Goal: Task Accomplishment & Management: Manage account settings

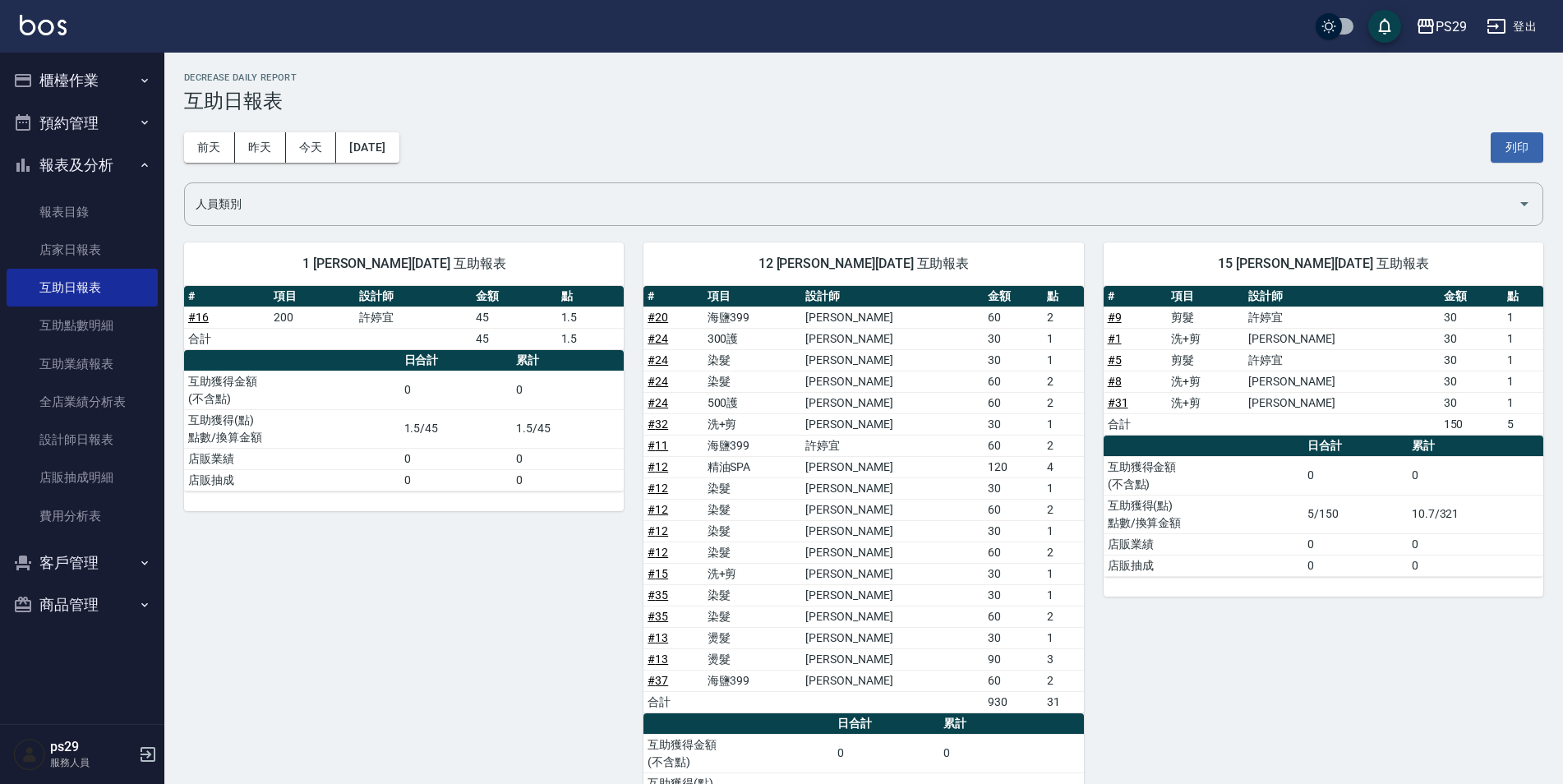
click at [77, 46] on div "PS29 登出" at bounding box center [782, 26] width 1563 height 52
click at [73, 72] on button "櫃檯作業" at bounding box center [82, 80] width 151 height 43
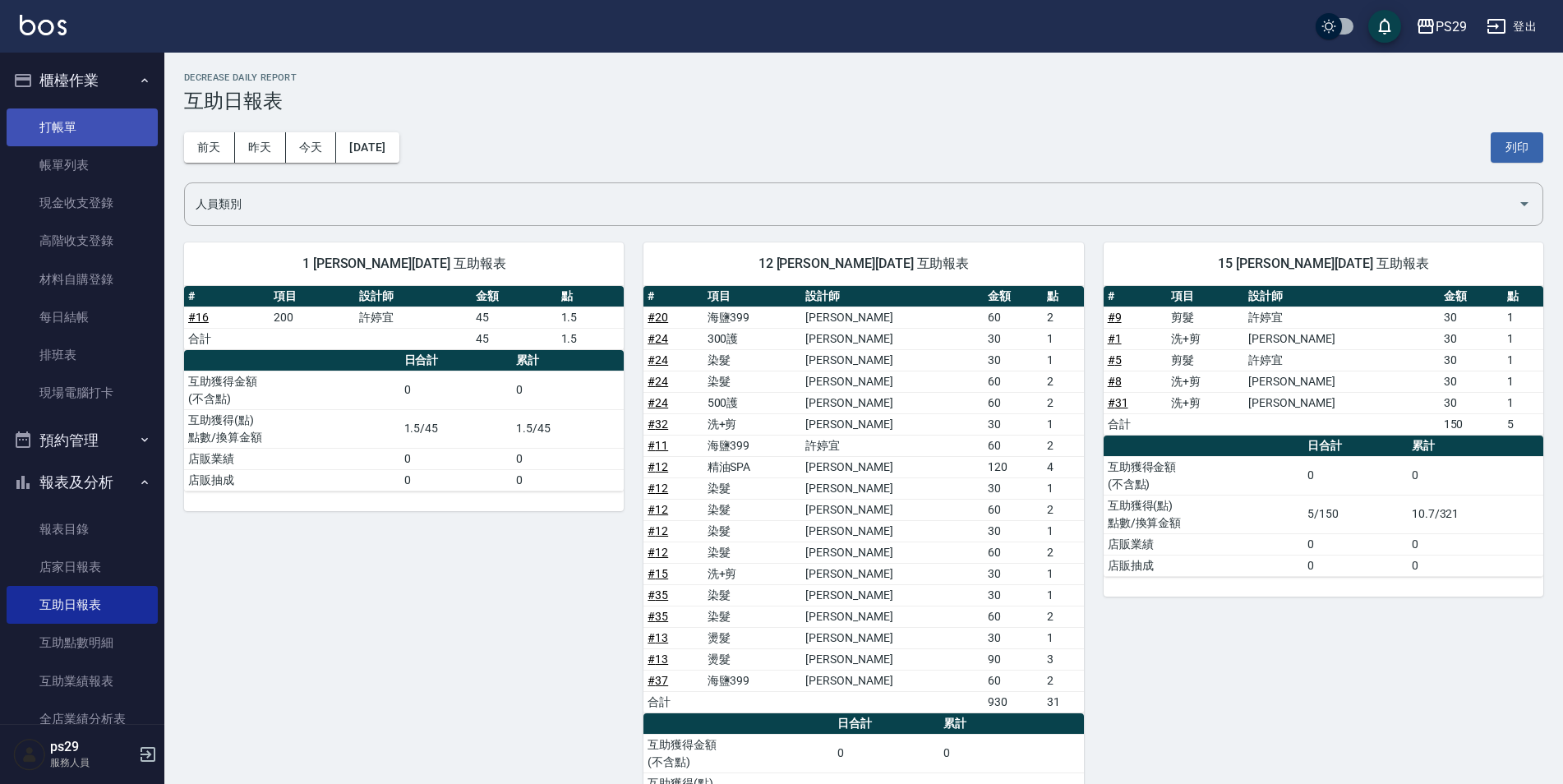
click at [58, 110] on link "打帳單" at bounding box center [82, 127] width 151 height 38
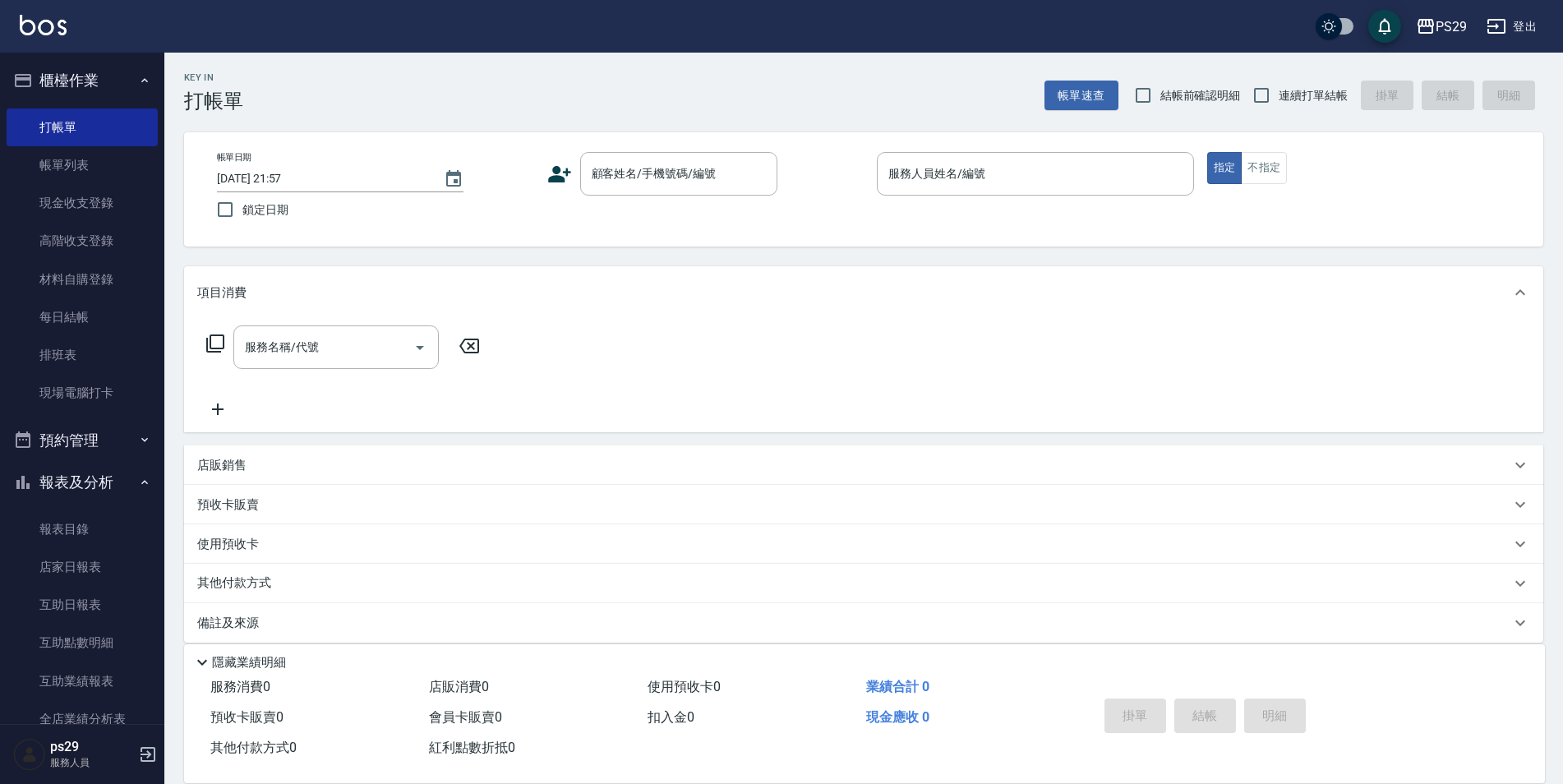
click at [244, 225] on label "鎖定日期" at bounding box center [364, 209] width 313 height 35
click at [242, 225] on input "鎖定日期" at bounding box center [224, 209] width 35 height 35
checkbox input "true"
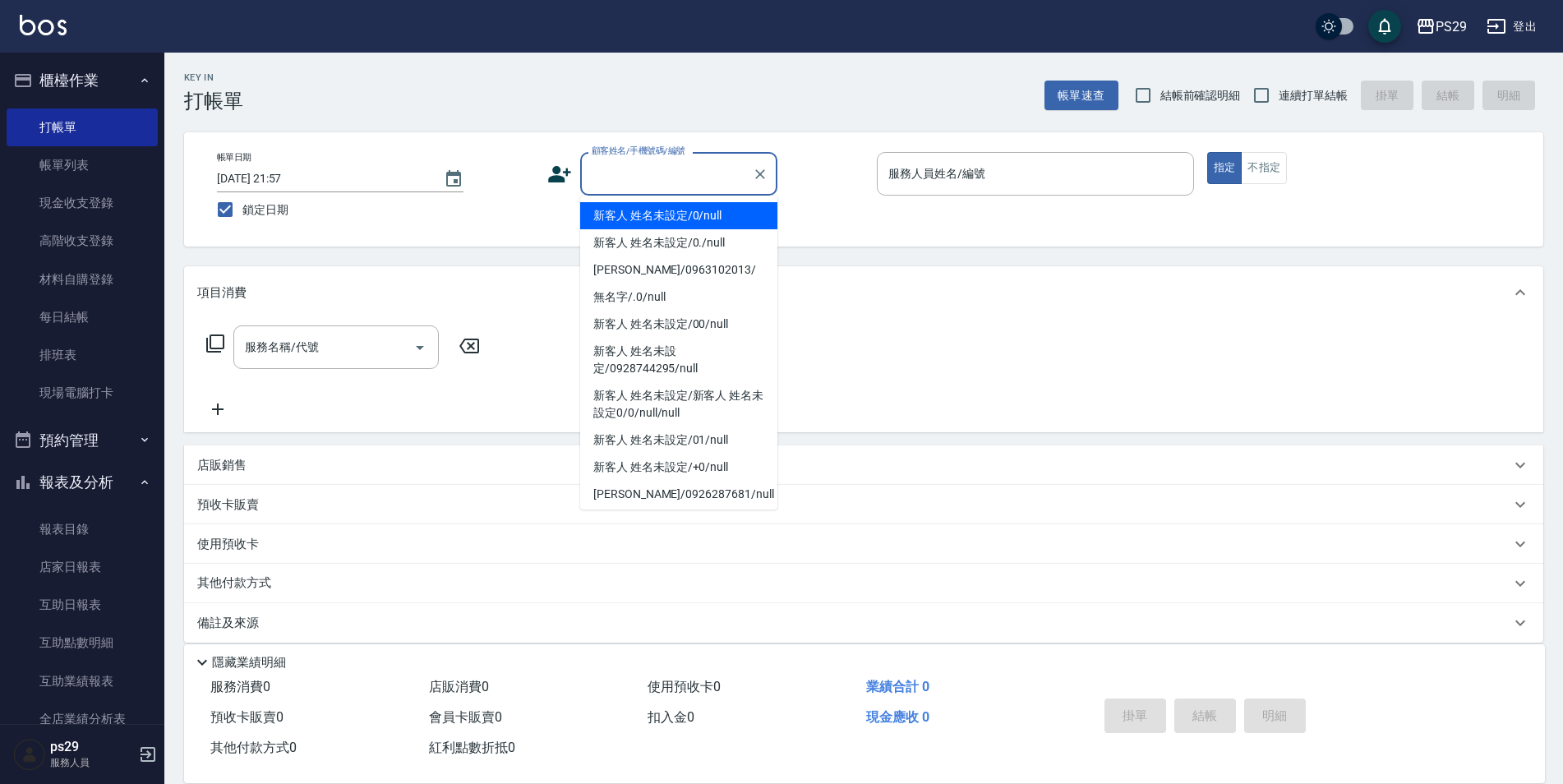
click at [590, 188] on input "顧客姓名/手機號碼/編號" at bounding box center [666, 174] width 158 height 29
type input "新客人 姓名未設定/0/null"
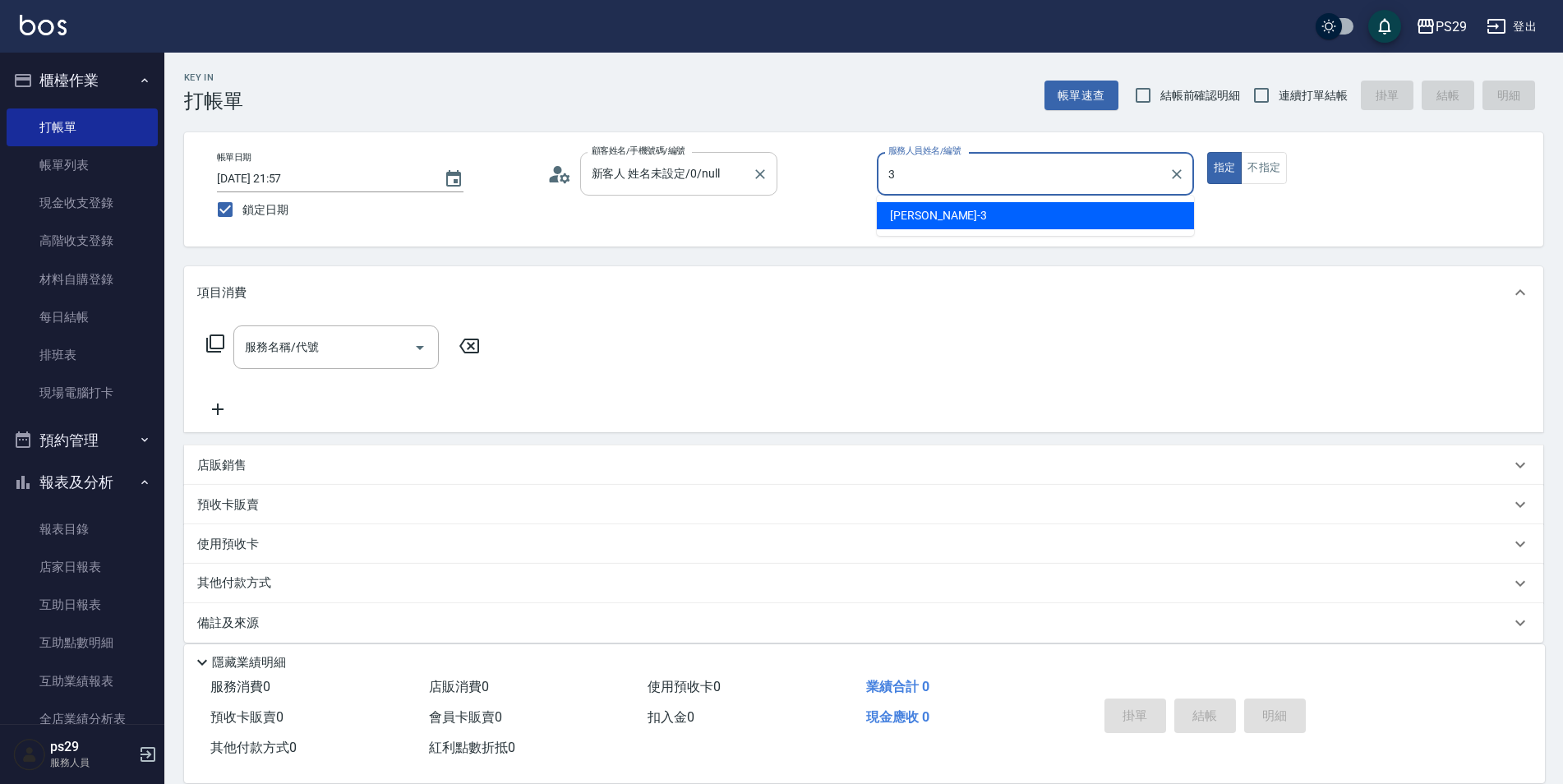
type input "[PERSON_NAME]-3"
type button "true"
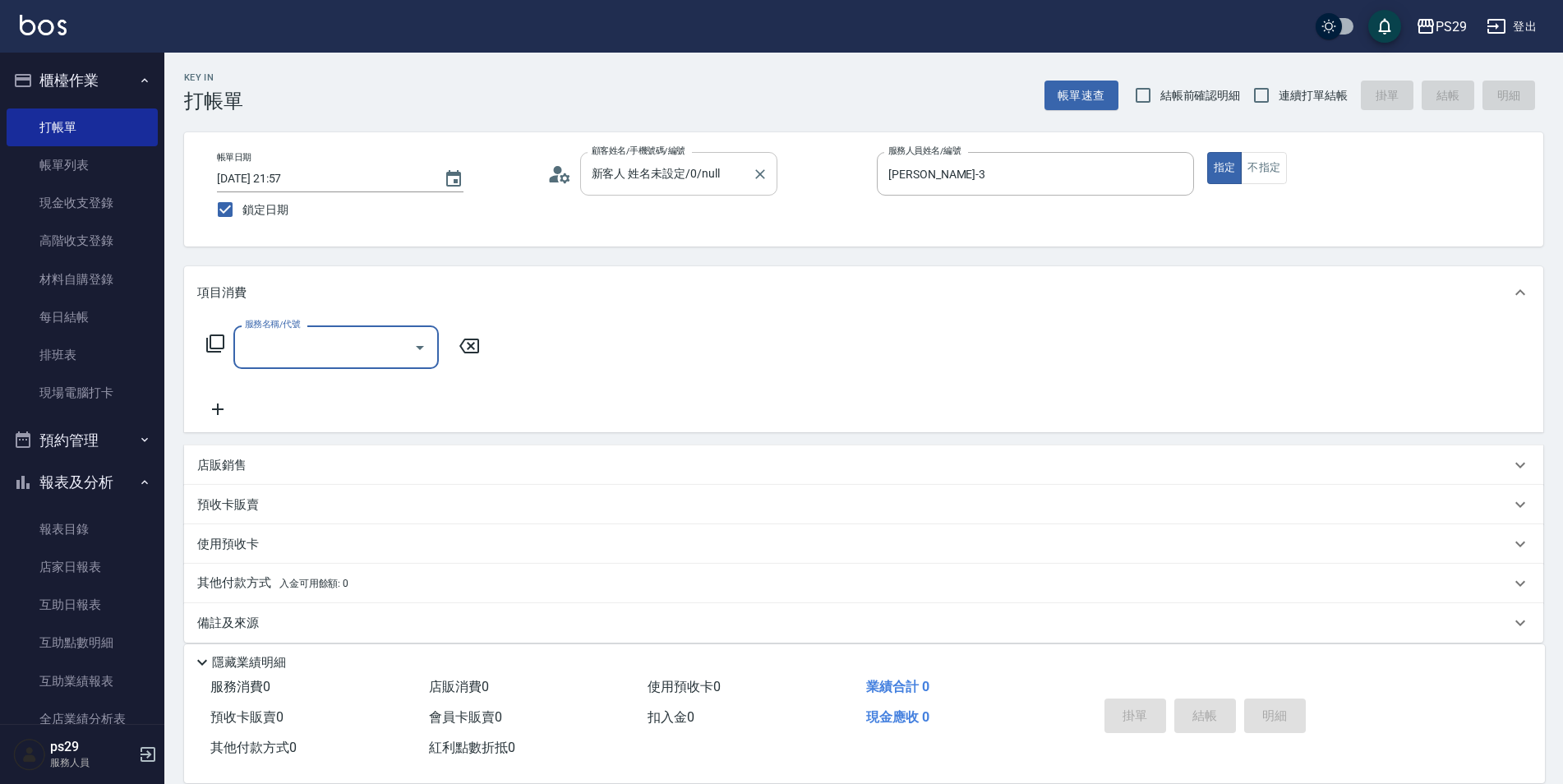
type input "3"
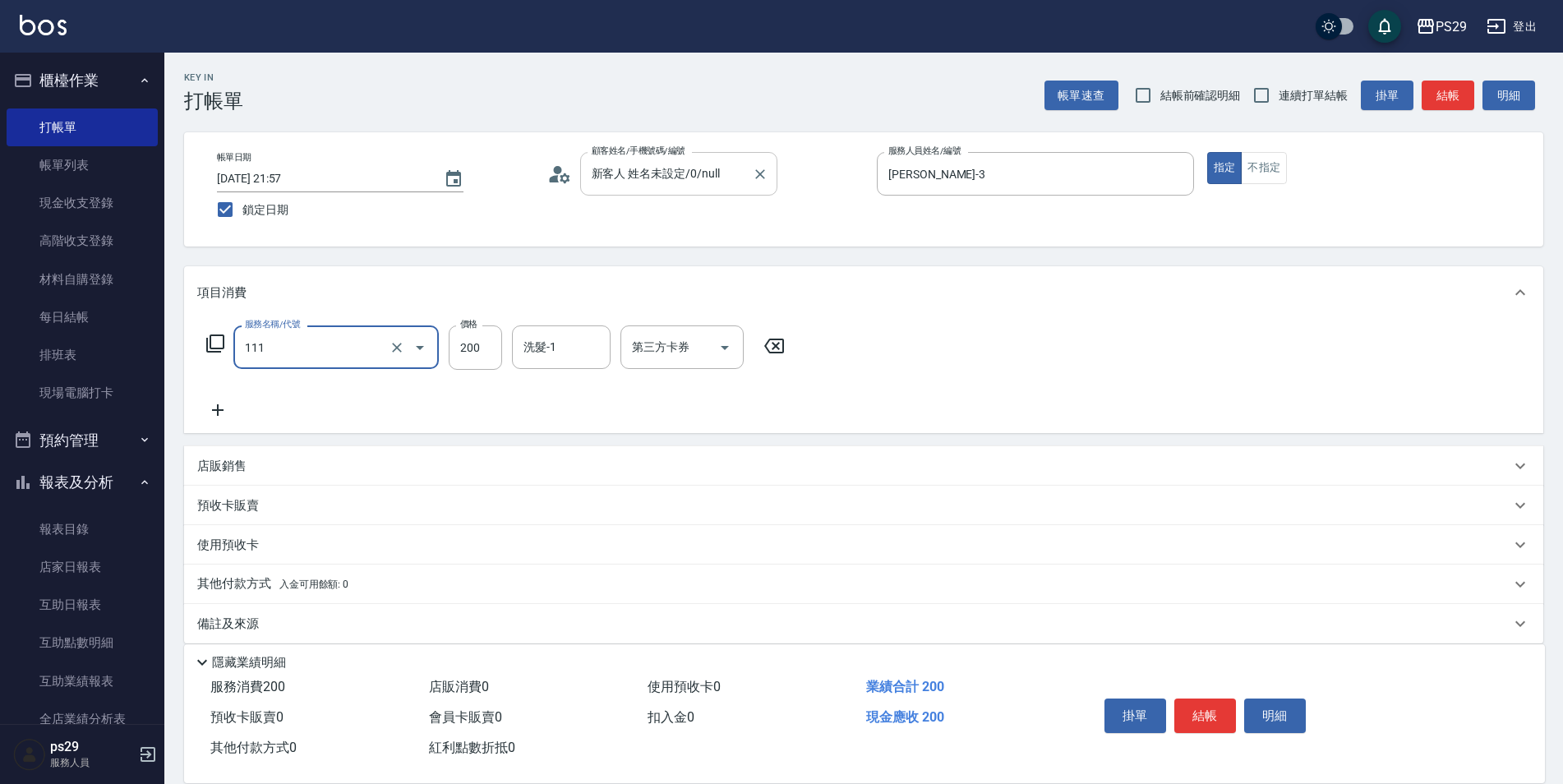
type input "200(111)"
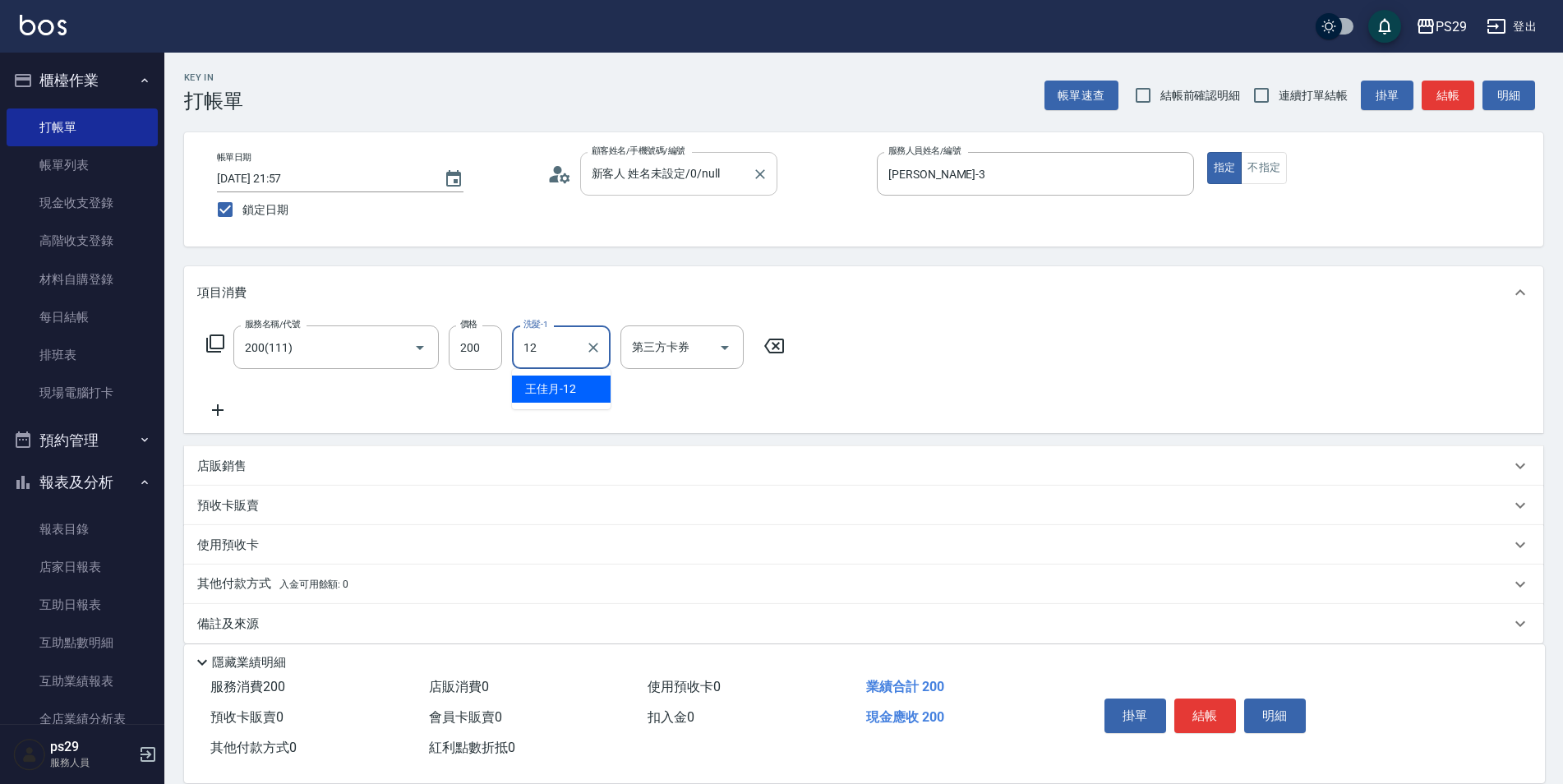
type input "[PERSON_NAME]-12"
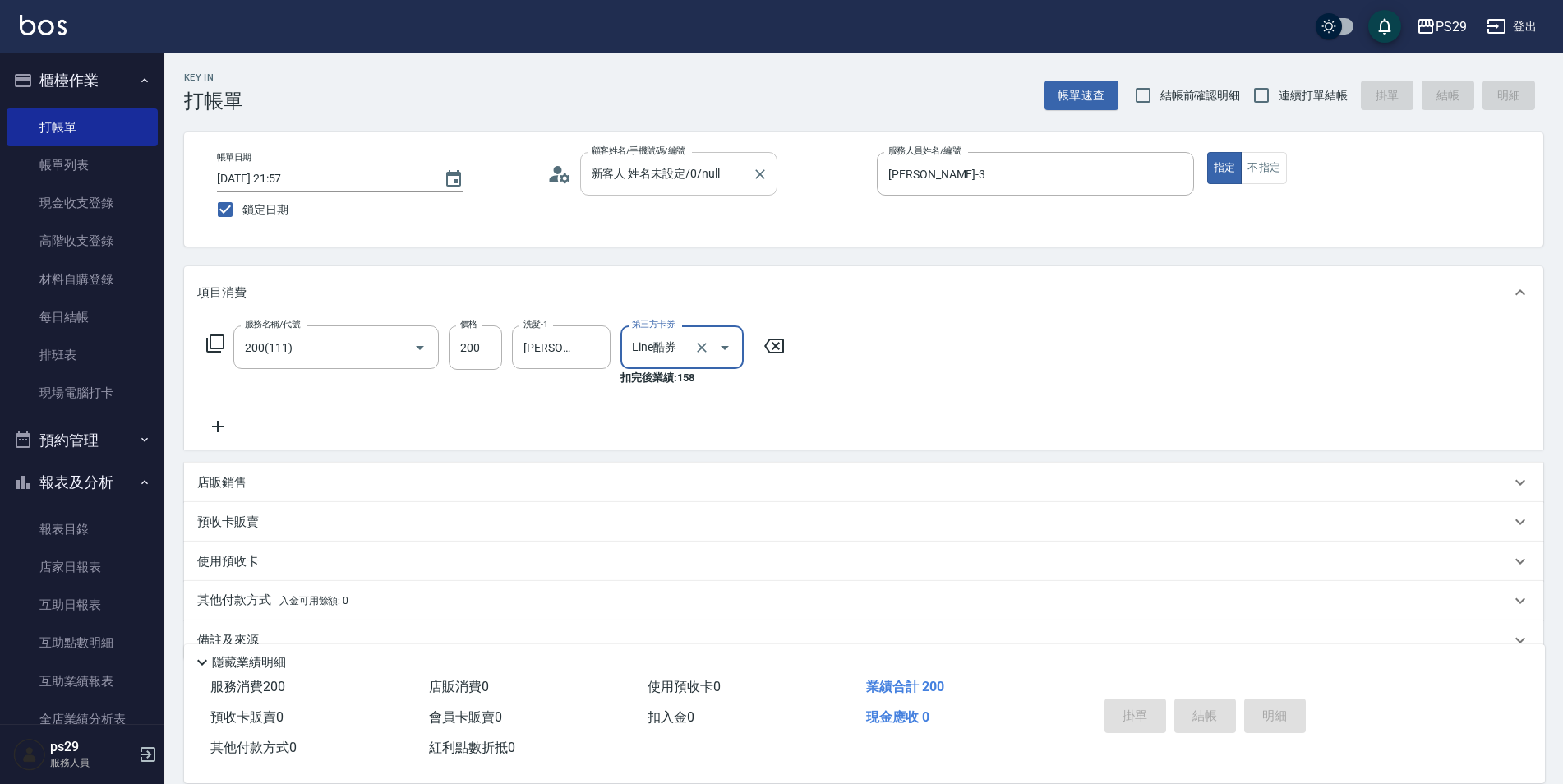
type input "Line酷券"
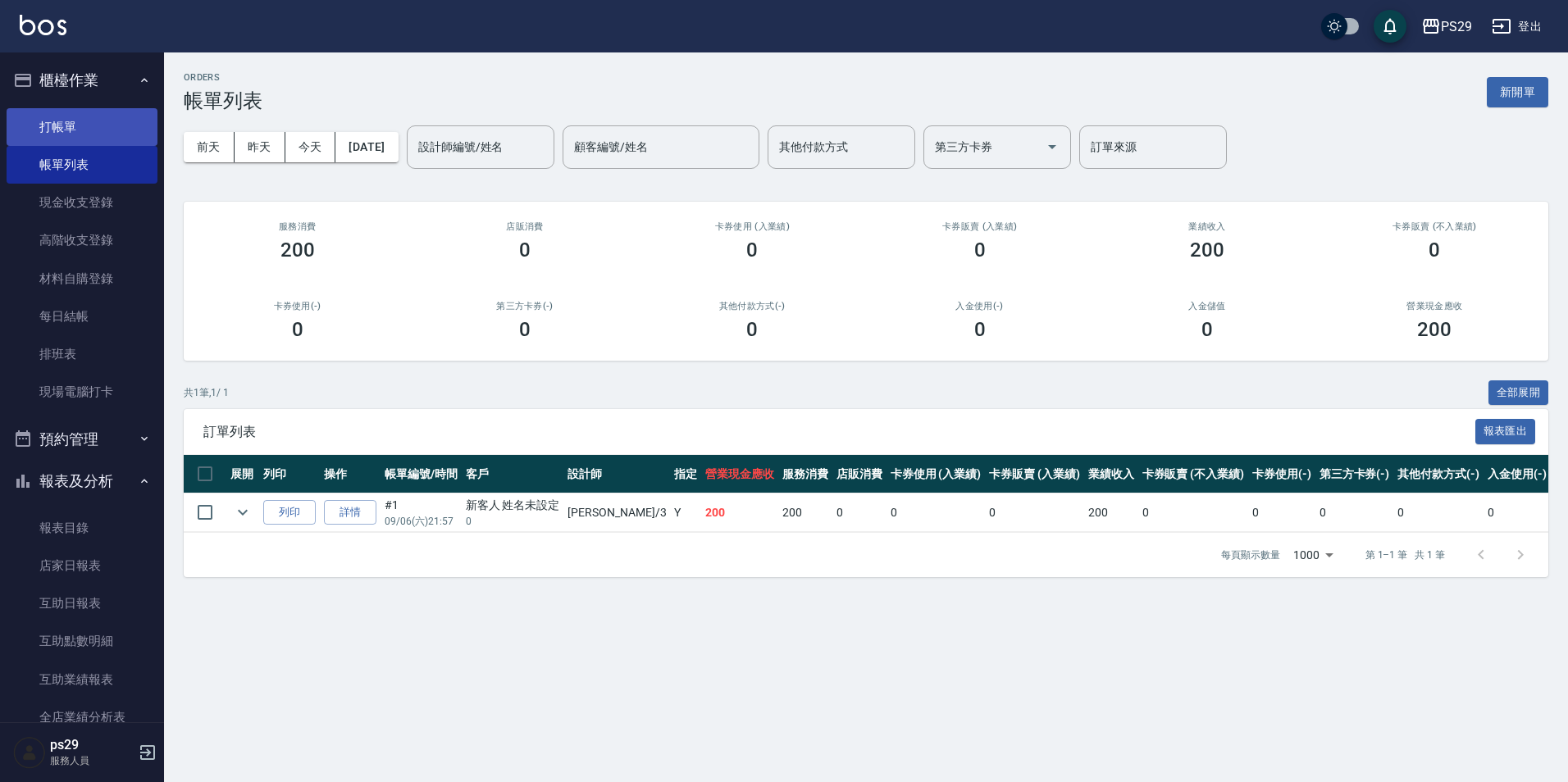
click at [109, 114] on link "打帳單" at bounding box center [82, 127] width 151 height 38
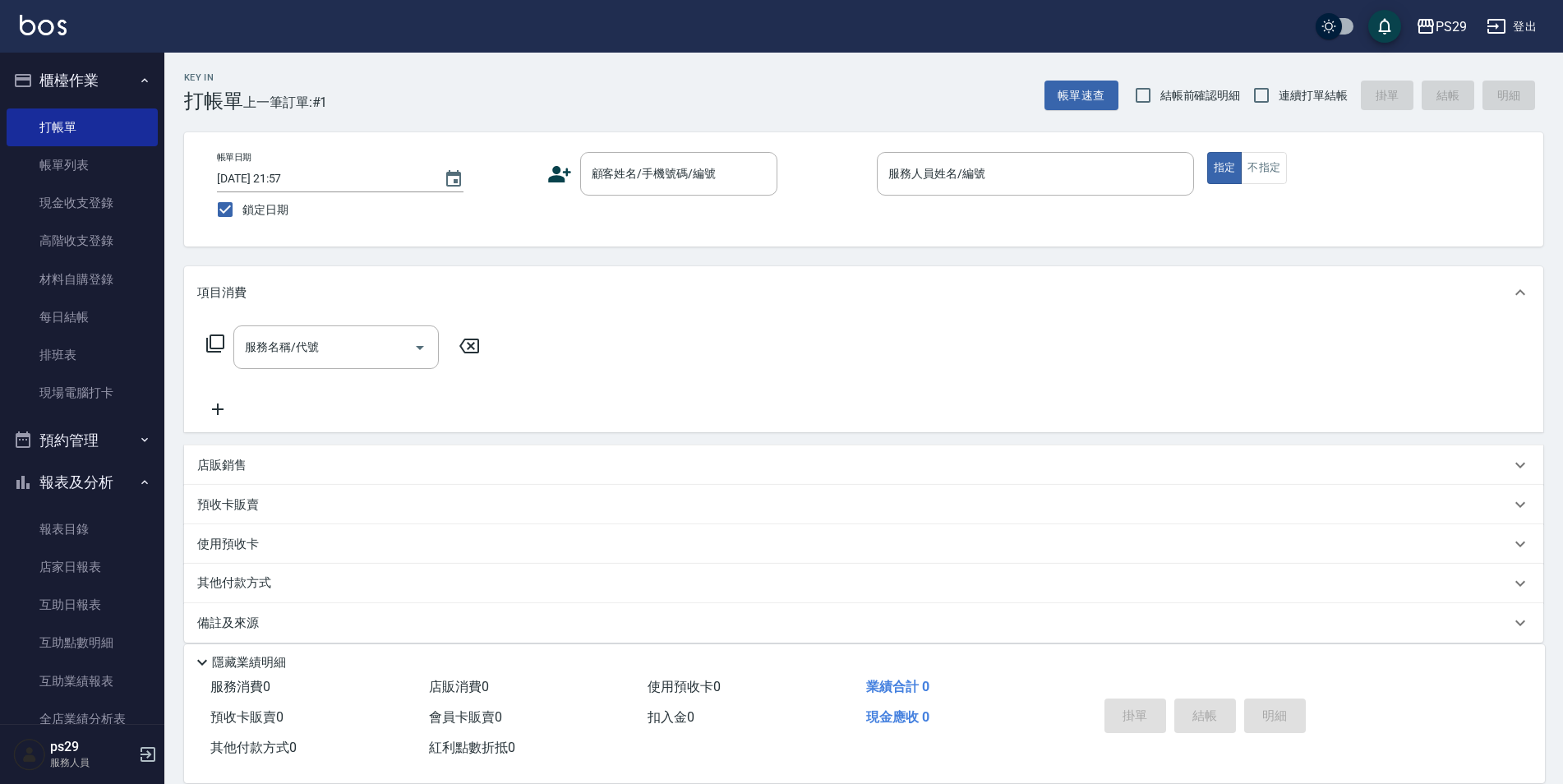
click at [1291, 95] on span "連續打單結帳" at bounding box center [1313, 95] width 69 height 17
click at [1279, 95] on input "連續打單結帳" at bounding box center [1261, 95] width 35 height 35
checkbox input "true"
click at [716, 152] on div "顧客姓名/手機號碼/編號" at bounding box center [679, 174] width 197 height 44
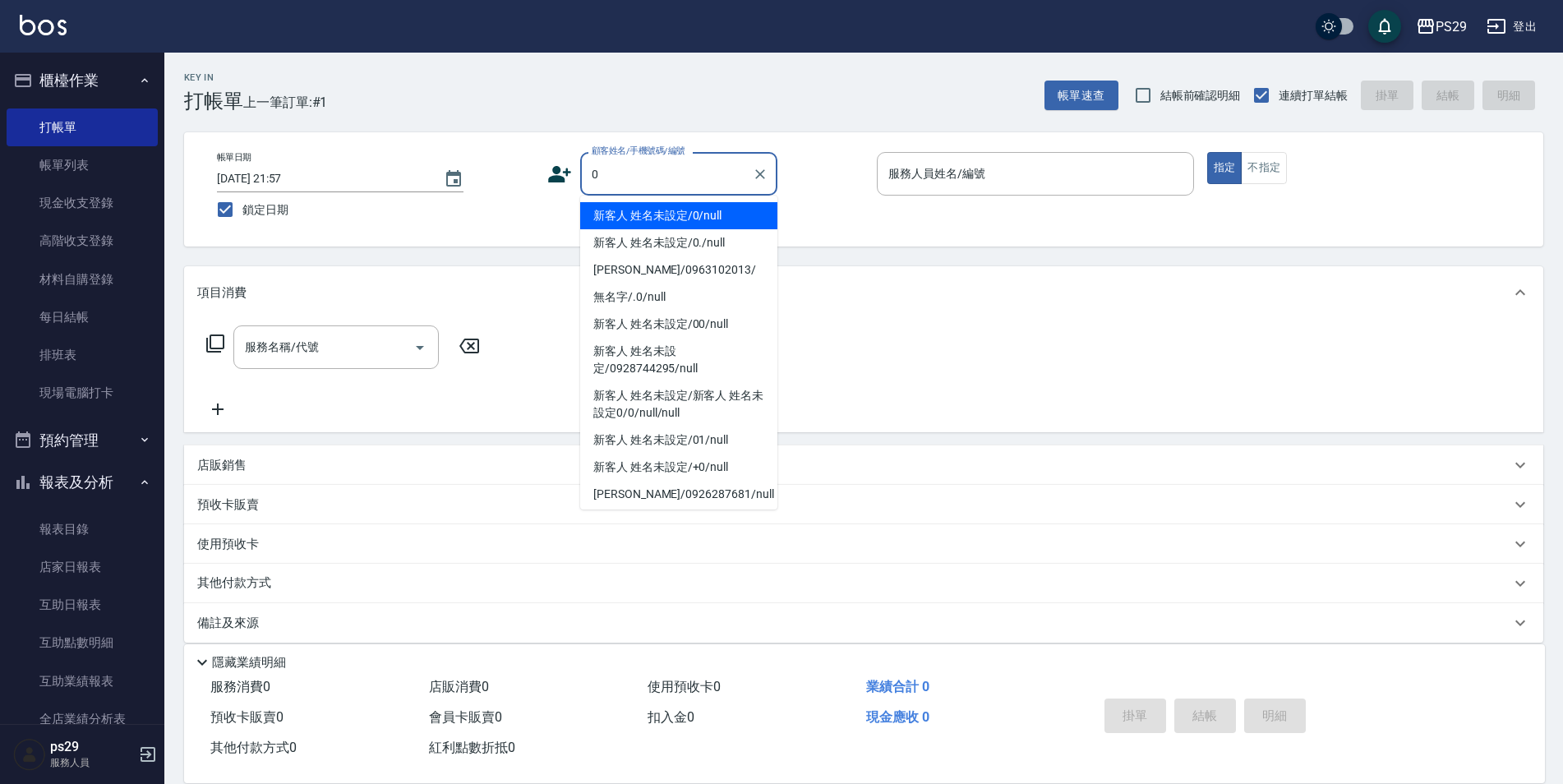
type input "新客人 姓名未設定/0/null"
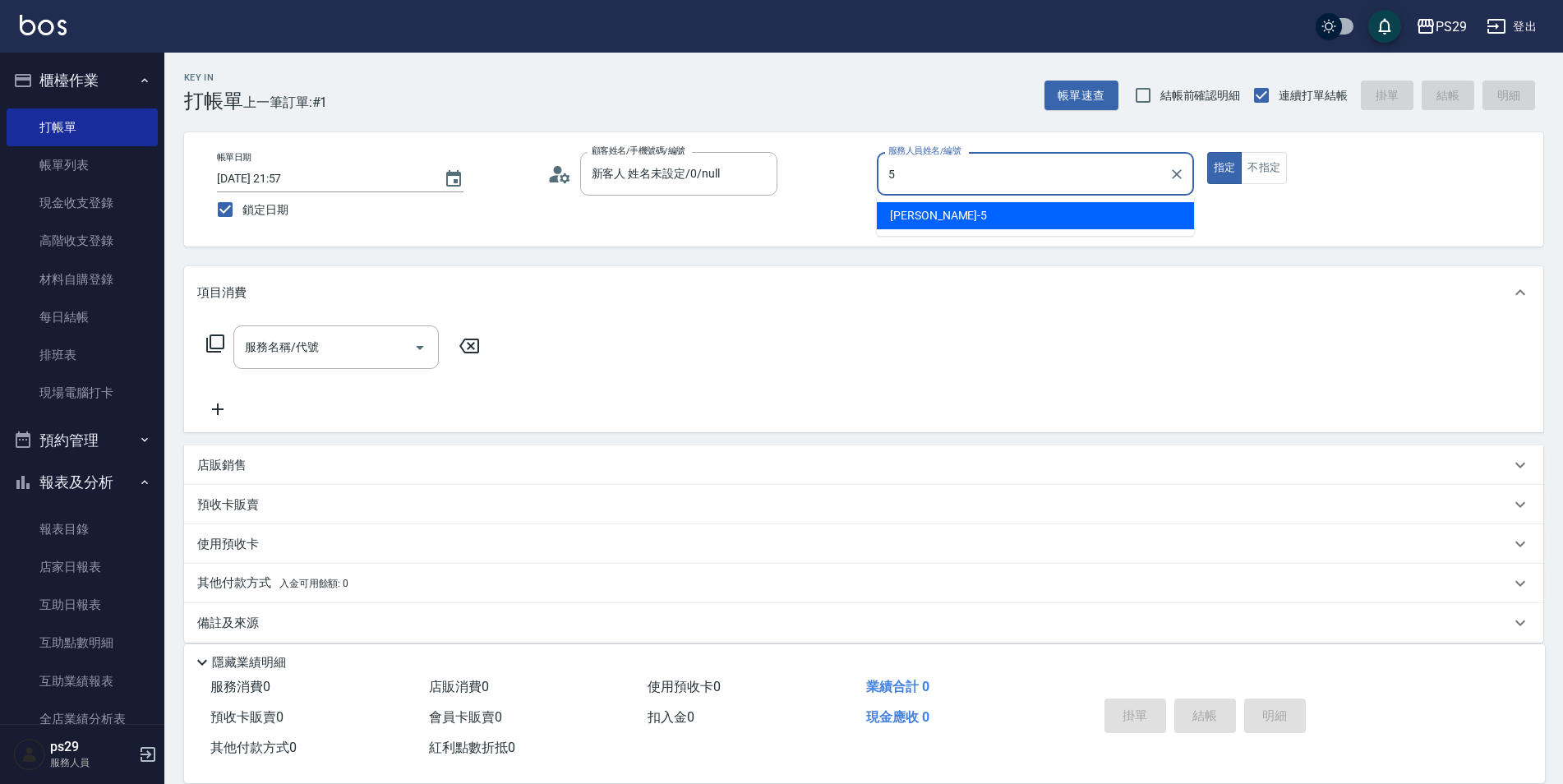
type input "[PERSON_NAME]維-5"
type button "true"
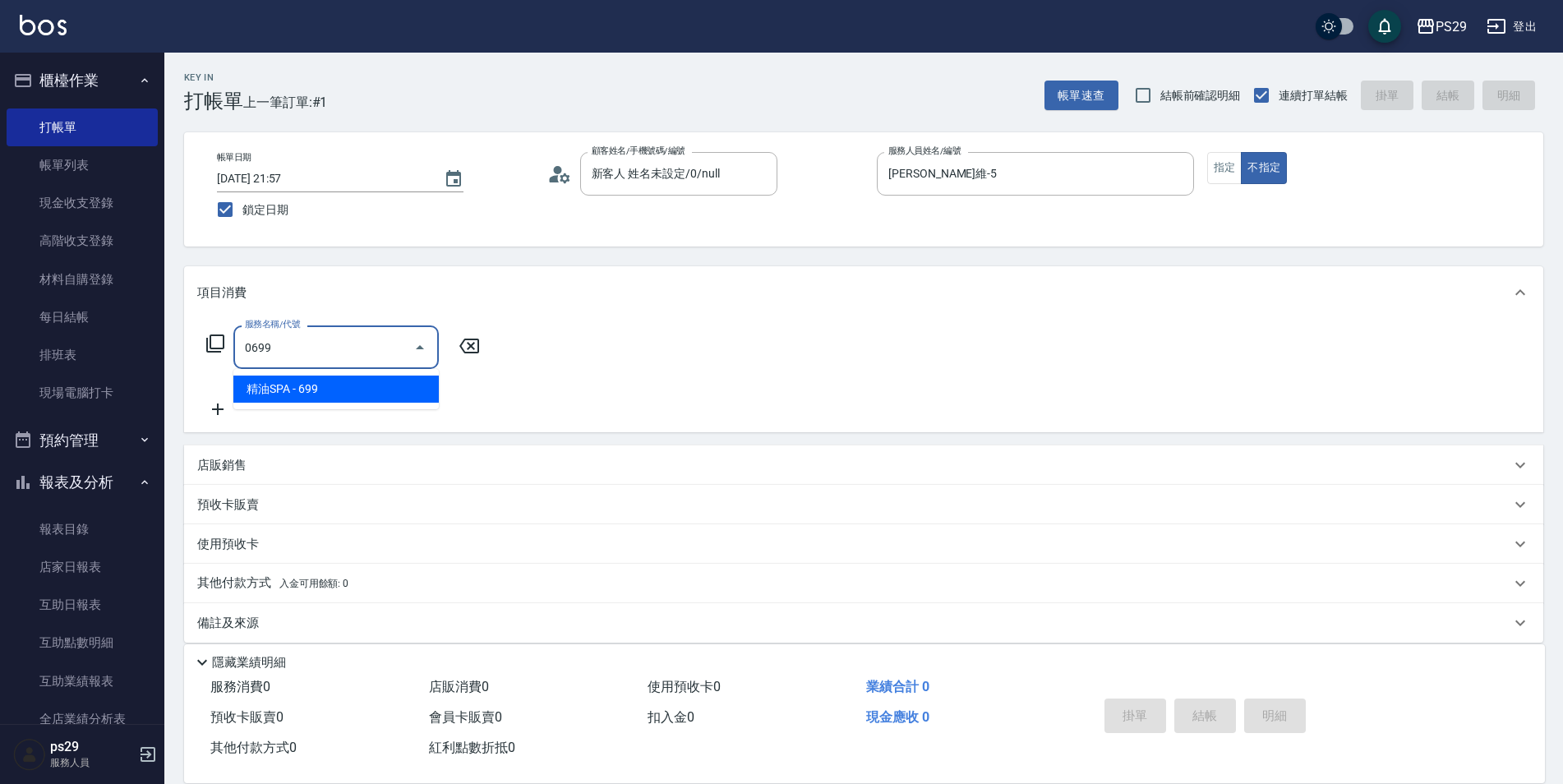
type input "精油SPA(0699)"
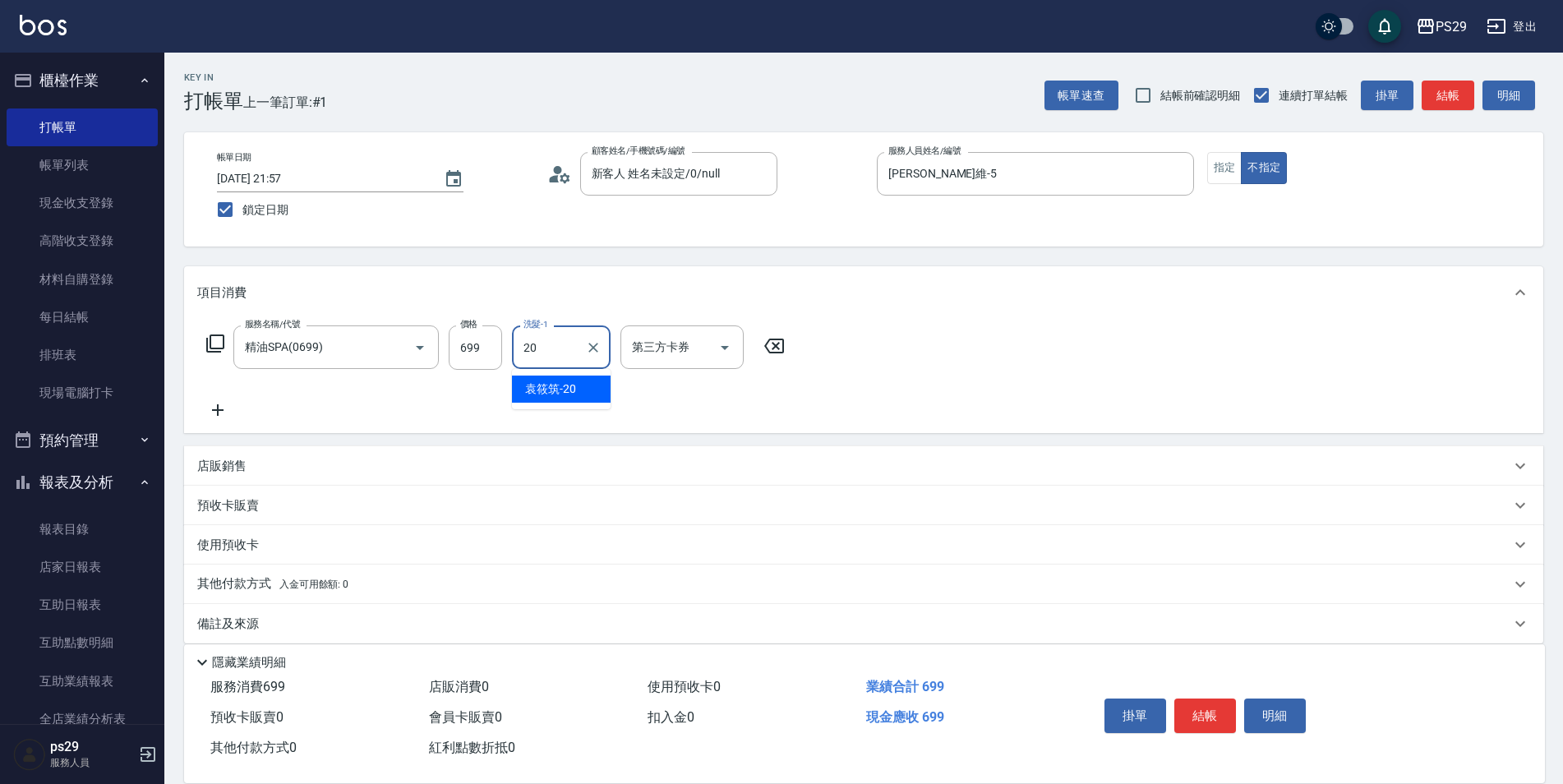
type input "[PERSON_NAME]-20"
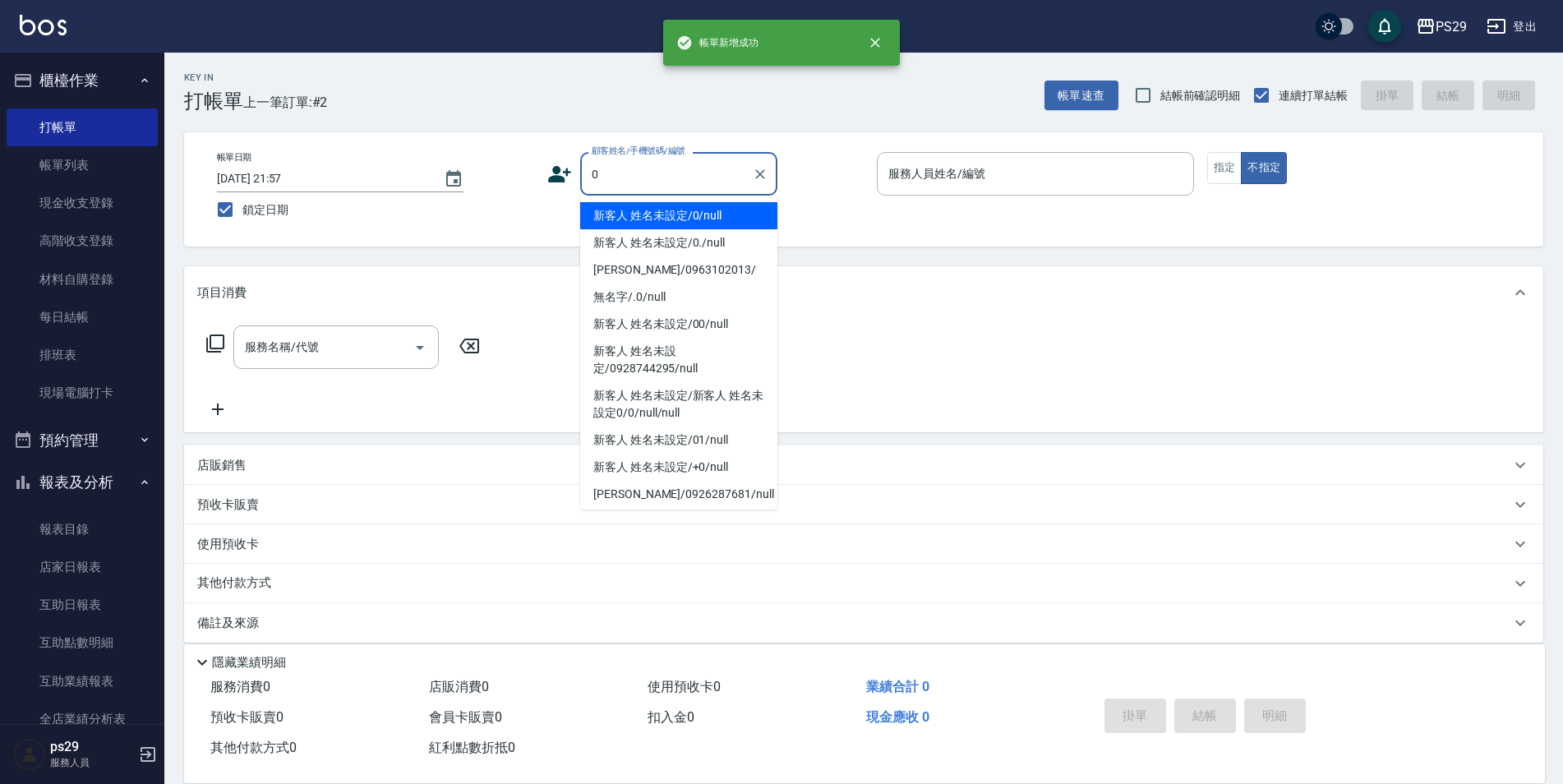
type input "新客人 姓名未設定/0/null"
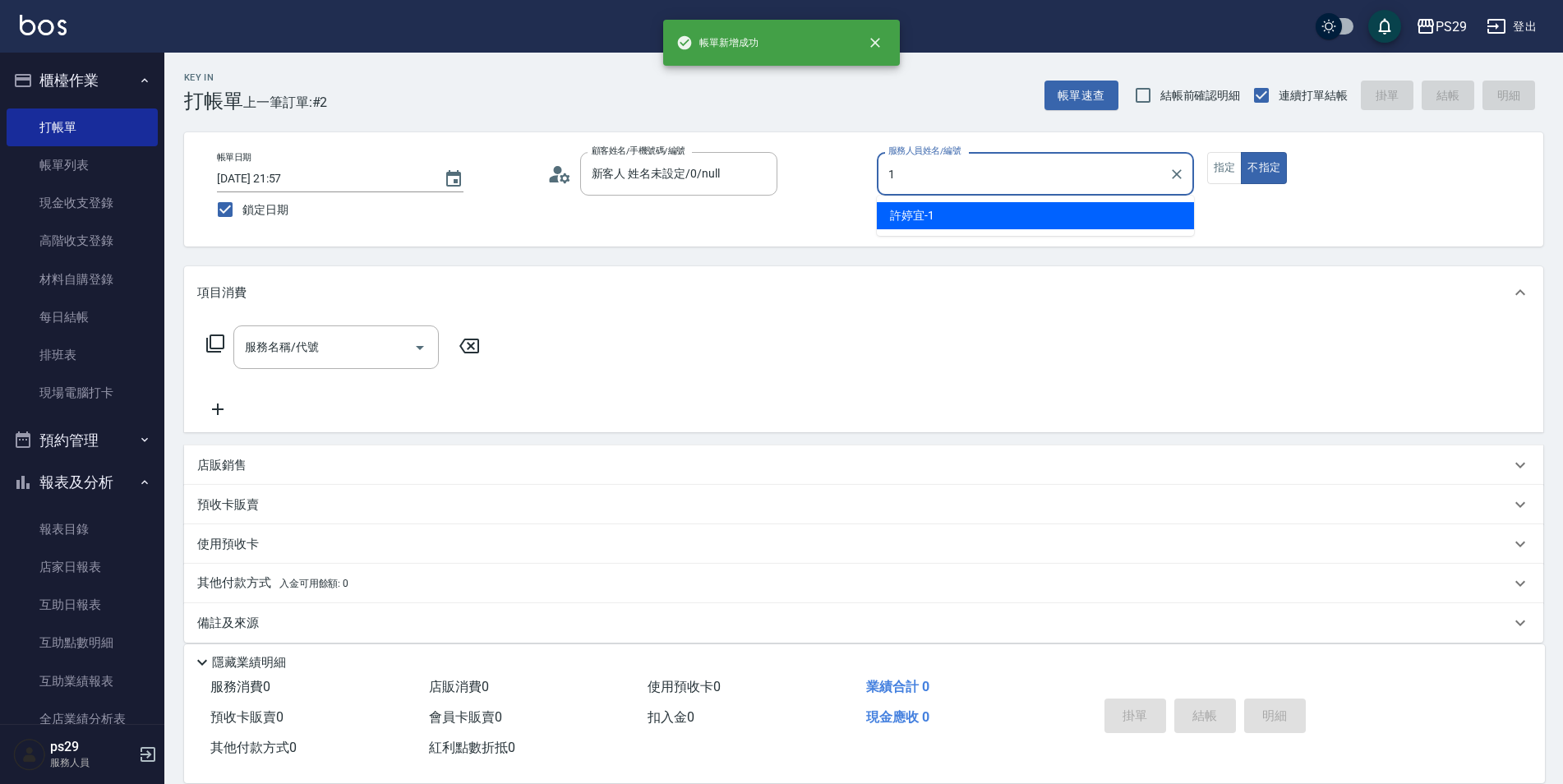
type input "[PERSON_NAME]-1"
type button "false"
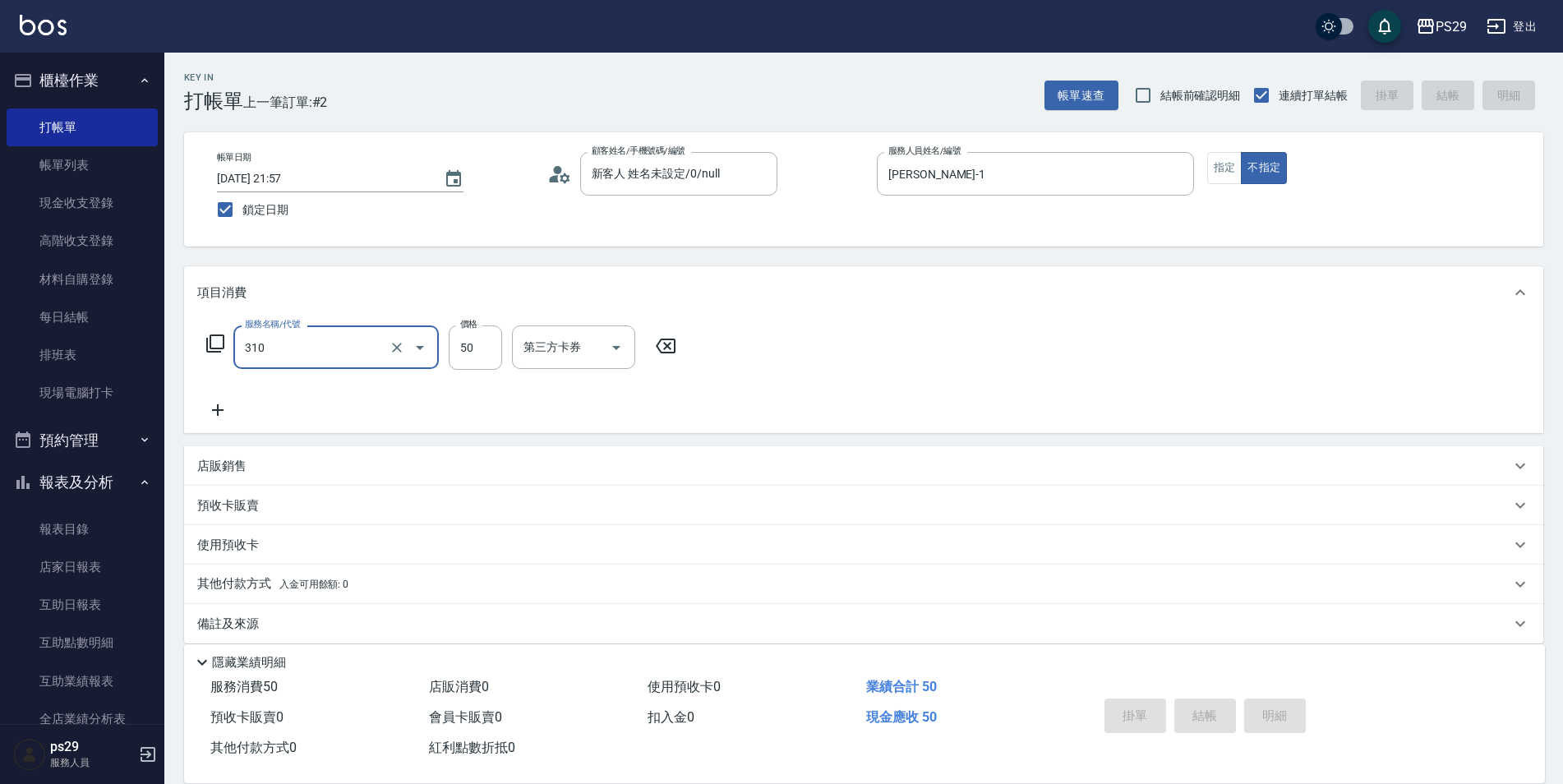
type input "310"
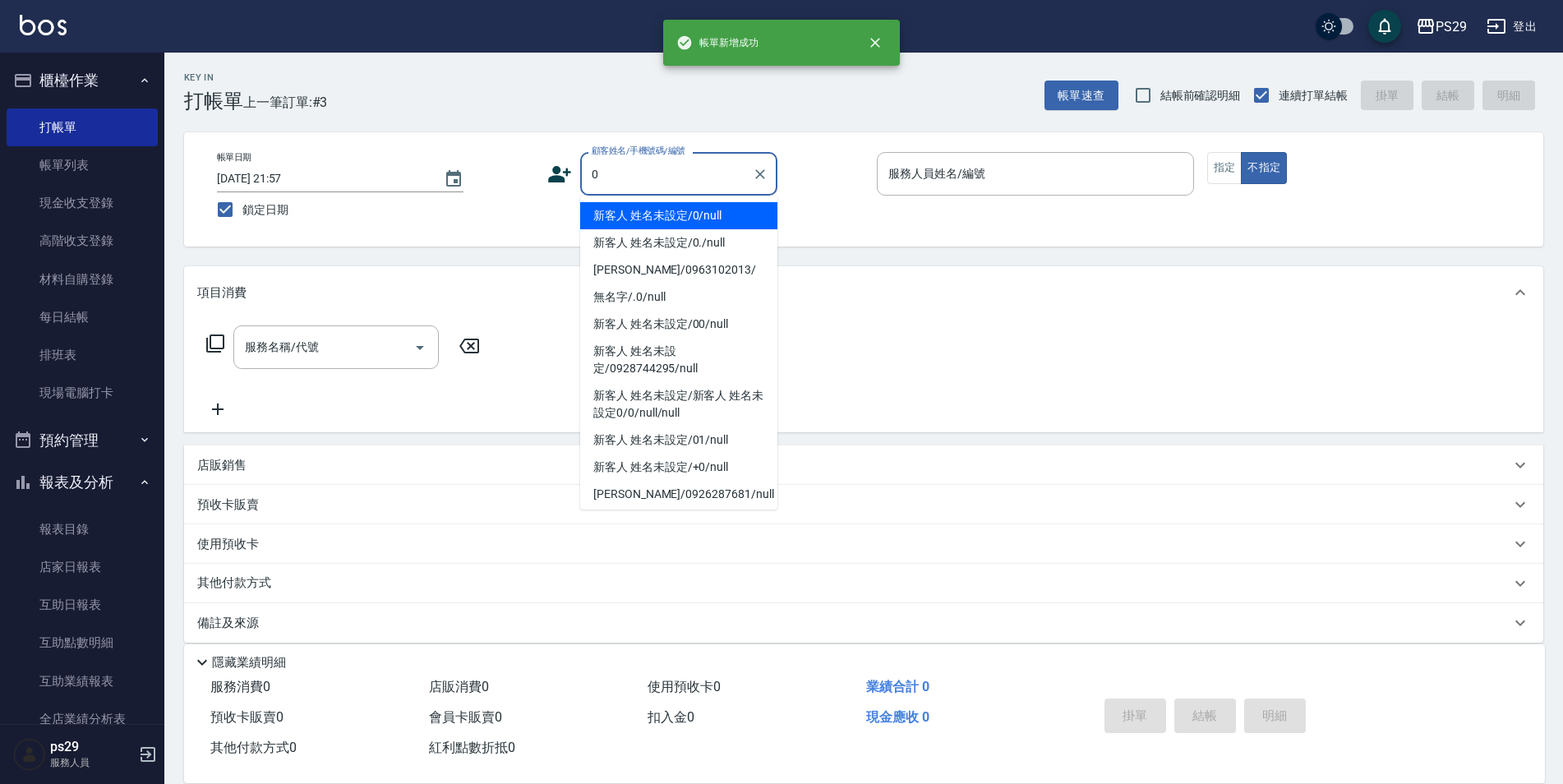
type input "新客人 姓名未設定/0/null"
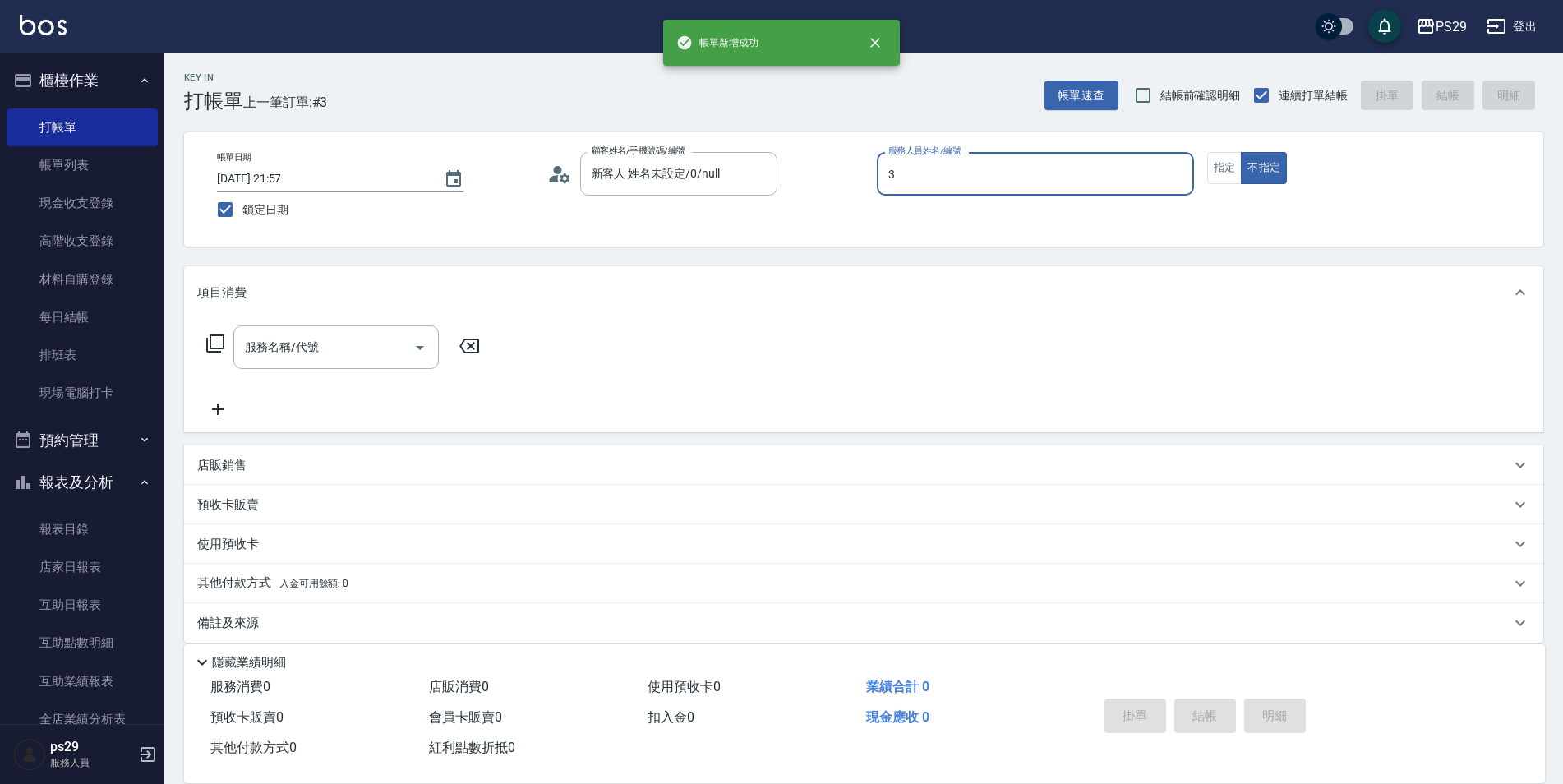
type input "[PERSON_NAME]-3"
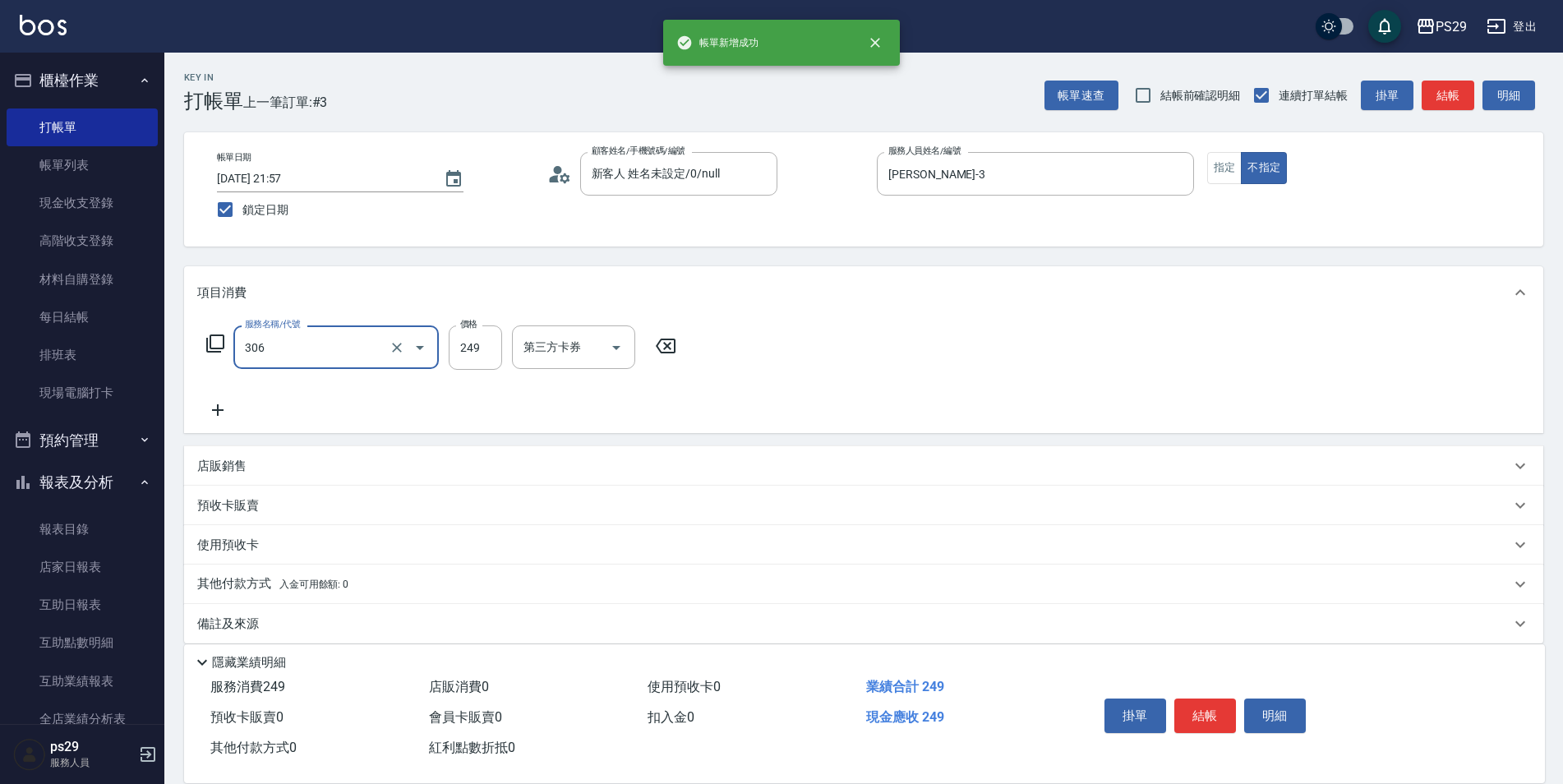
type input "剪髮(306)"
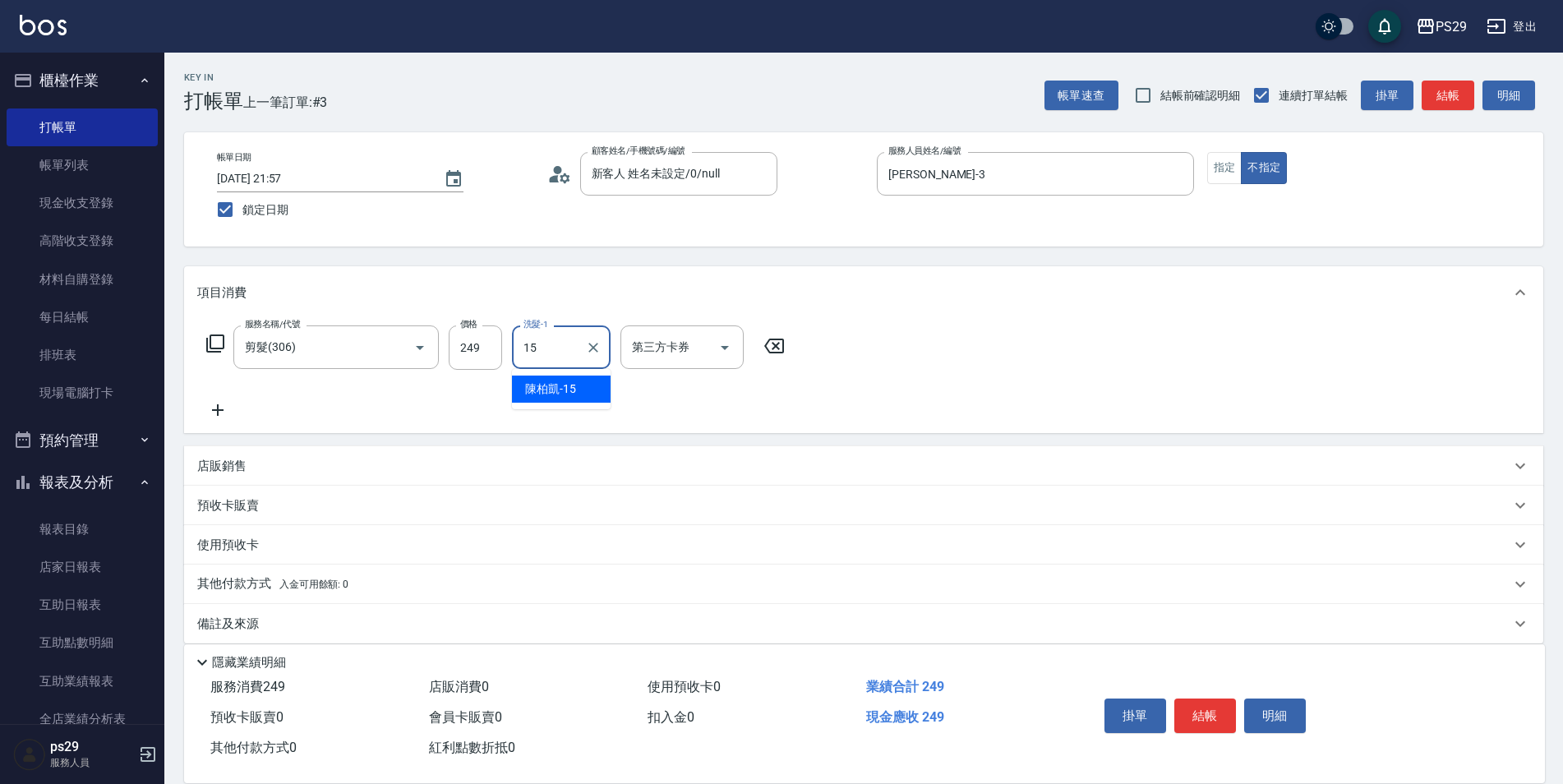
type input "[PERSON_NAME]-15"
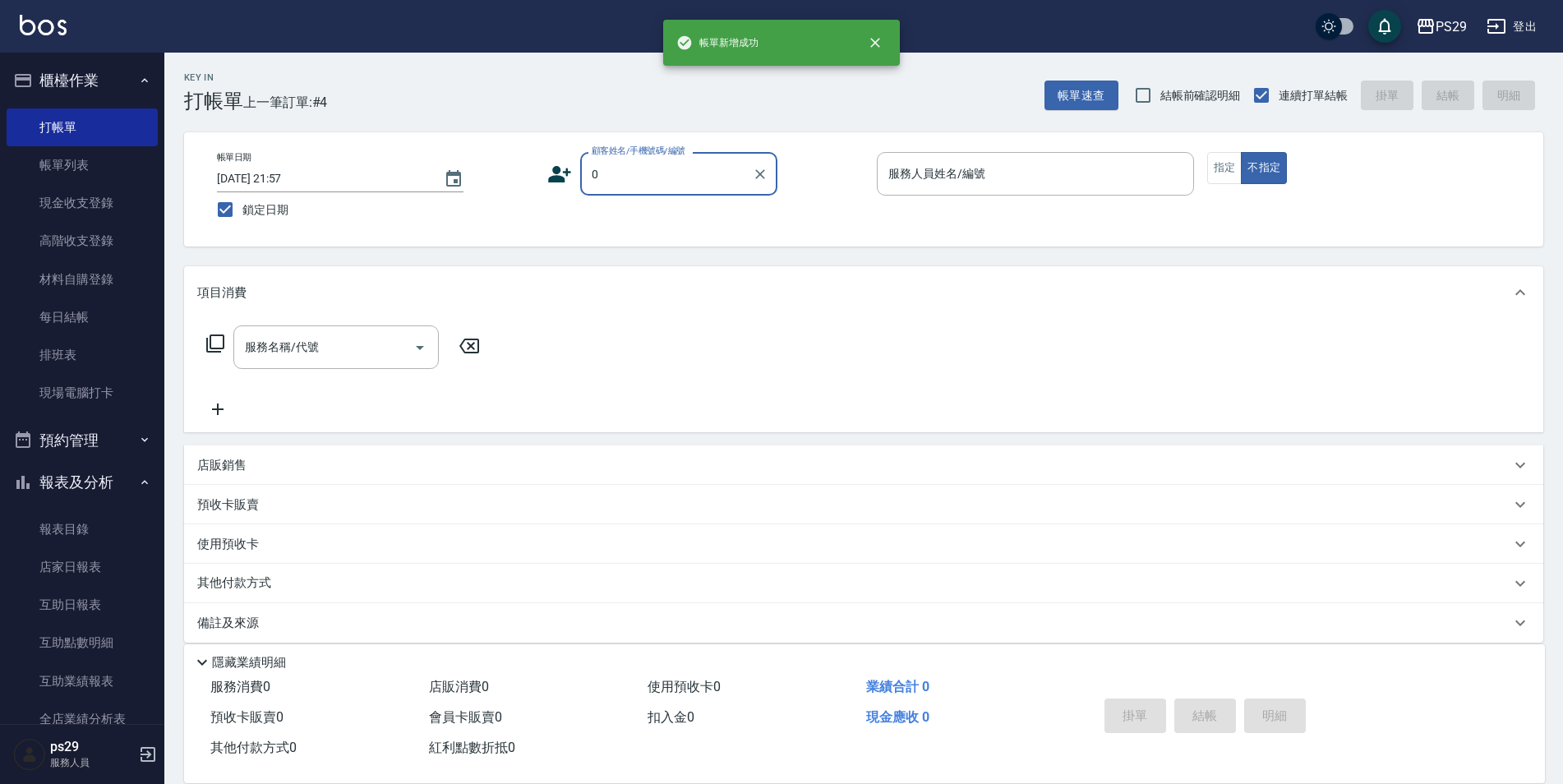
type input "新客人 姓名未設定/0/null"
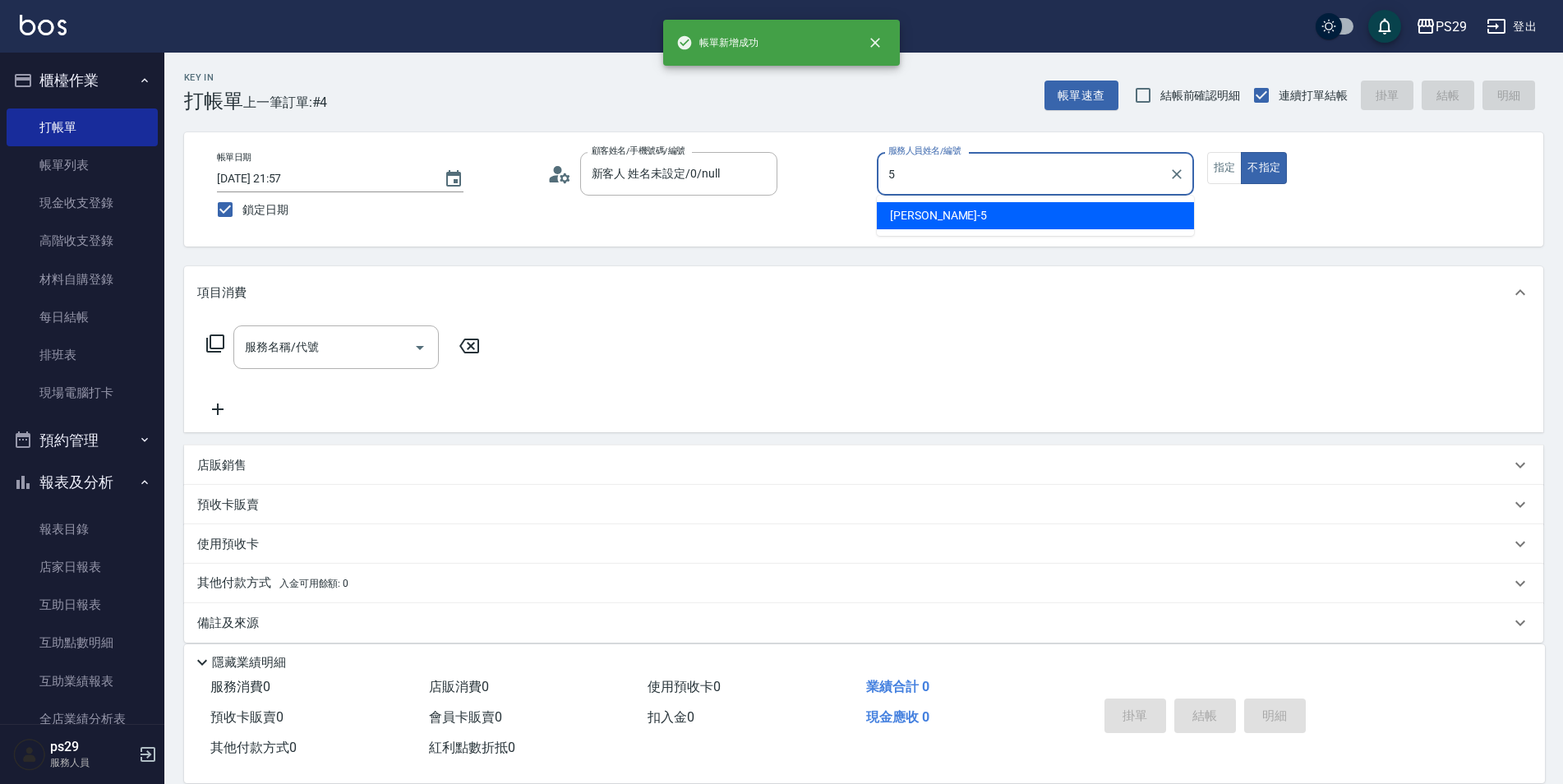
type input "[PERSON_NAME]維-5"
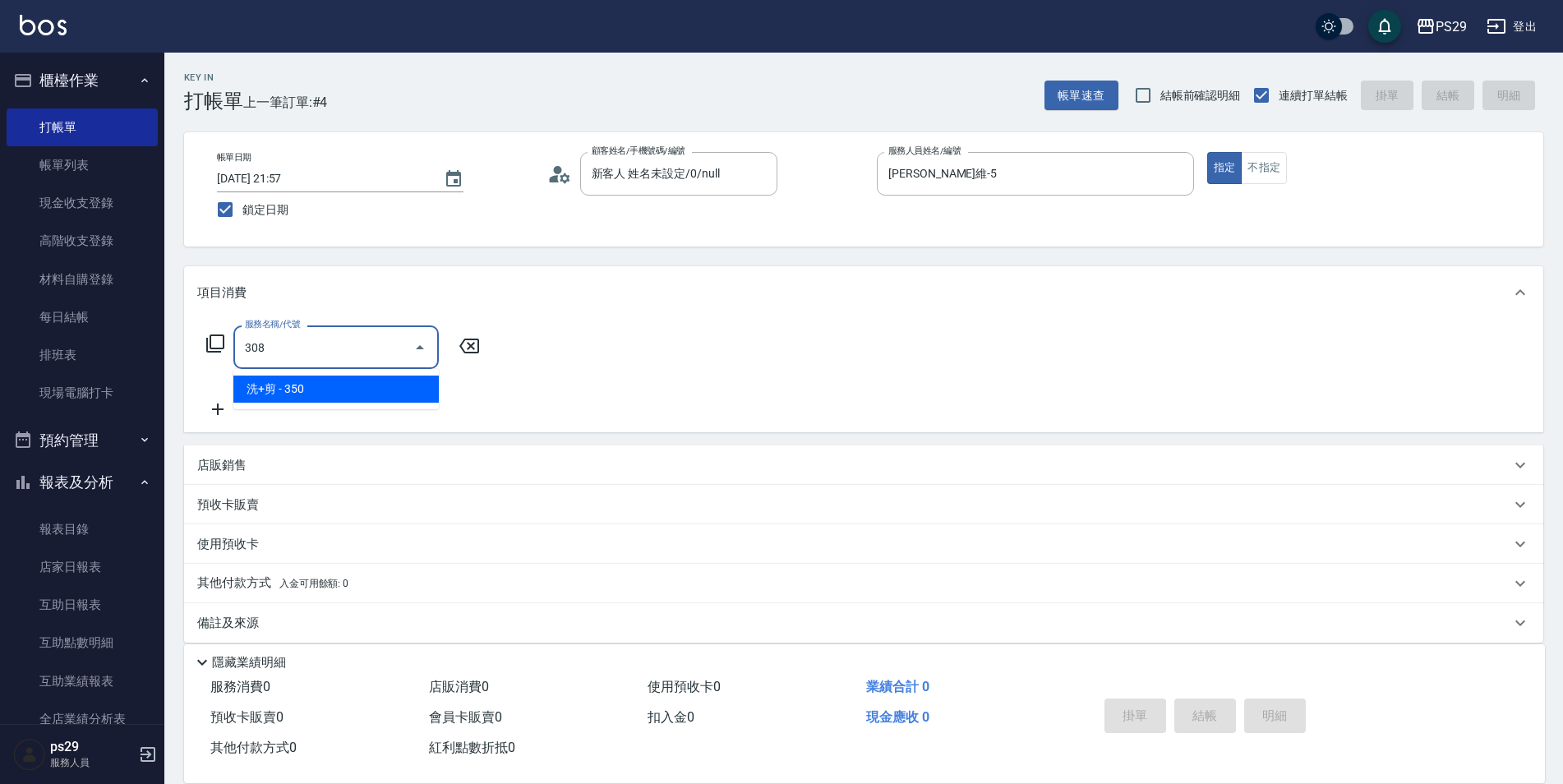
type input "洗+剪(308)"
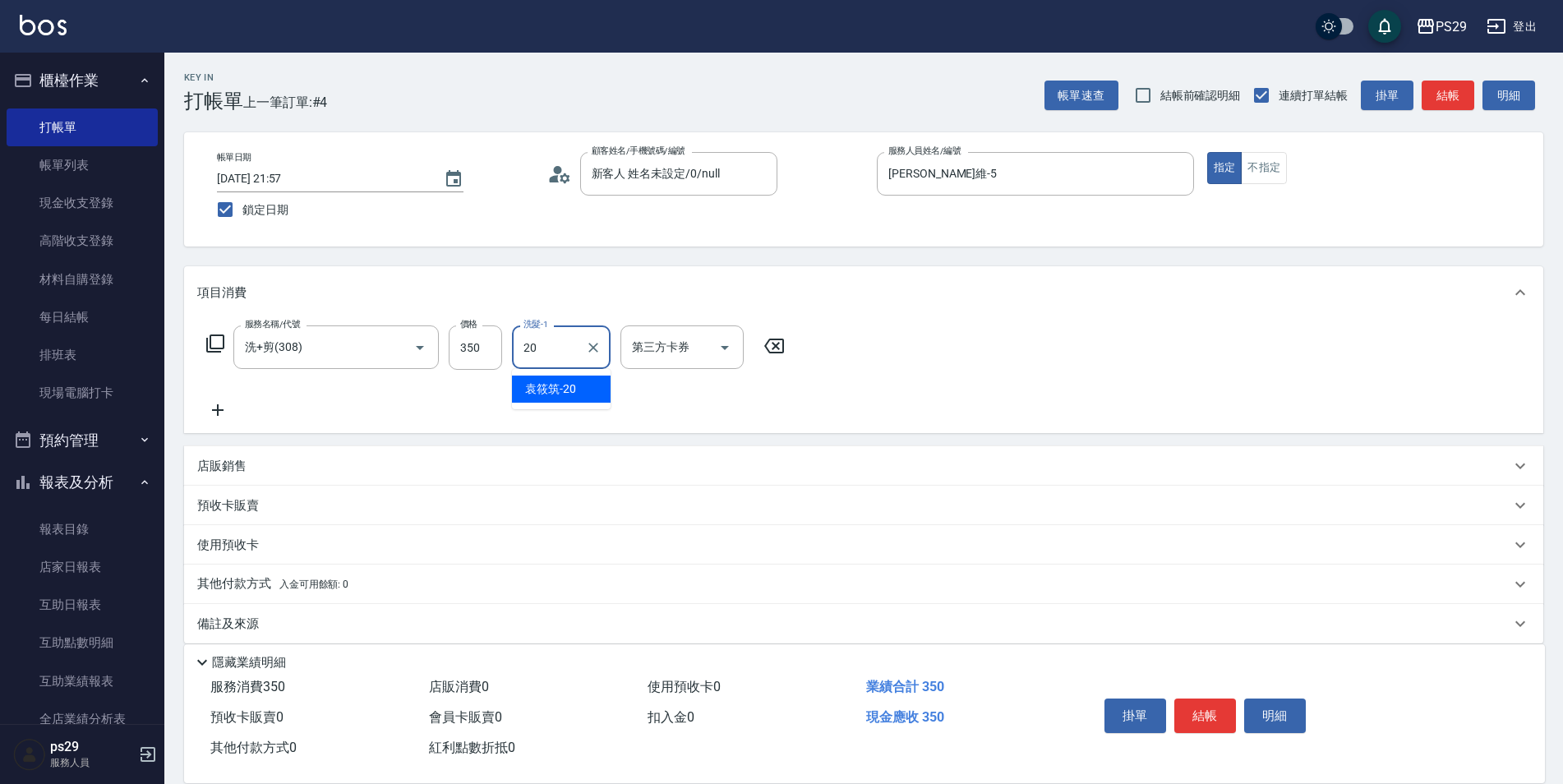
type input "[PERSON_NAME]-20"
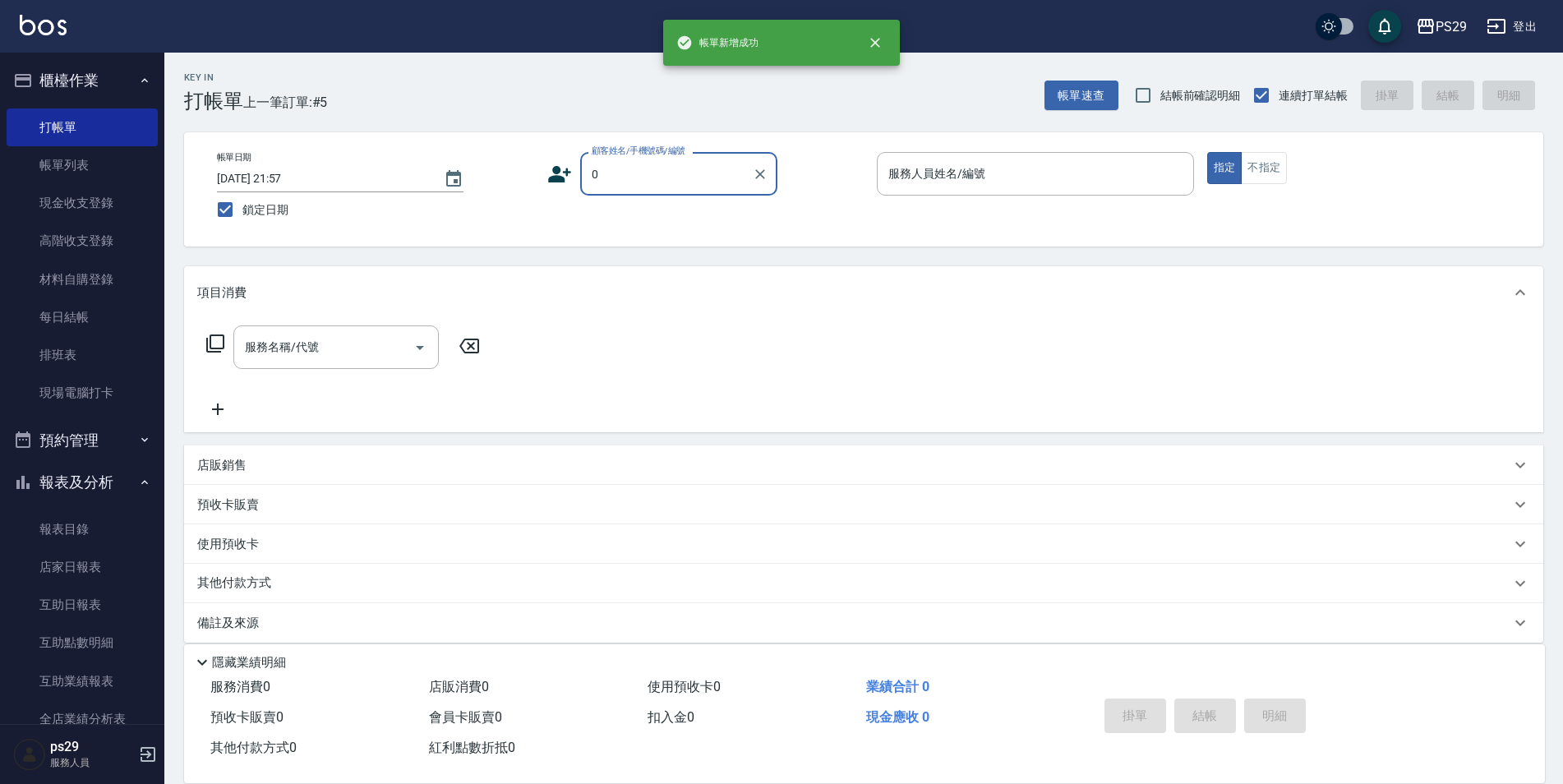
type input "新客人 姓名未設定/0/null"
type input "[PERSON_NAME]維-5"
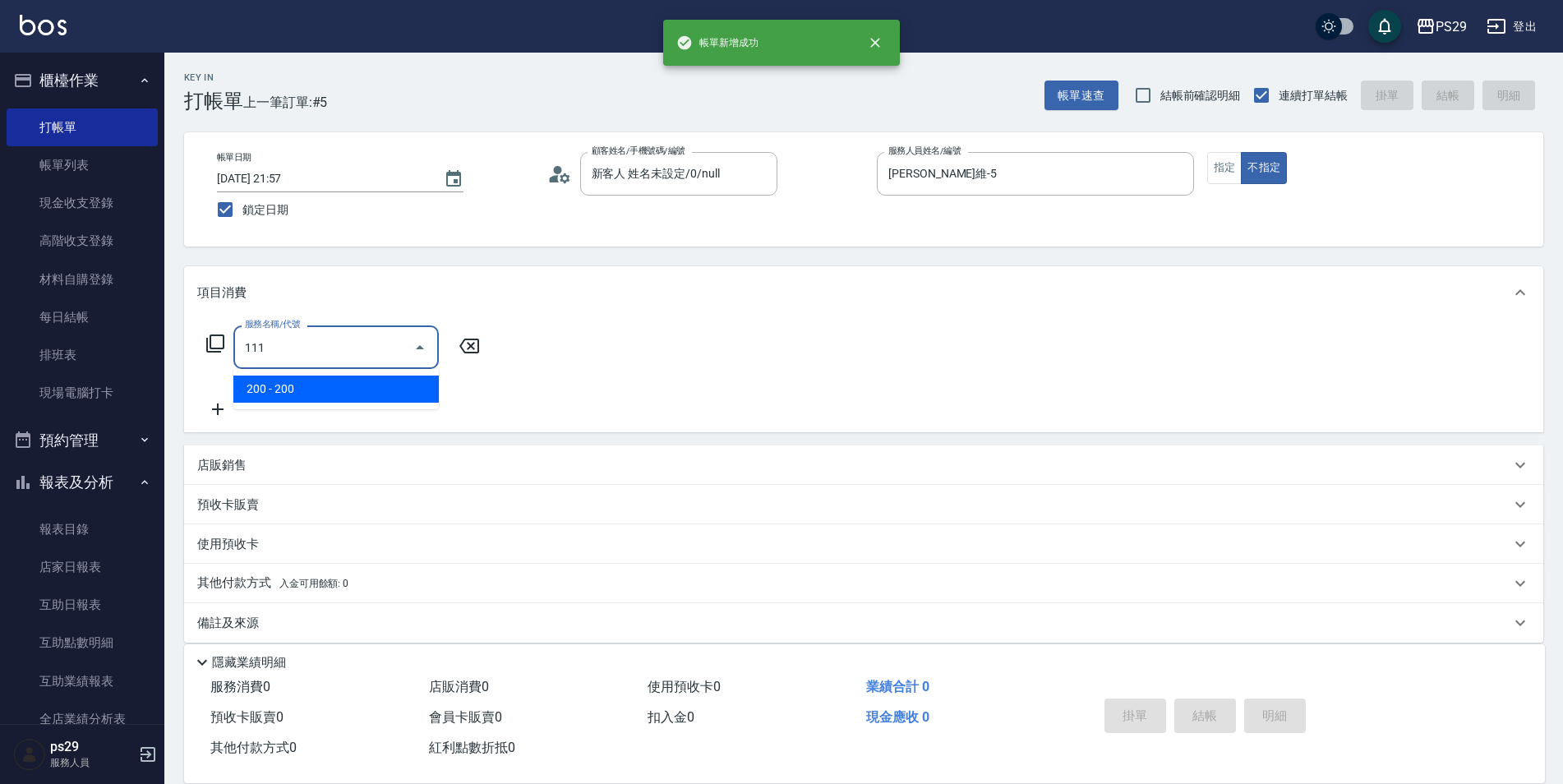
type input "200(111)"
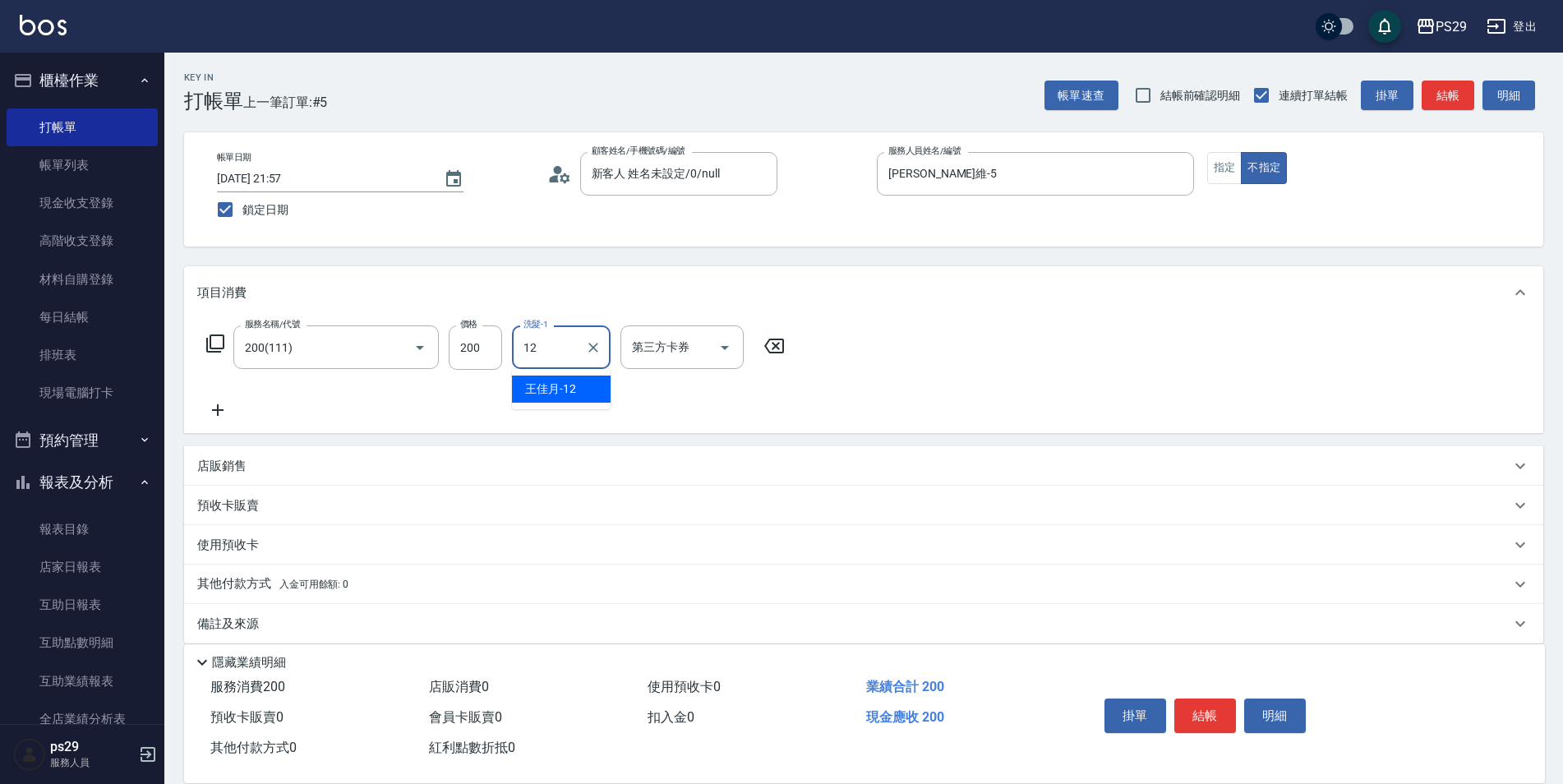
type input "[PERSON_NAME]-12"
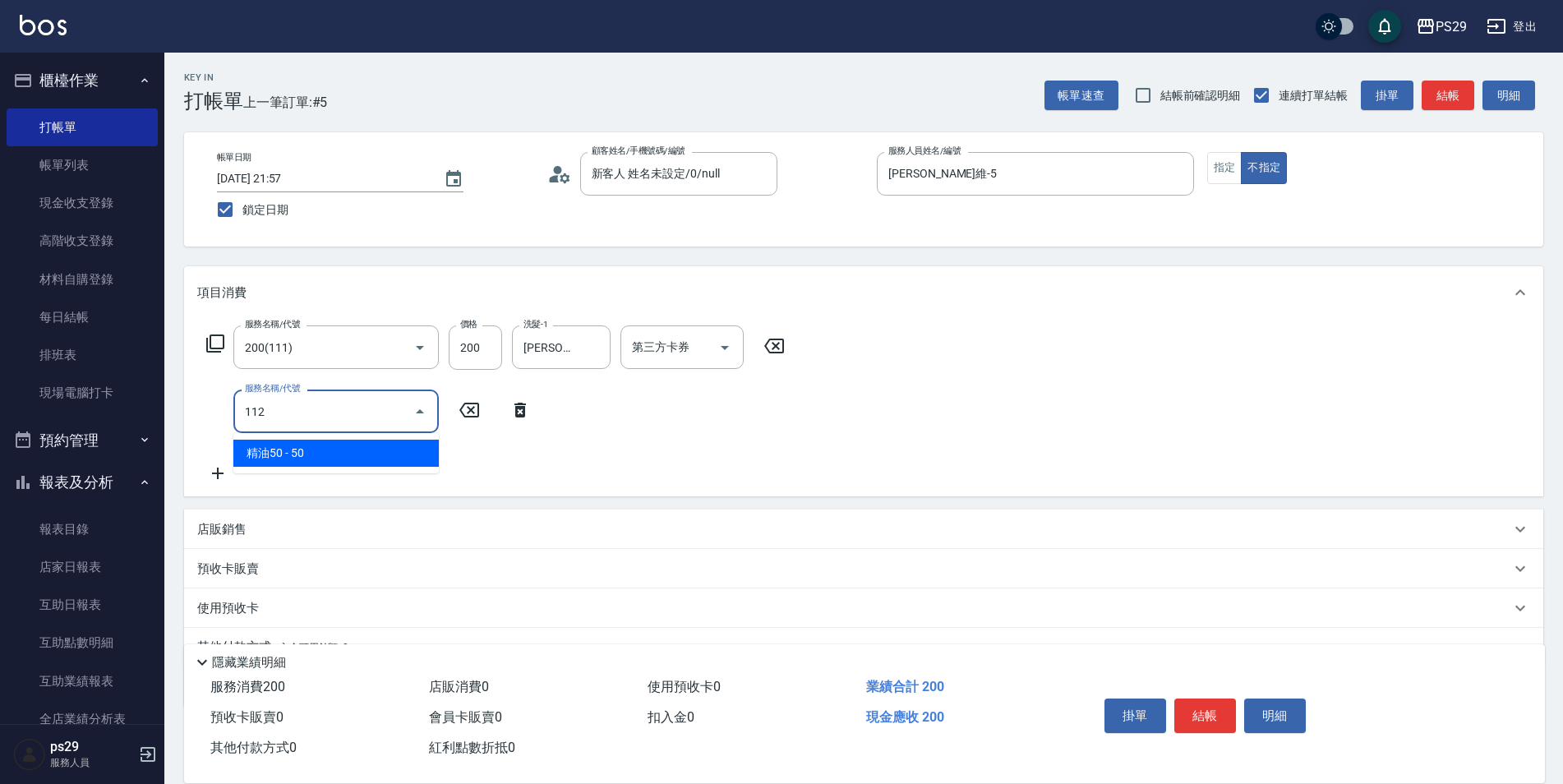
type input "精油50(112)"
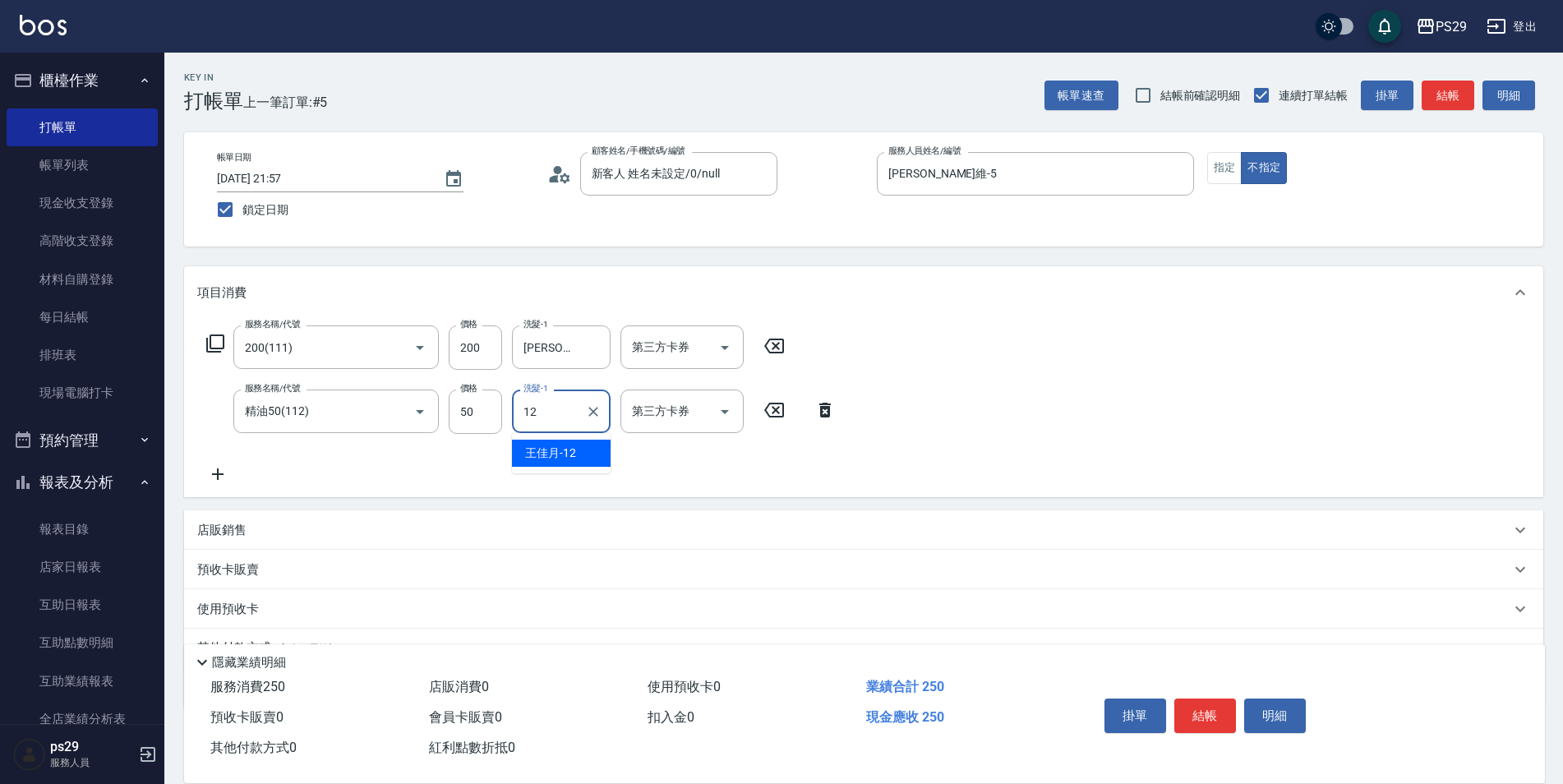
type input "[PERSON_NAME]-12"
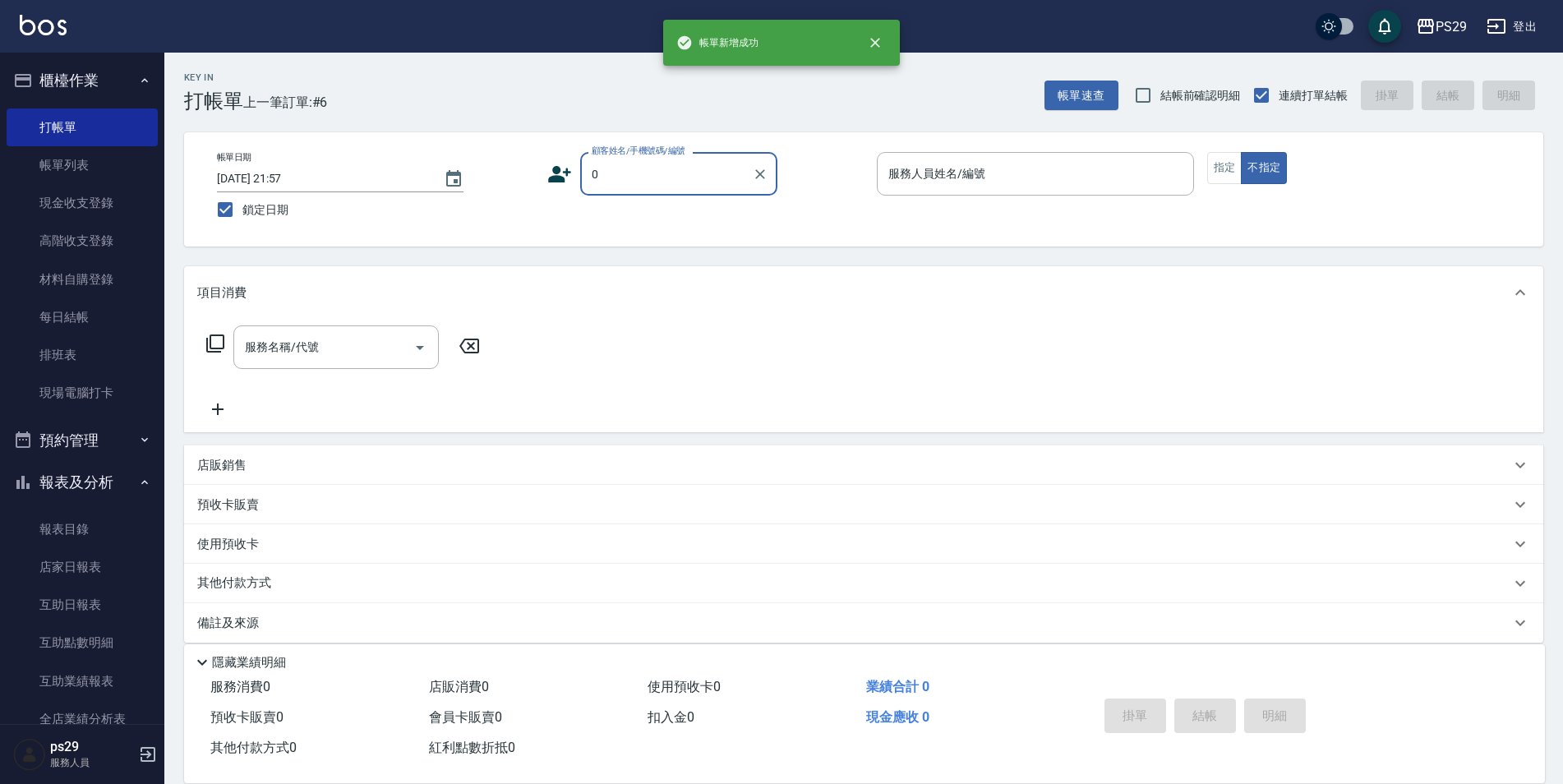
type input "新客人 姓名未設定/0/null"
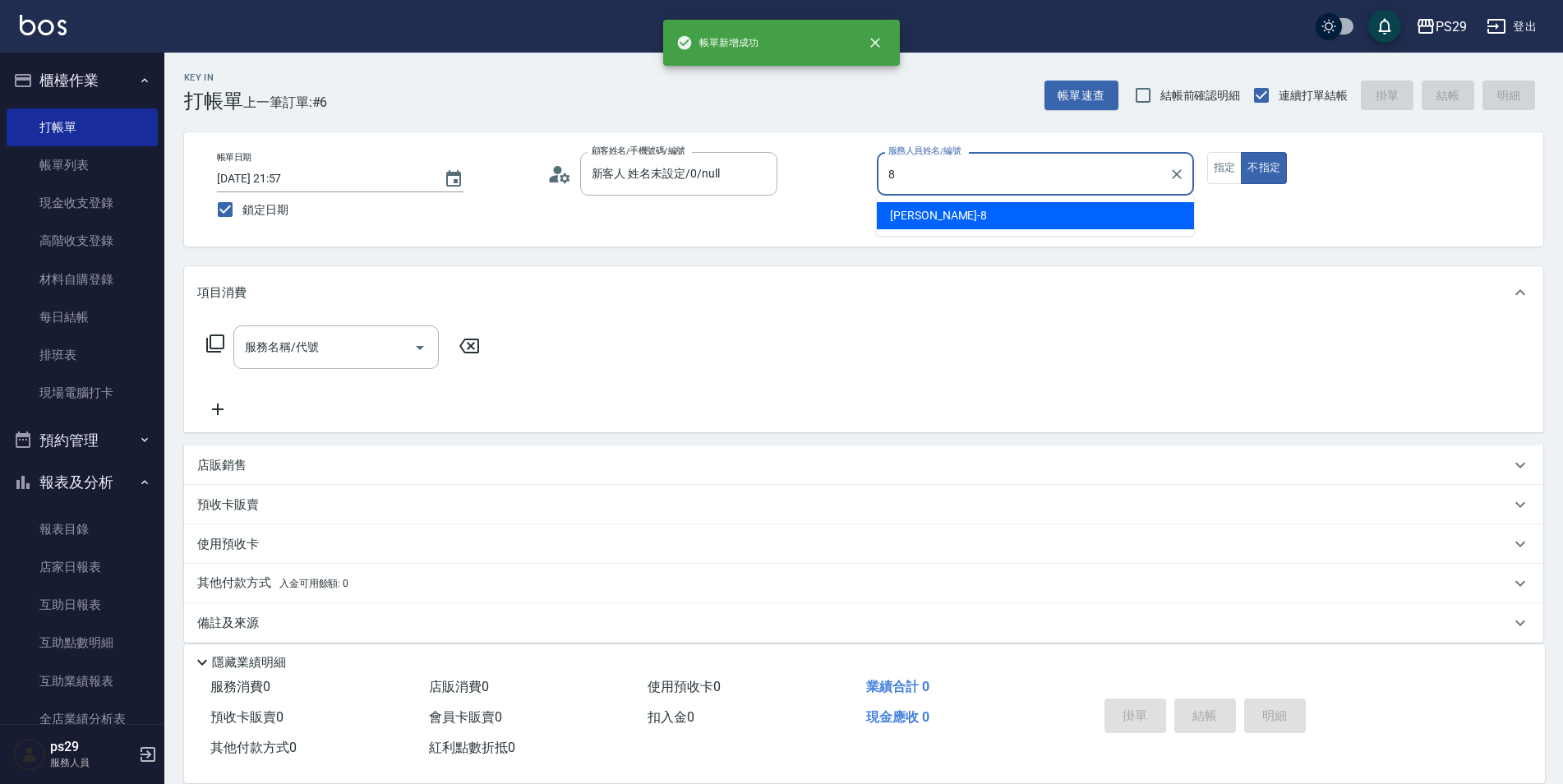
type input "[PERSON_NAME]-8"
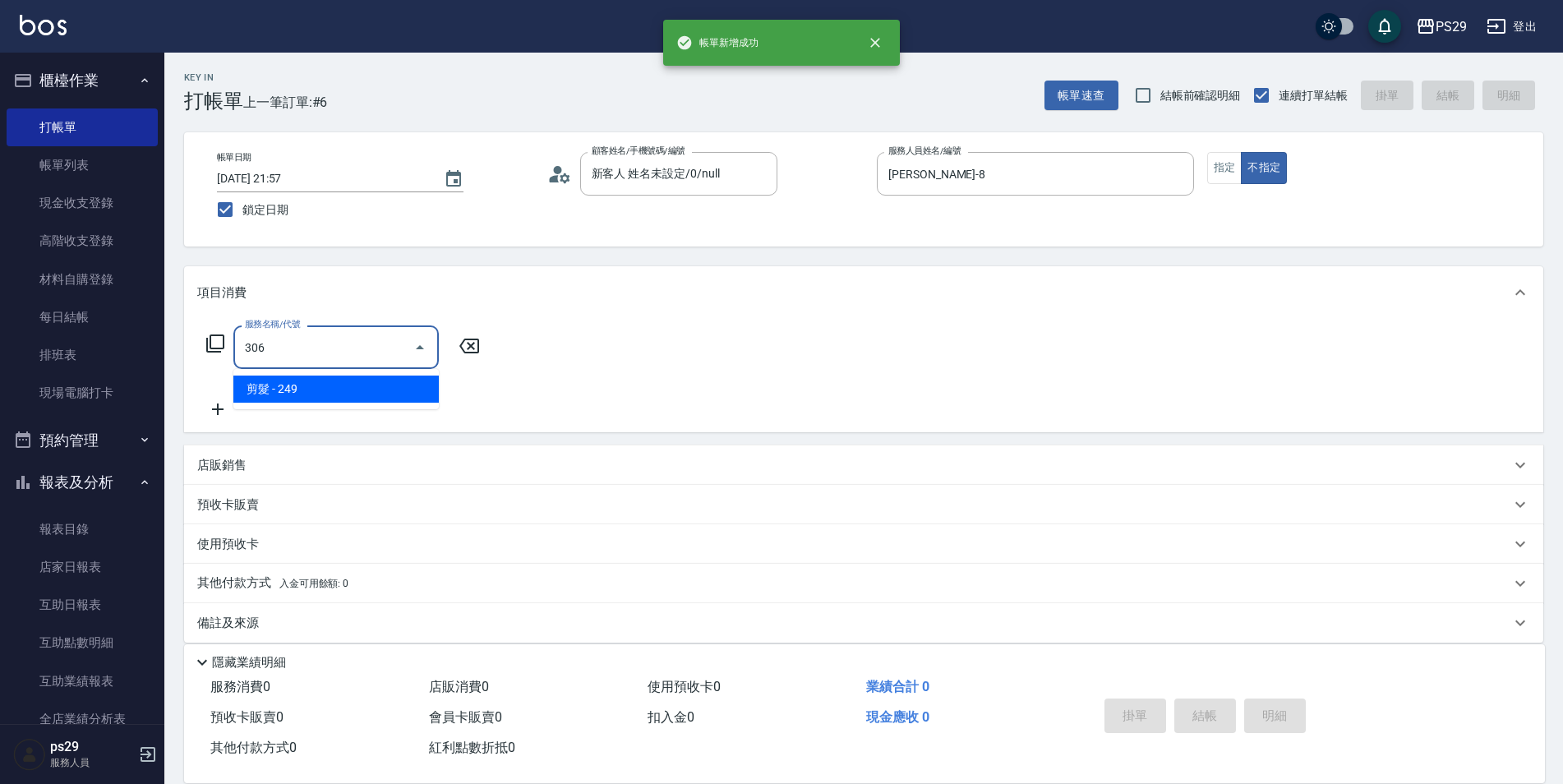
type input "剪髮(306)"
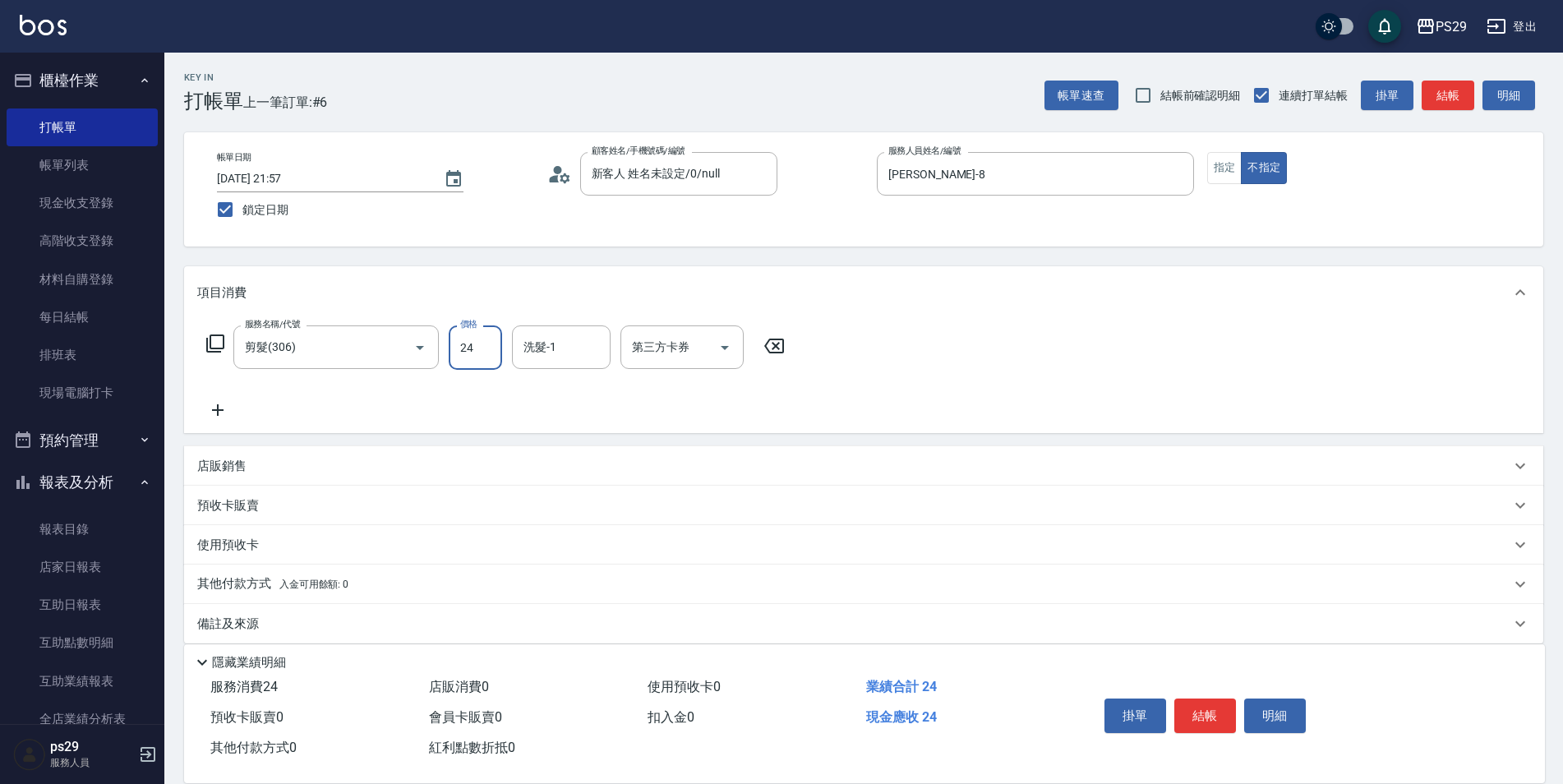
type input "249"
type input "[PERSON_NAME]-20"
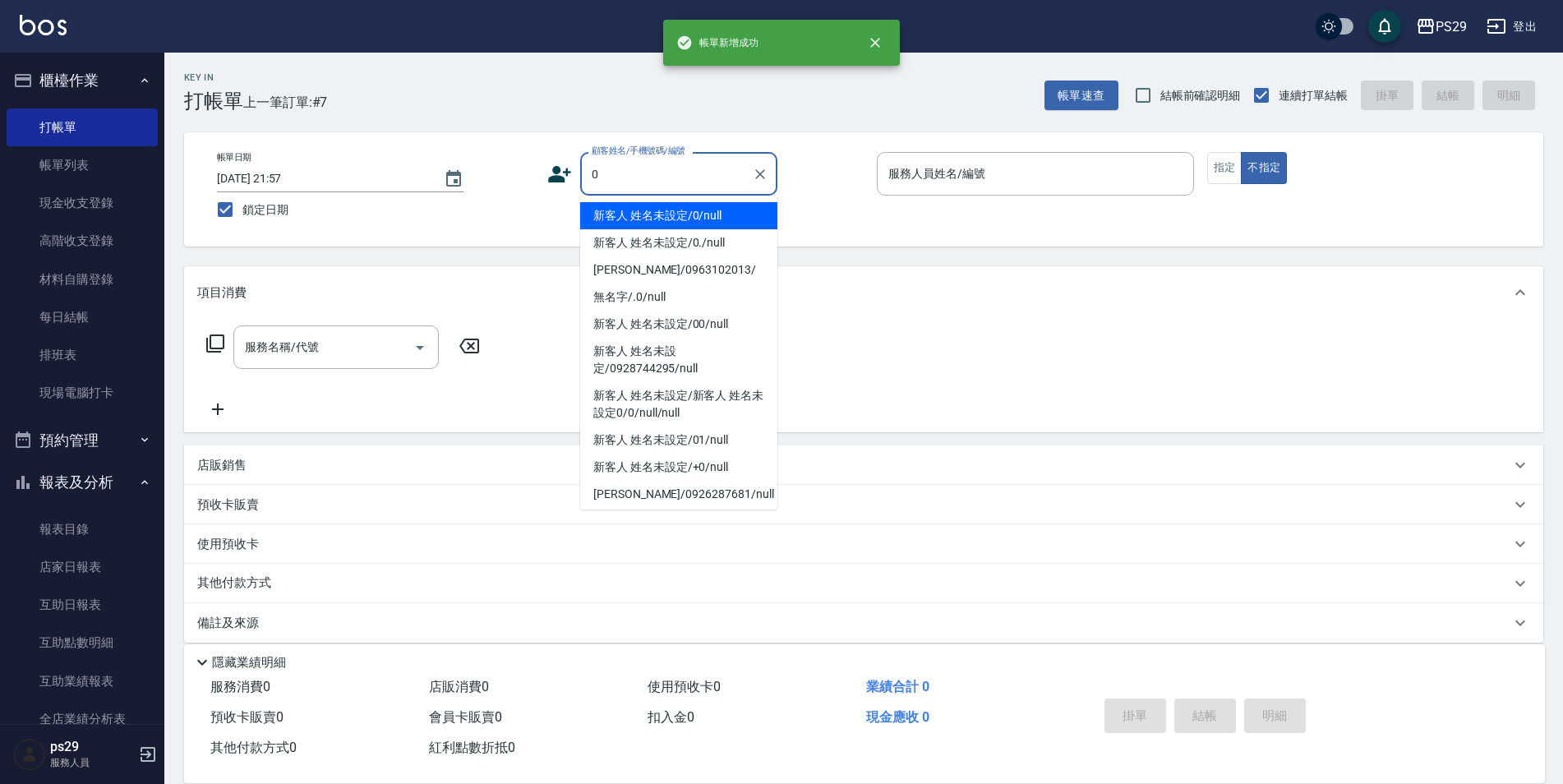
type input "新客人 姓名未設定/0/null"
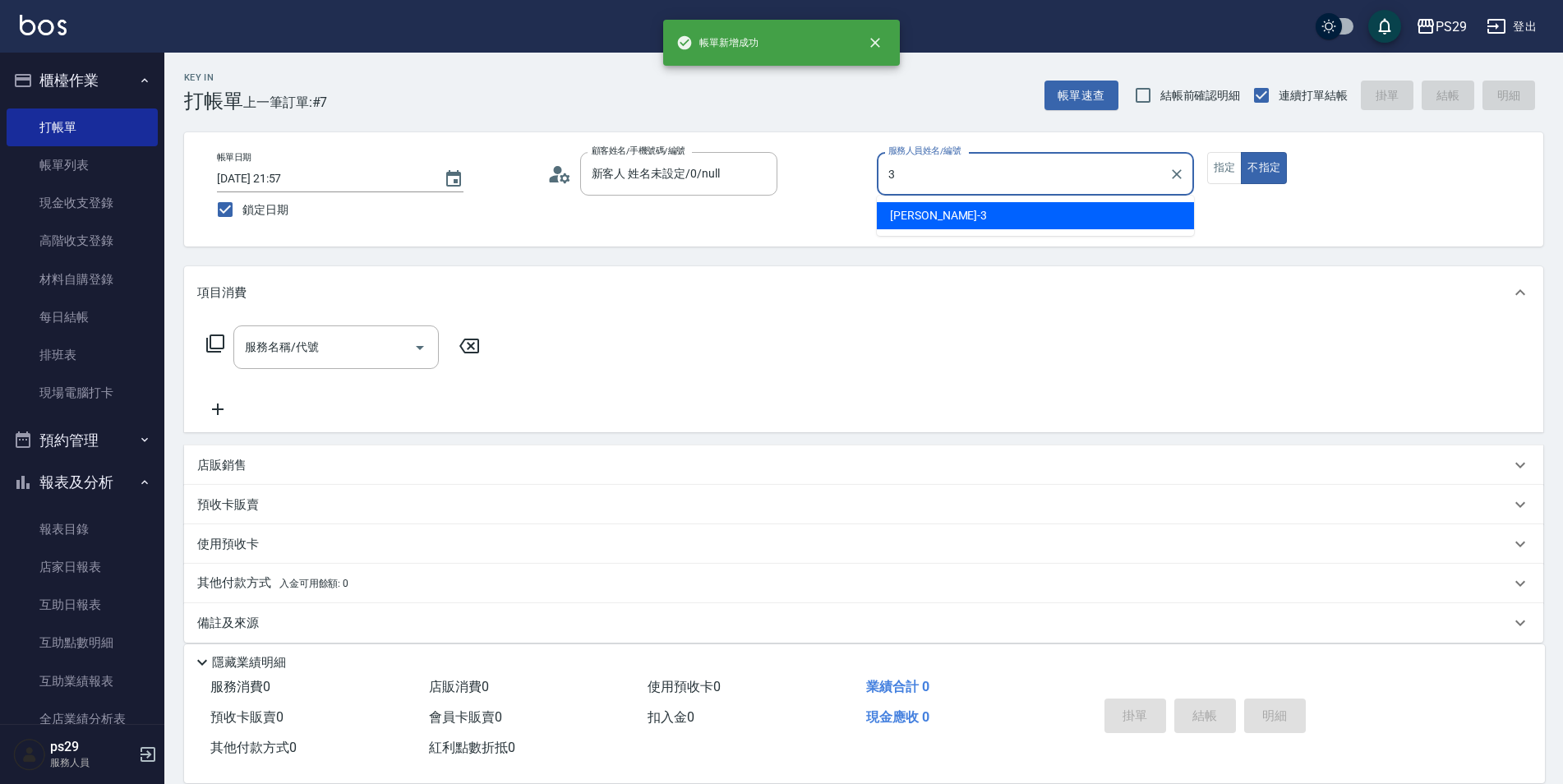
type input "[PERSON_NAME]-3"
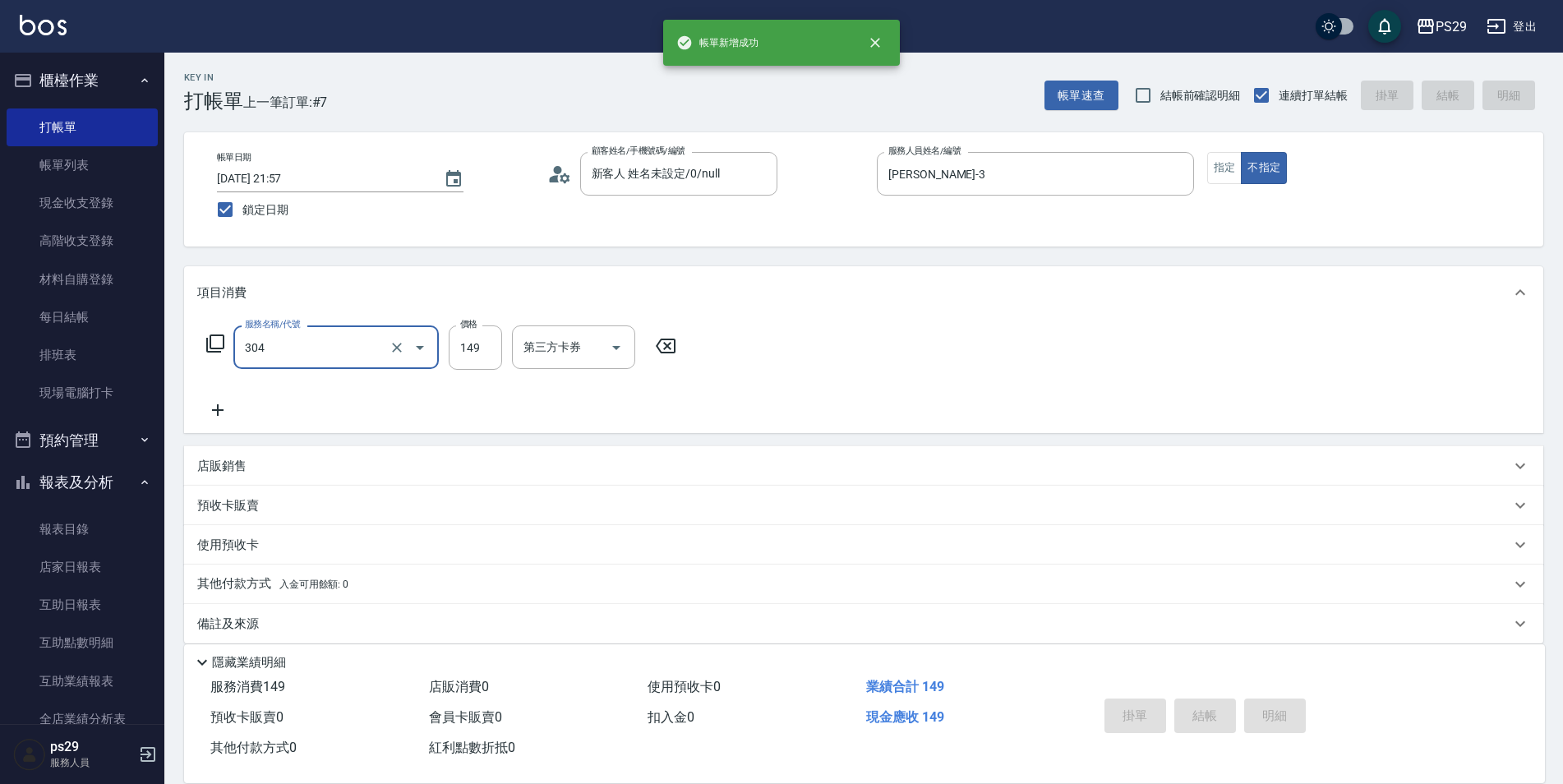
type input "304"
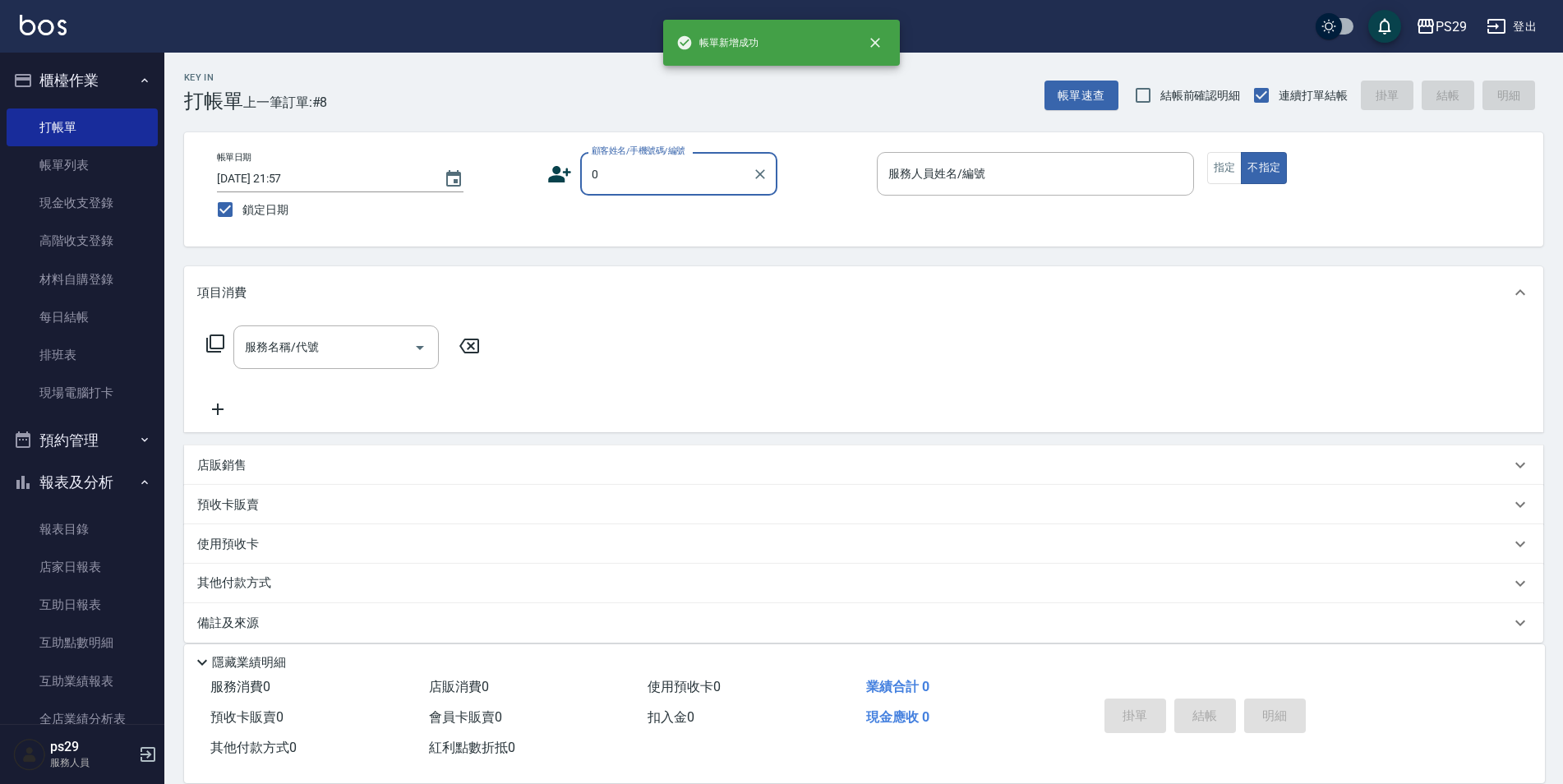
type input "0"
type input "3"
type input "新客人 姓名未設定/0/null"
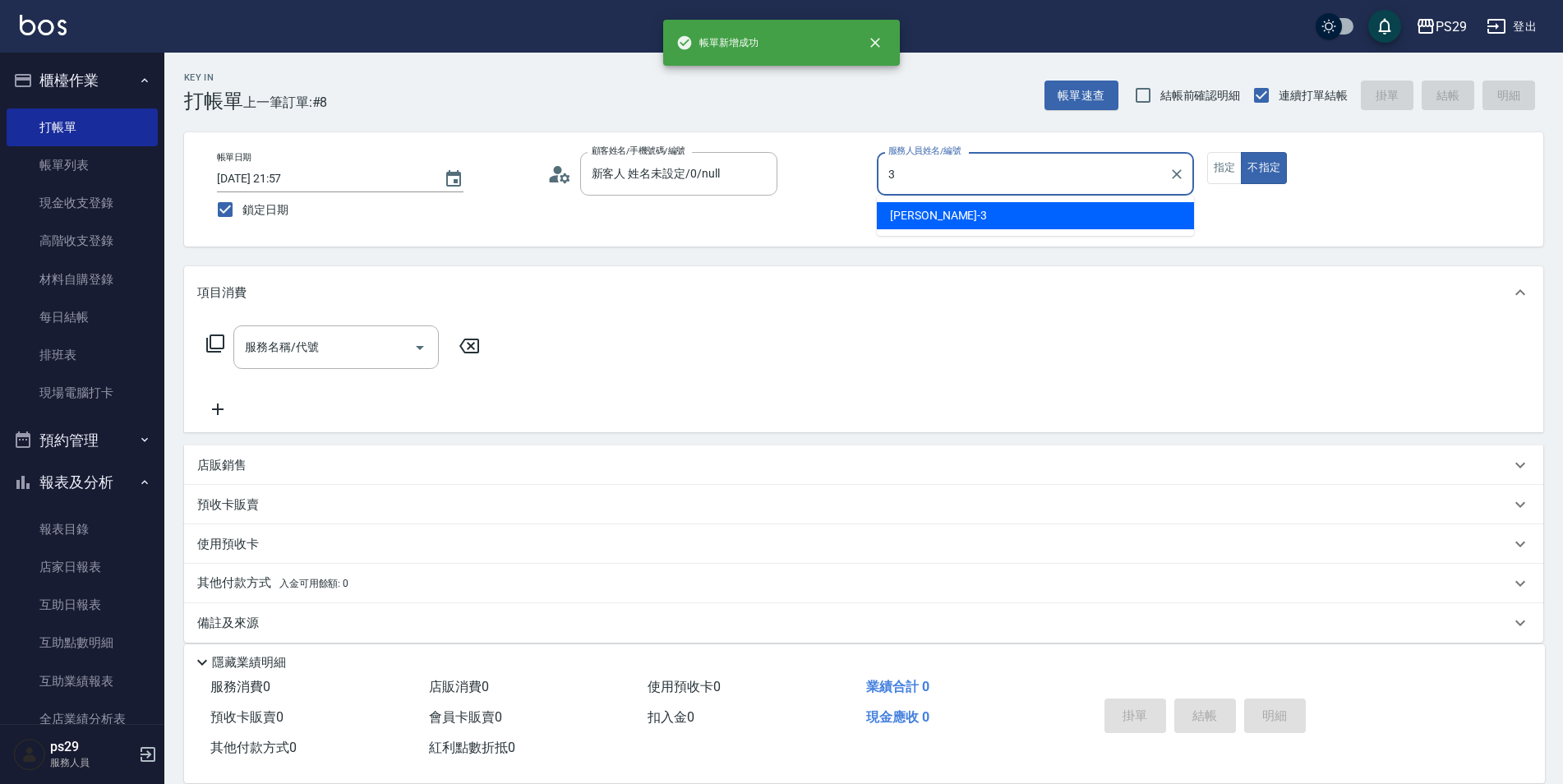
type input "[PERSON_NAME]-3"
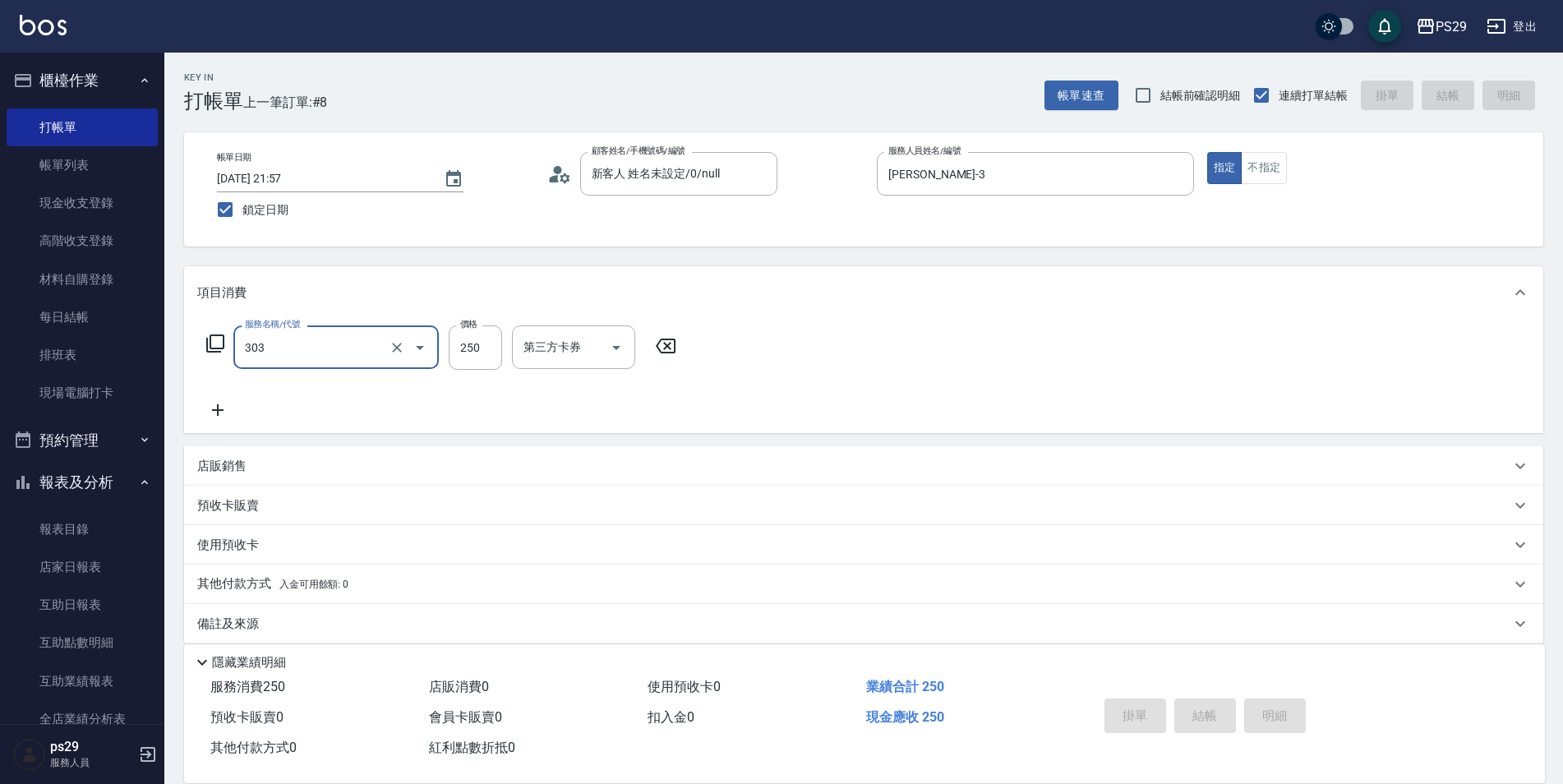
type input "303"
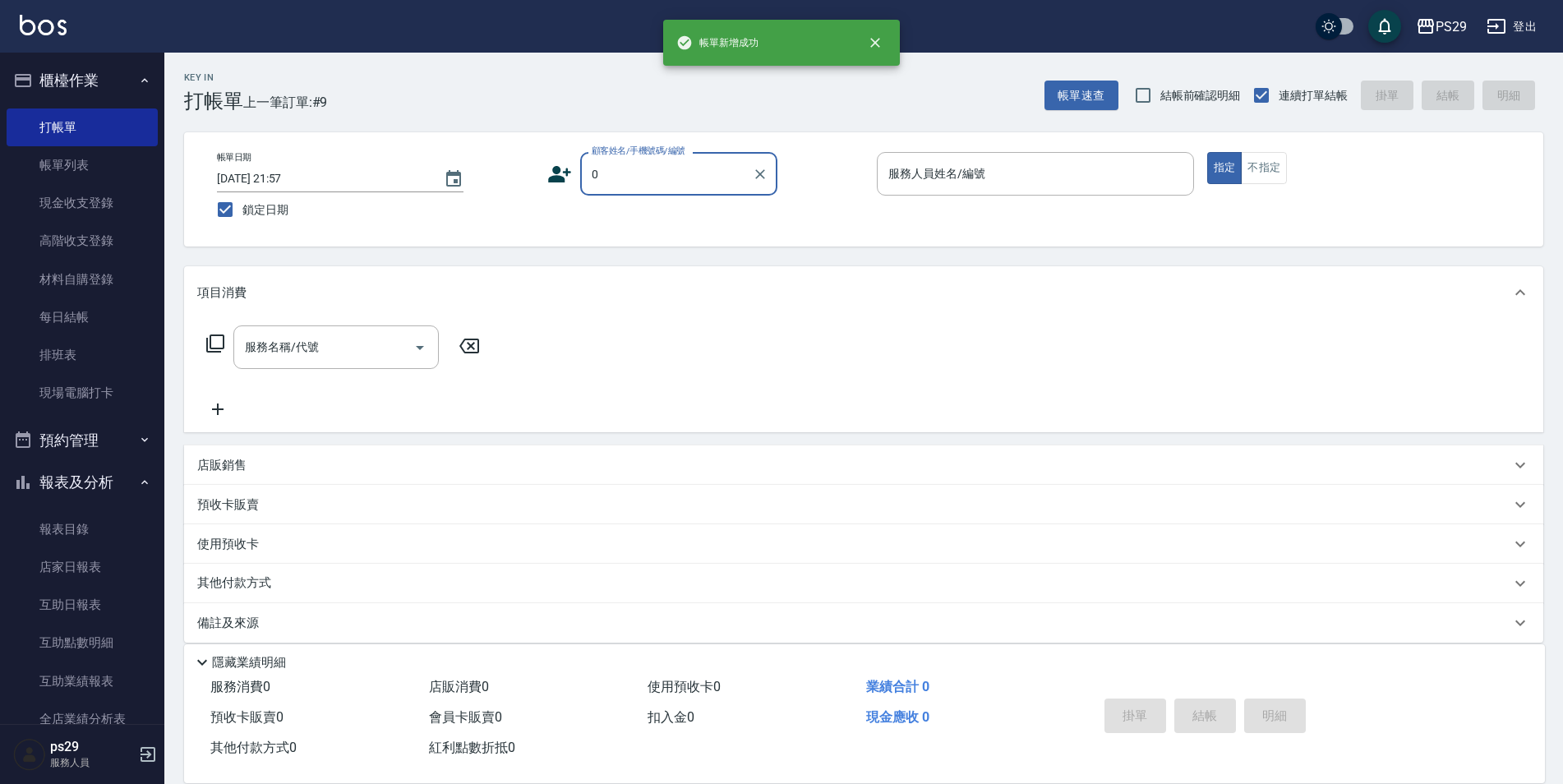
type input "新客人 姓名未設定/0/null"
type input "[PERSON_NAME]-1"
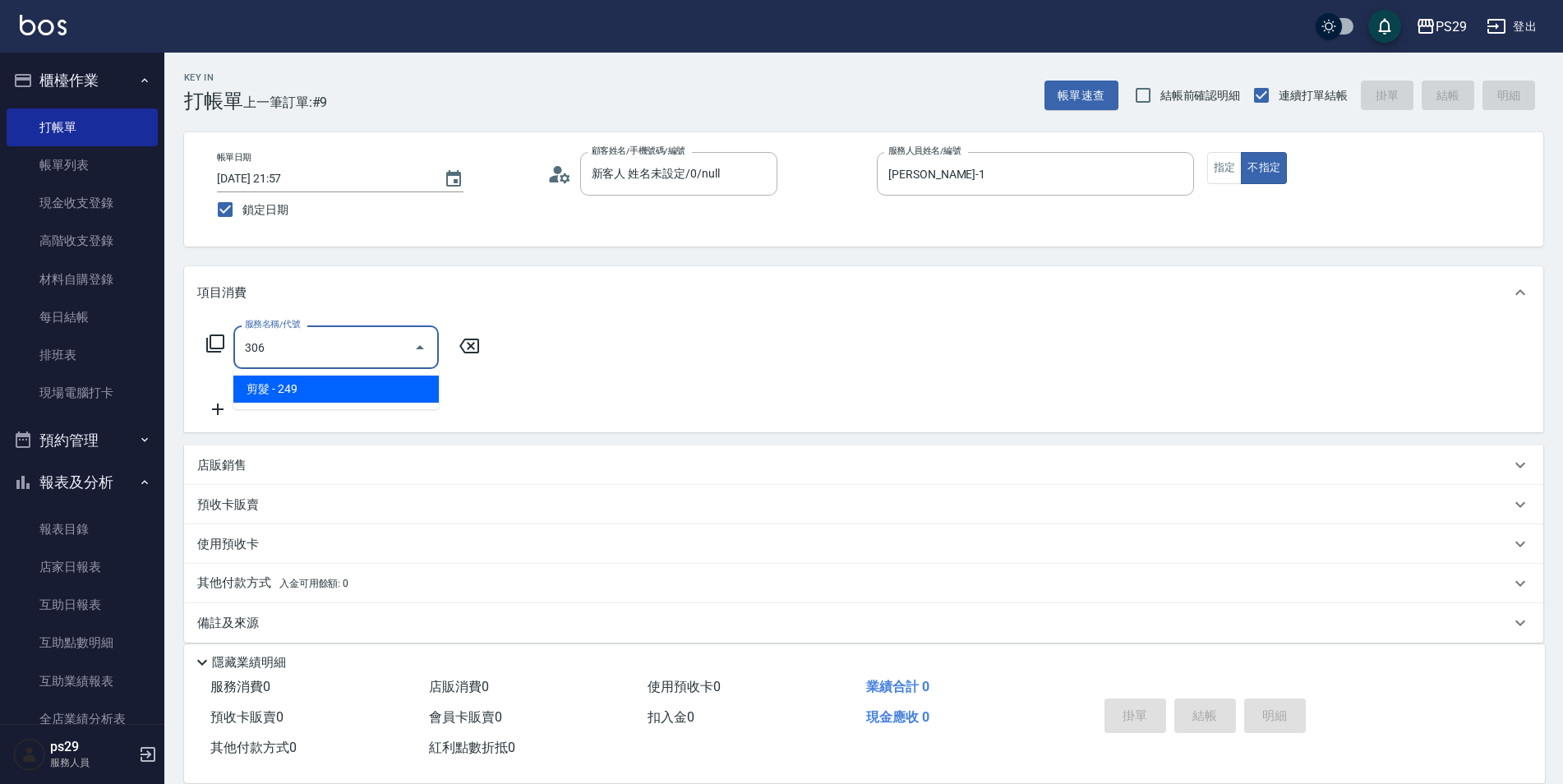
type input "剪髮(306)"
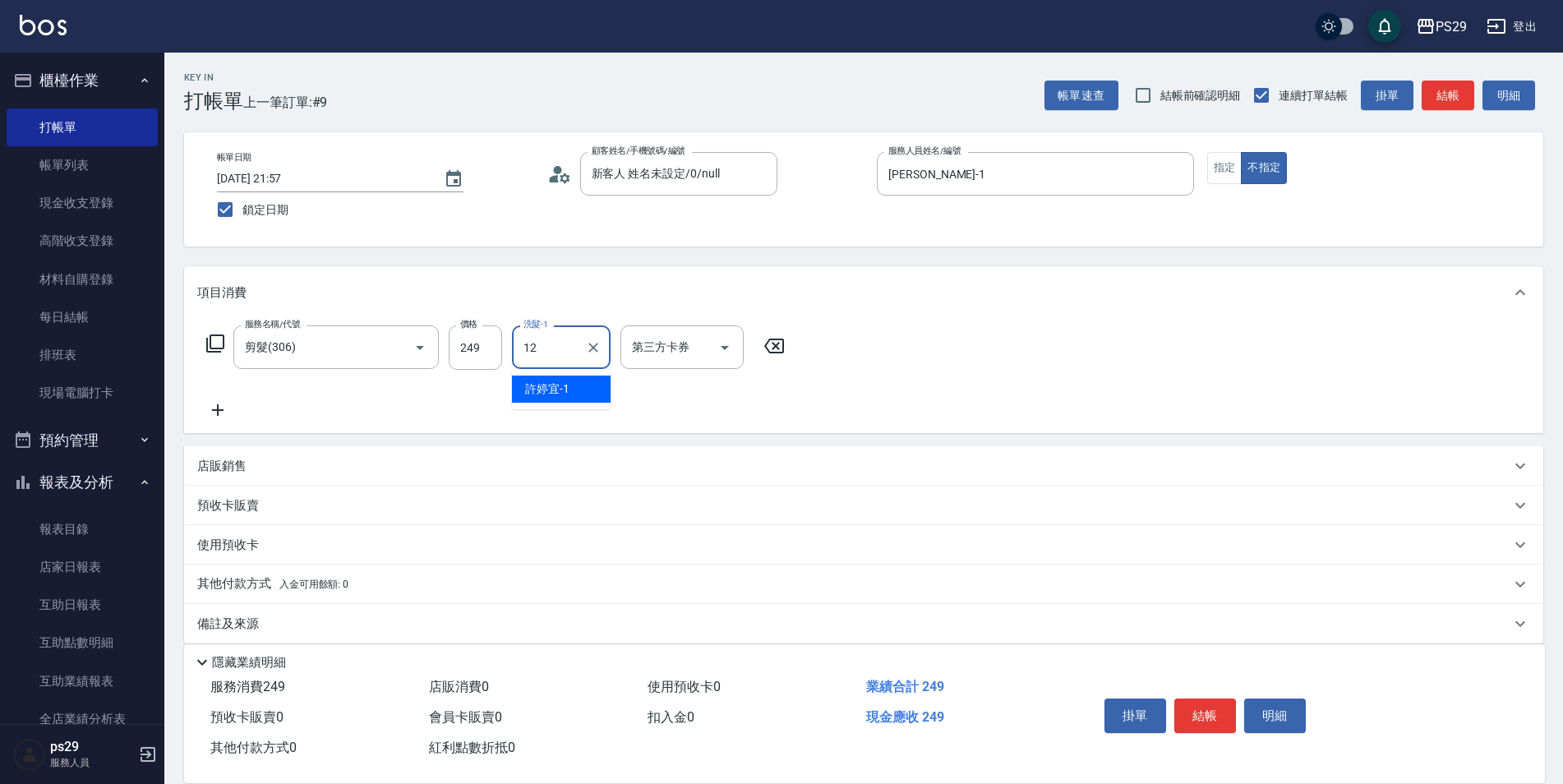
type input "[PERSON_NAME]-12"
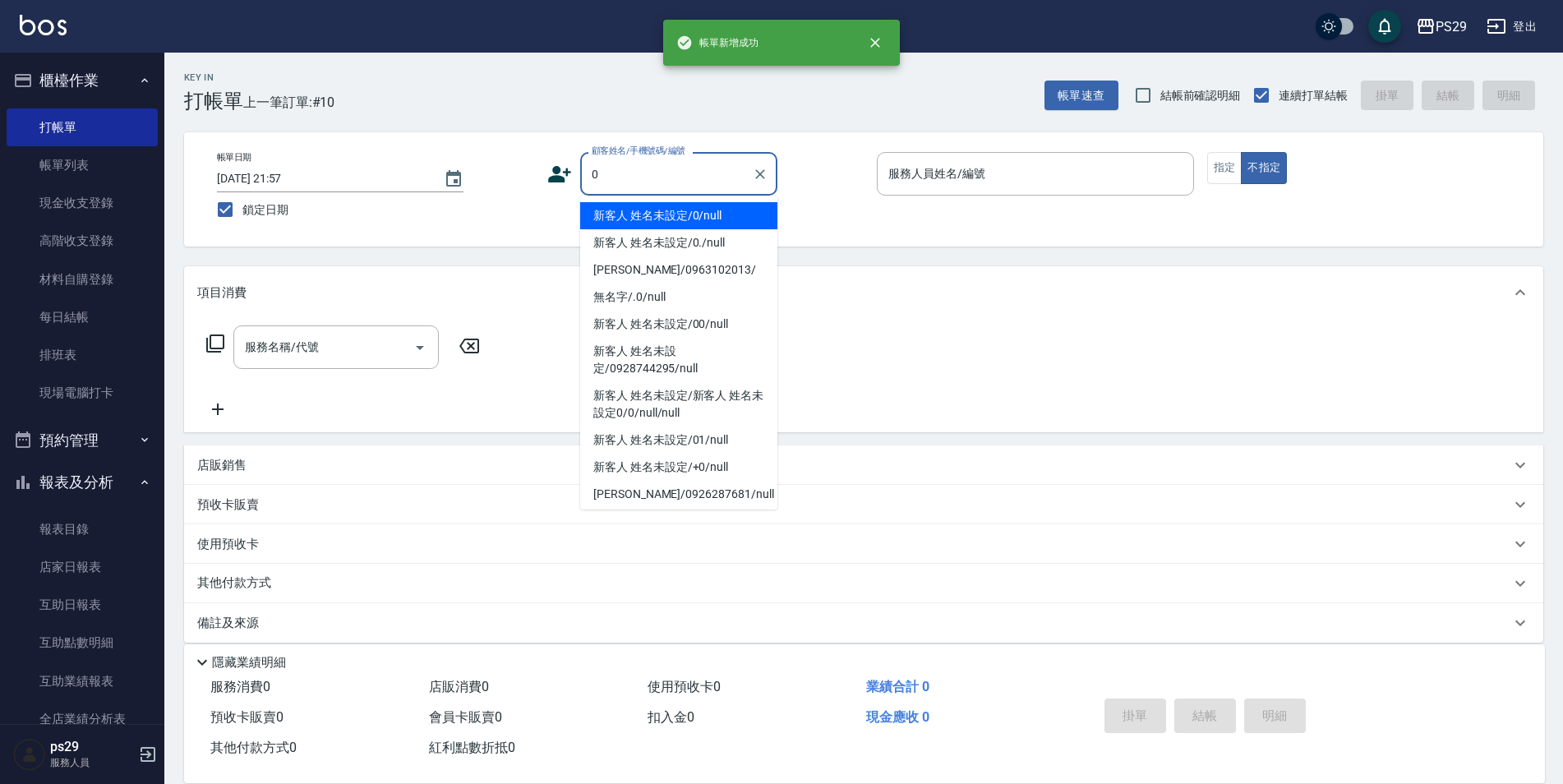
type input "新客人 姓名未設定/0/null"
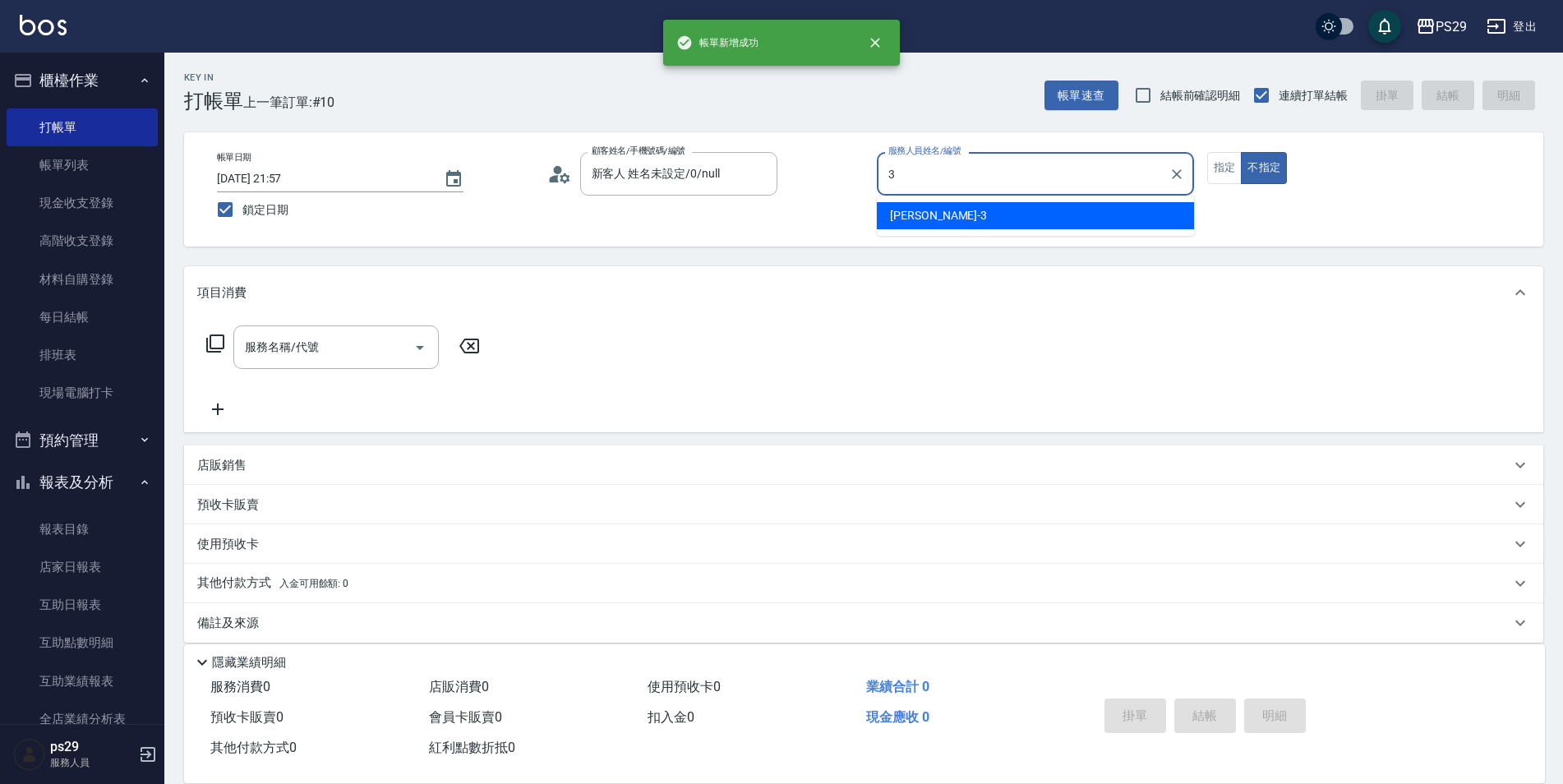
type input "[PERSON_NAME]-3"
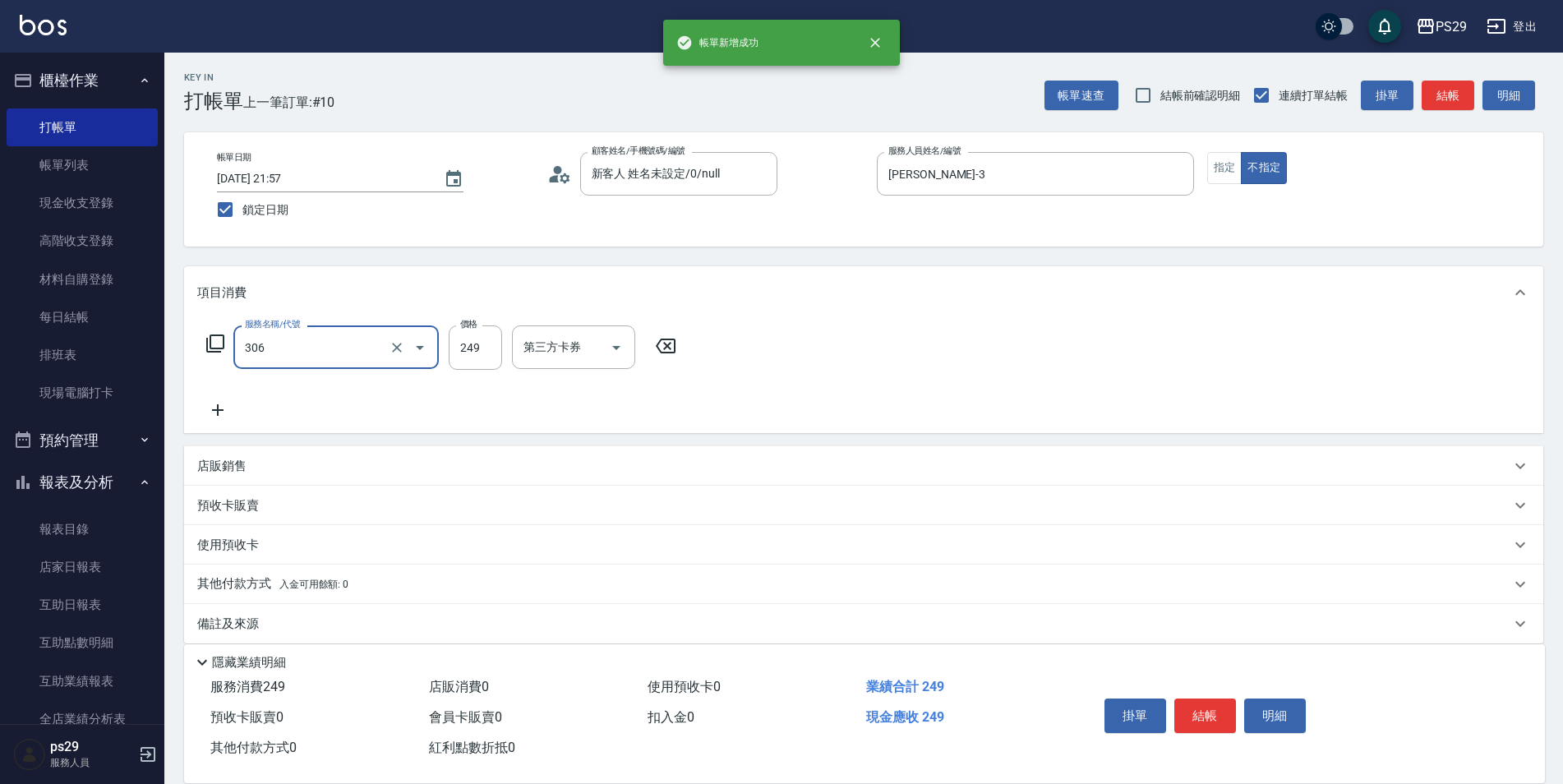
type input "剪髮(306)"
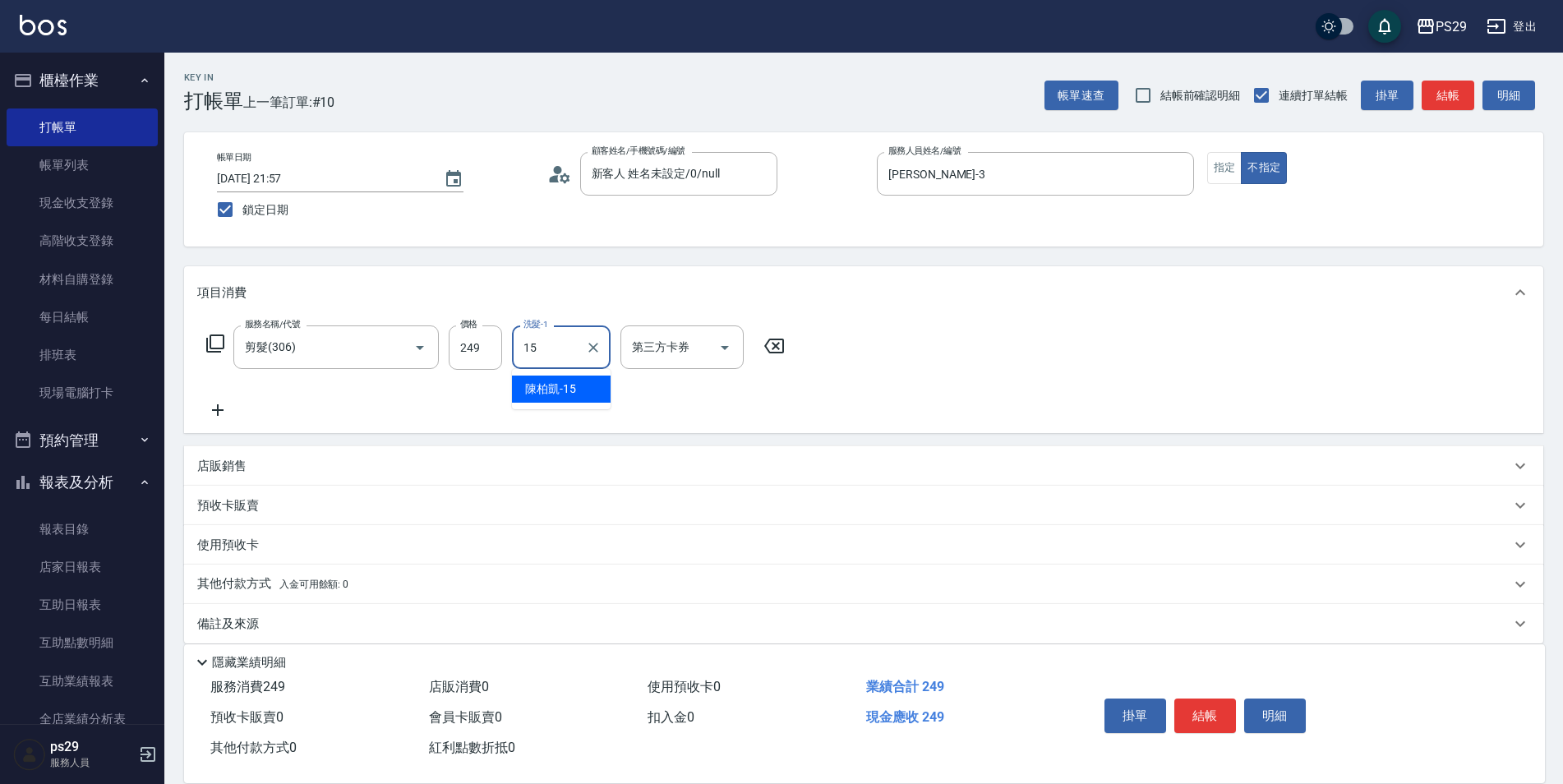
type input "[PERSON_NAME]-15"
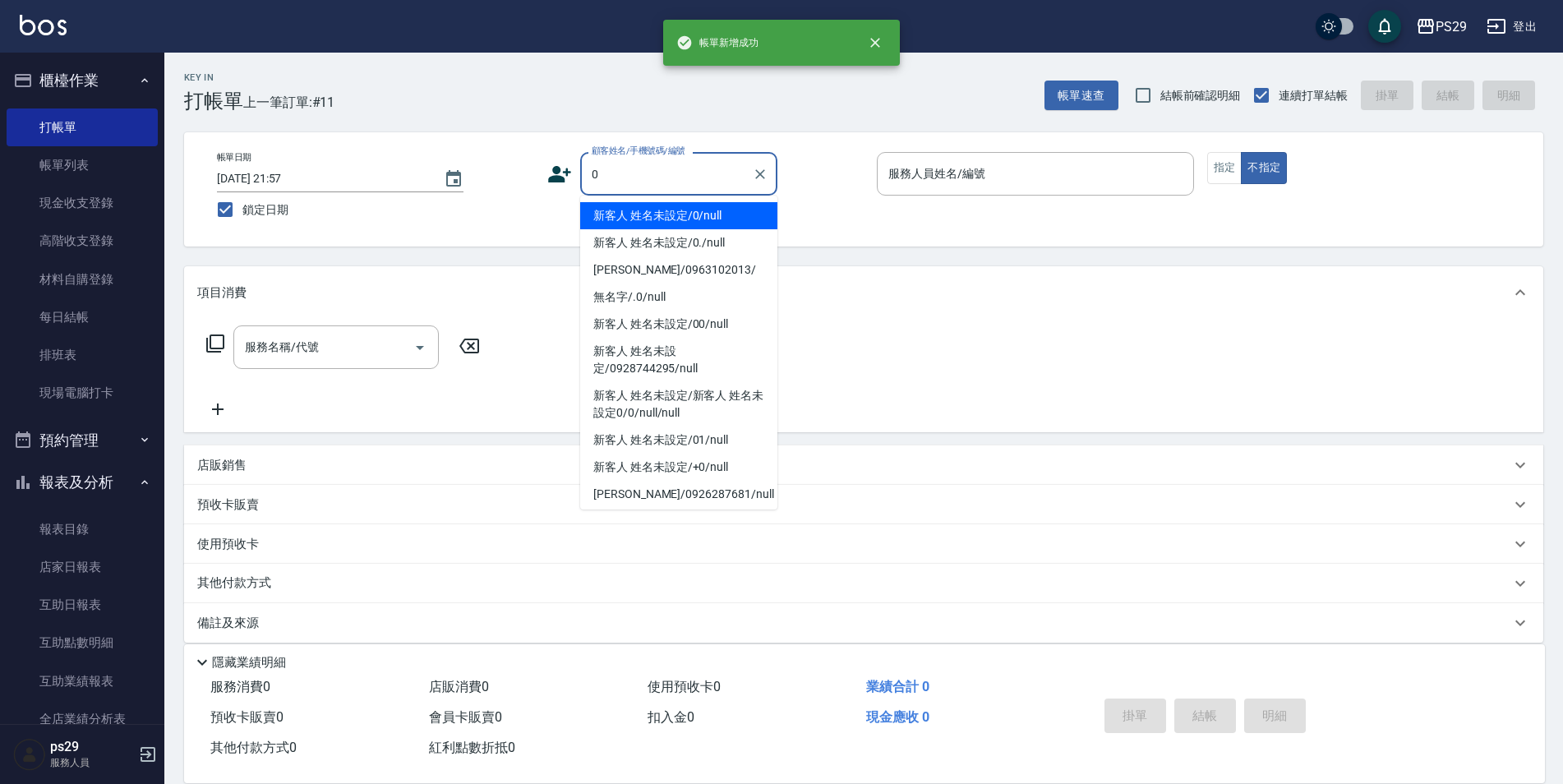
type input "新客人 姓名未設定/0/null"
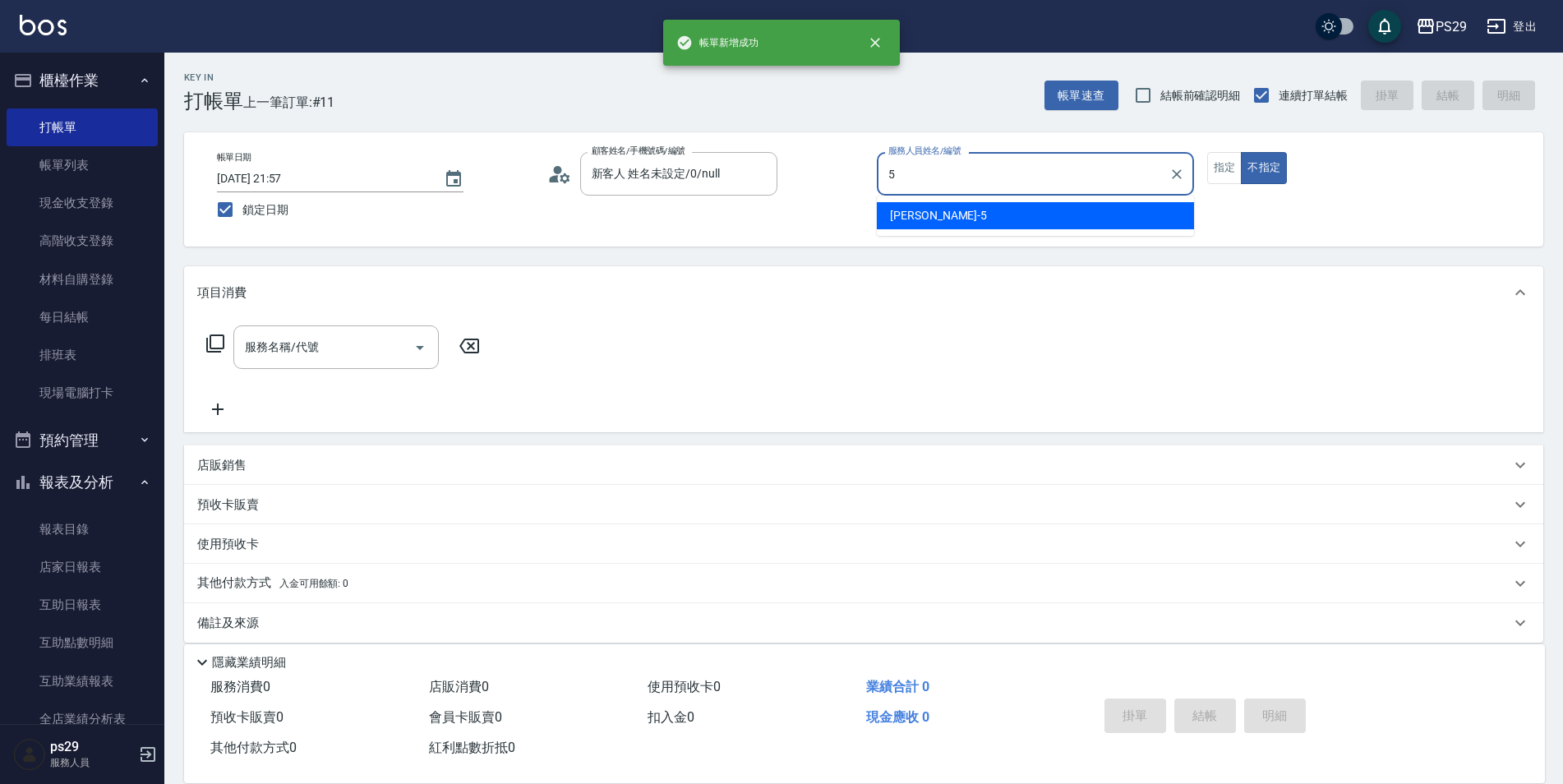
type input "[PERSON_NAME]維-5"
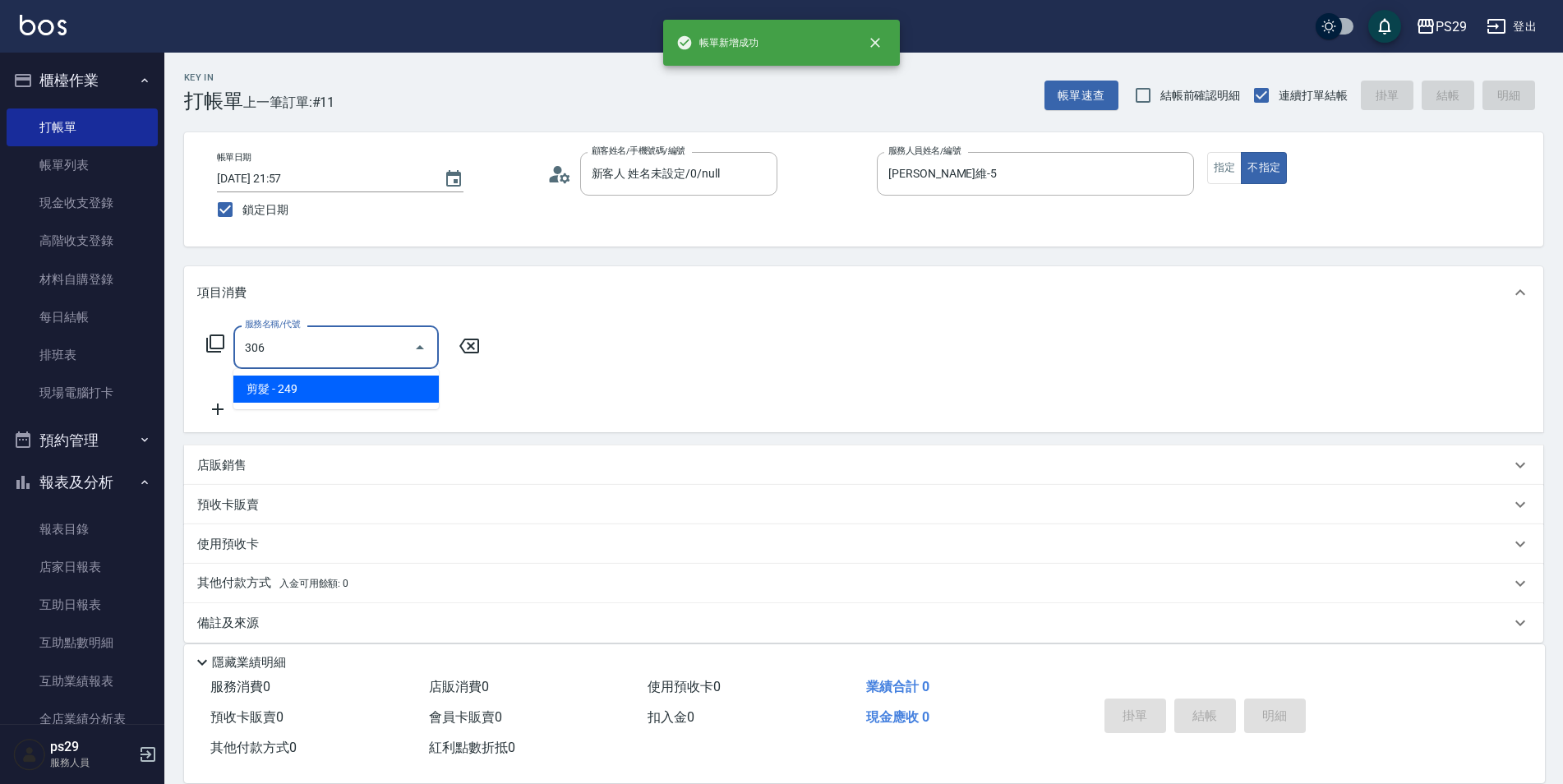
type input "剪髮(306)"
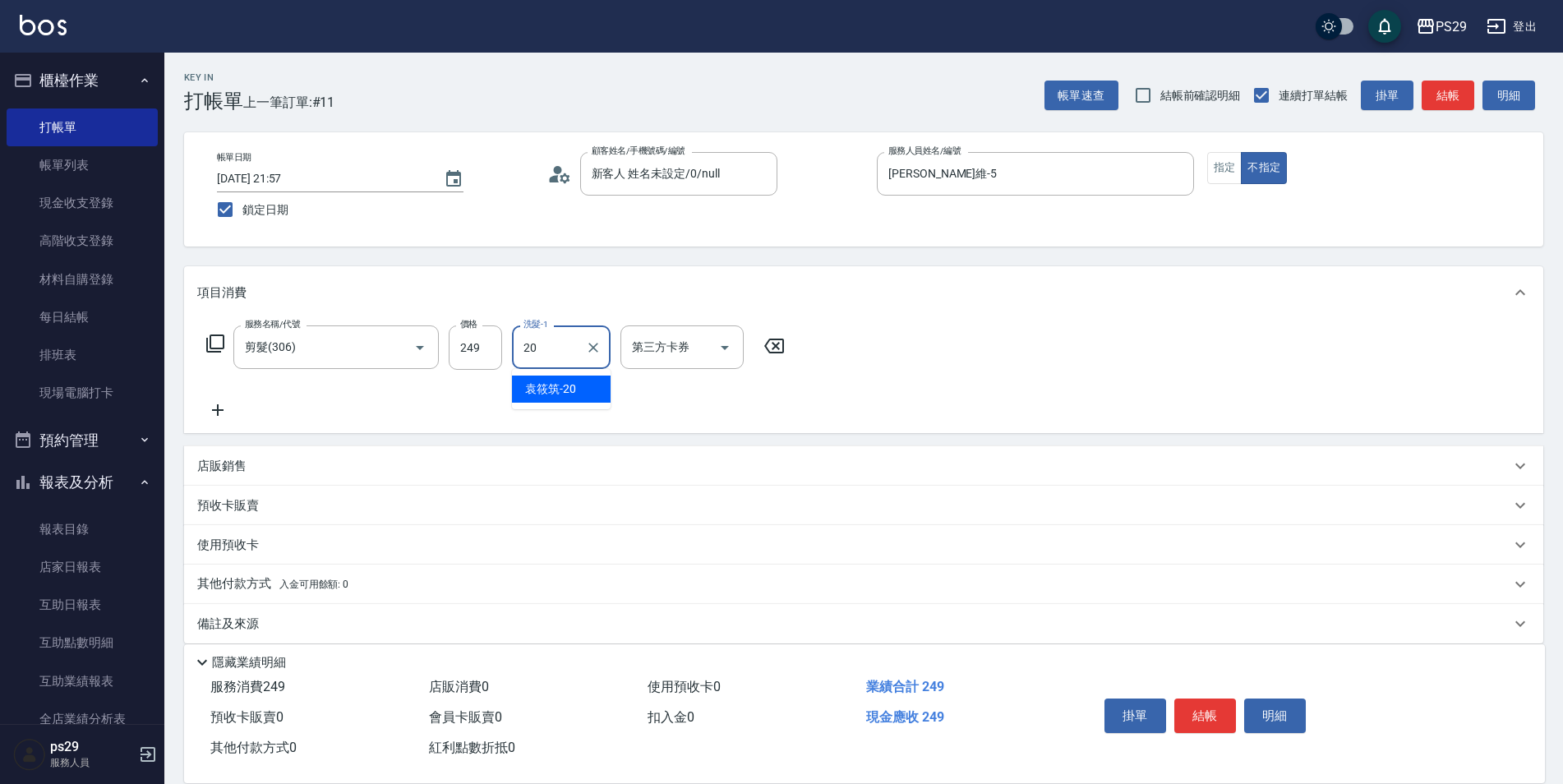
type input "[PERSON_NAME]-20"
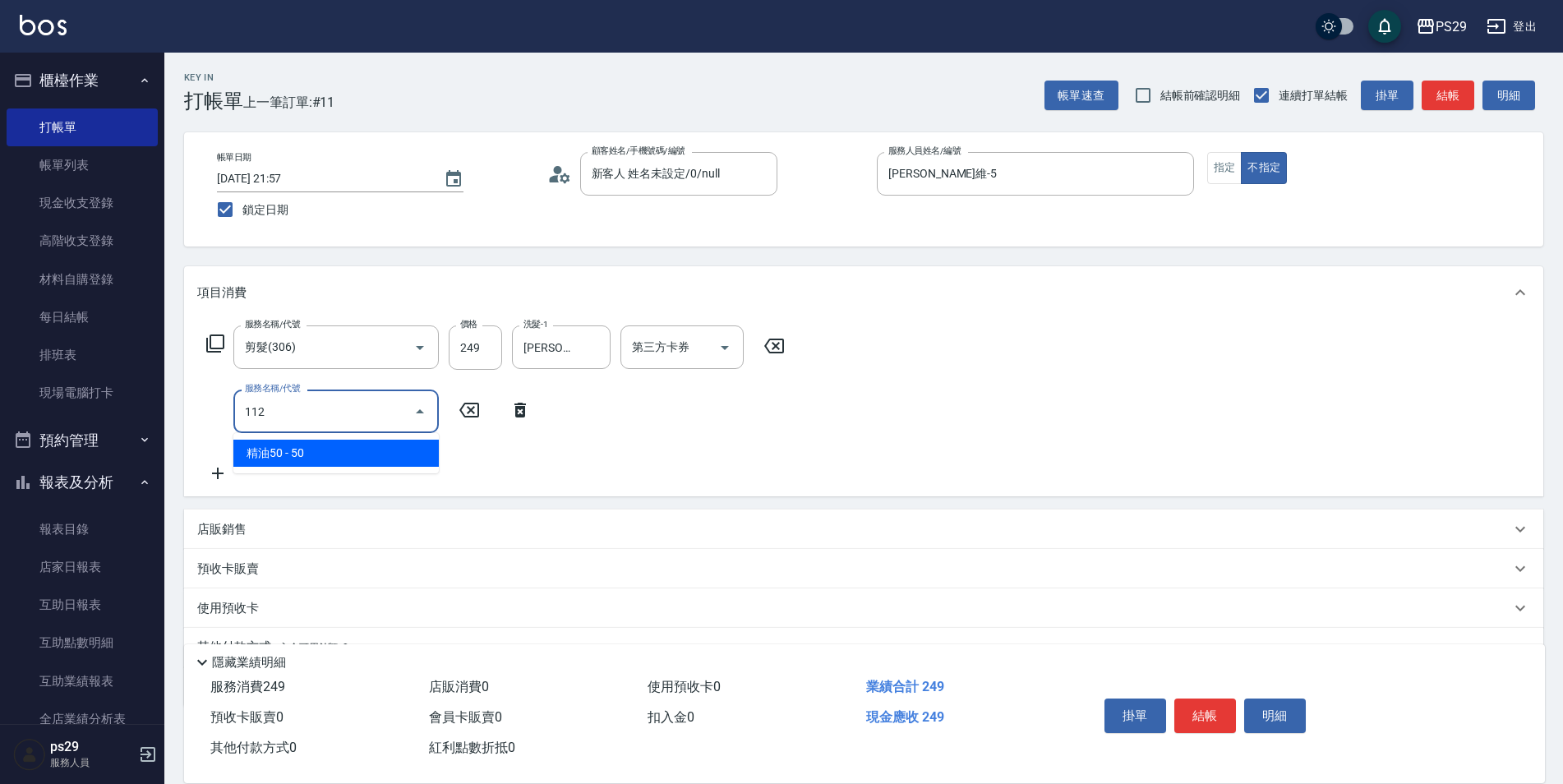
type input "精油50(112)"
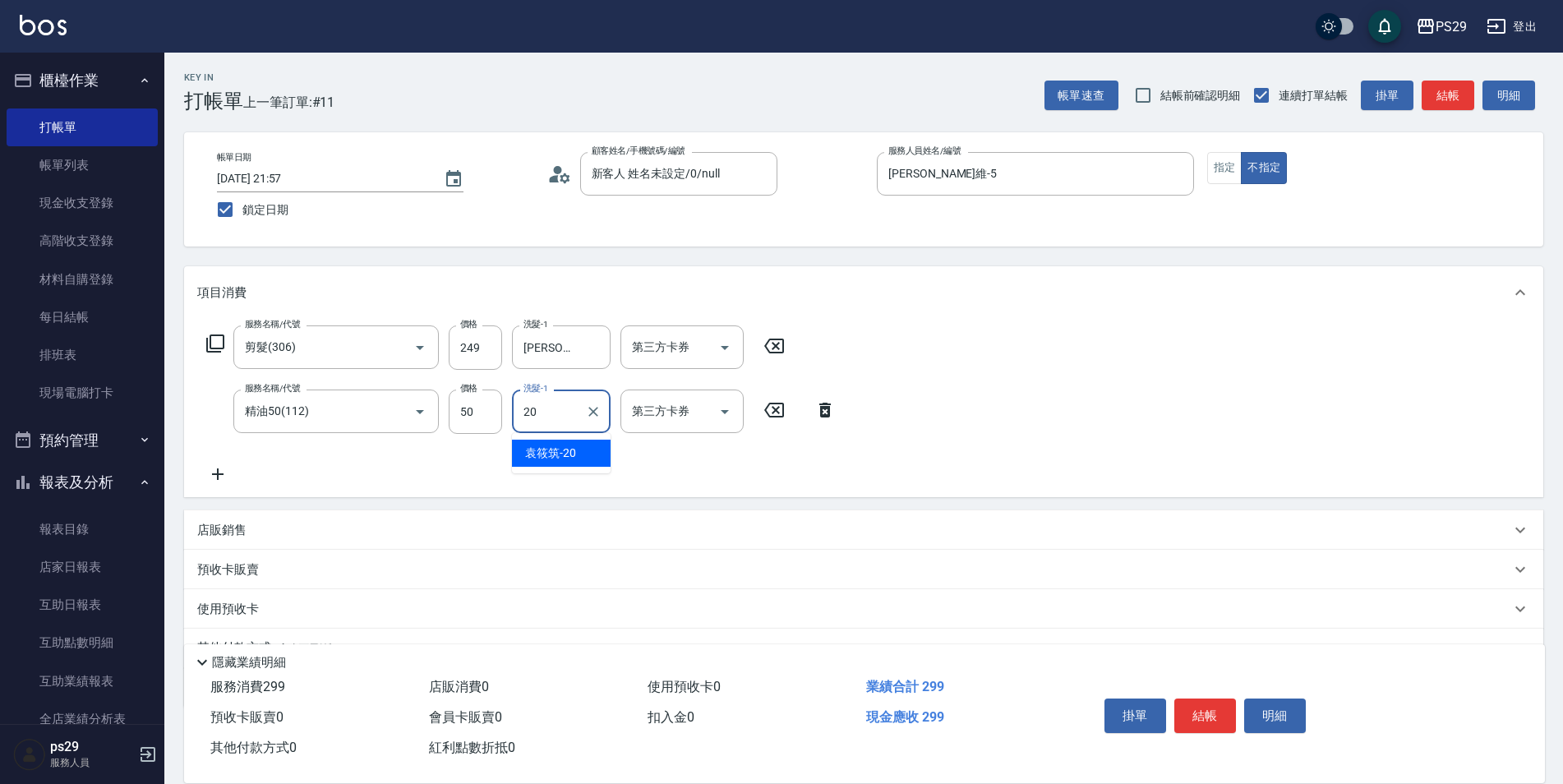
type input "[PERSON_NAME]-20"
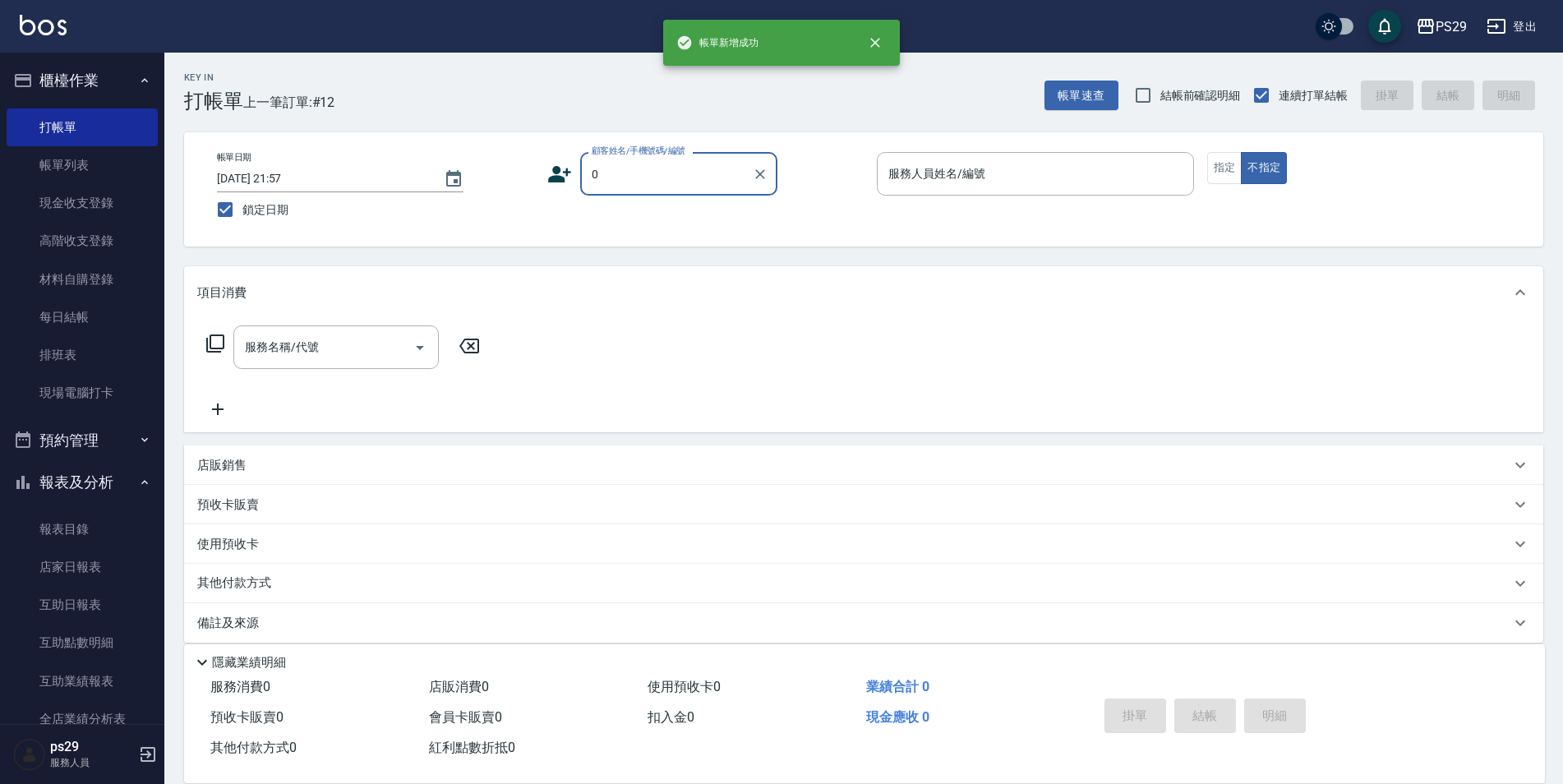
type input "新客人 姓名未設定/0/null"
type input "[PERSON_NAME]維-5"
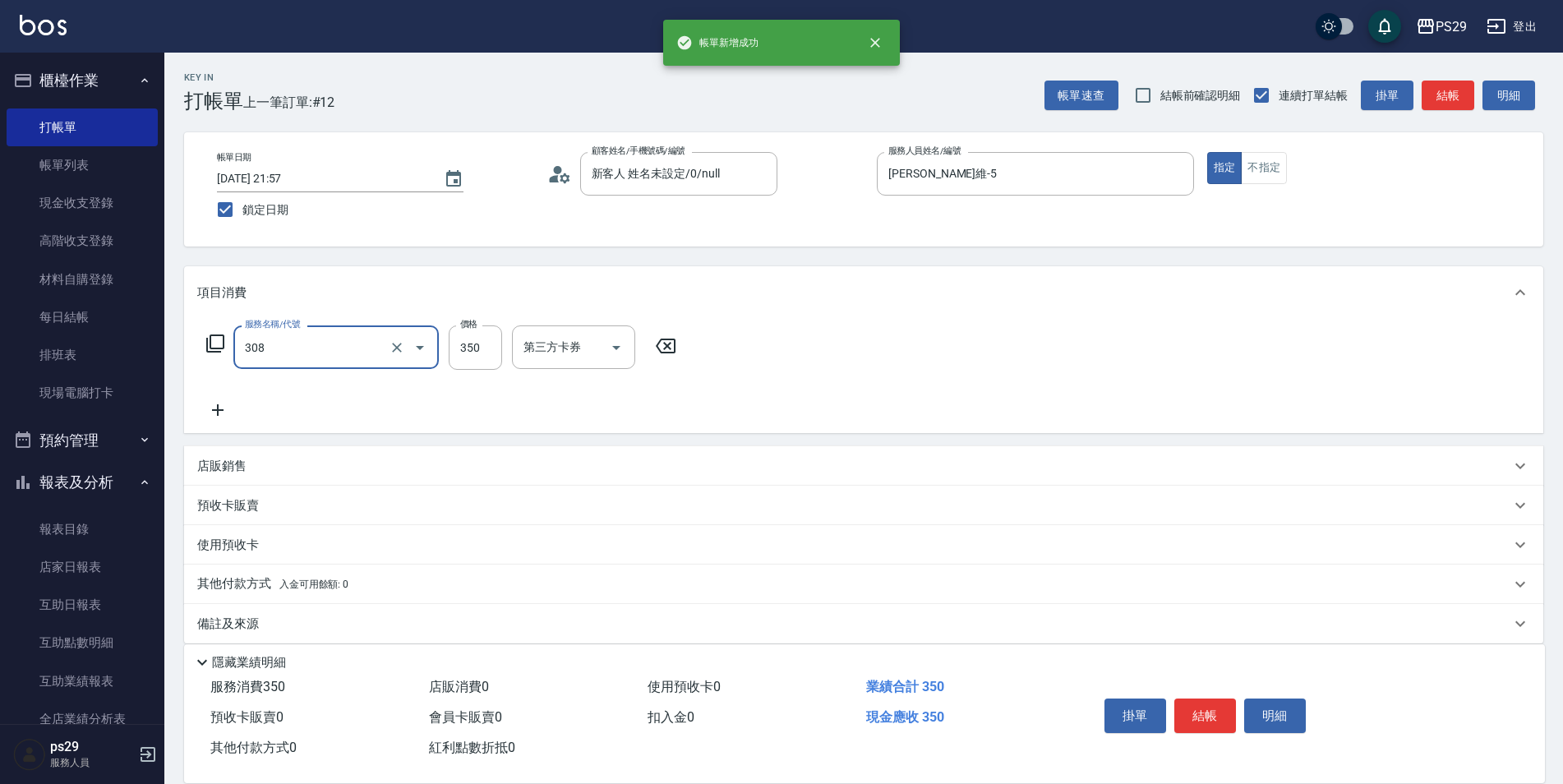
type input "洗+剪(308)"
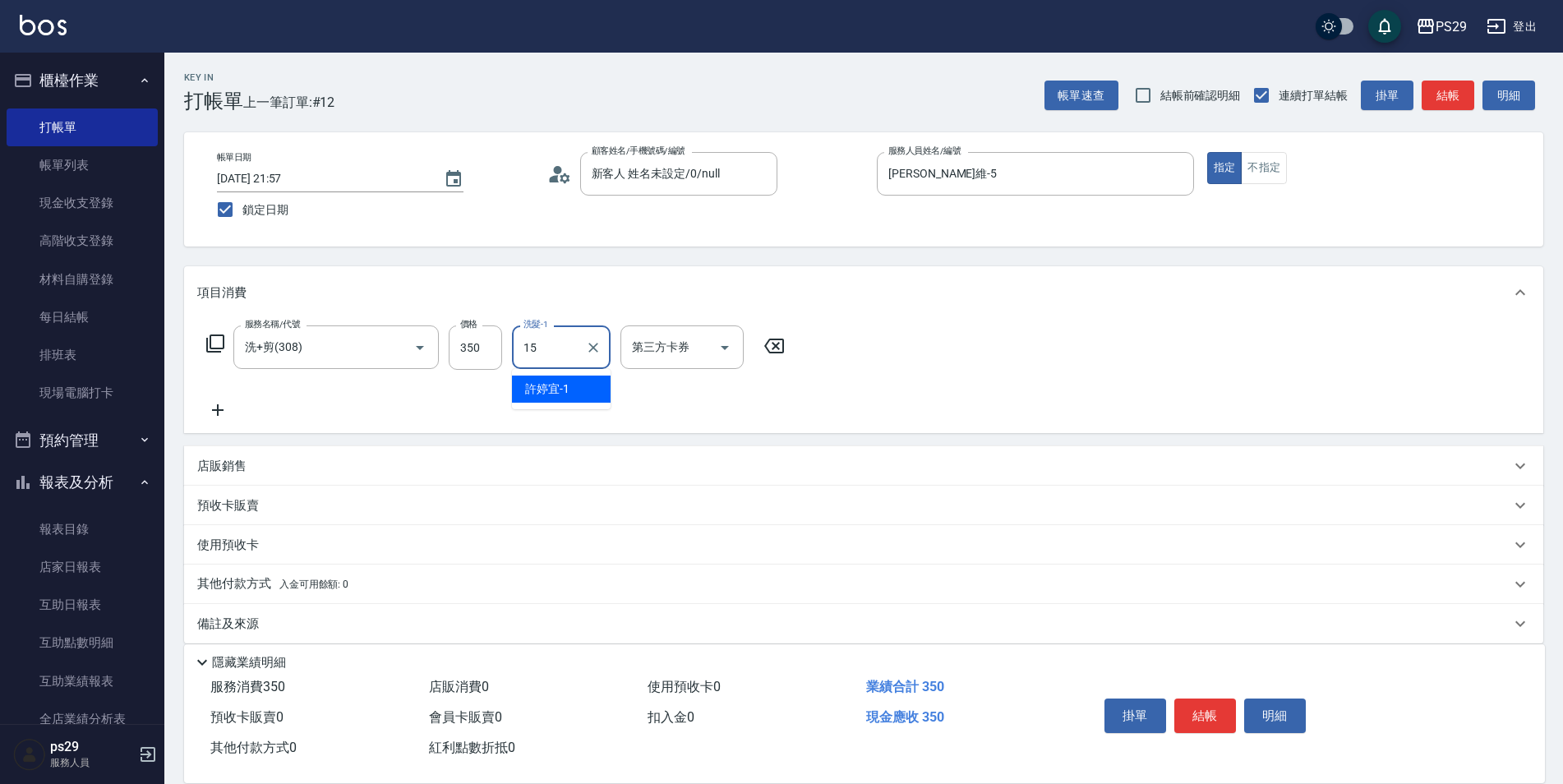
type input "[PERSON_NAME]-15"
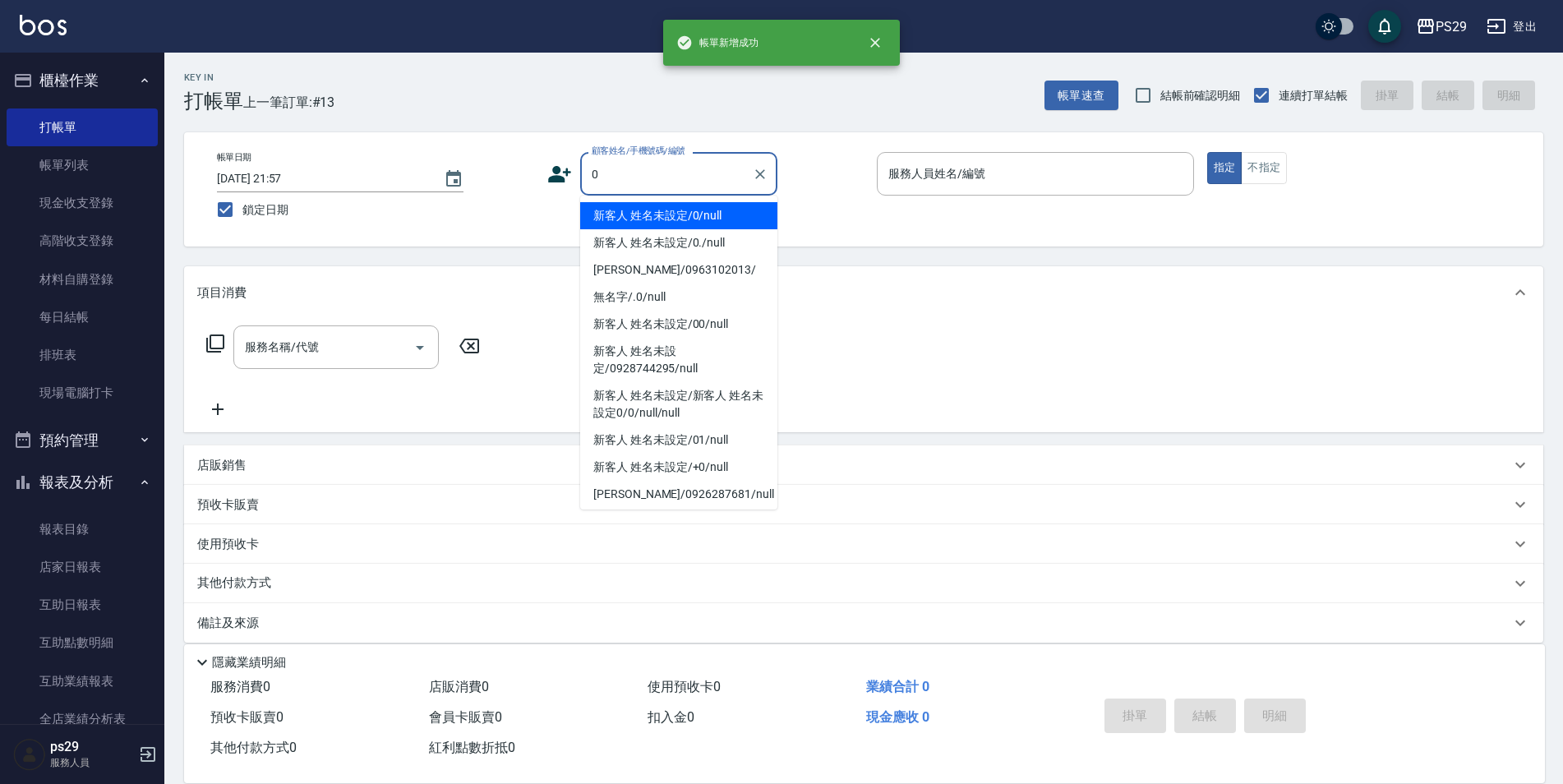
type input "新客人 姓名未設定/0/null"
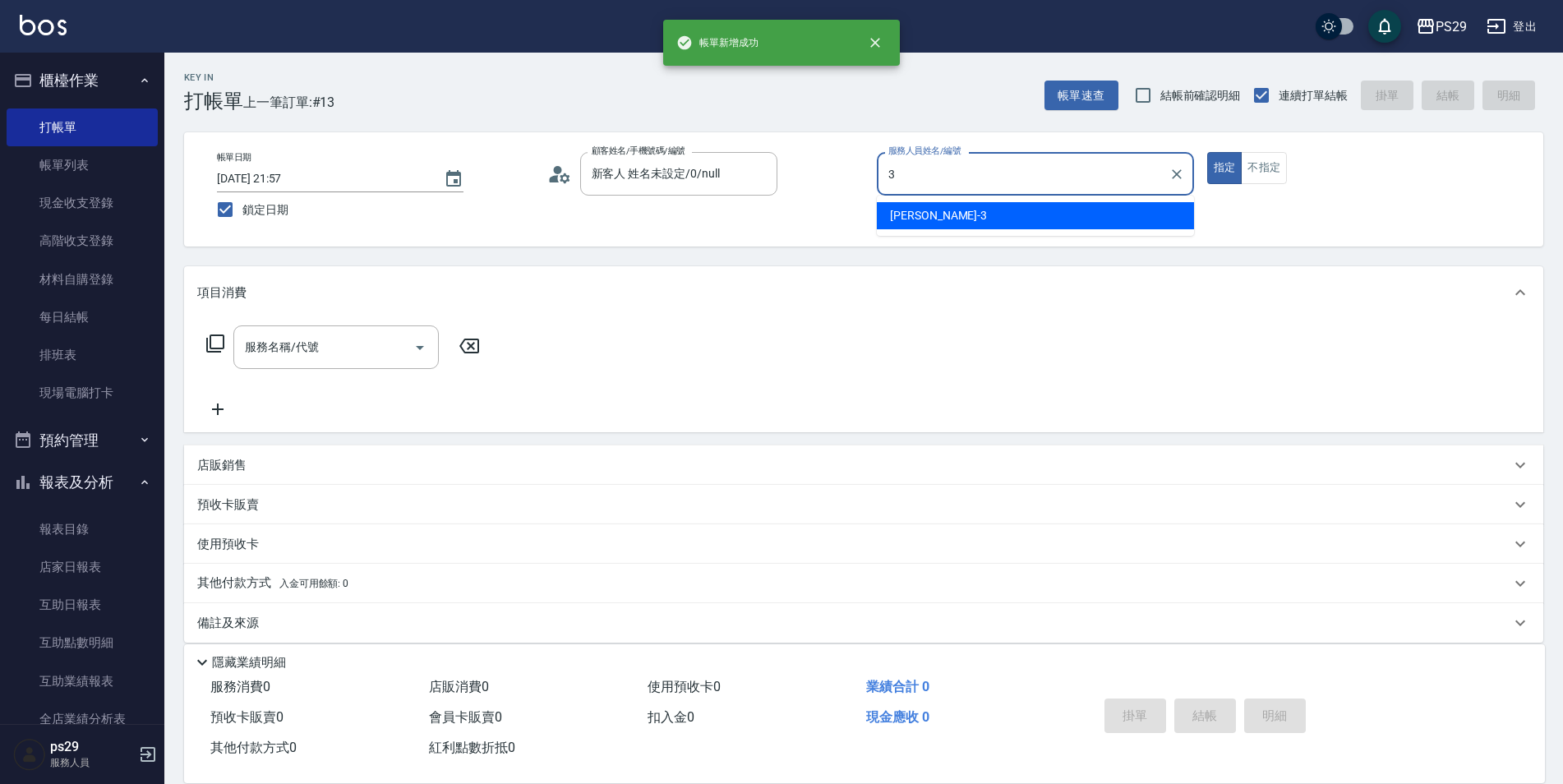
type input "[PERSON_NAME]-3"
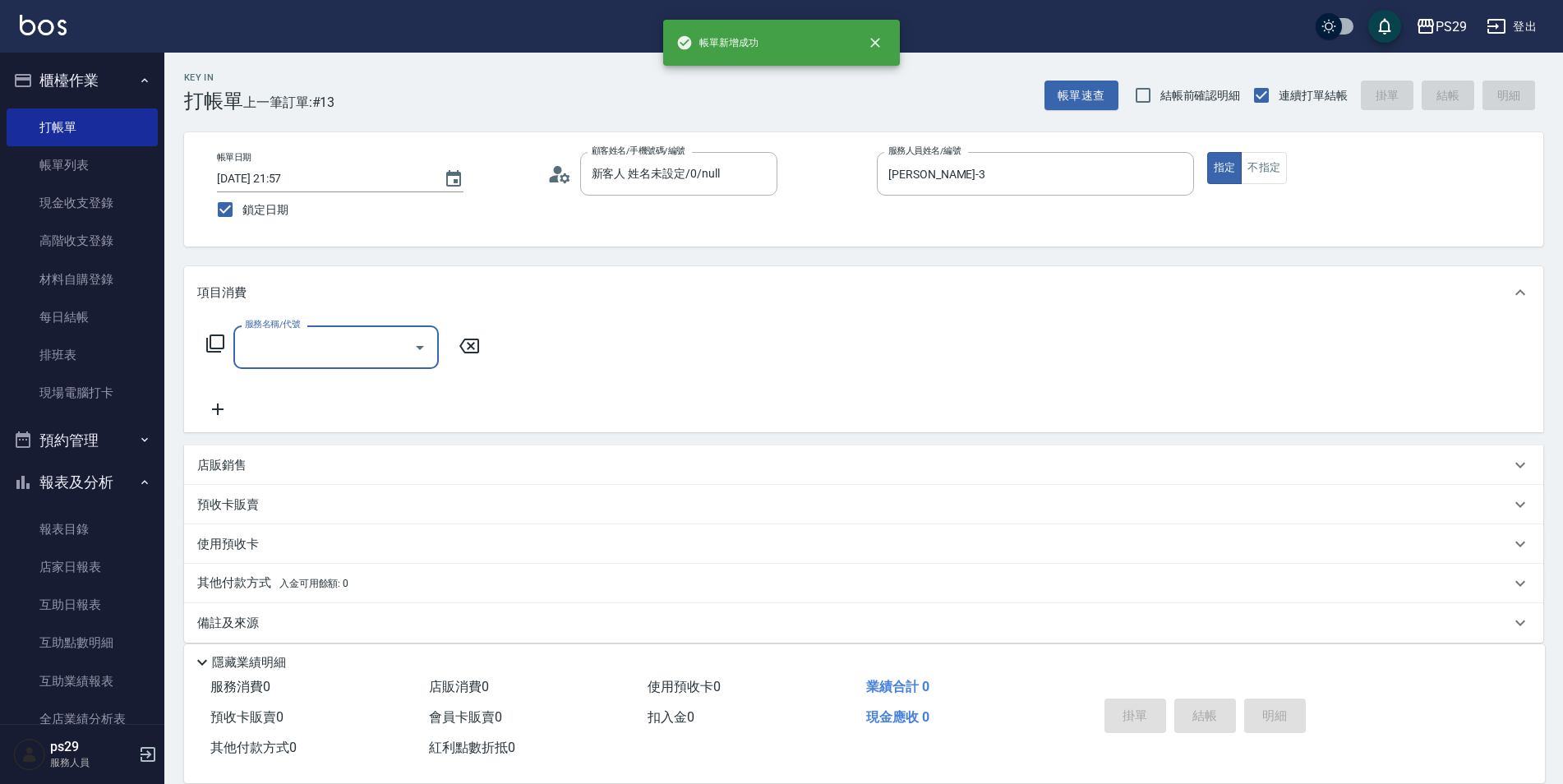
type input "3"
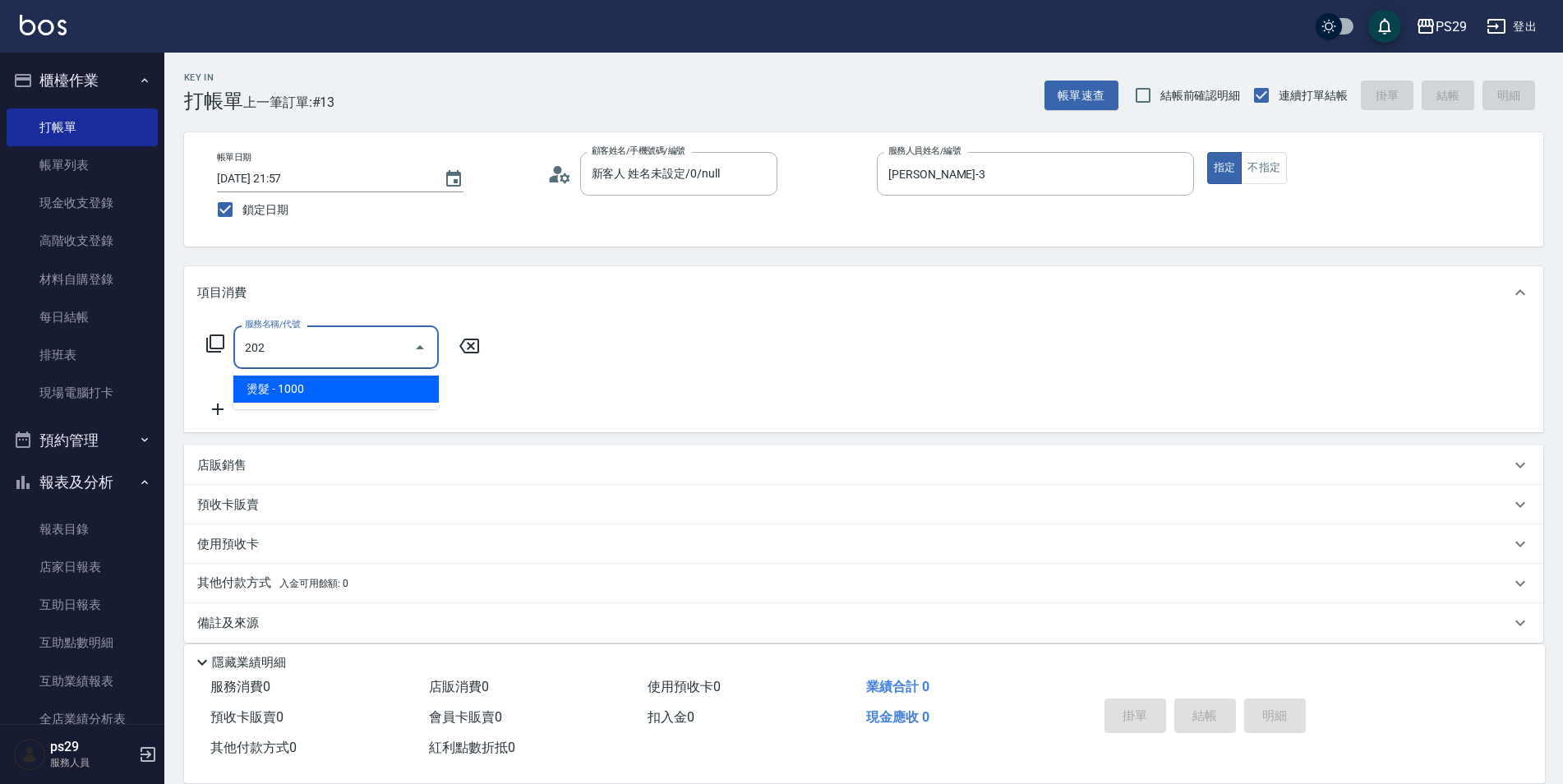
type input "燙髮(202)"
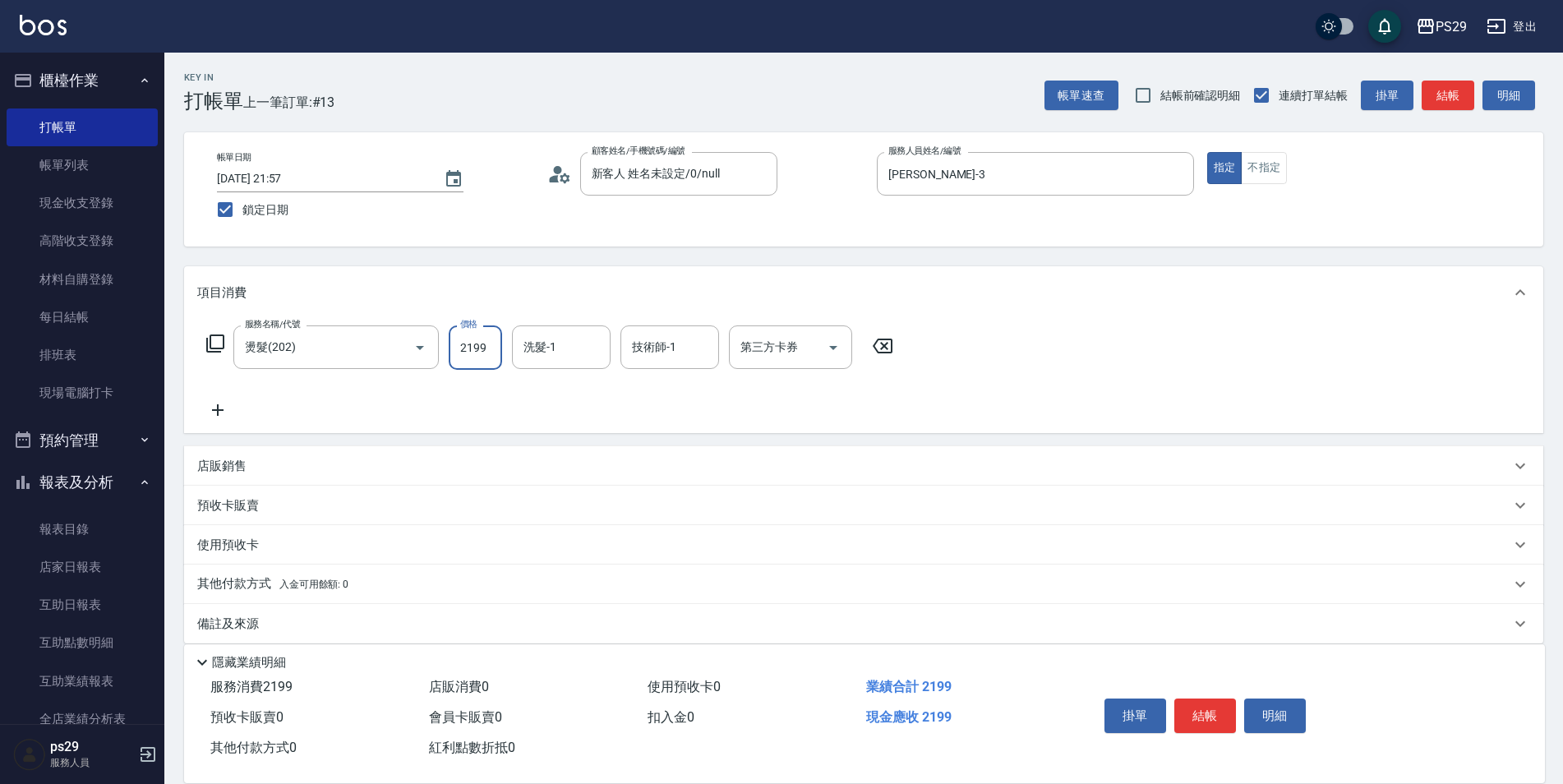
type input "2199"
type input "[PERSON_NAME]-12"
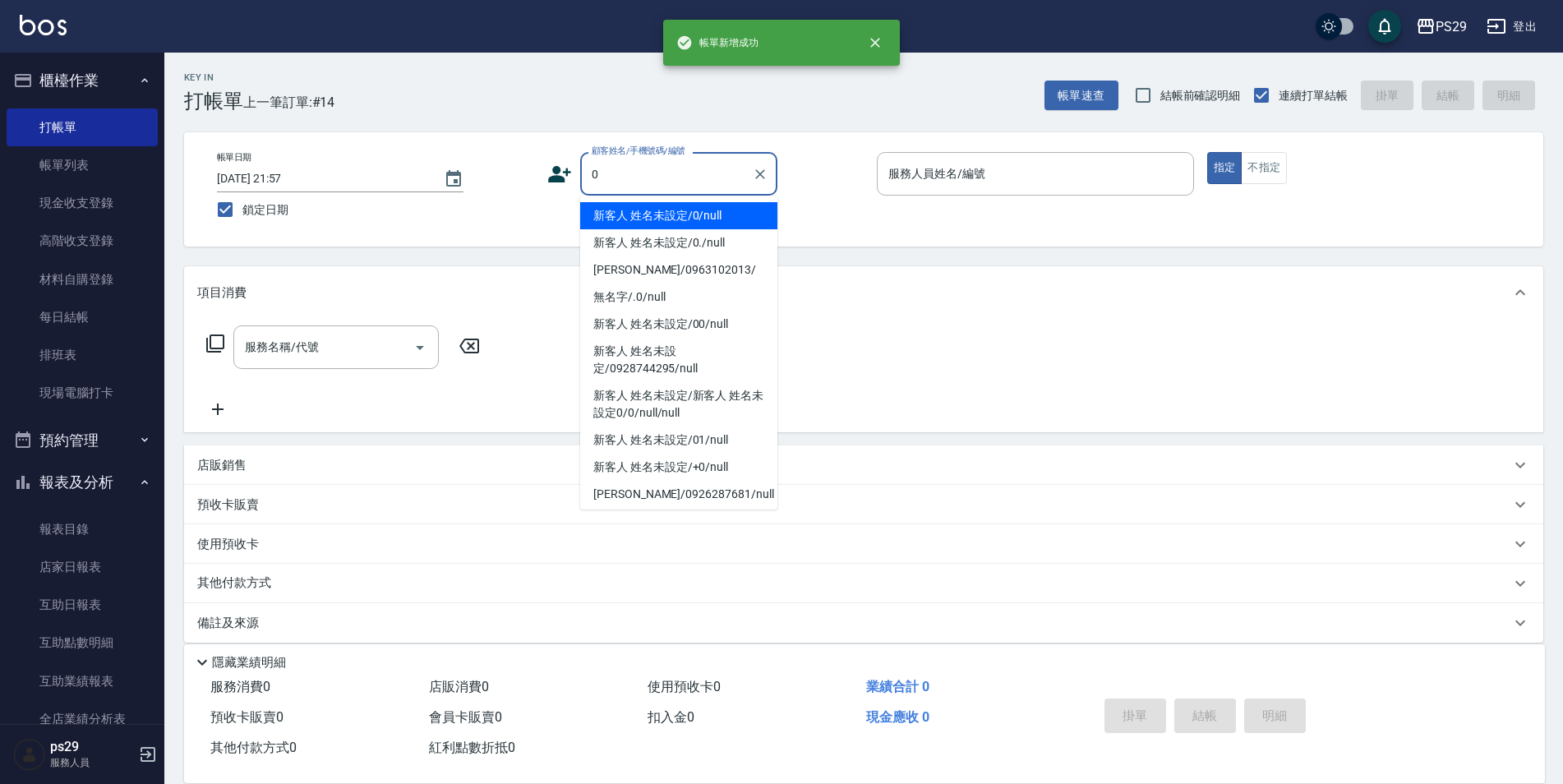
type input "新客人 姓名未設定/0/null"
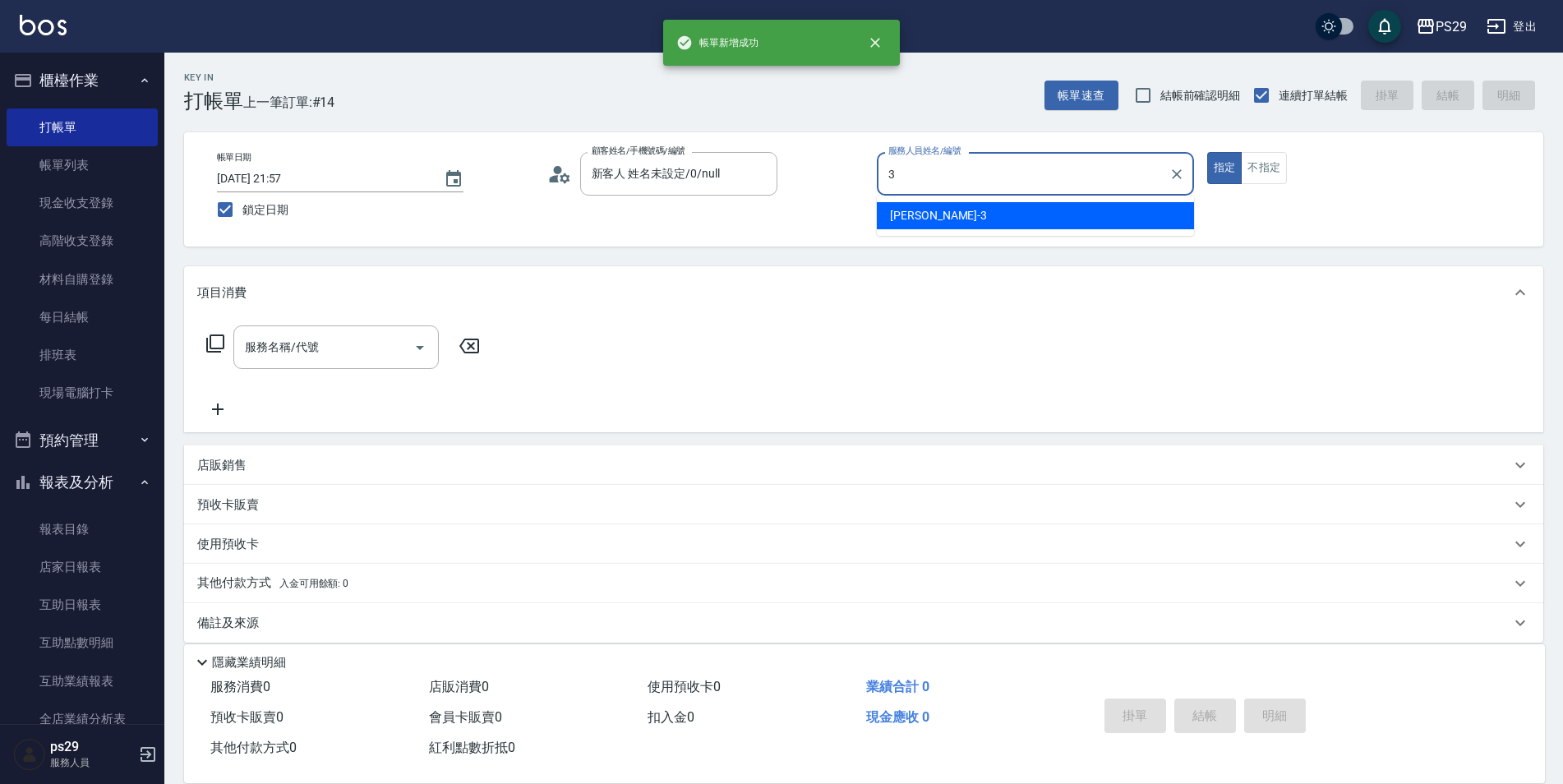
type input "[PERSON_NAME]-3"
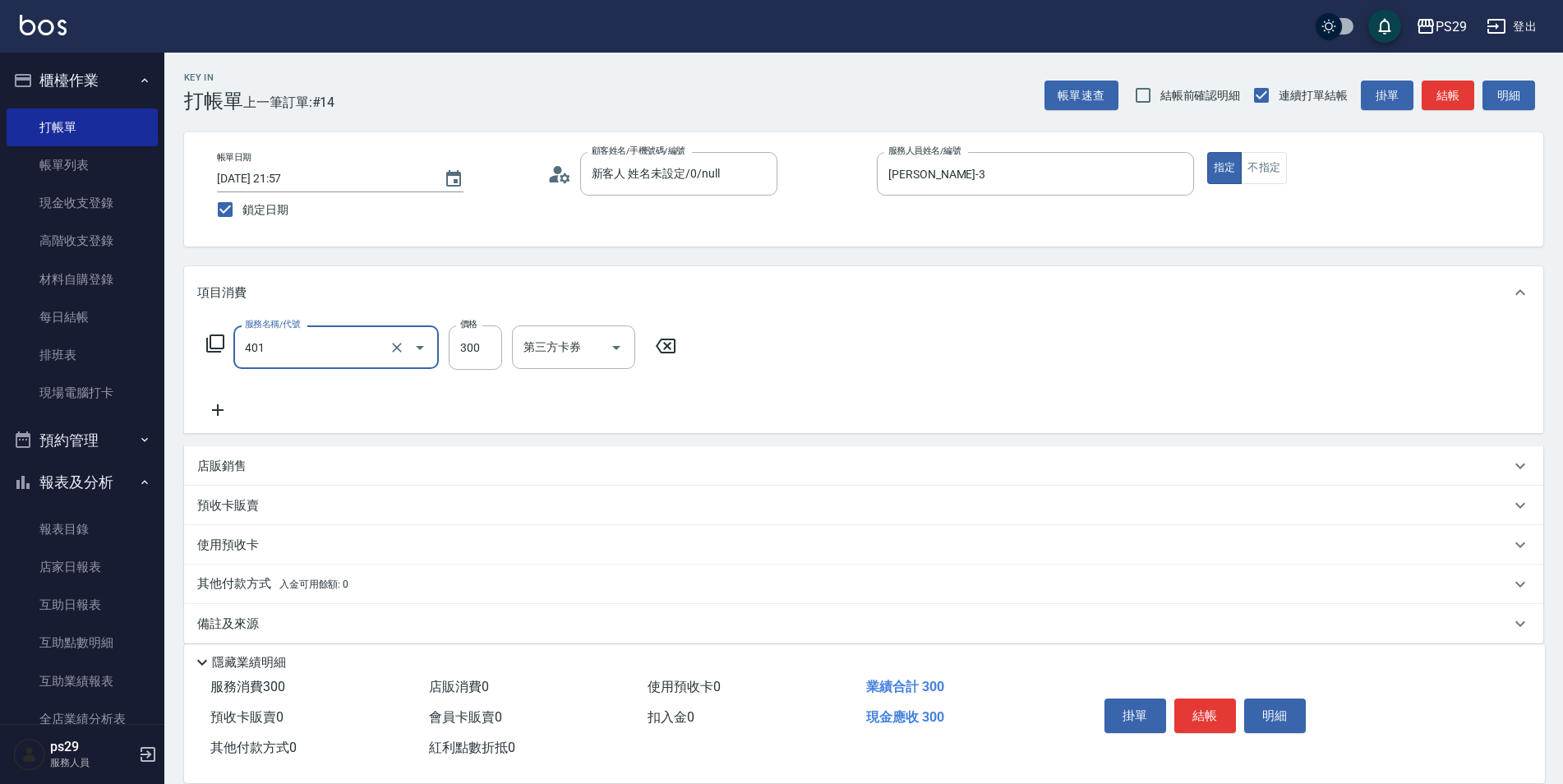
type input "300護(401)"
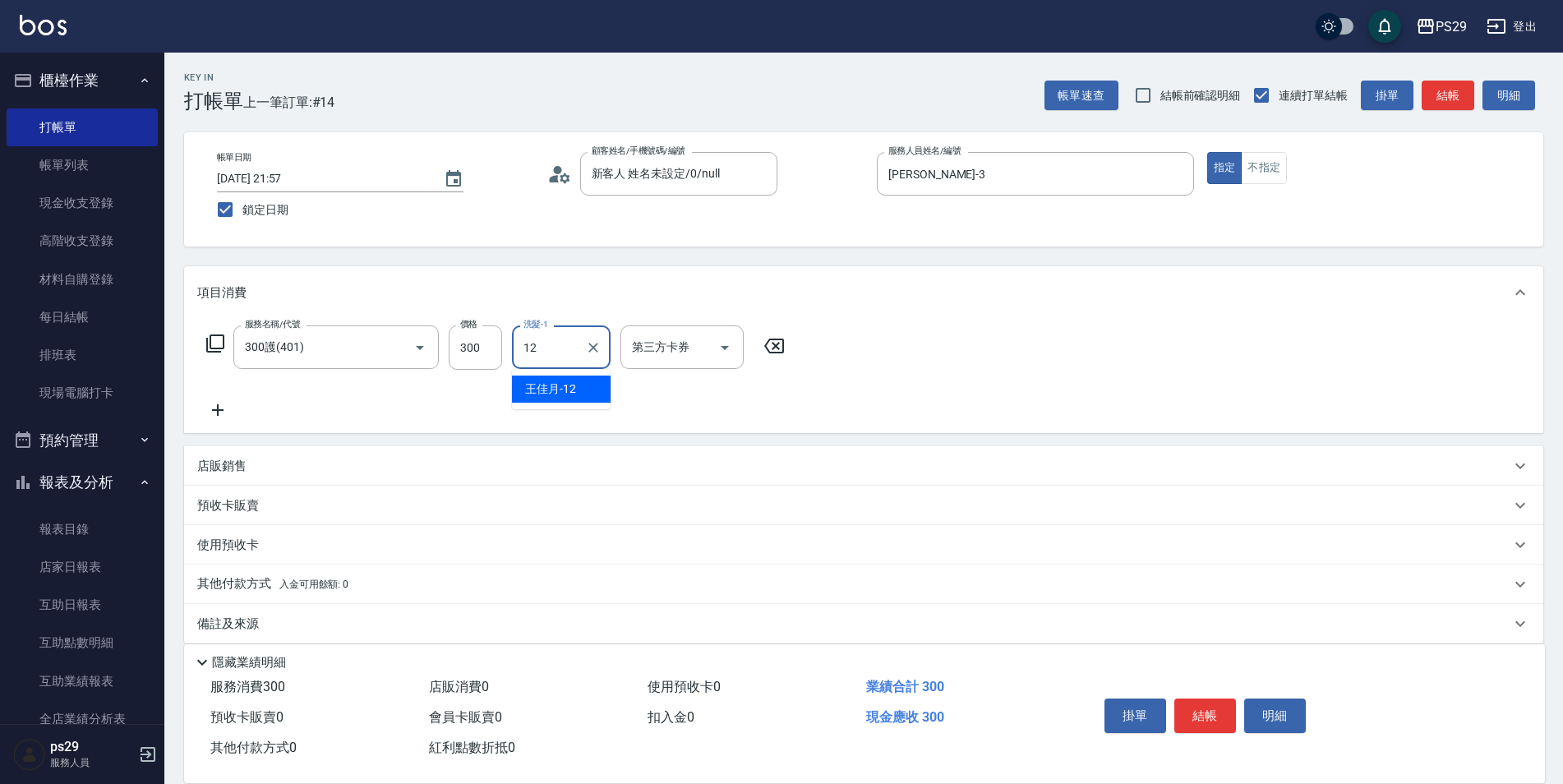
type input "[PERSON_NAME]-12"
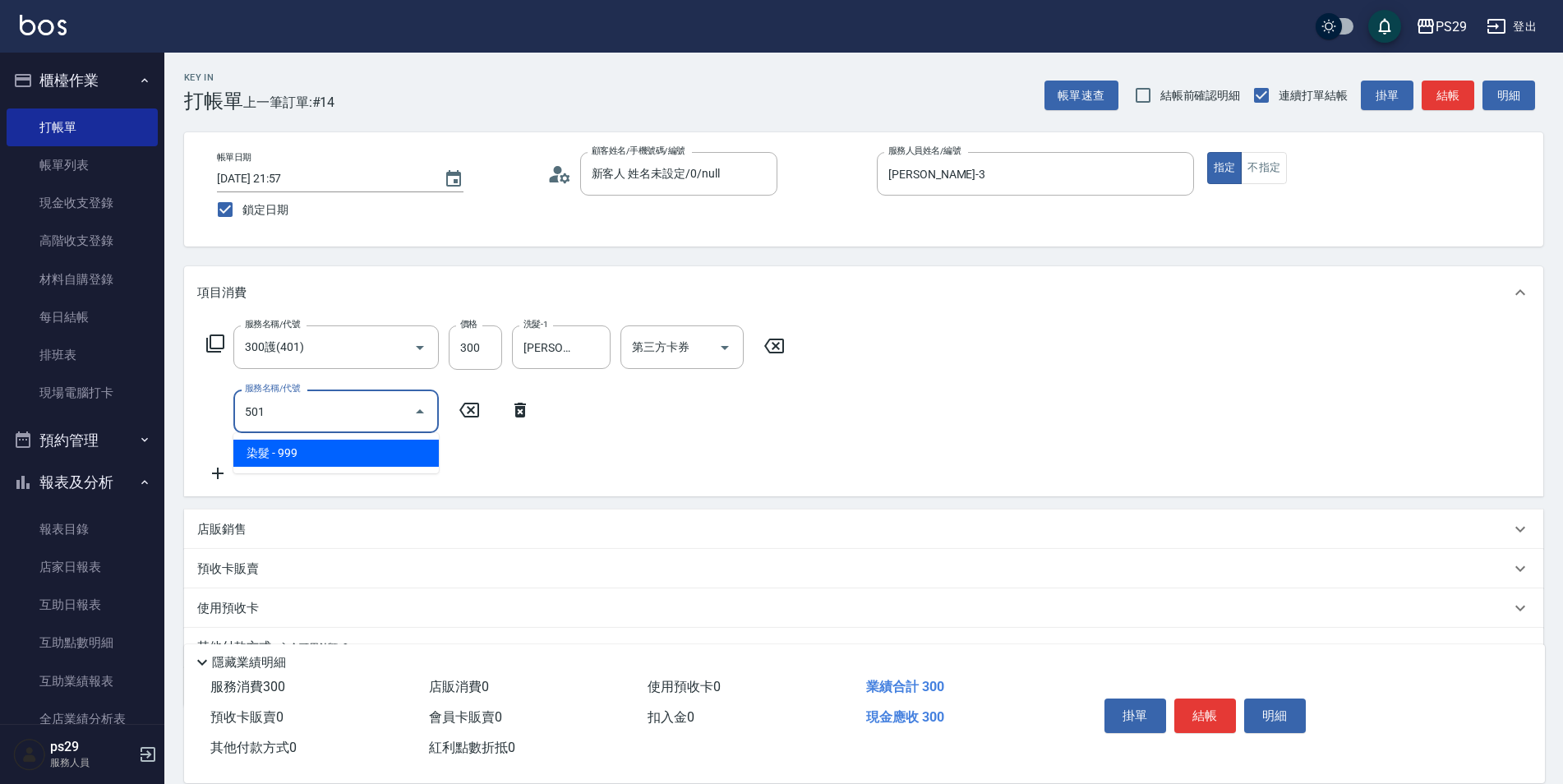
type input "染髮(501)"
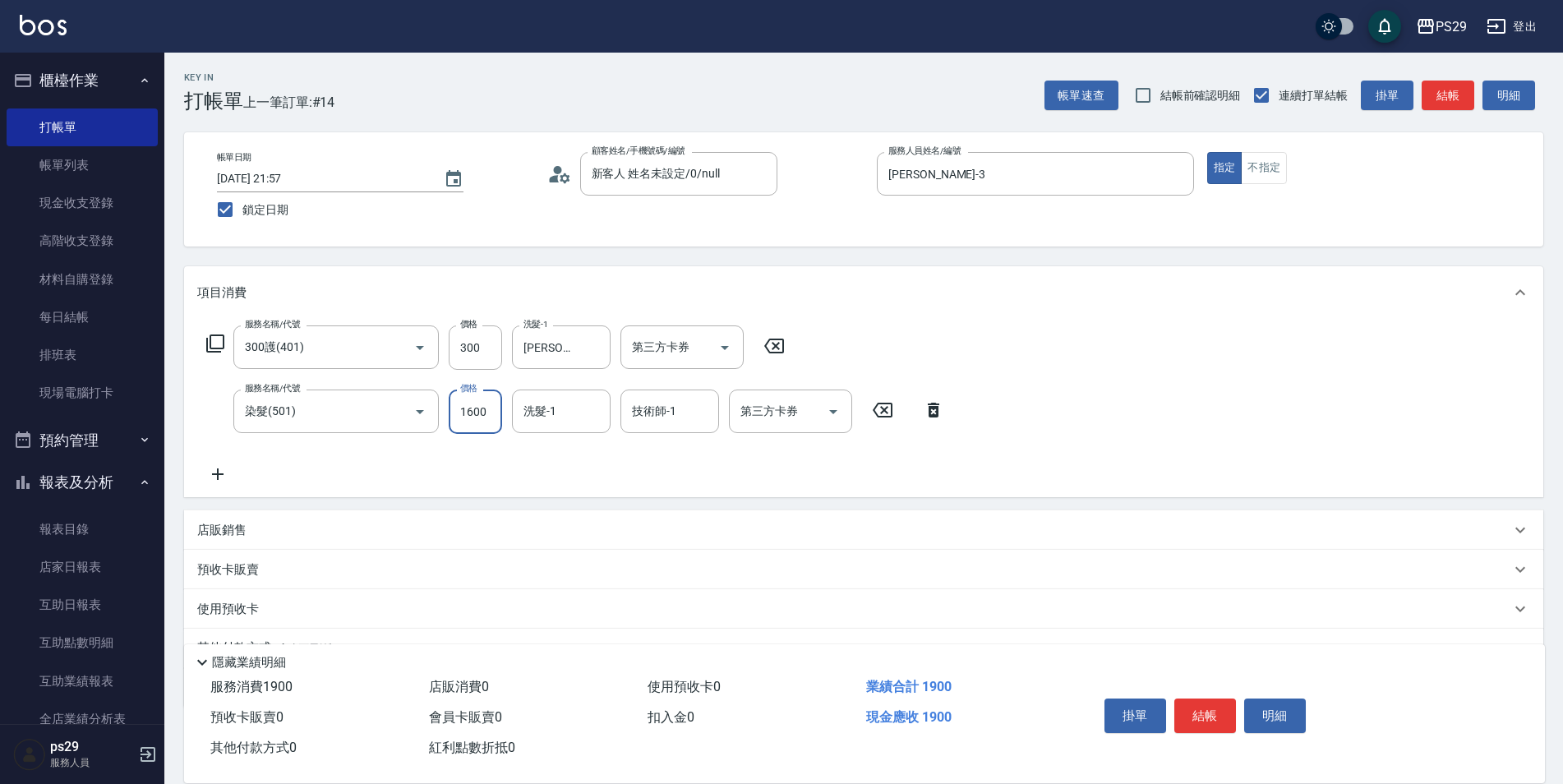
type input "1600"
type input "[PERSON_NAME]-12"
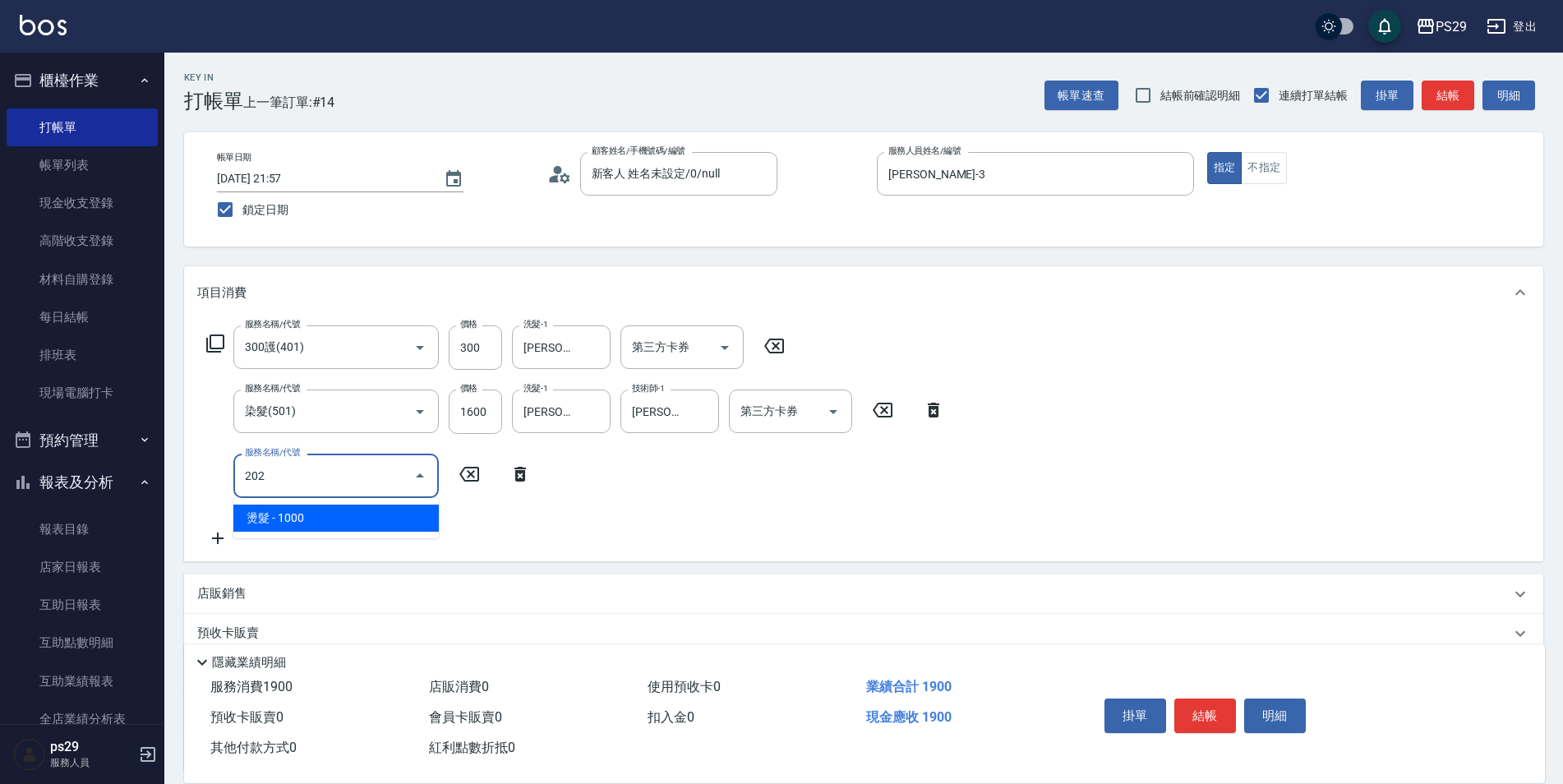
type input "燙髮(202)"
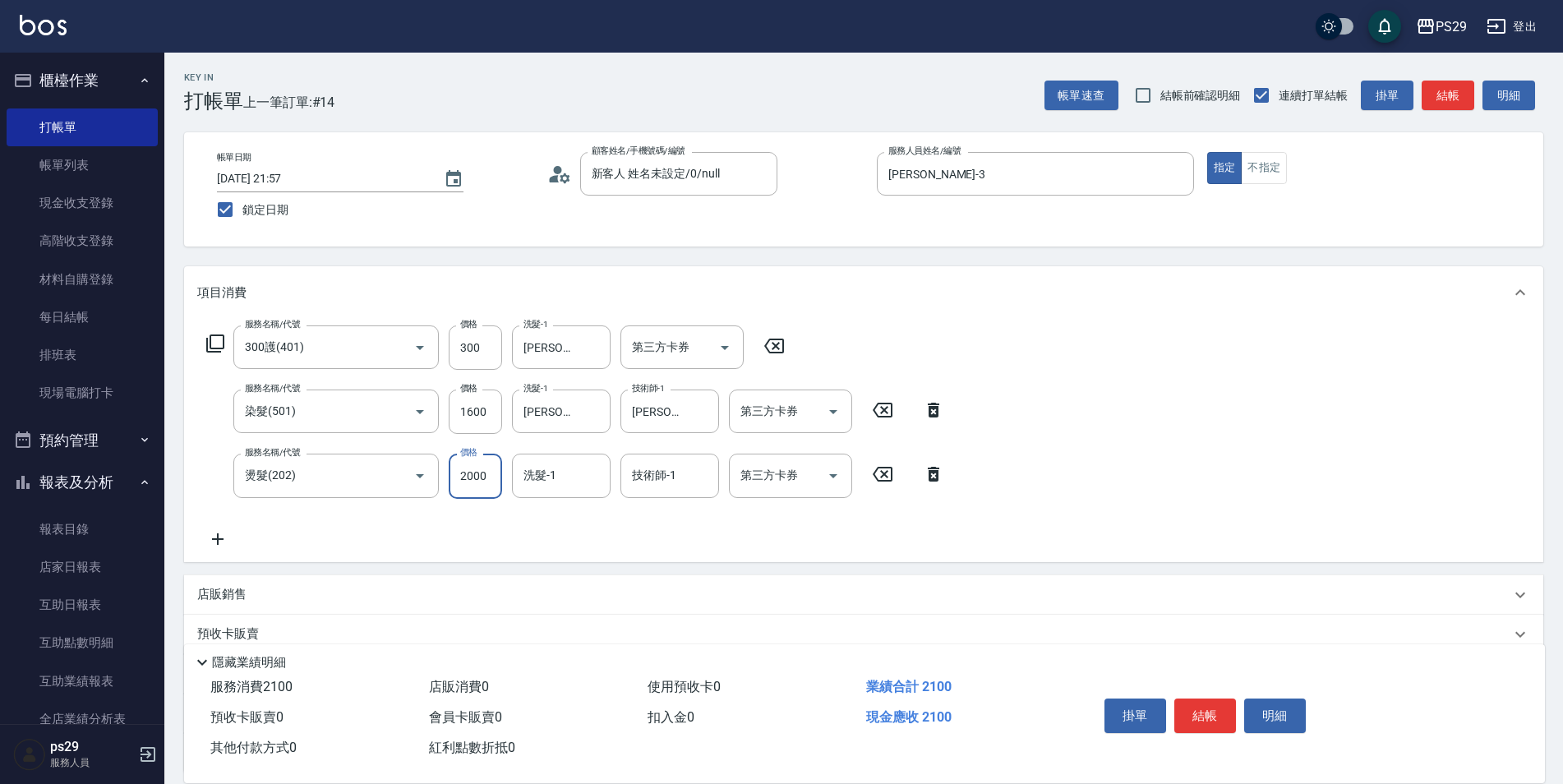
type input "2000"
type input "[PERSON_NAME]-12"
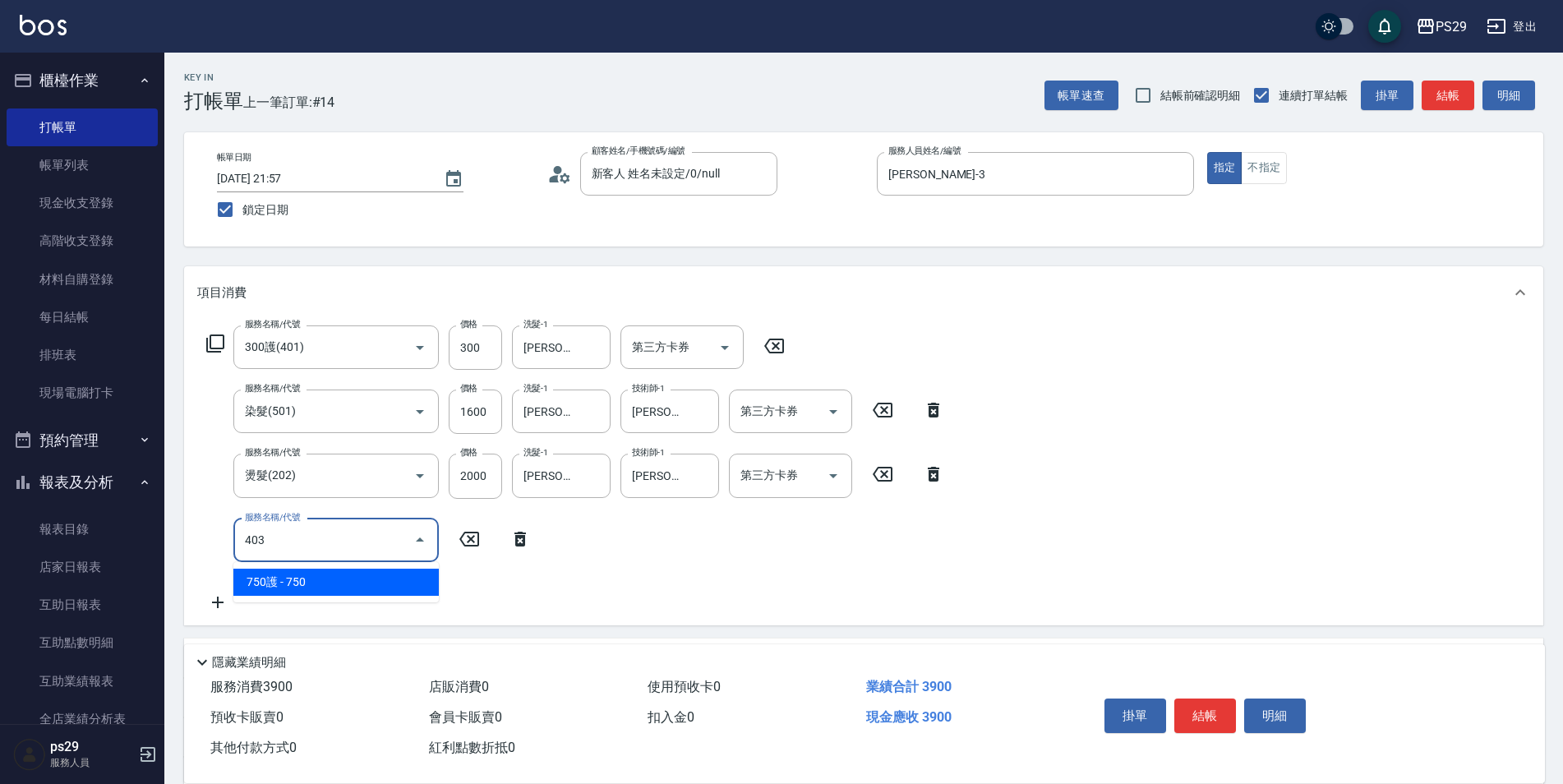
type input "750護(403)"
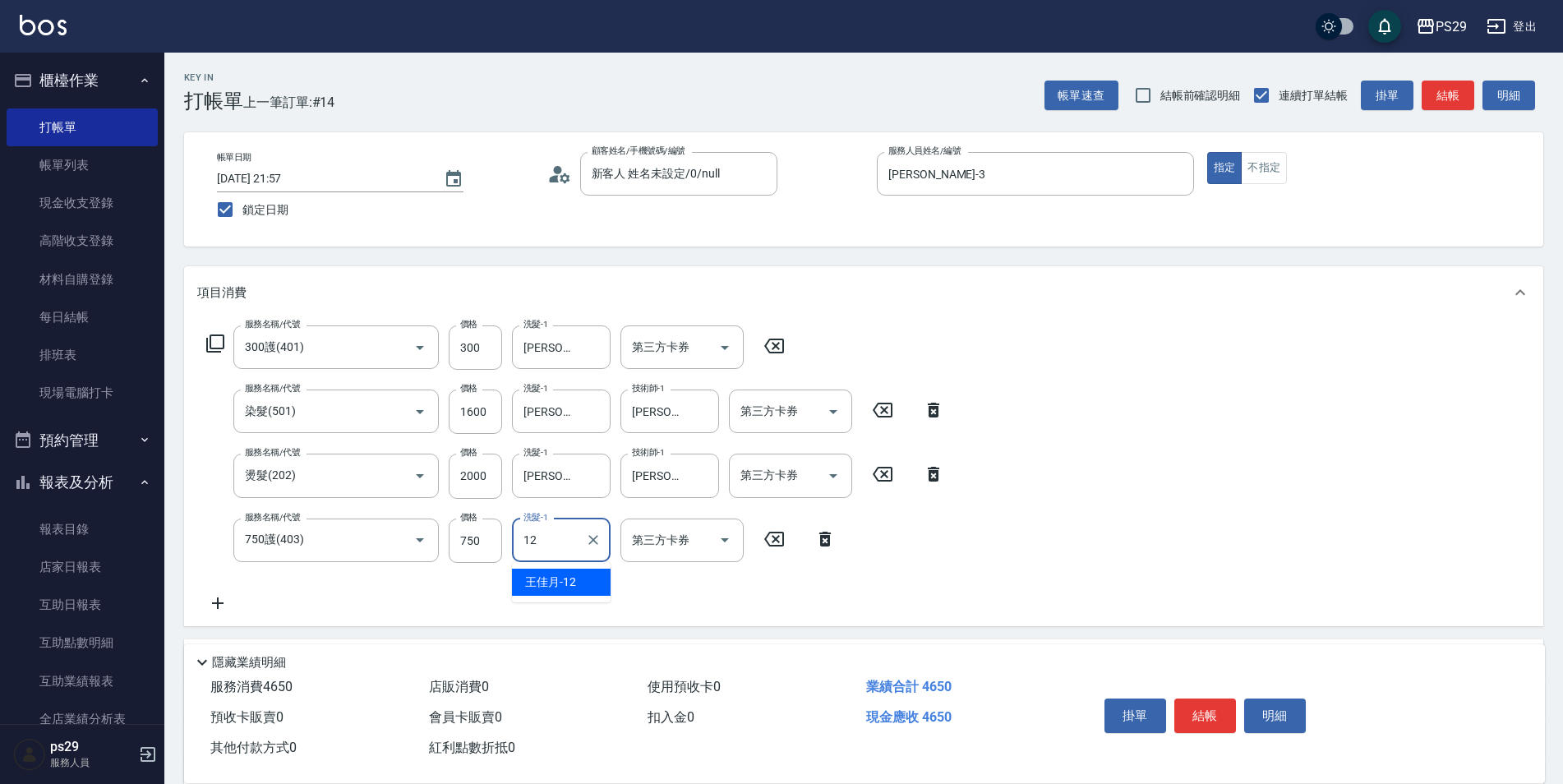
type input "[PERSON_NAME]-12"
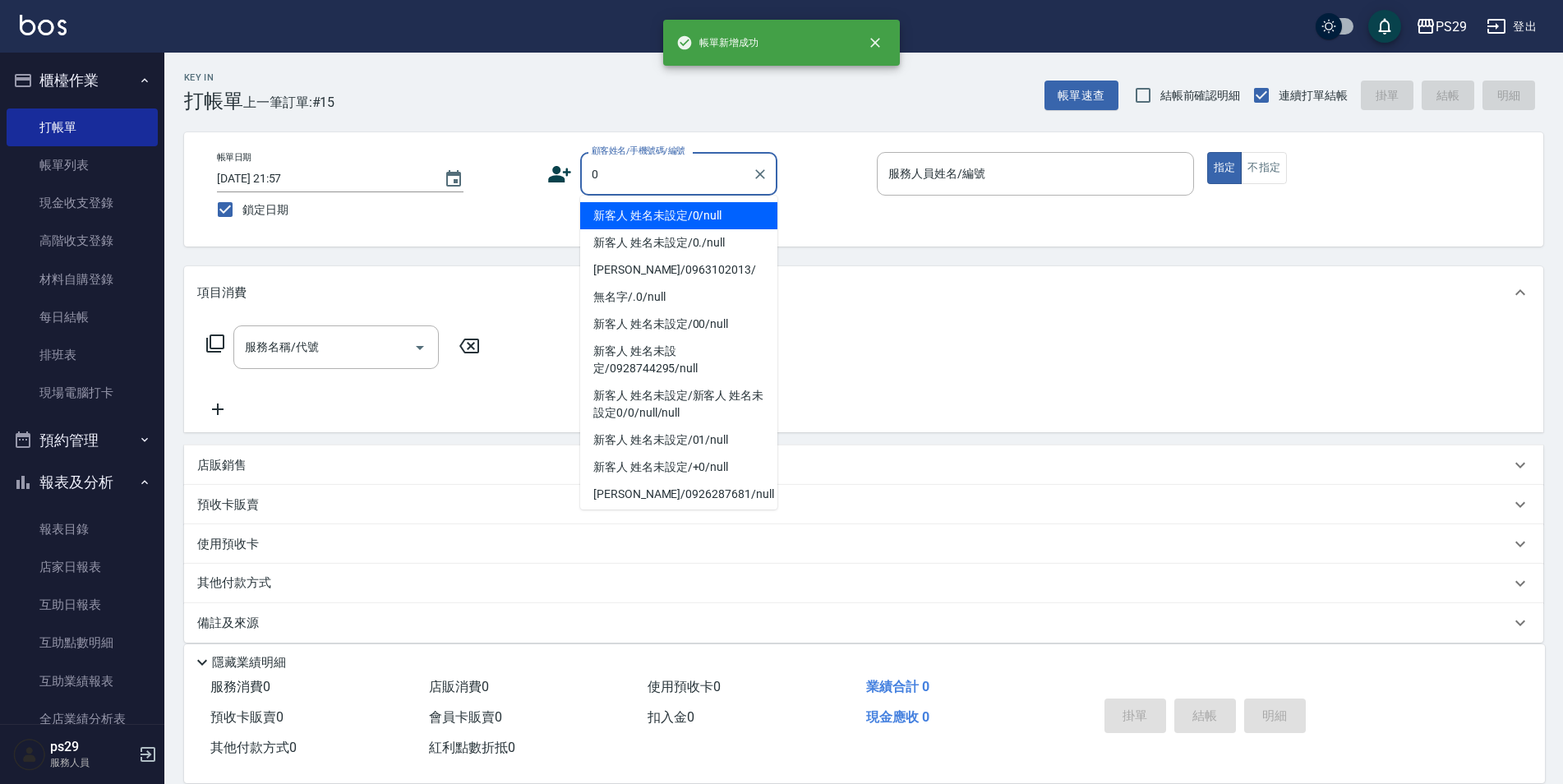
type input "新客人 姓名未設定/0/null"
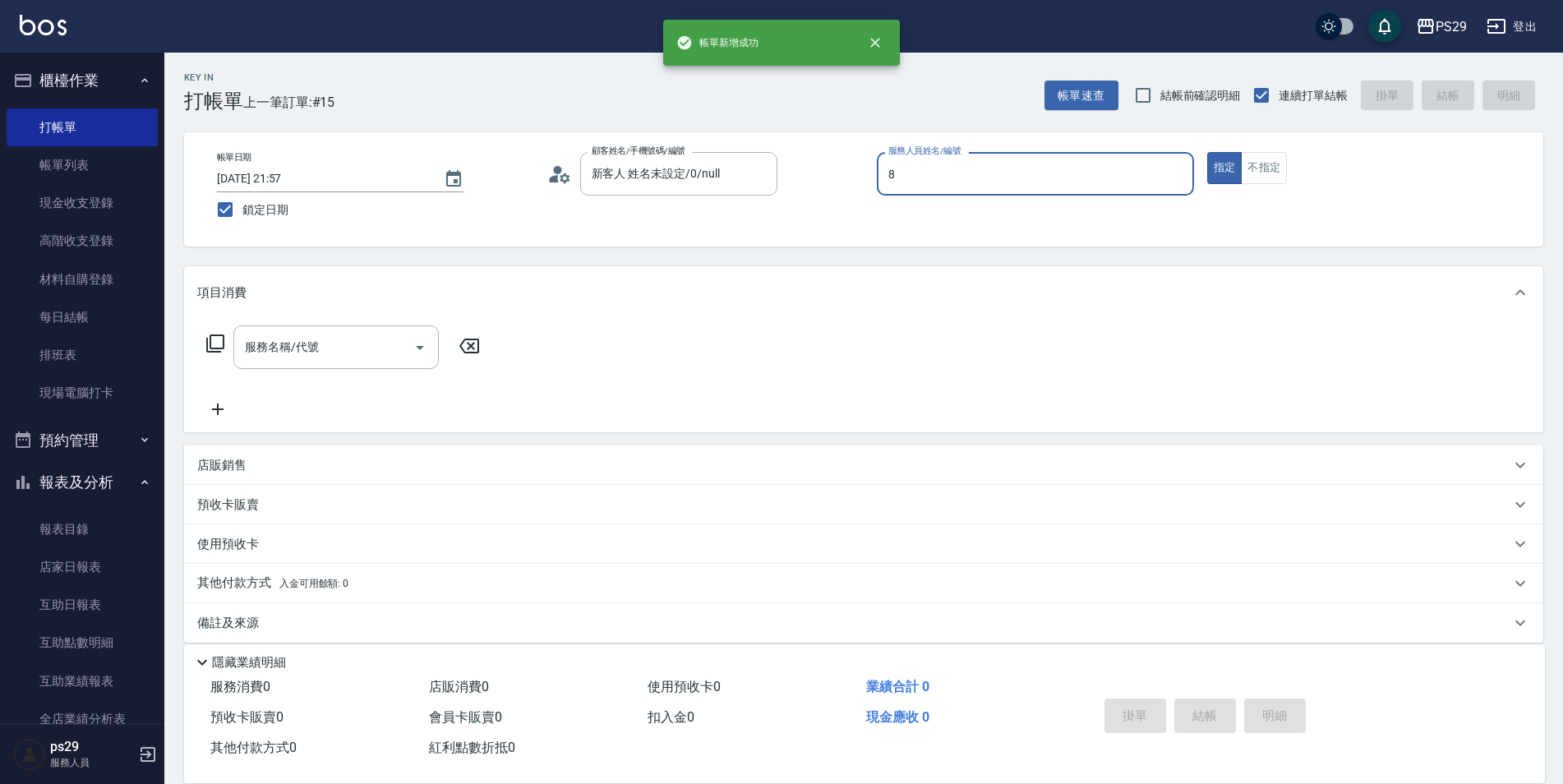
type input "[PERSON_NAME]-8"
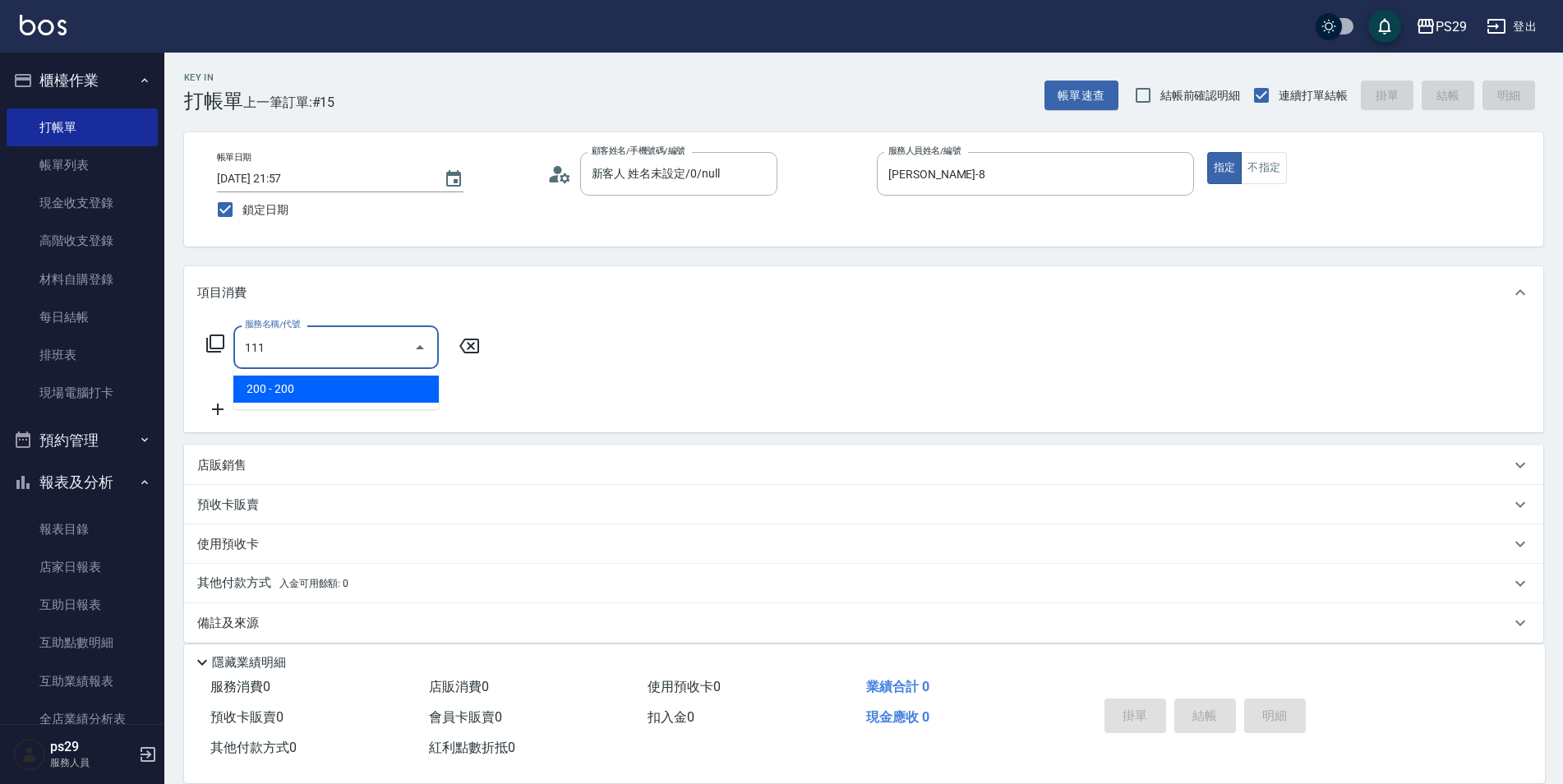
type input "200(111)"
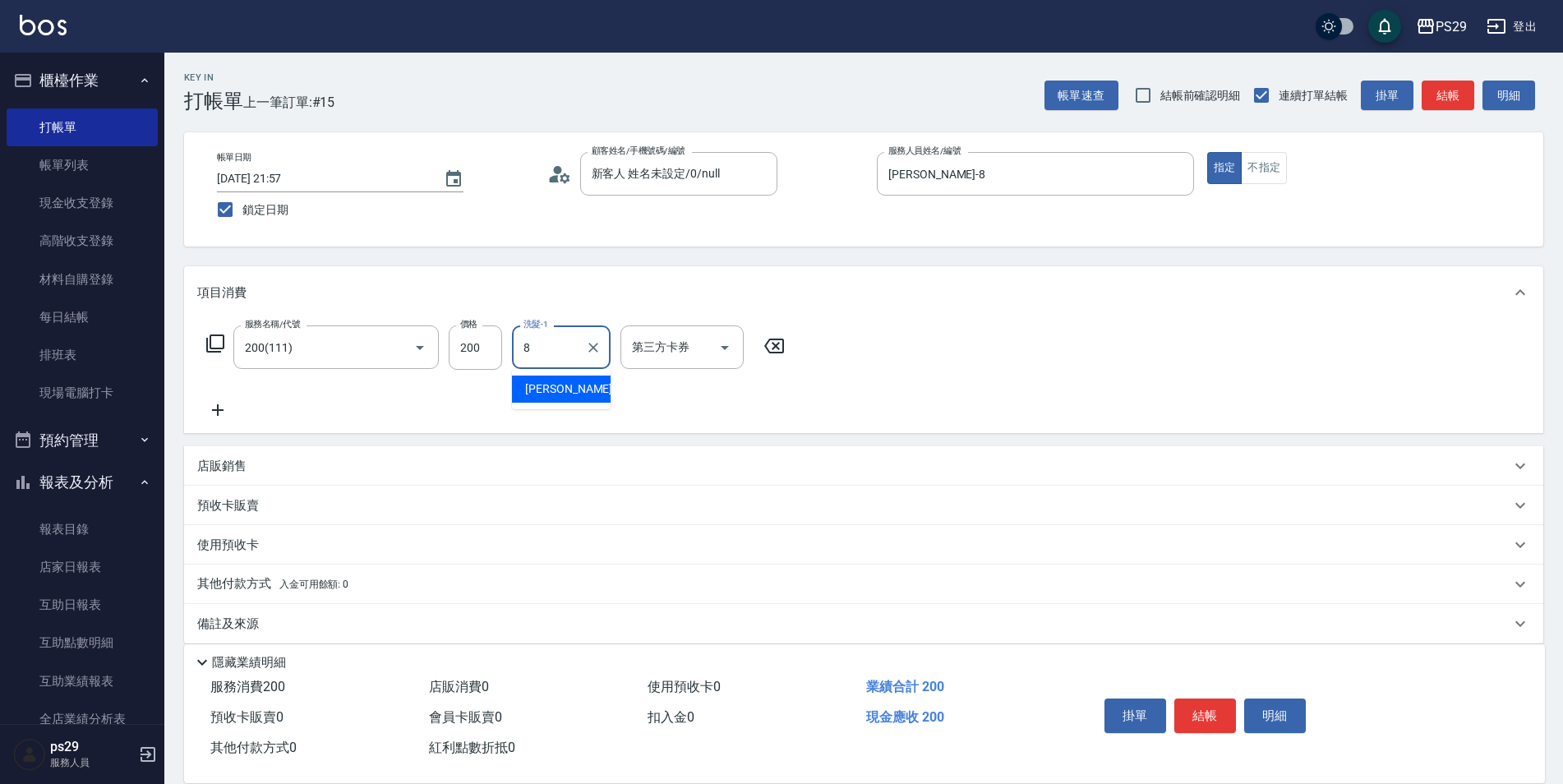
type input "[PERSON_NAME]-8"
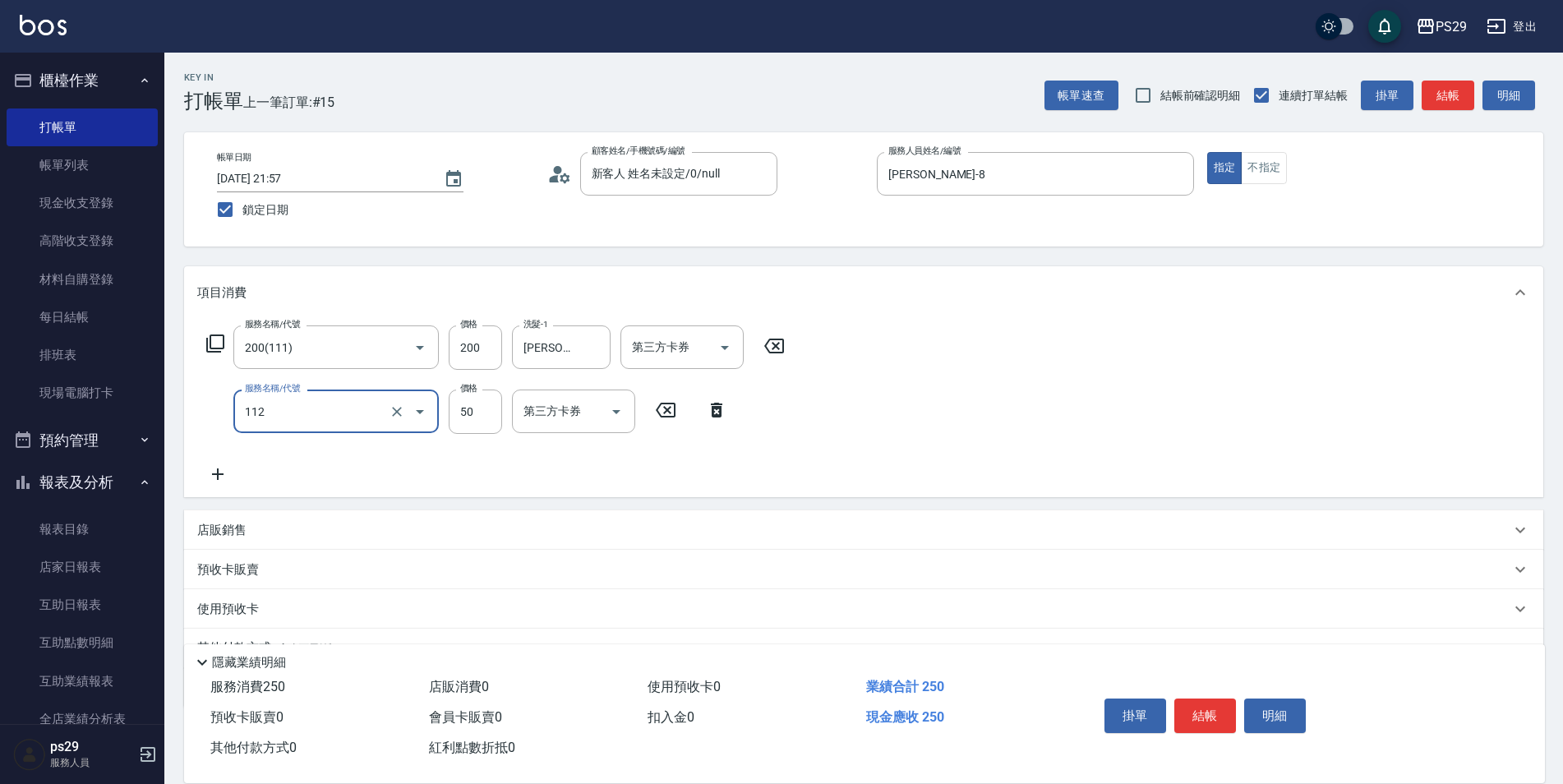
type input "精油50(112)"
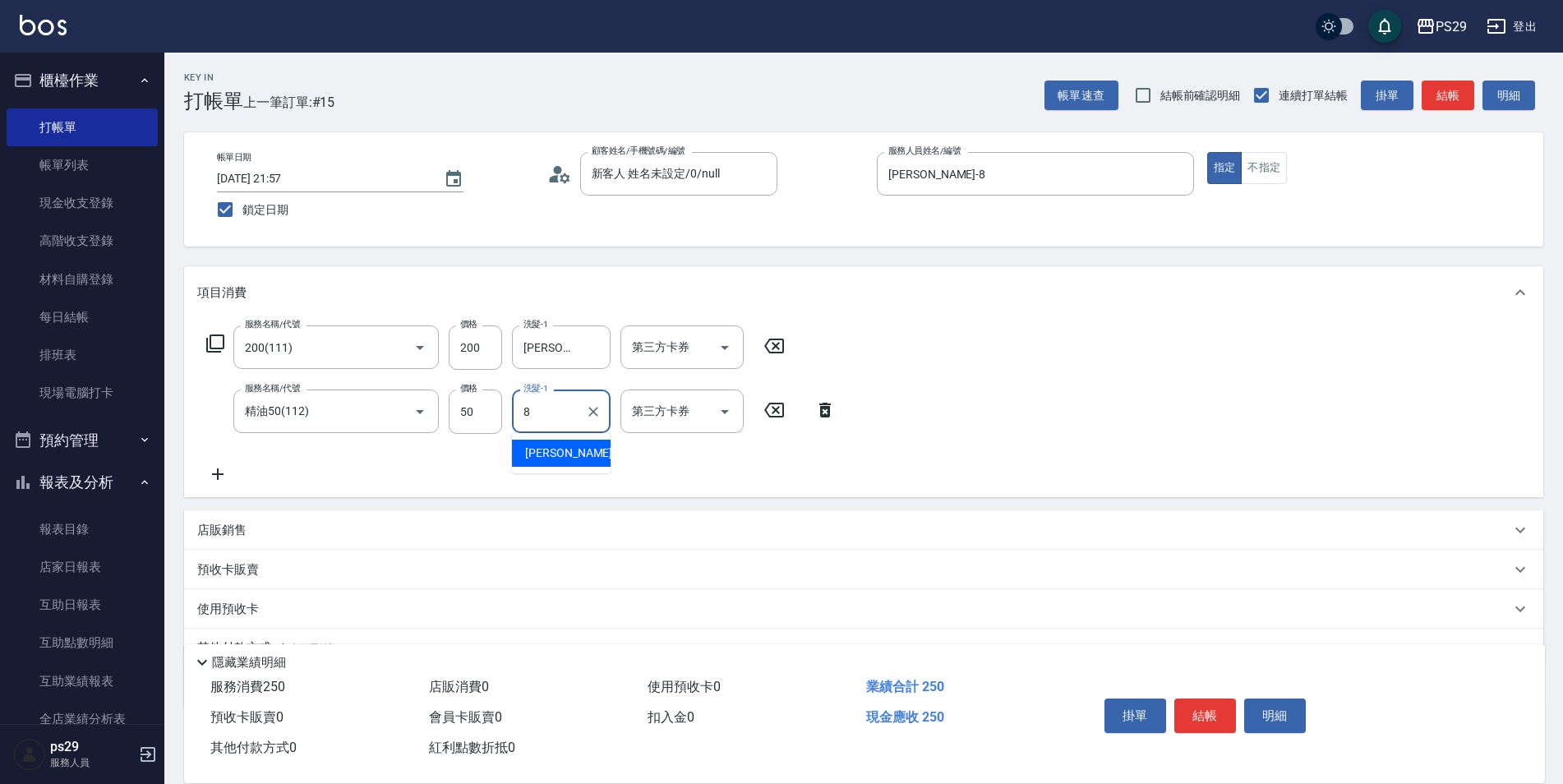
type input "[PERSON_NAME]-8"
click at [1193, 711] on button "結帳" at bounding box center [1205, 716] width 62 height 35
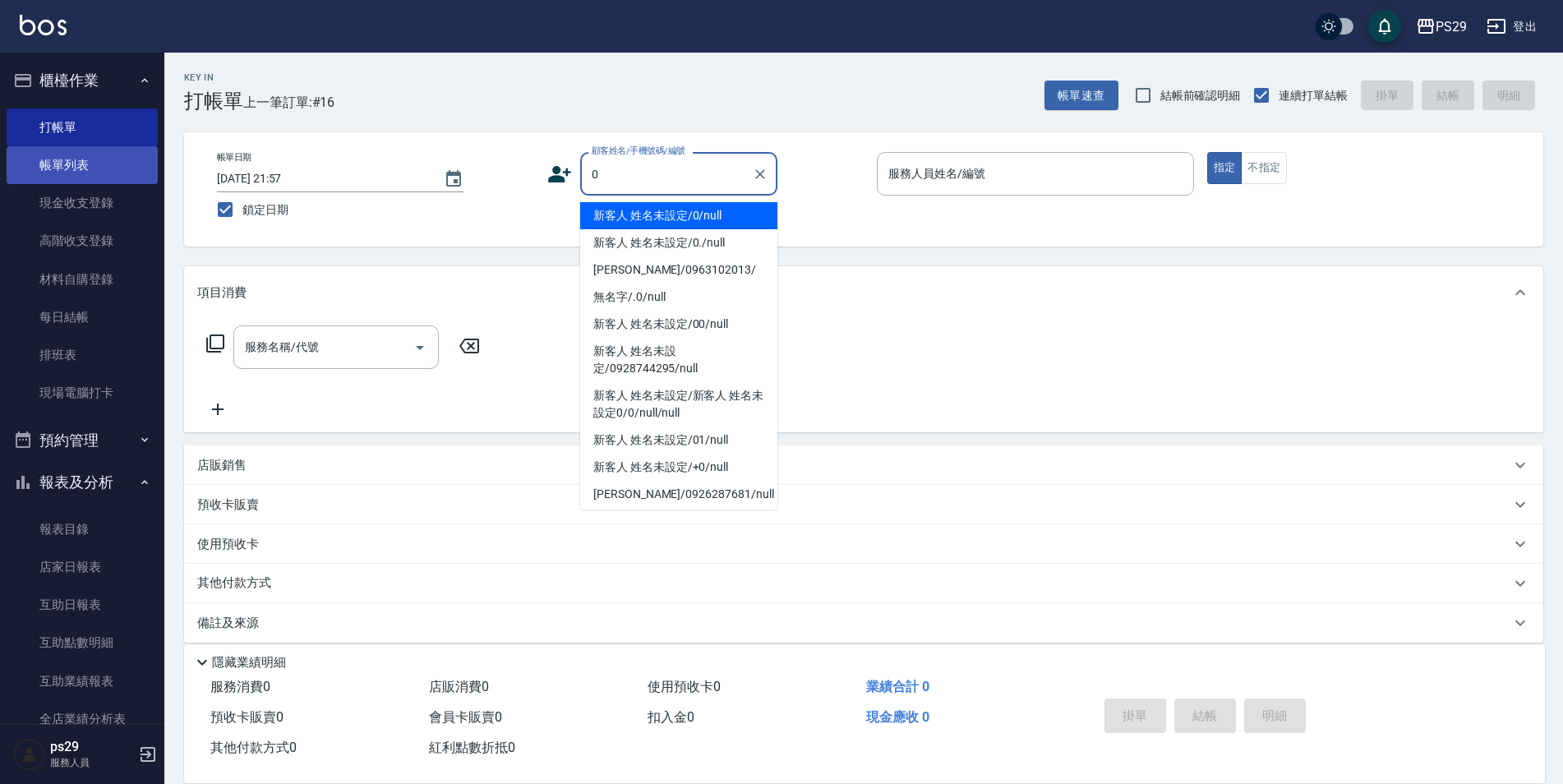
type input "新客人 姓名未設定/0/null"
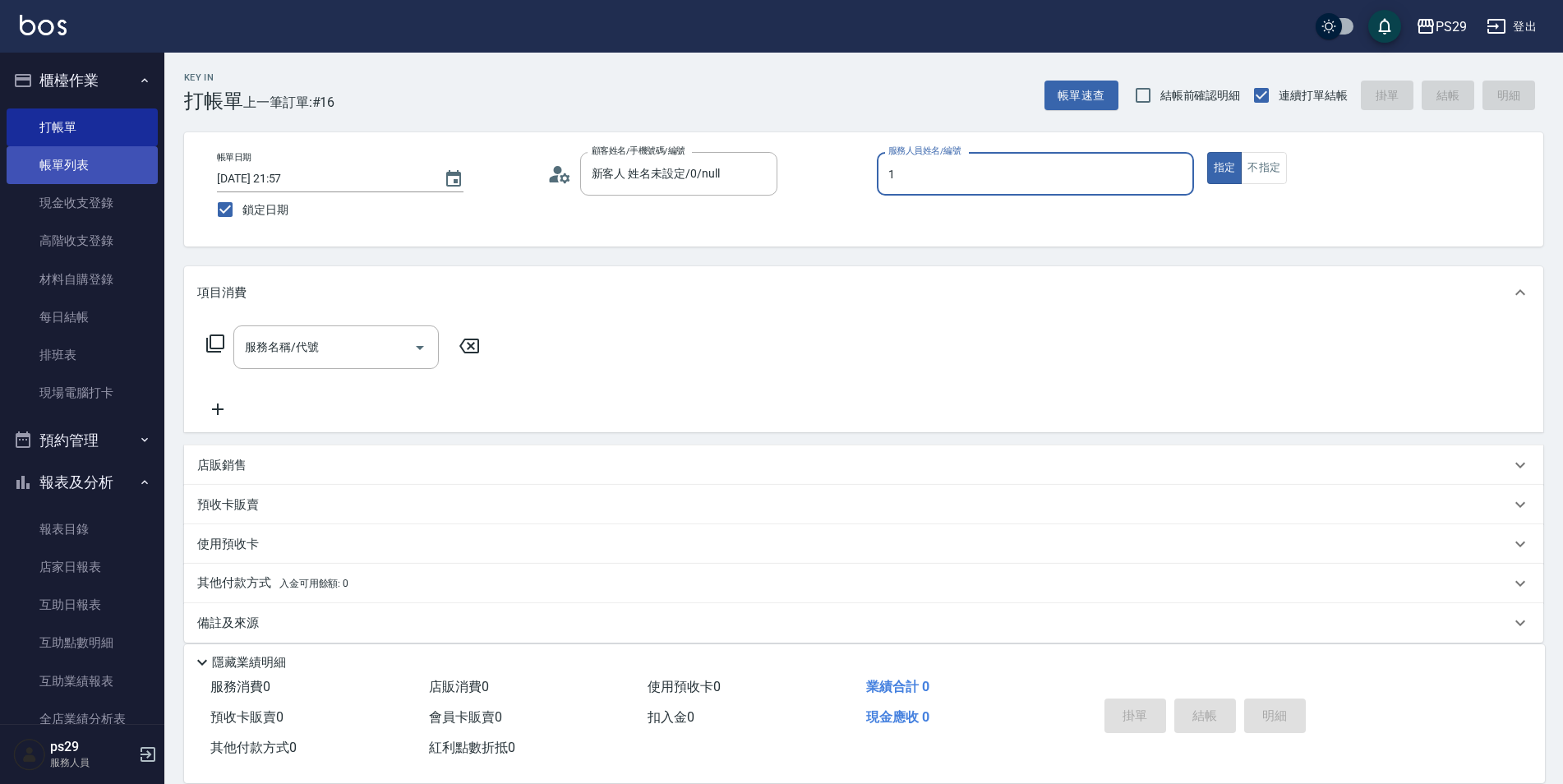
type input "[PERSON_NAME]-1"
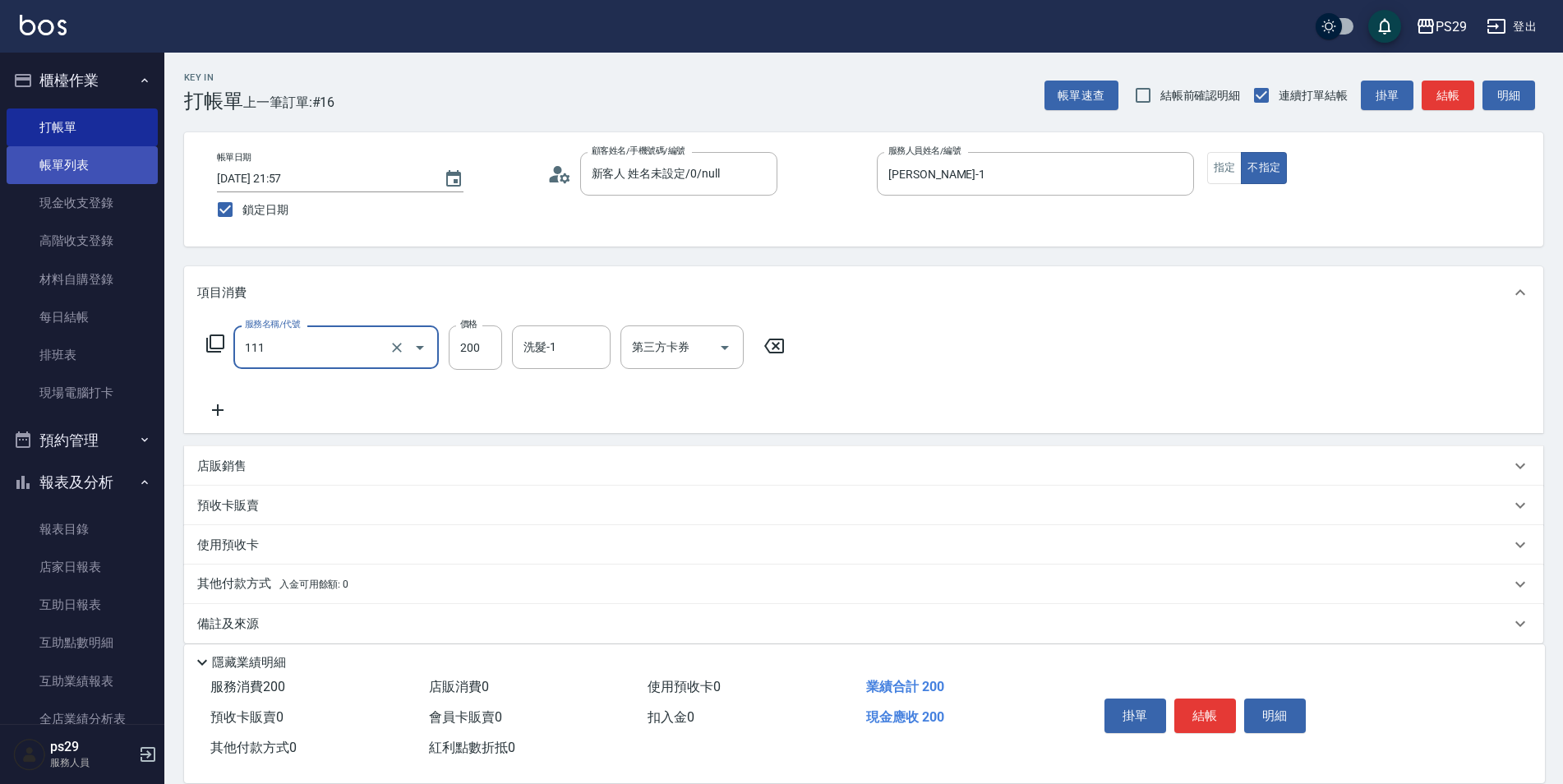
type input "200(111)"
type input "[PERSON_NAME]-20"
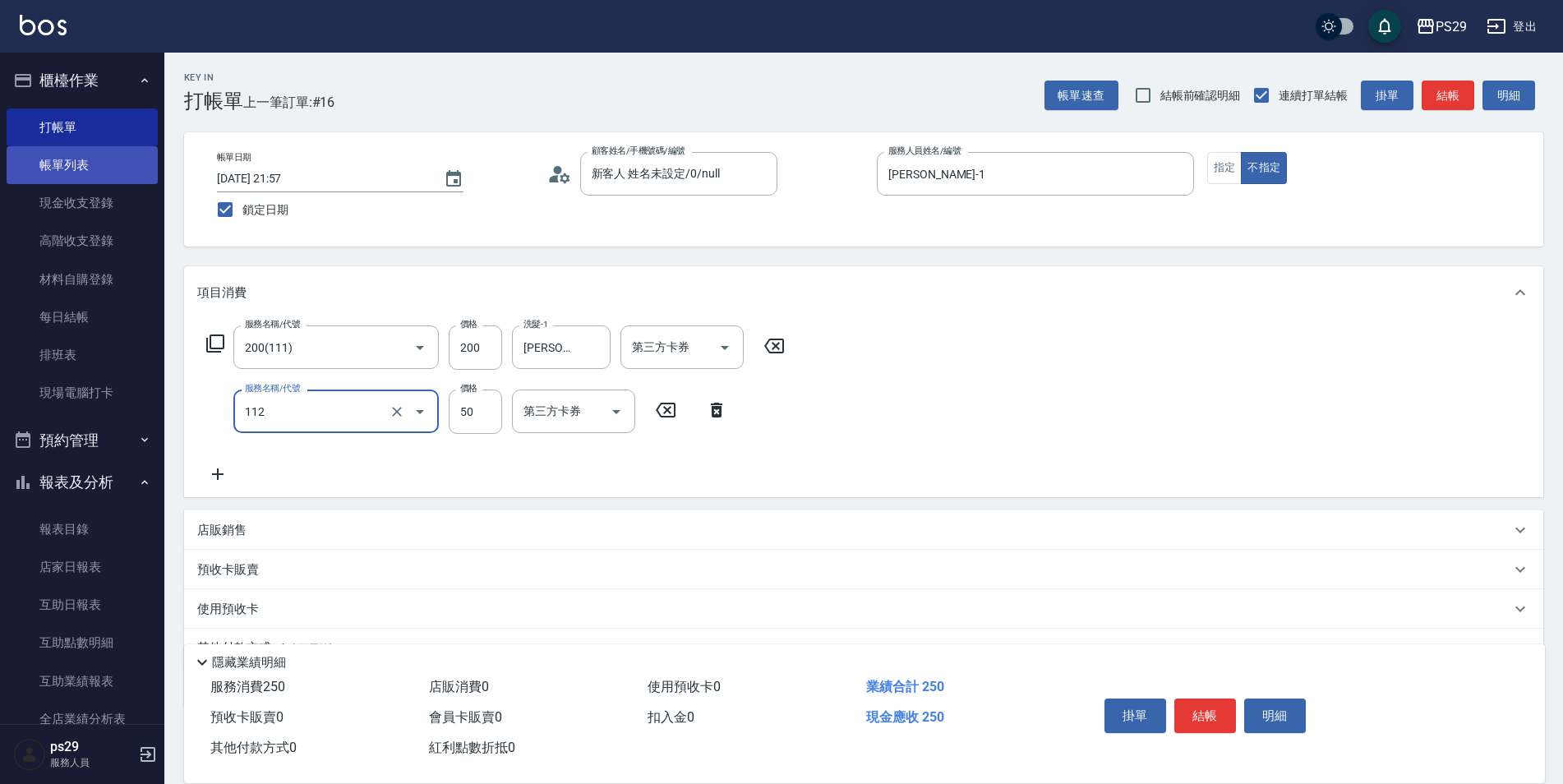
type input "精油50(112)"
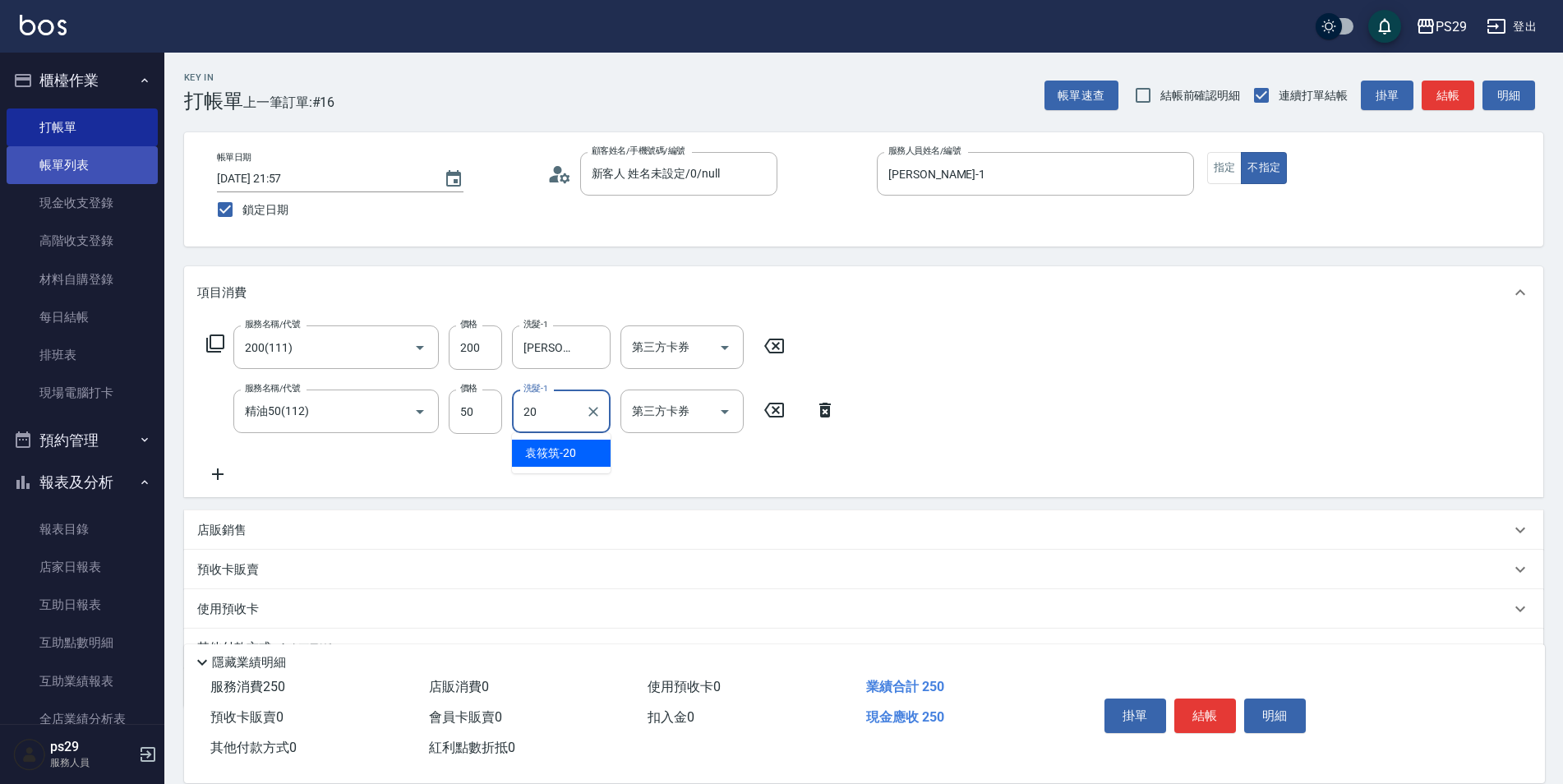
type input "[PERSON_NAME]-20"
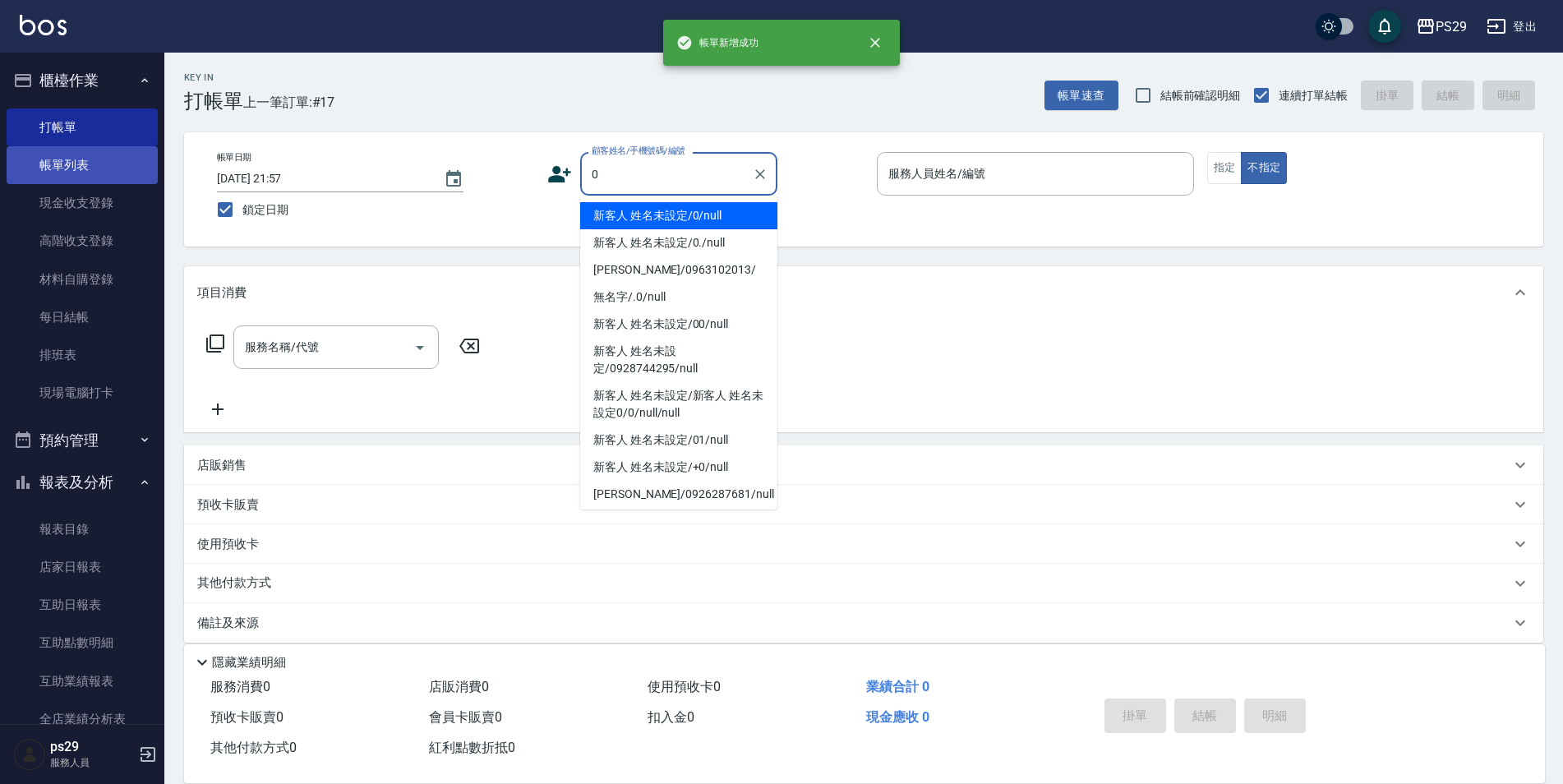
type input "新客人 姓名未設定/0/null"
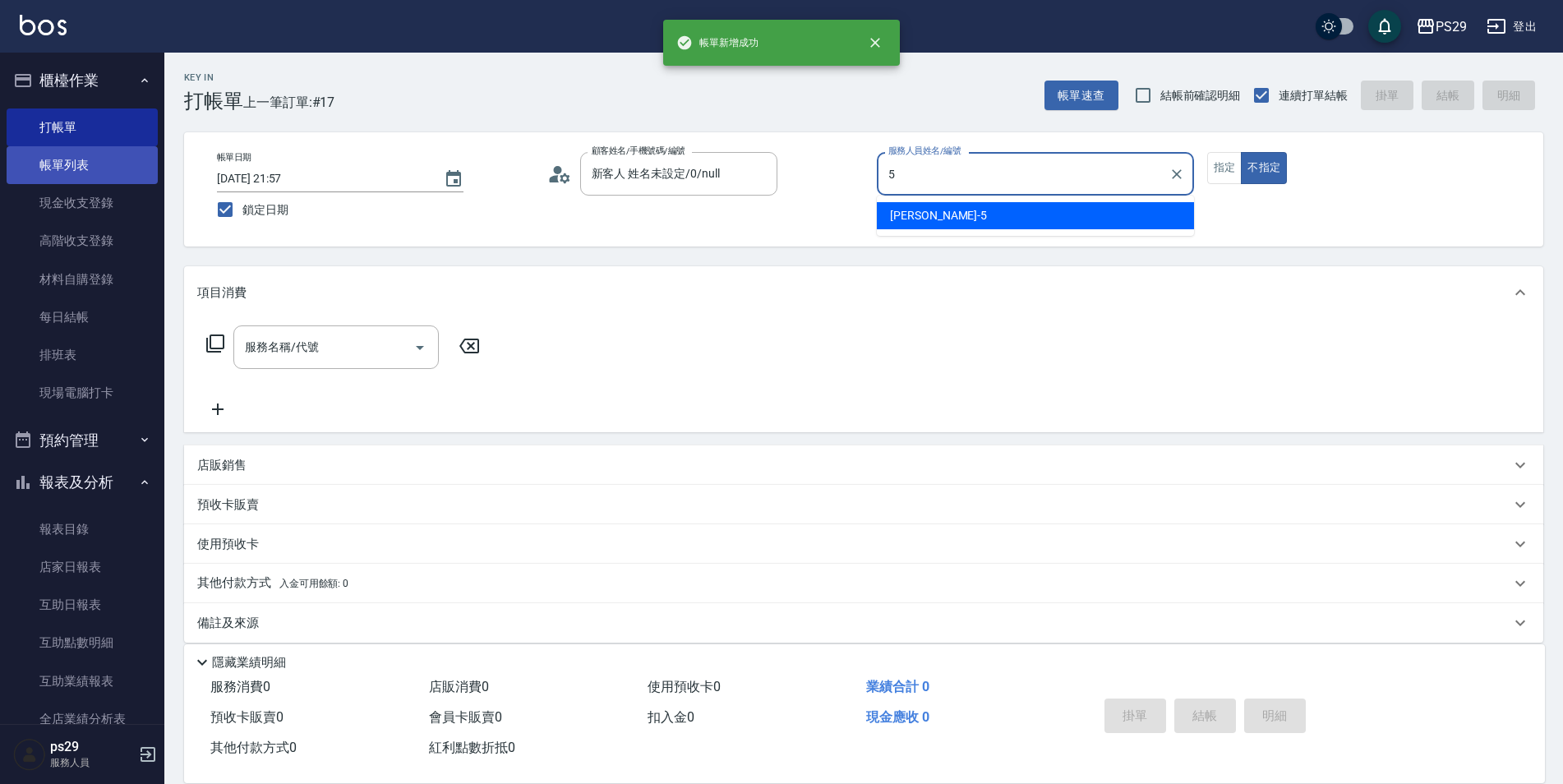
type input "[PERSON_NAME]維-5"
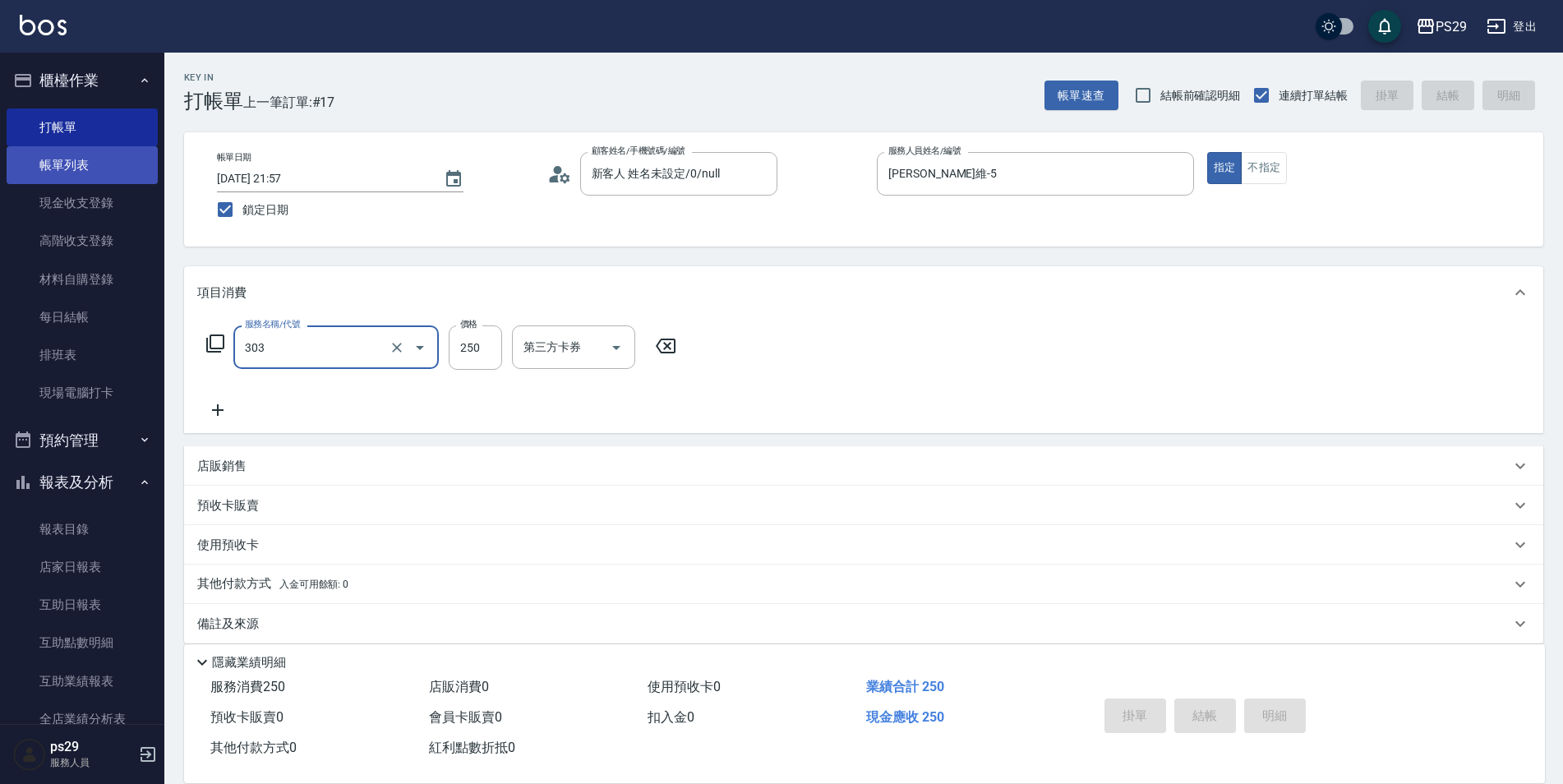
type input "303"
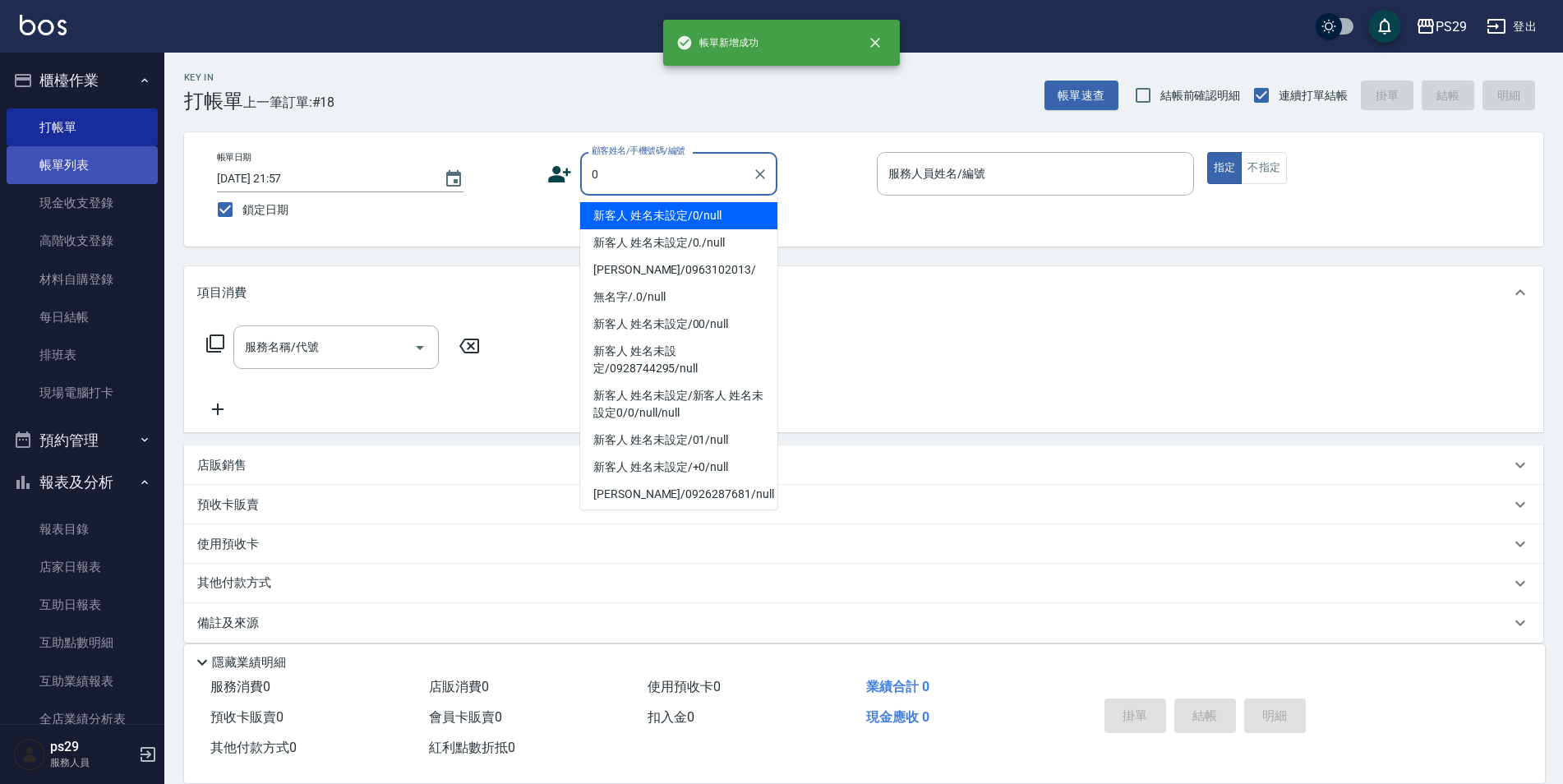
type input "新客人 姓名未設定/0/null"
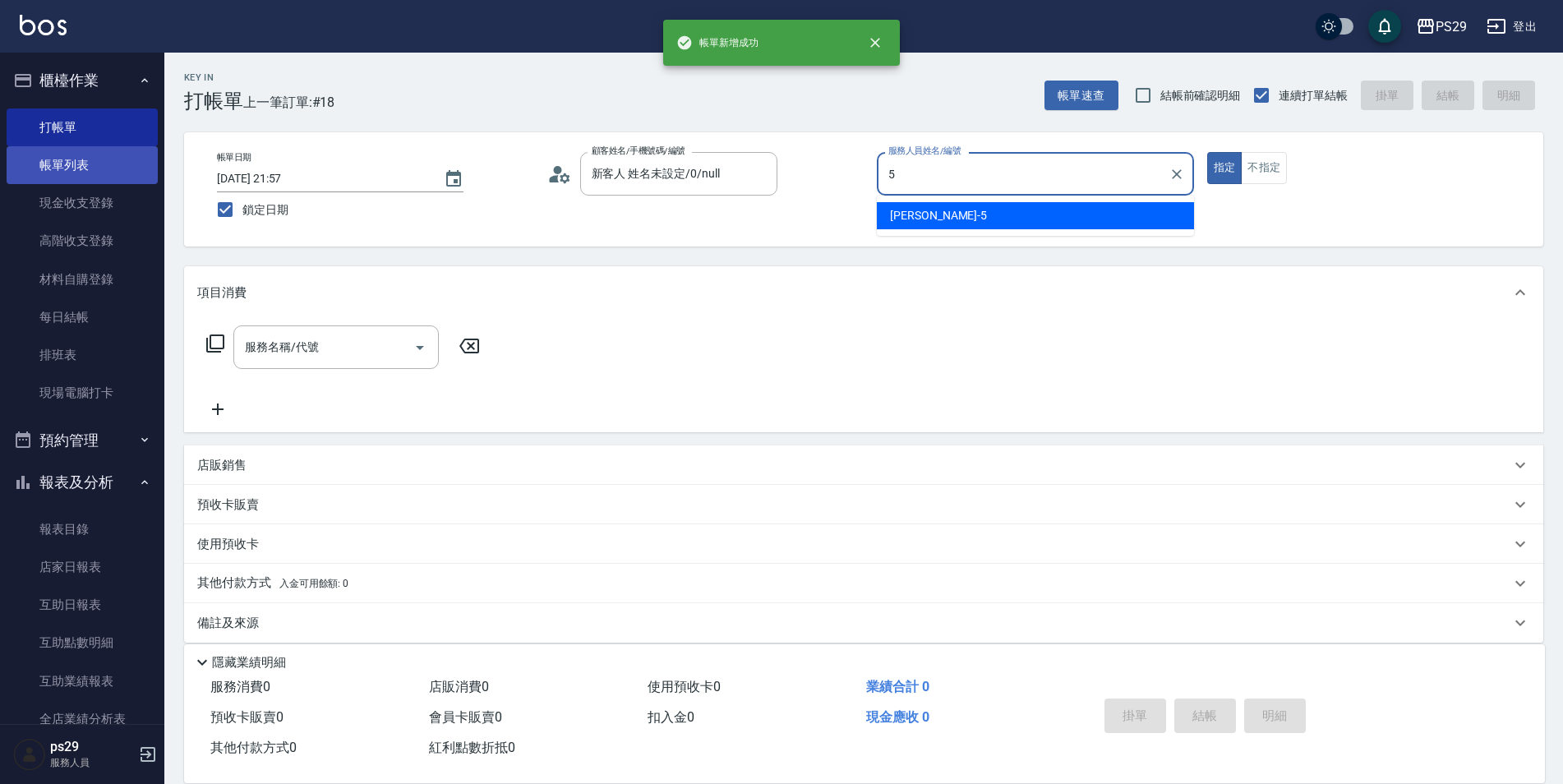
type input "[PERSON_NAME]維-5"
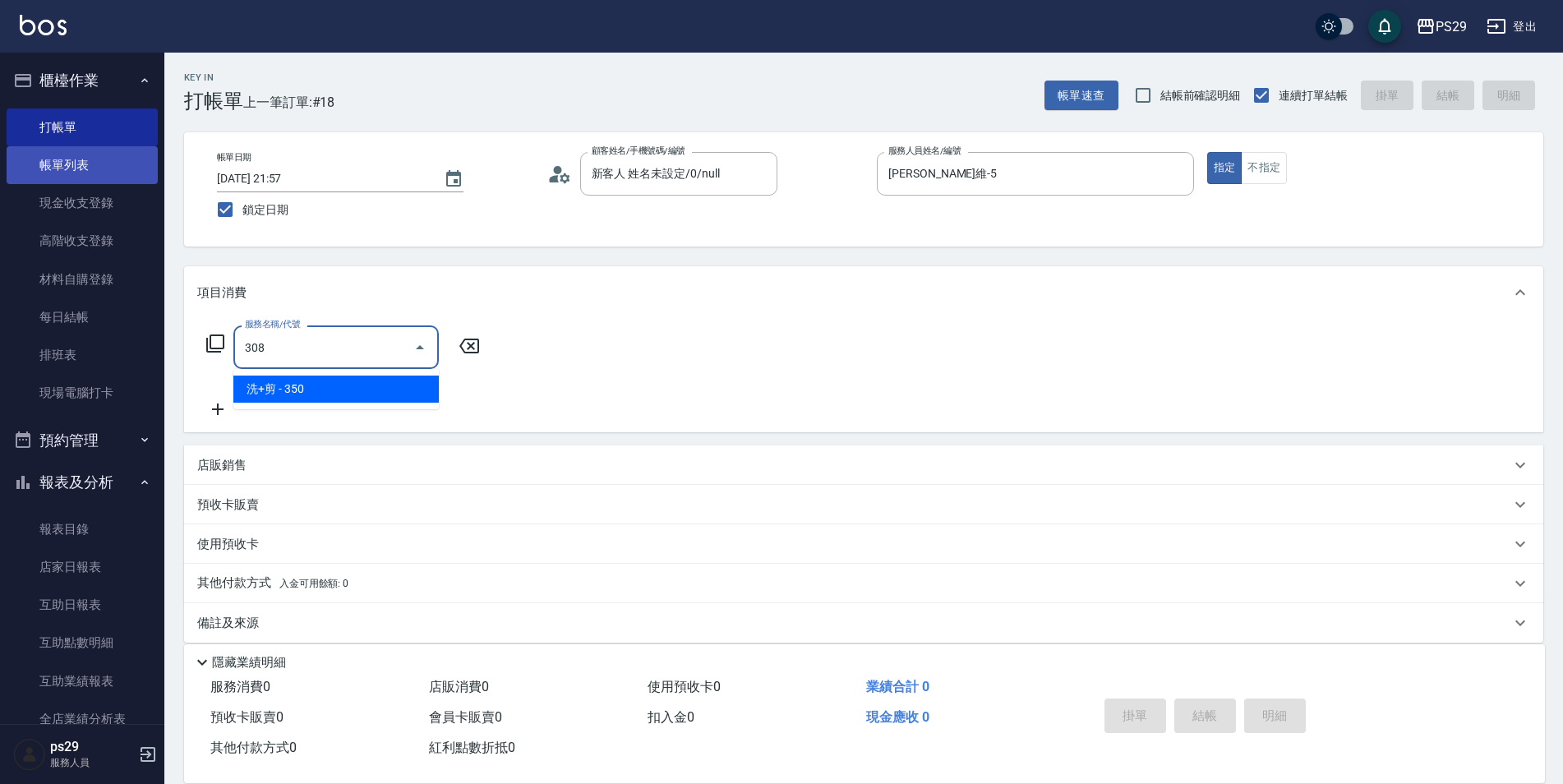
type input "洗+剪(308)"
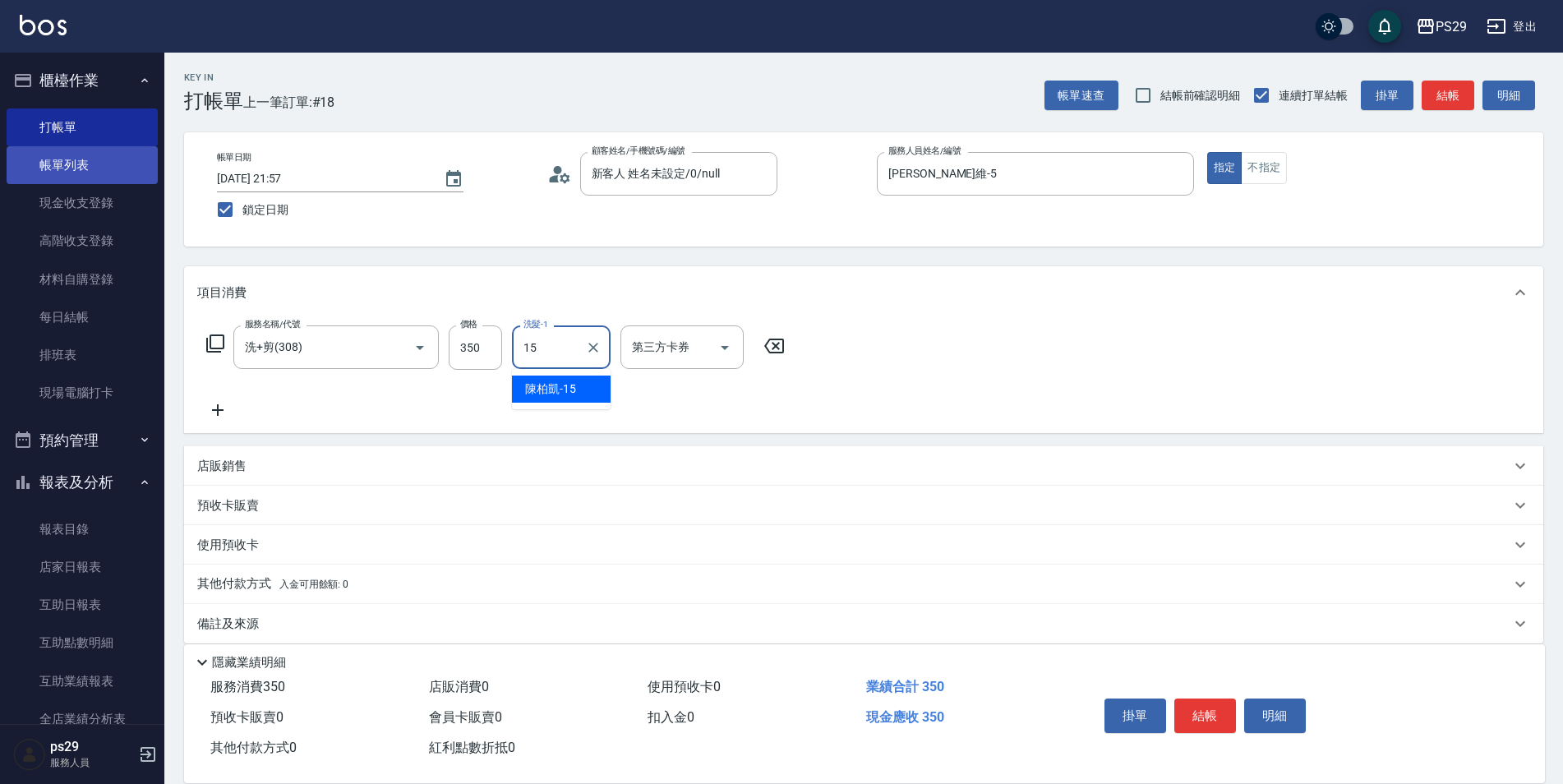
type input "[PERSON_NAME]-15"
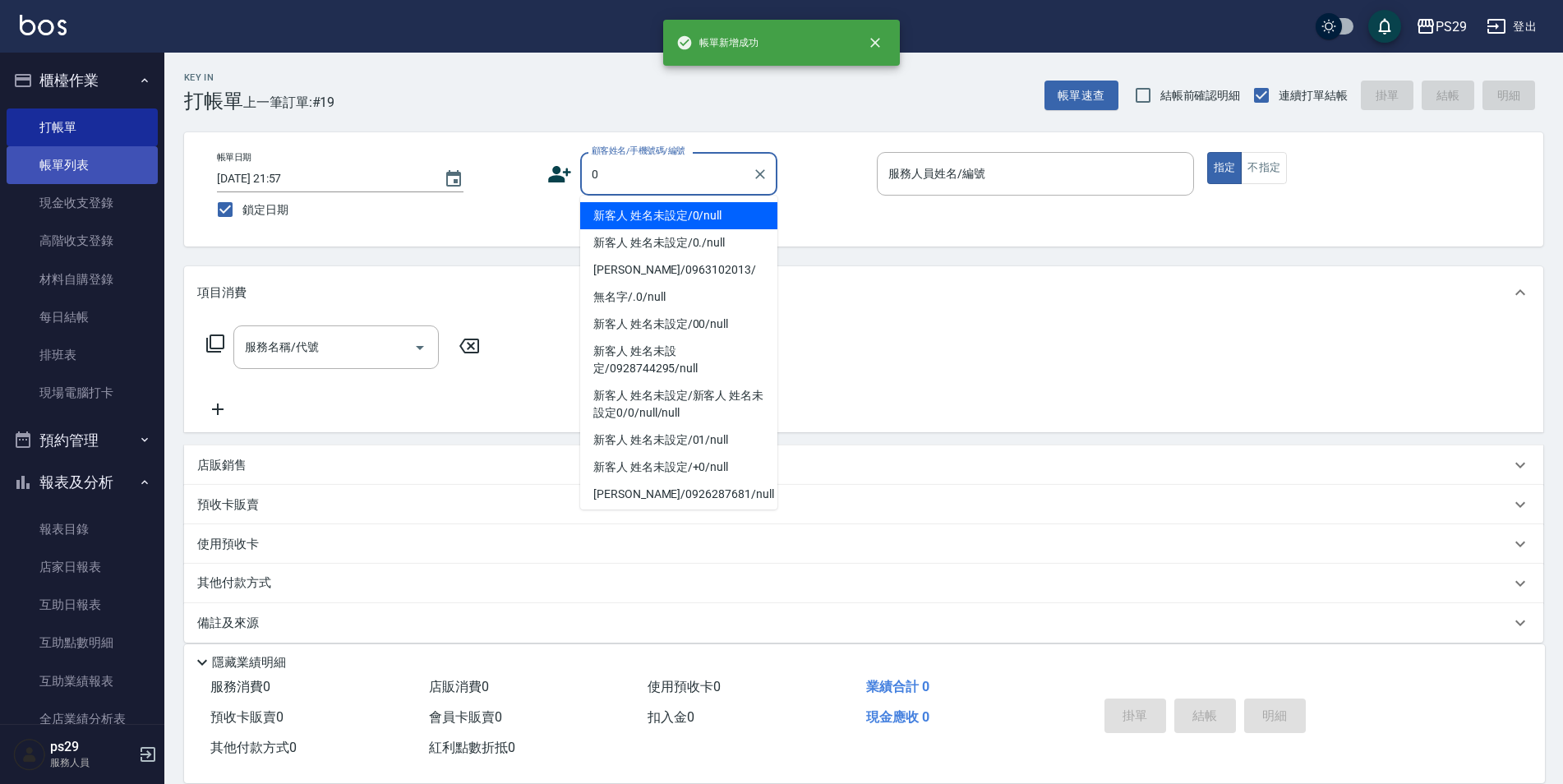
type input "新客人 姓名未設定/0/null"
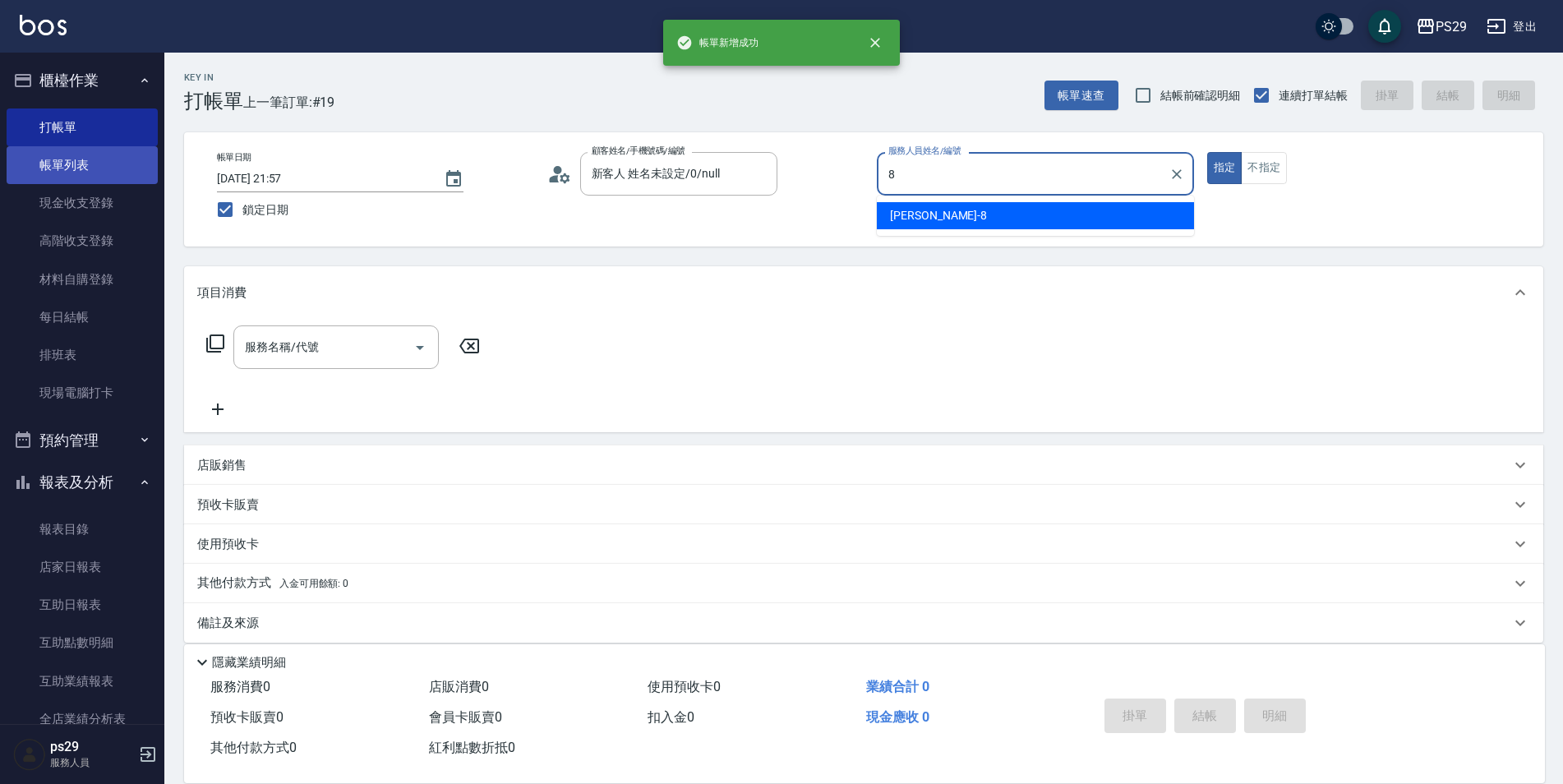
type input "[PERSON_NAME]-8"
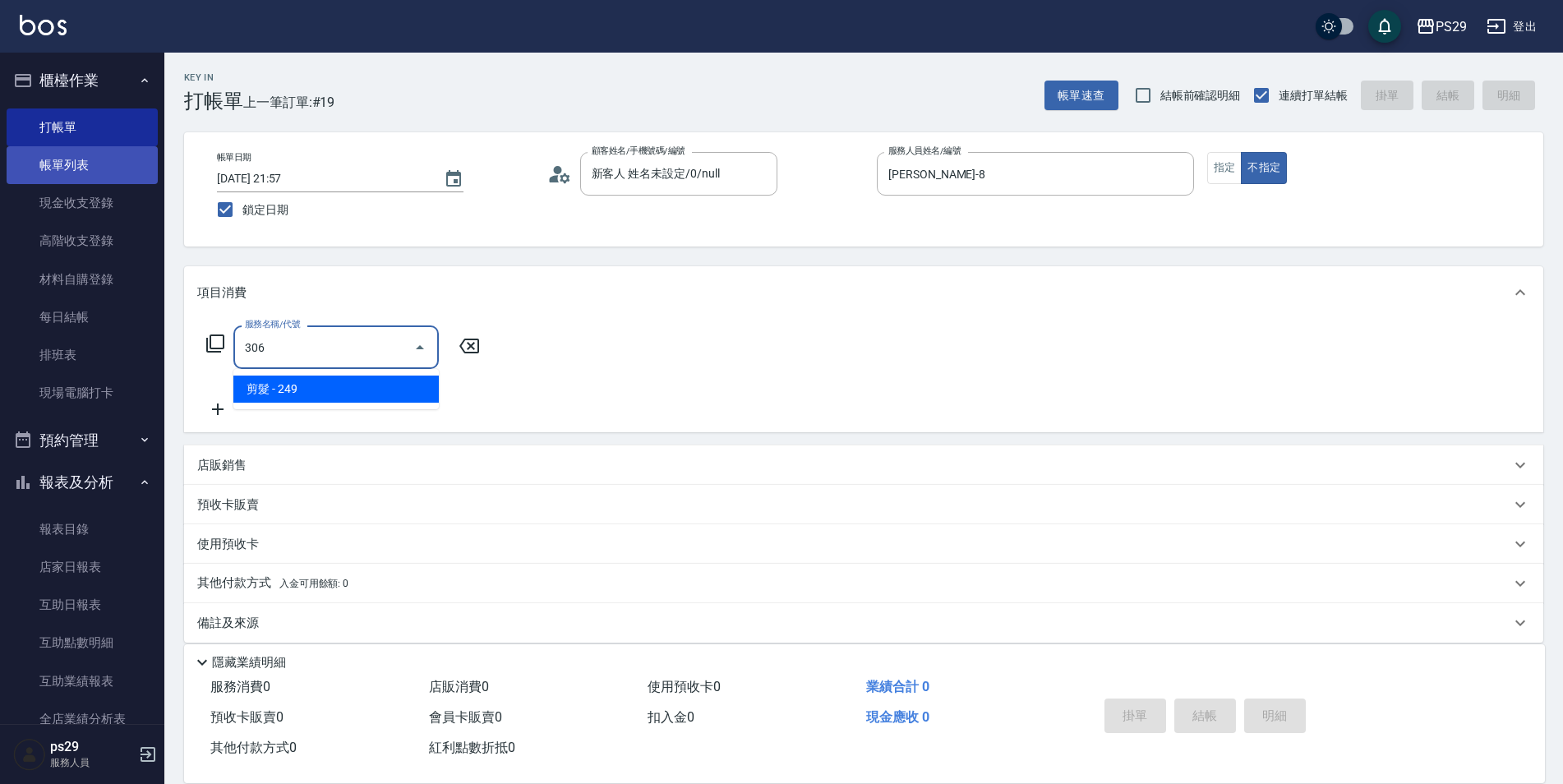
type input "剪髮(306)"
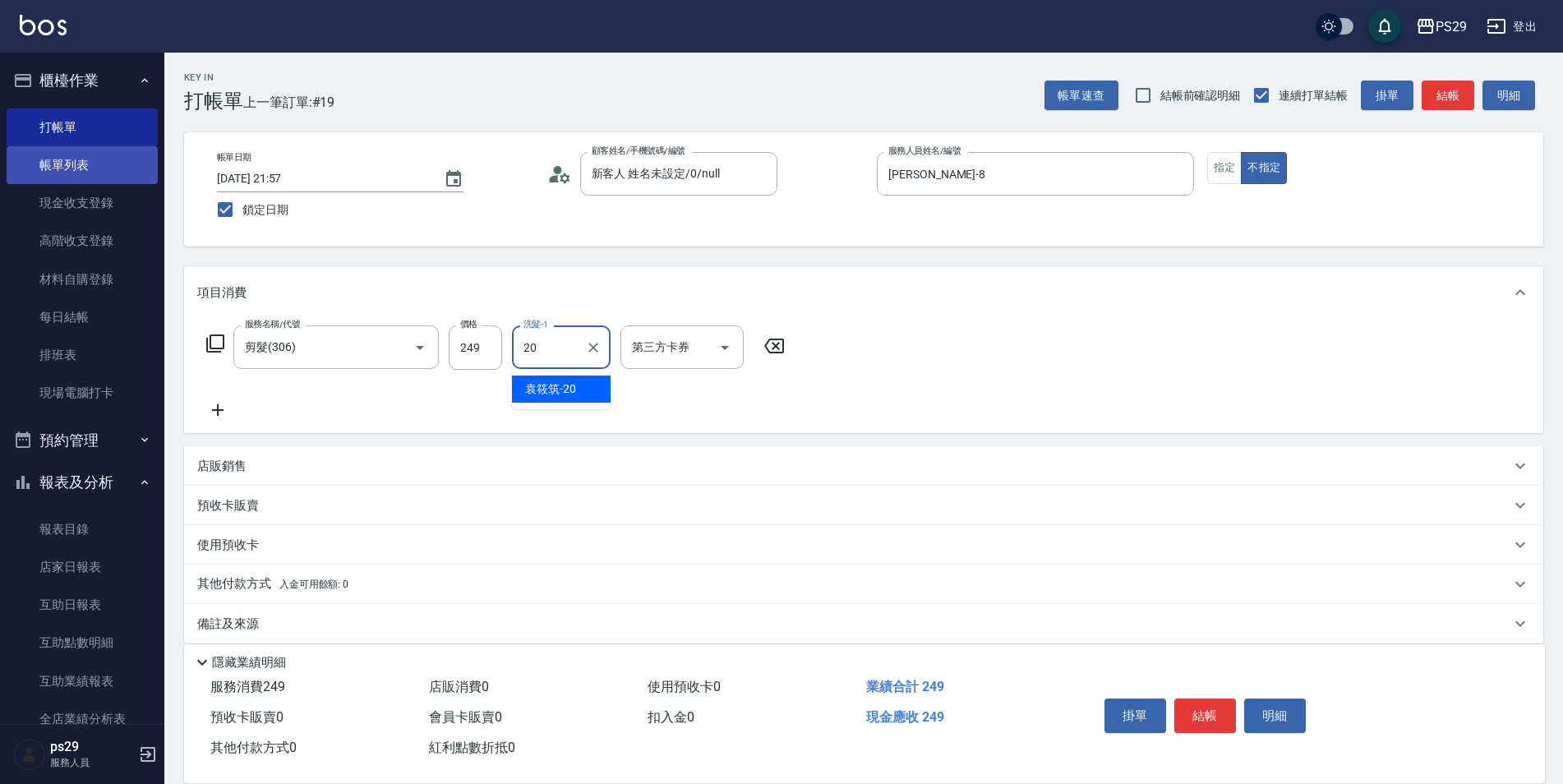
type input "[PERSON_NAME]-20"
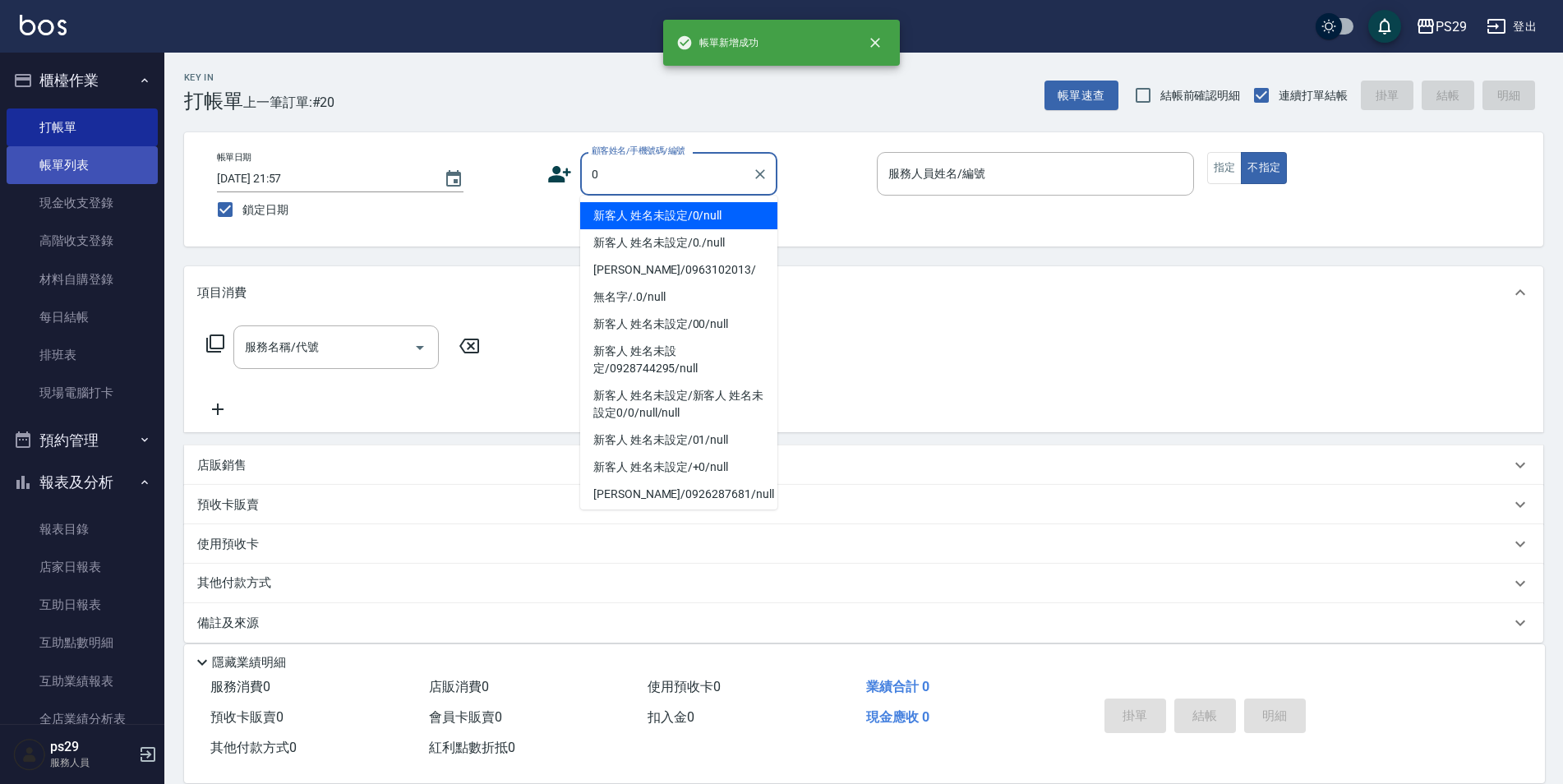
type input "新客人 姓名未設定/0/null"
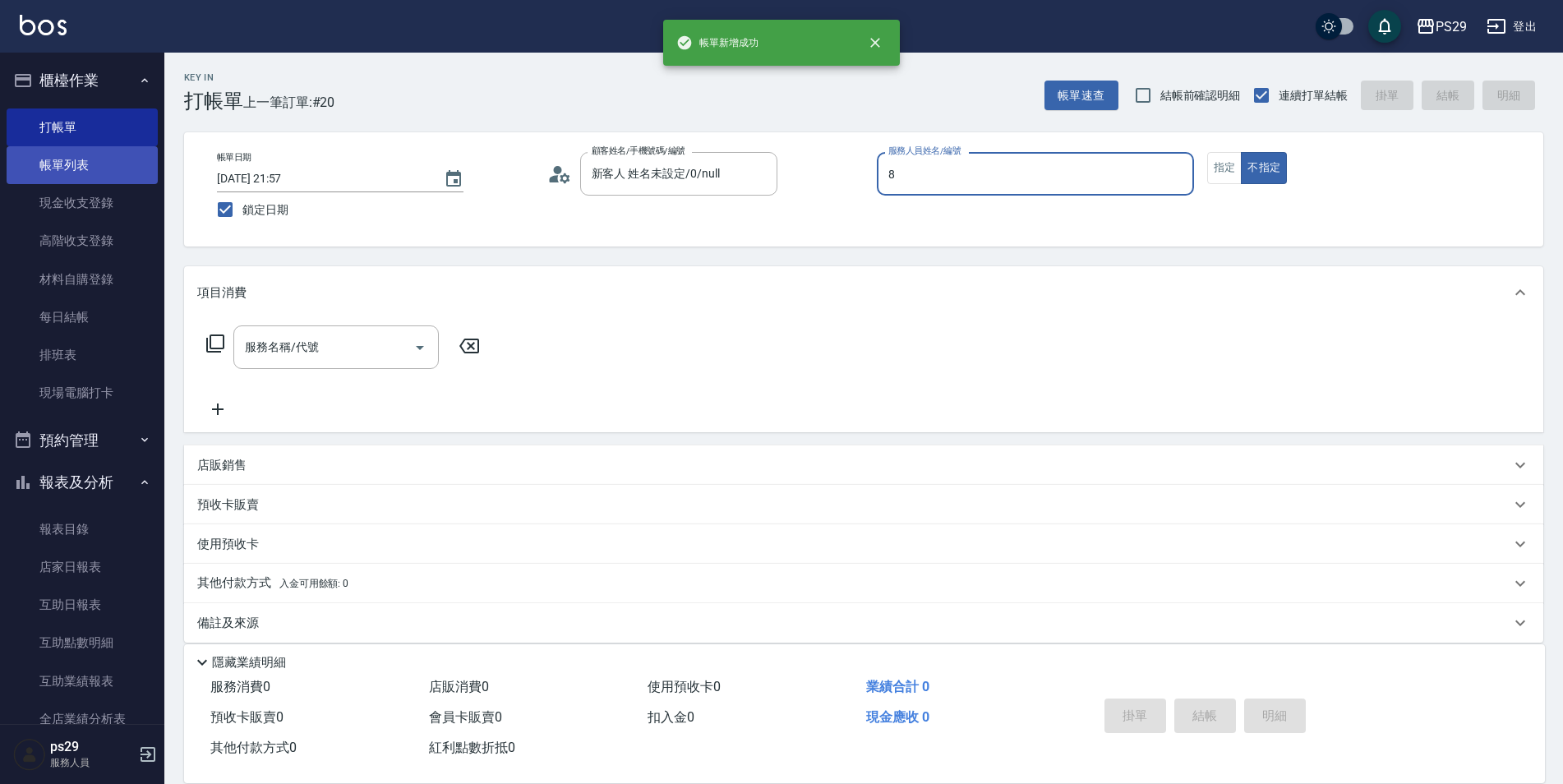
type input "[PERSON_NAME]-8"
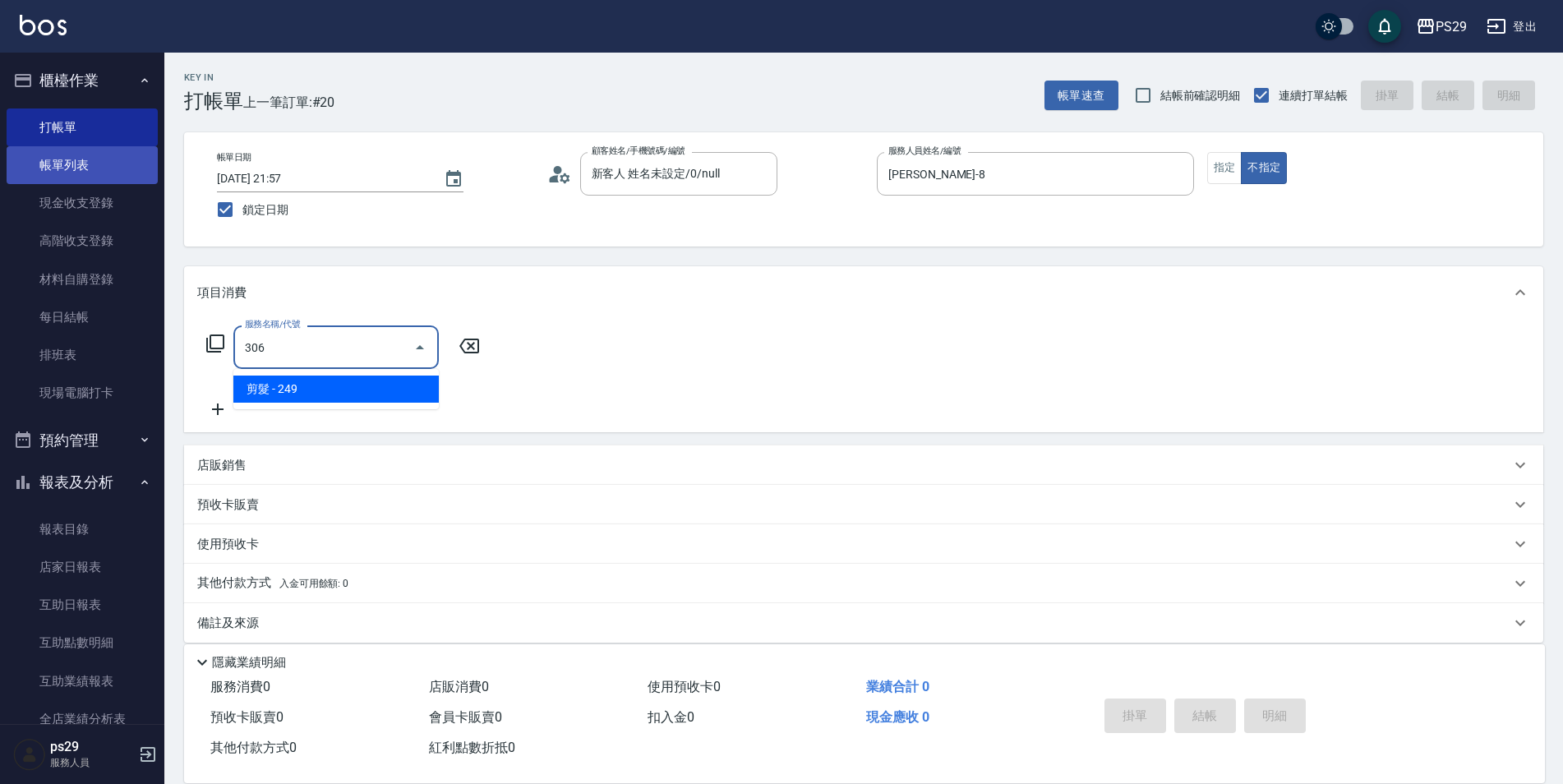
type input "剪髮(306)"
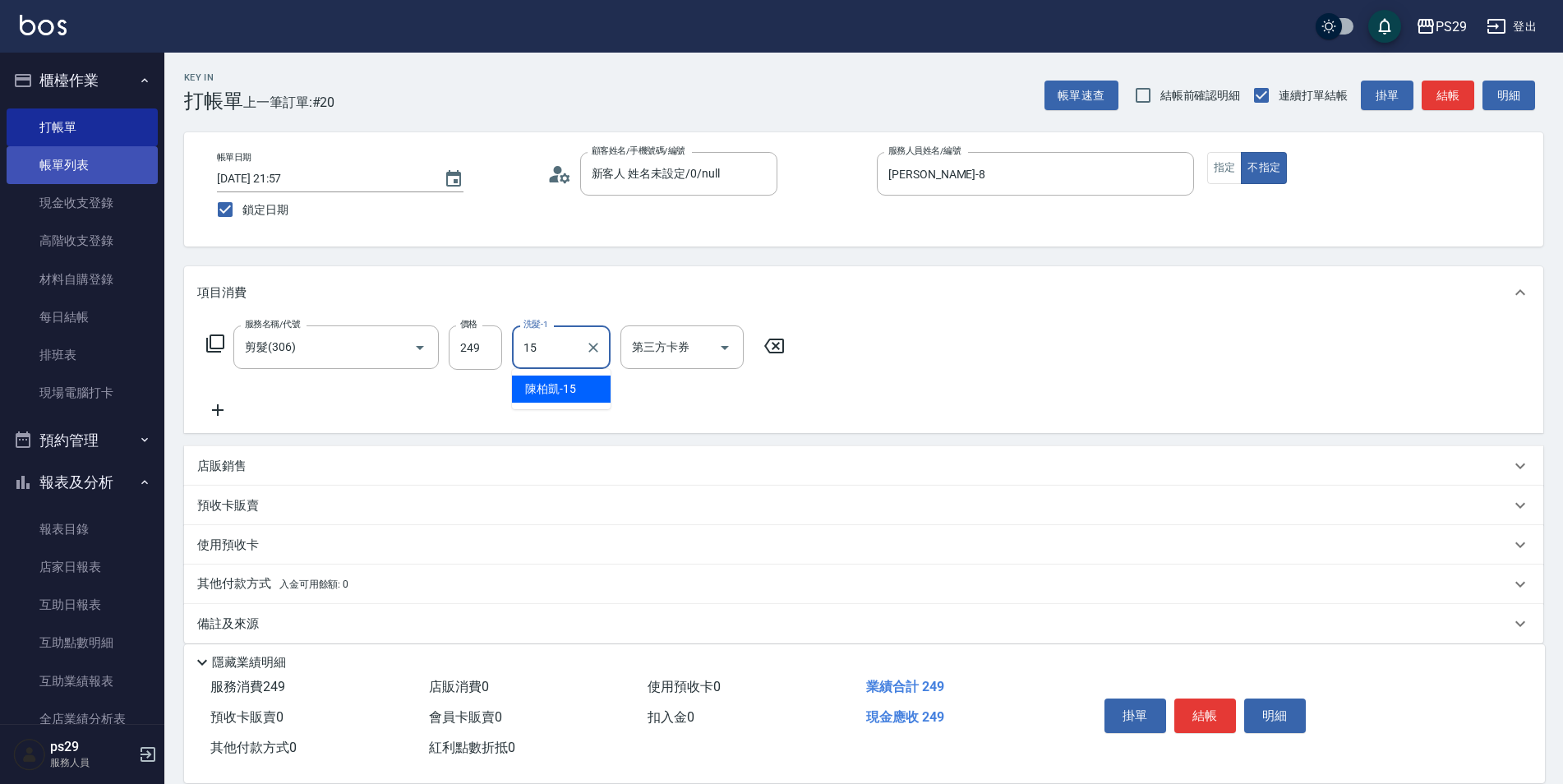
type input "[PERSON_NAME]-15"
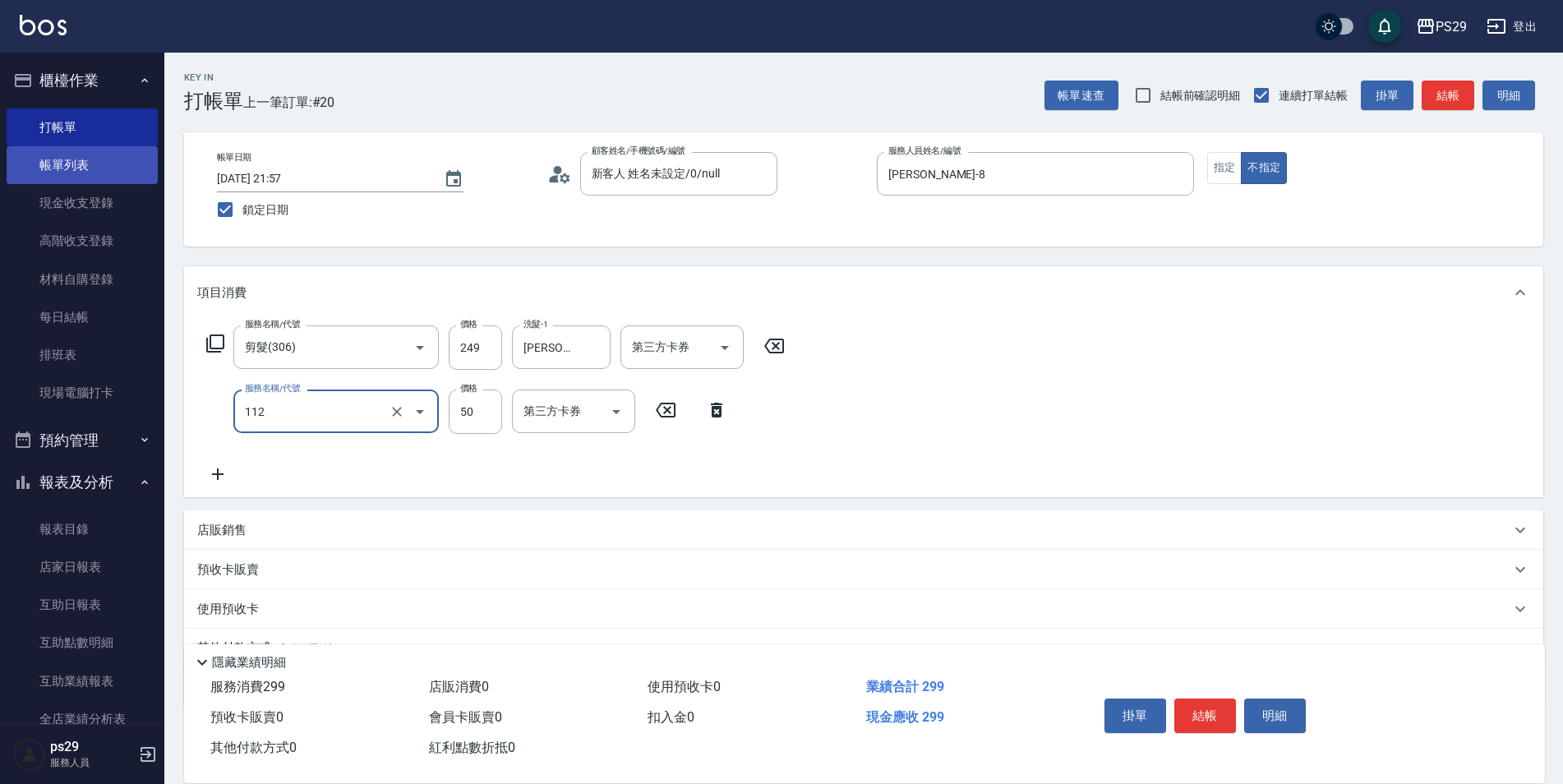
type input "精油50(112)"
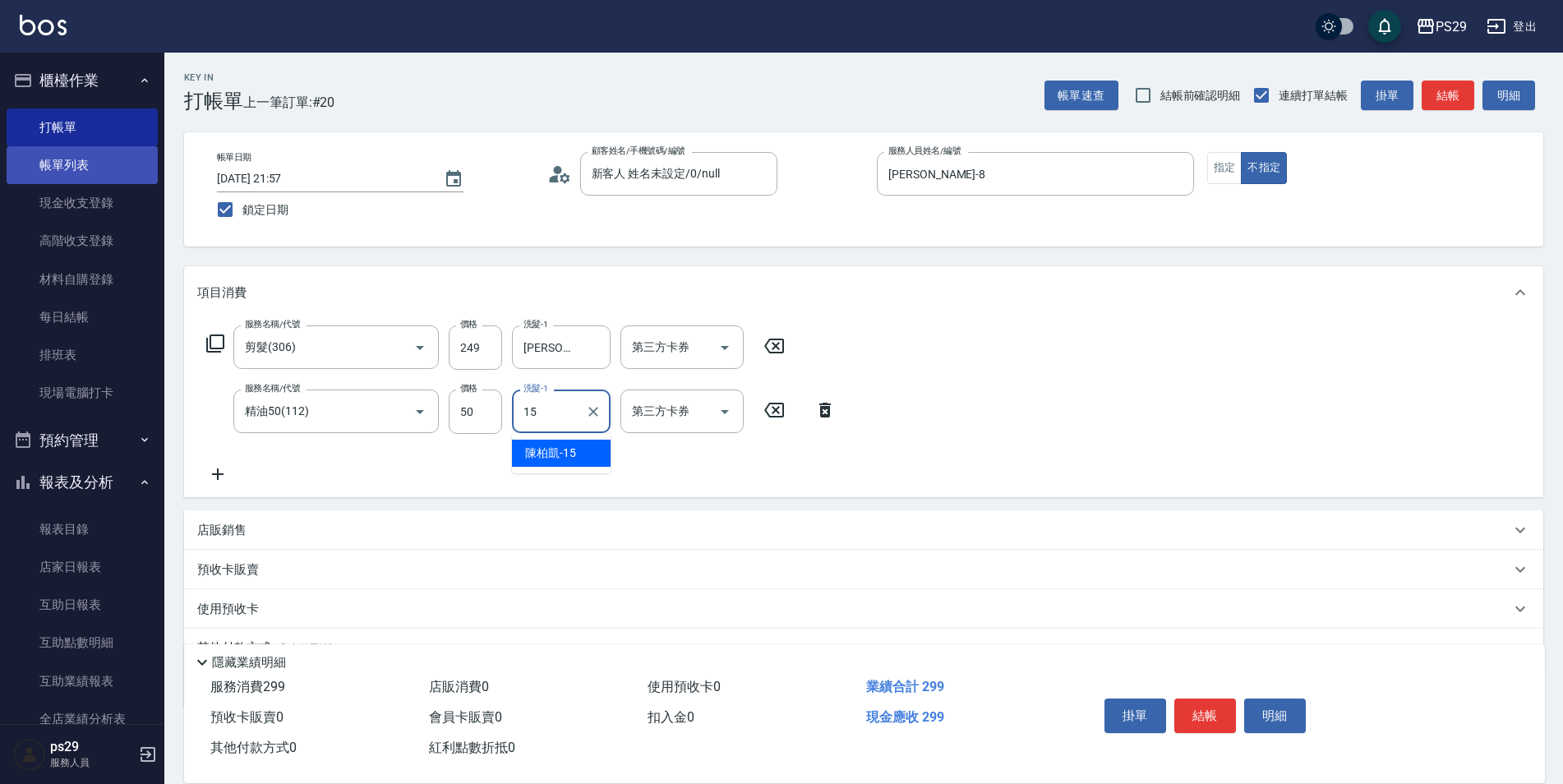
type input "[PERSON_NAME]-15"
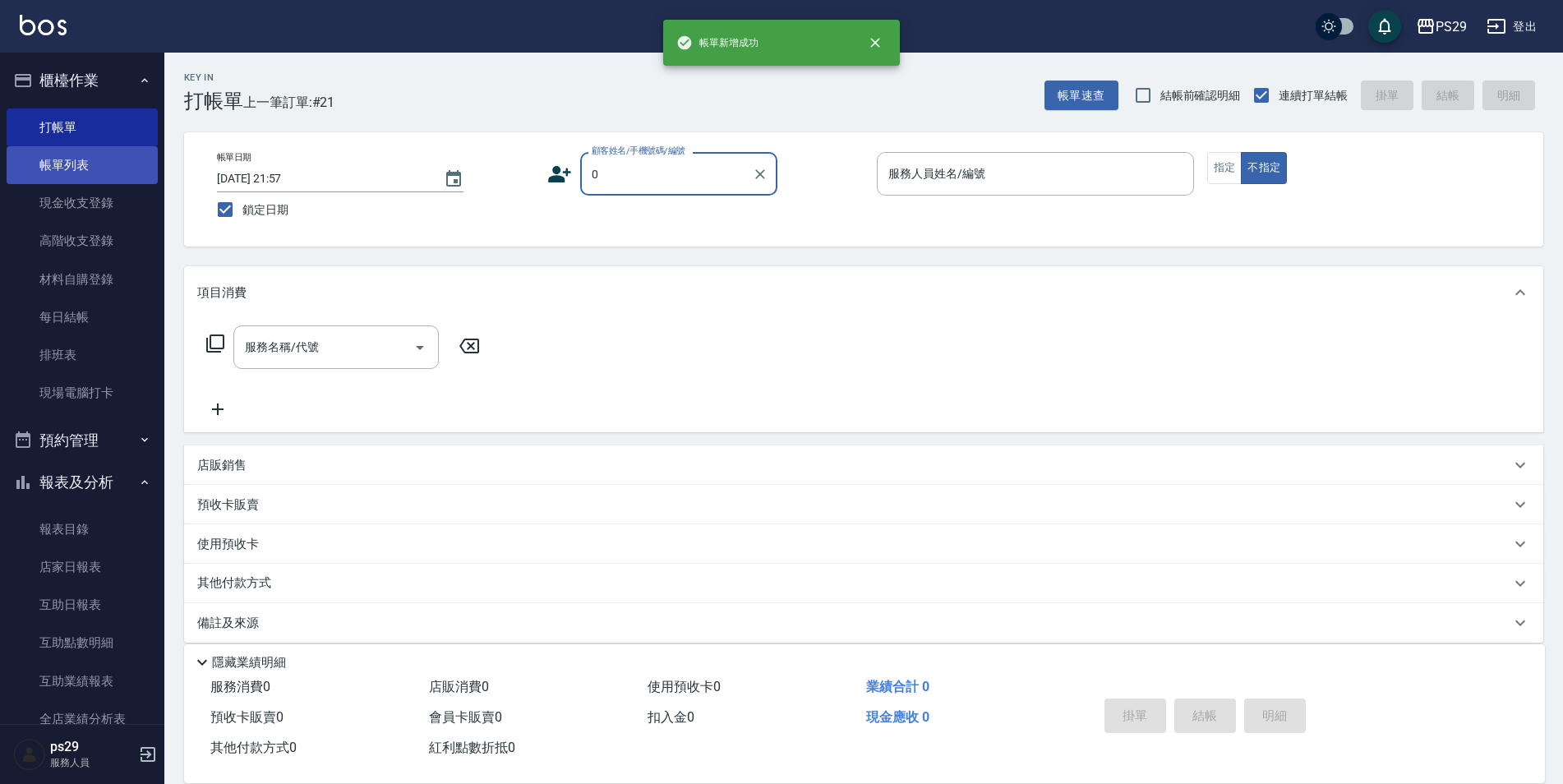
type input "新客人 姓名未設定/0/null"
type input "[PERSON_NAME]-3"
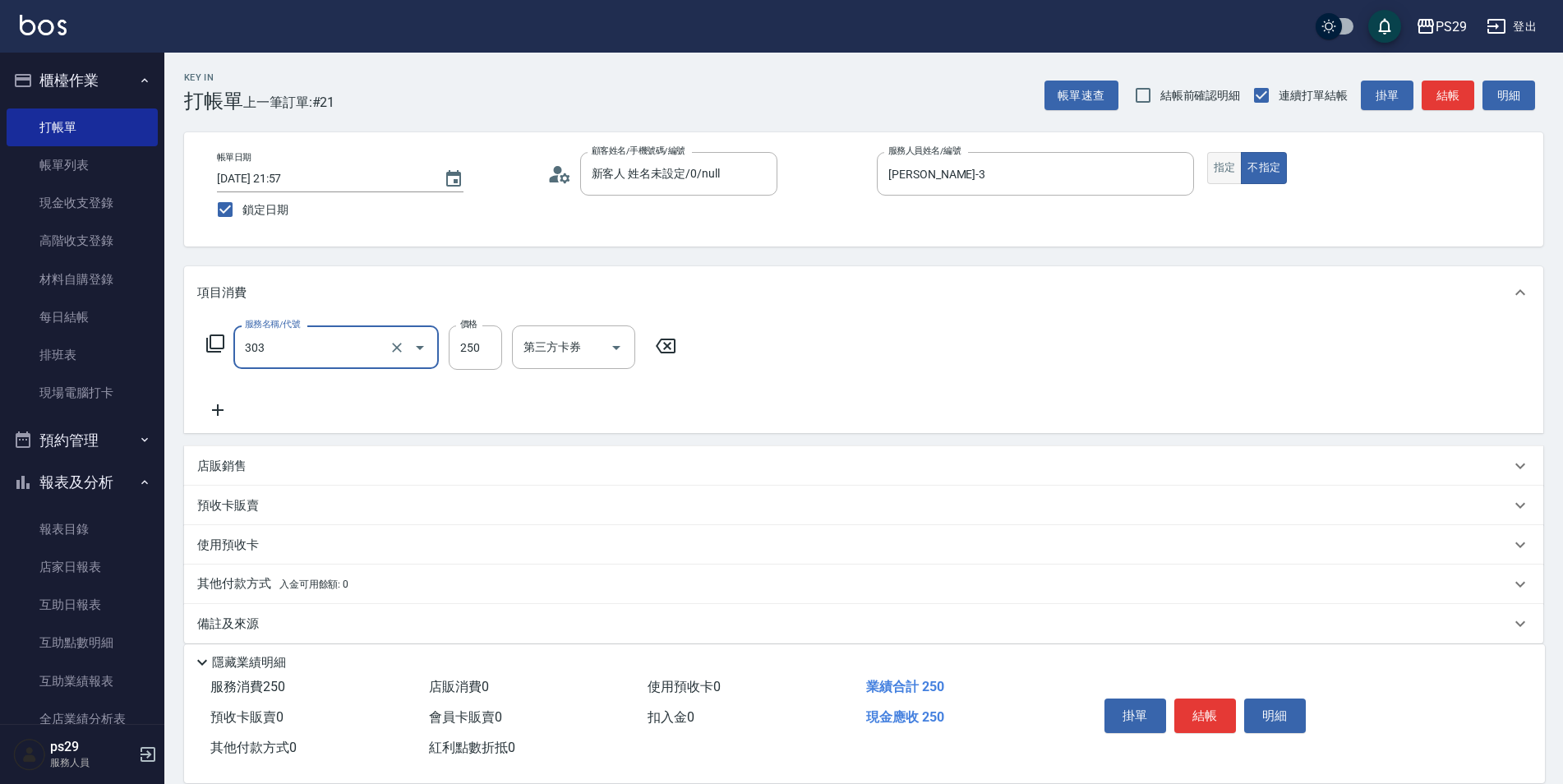
type input "剪髮(303)"
click at [1230, 162] on button "指定" at bounding box center [1225, 168] width 35 height 32
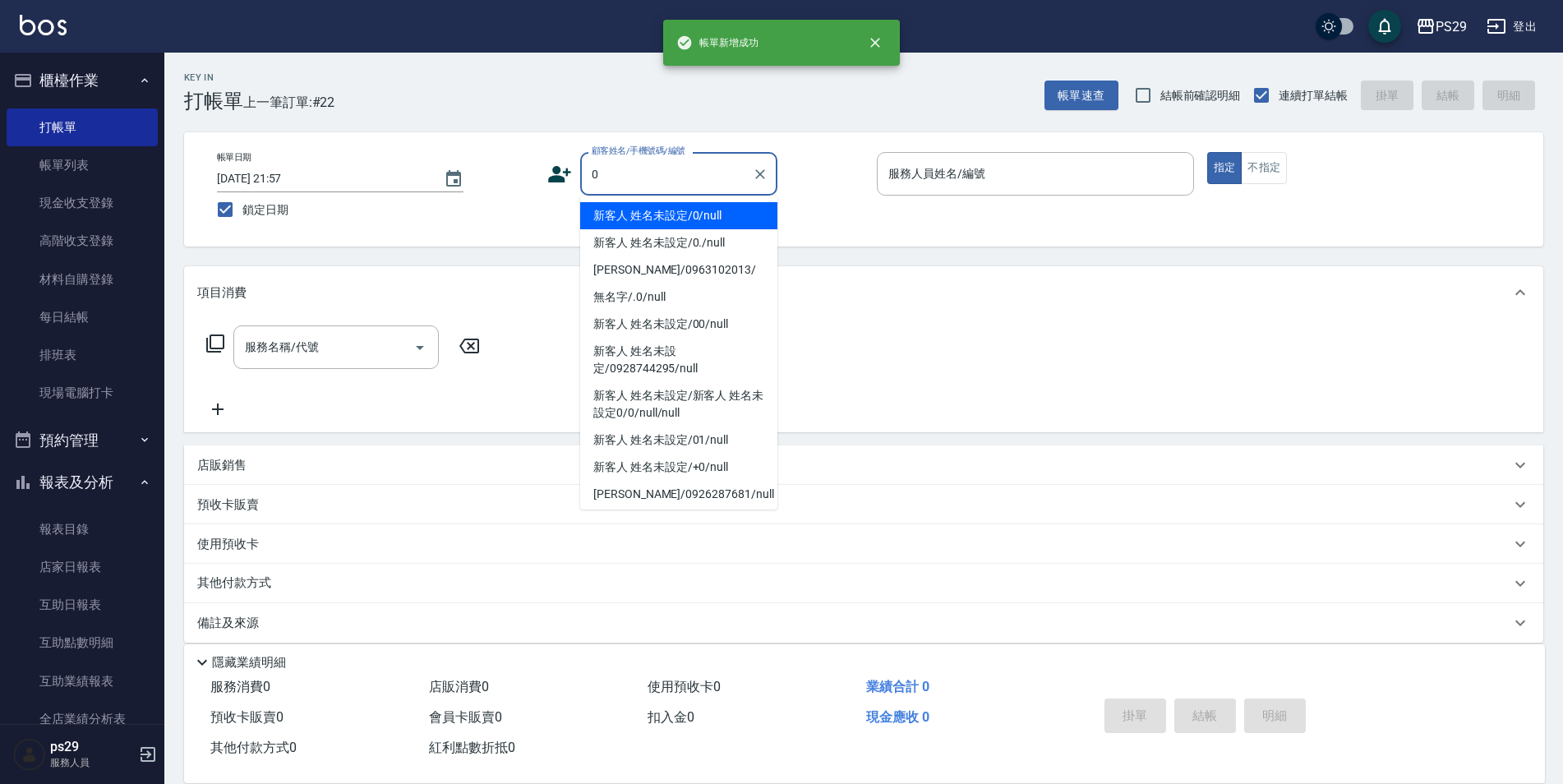
type input "新客人 姓名未設定/0/null"
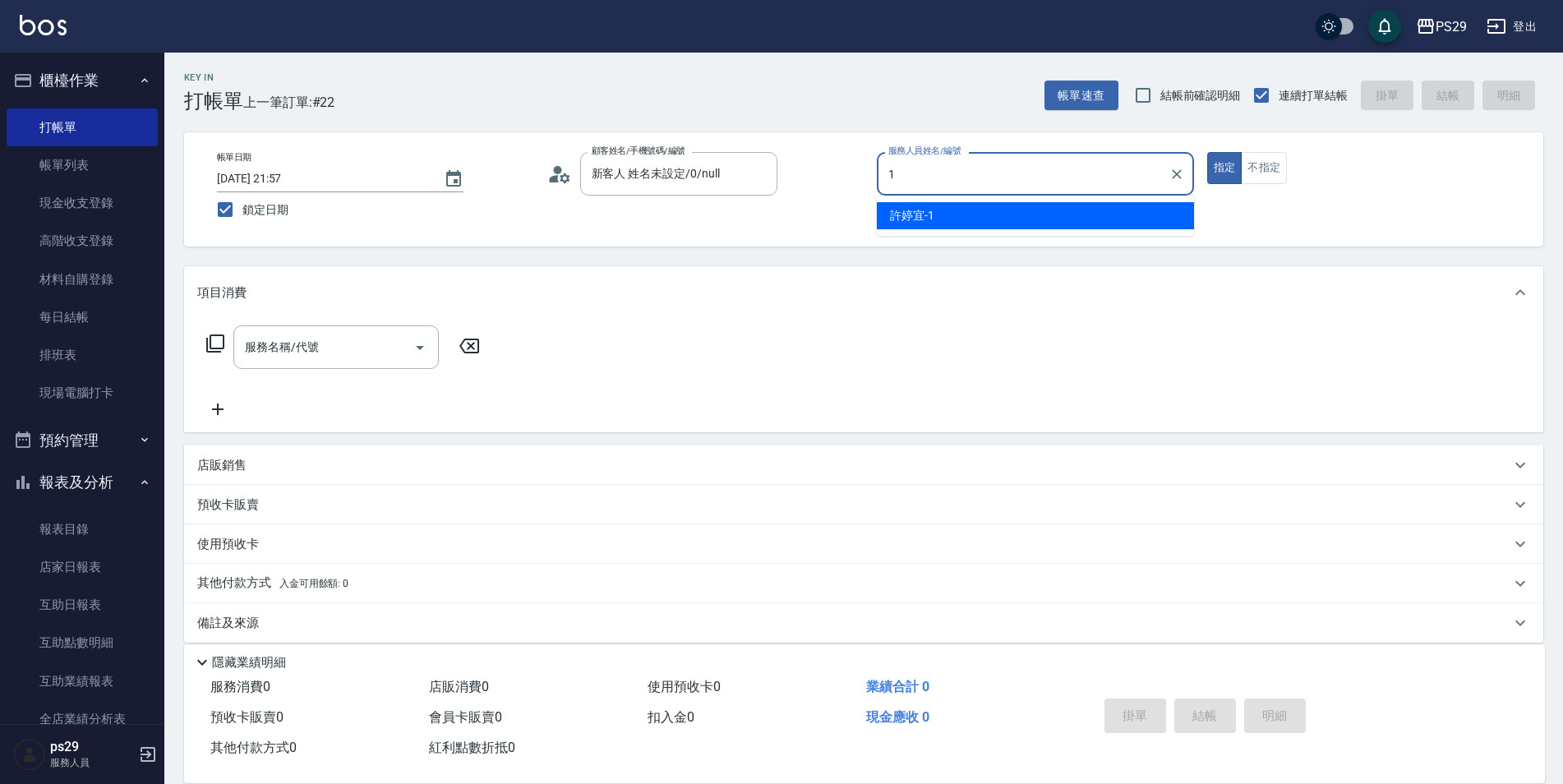
type input "[PERSON_NAME]-1"
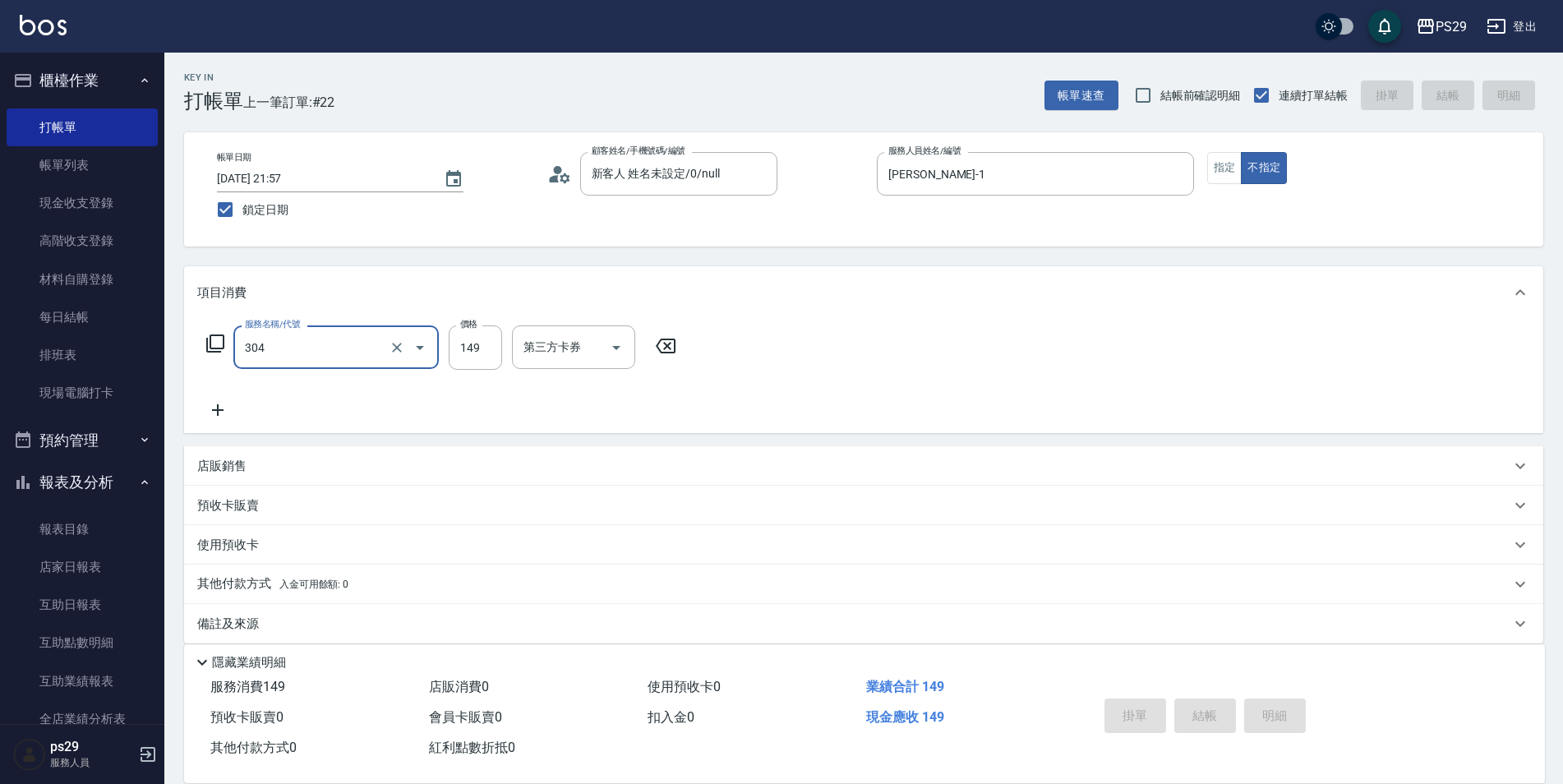
type input "304"
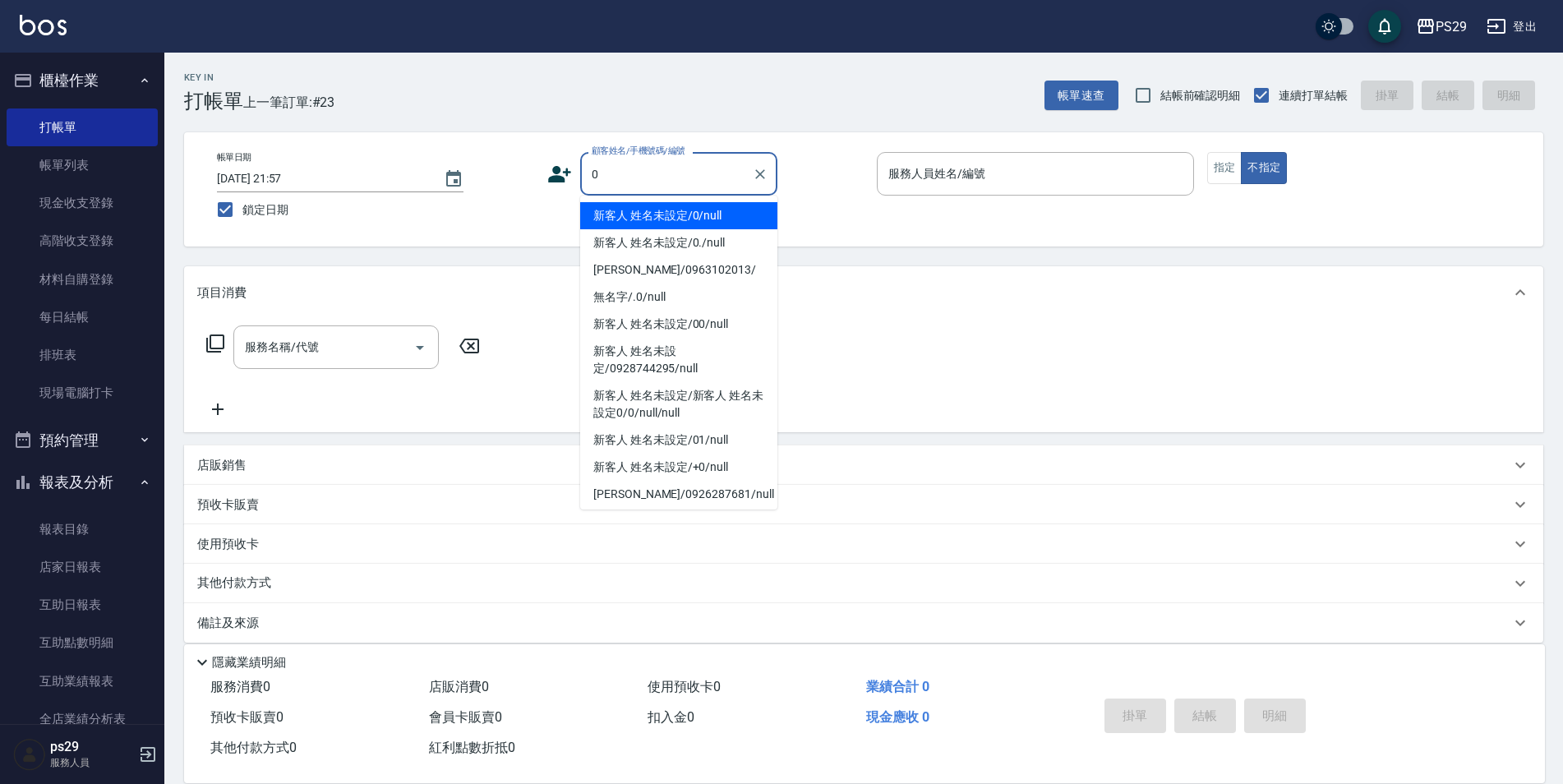
type input "新客人 姓名未設定/0/null"
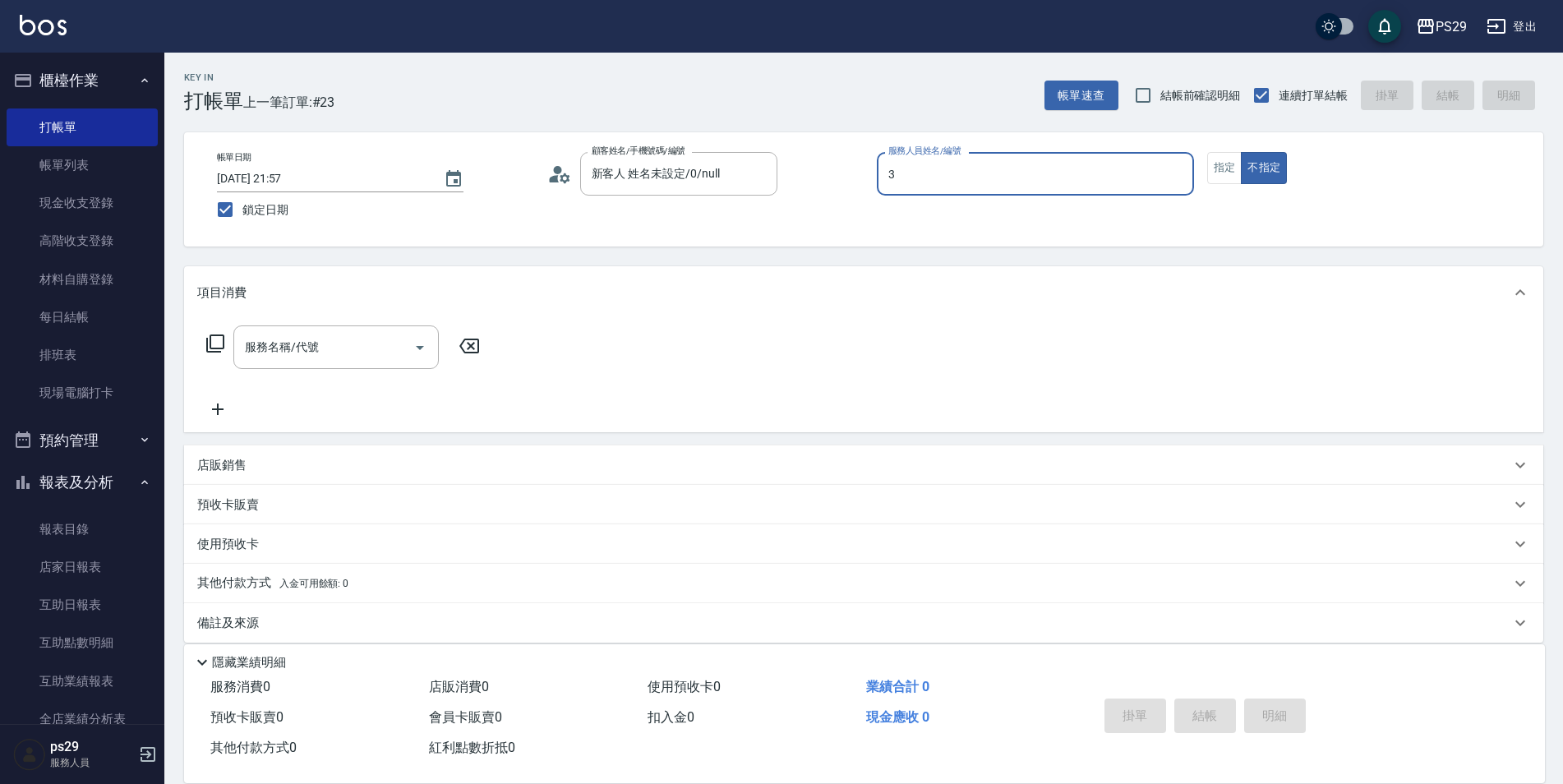
type input "[PERSON_NAME]-3"
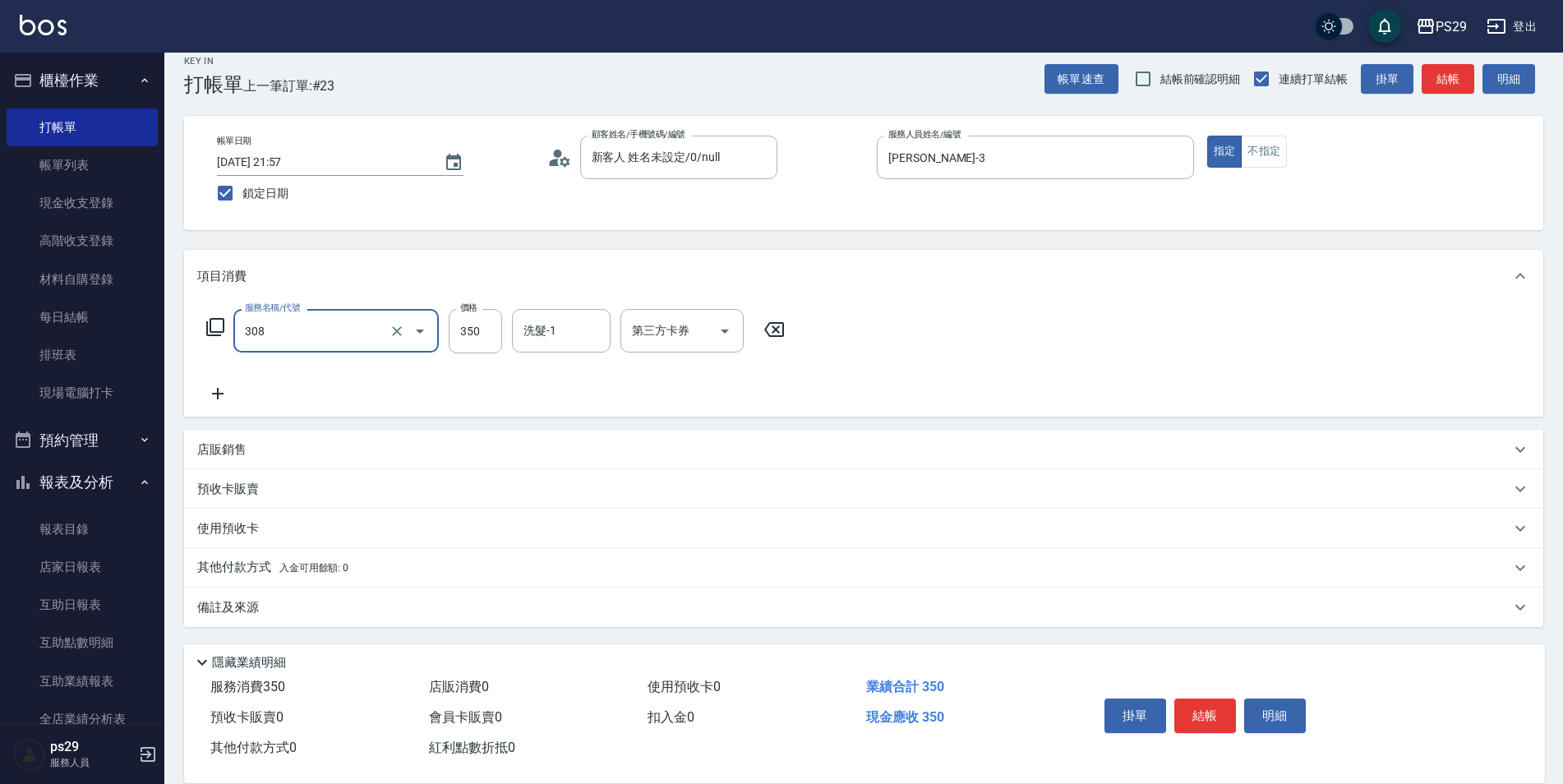
type input "洗+剪(308)"
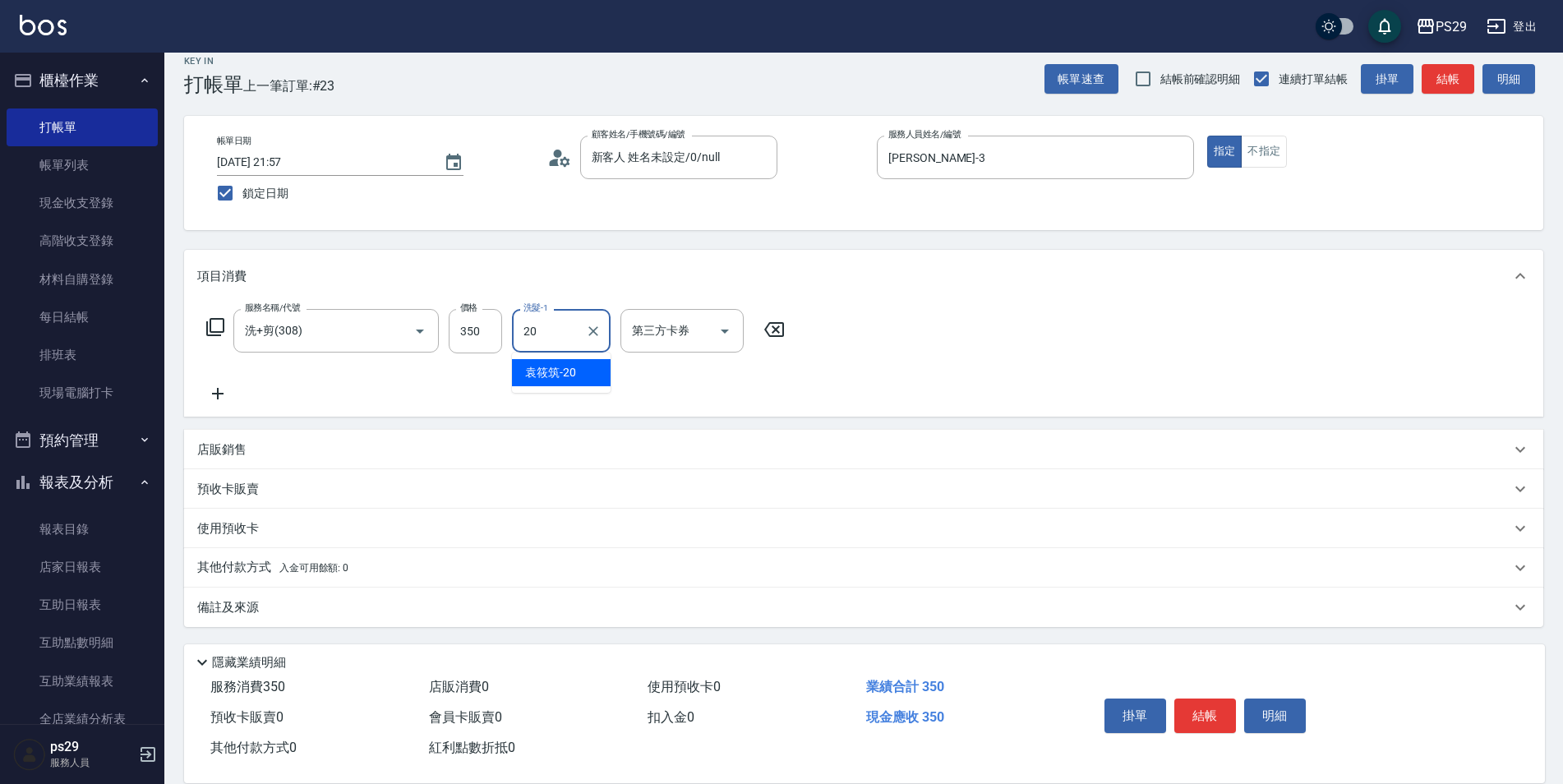
type input "[PERSON_NAME]-20"
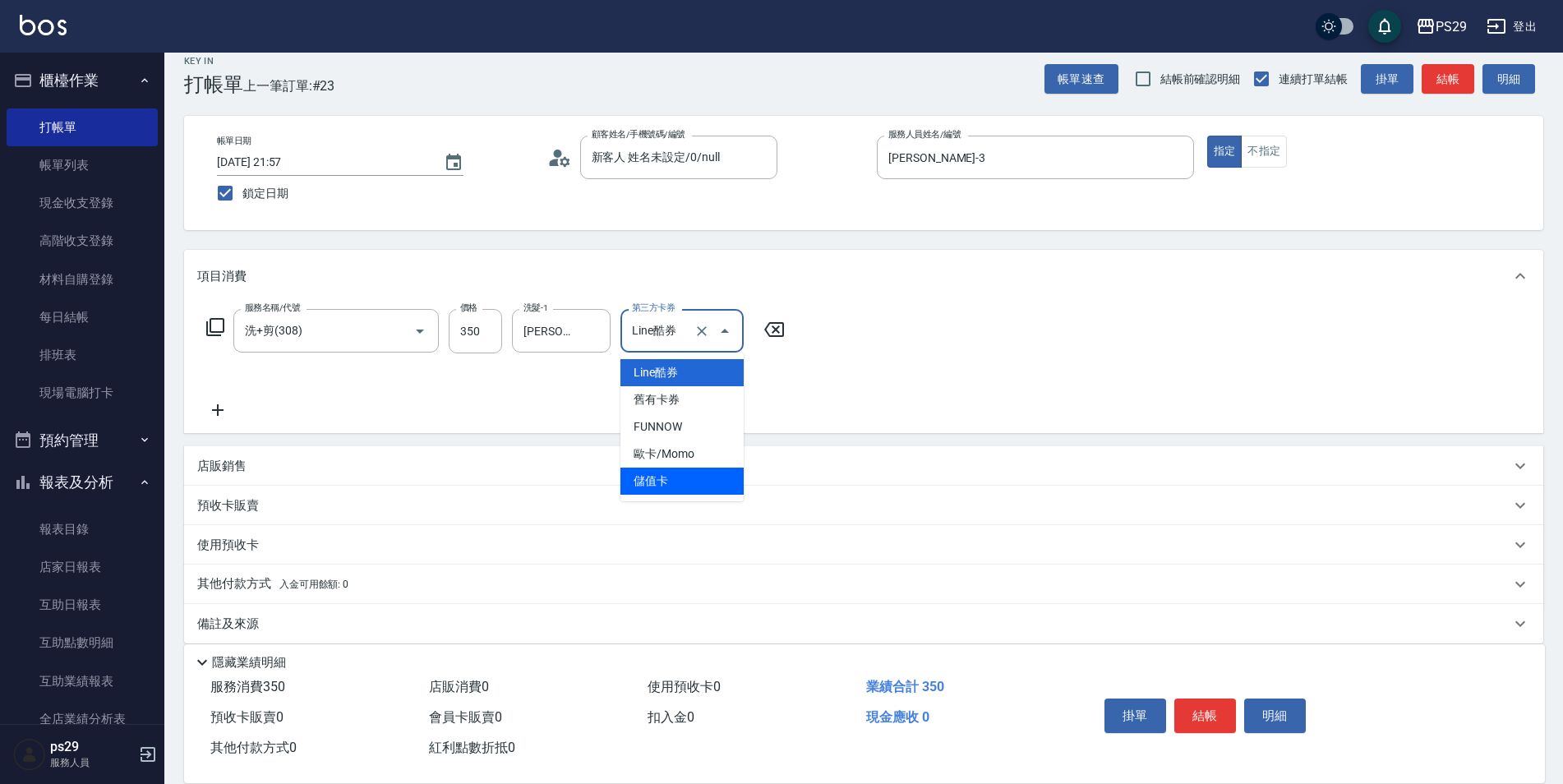
type input "儲值卡"
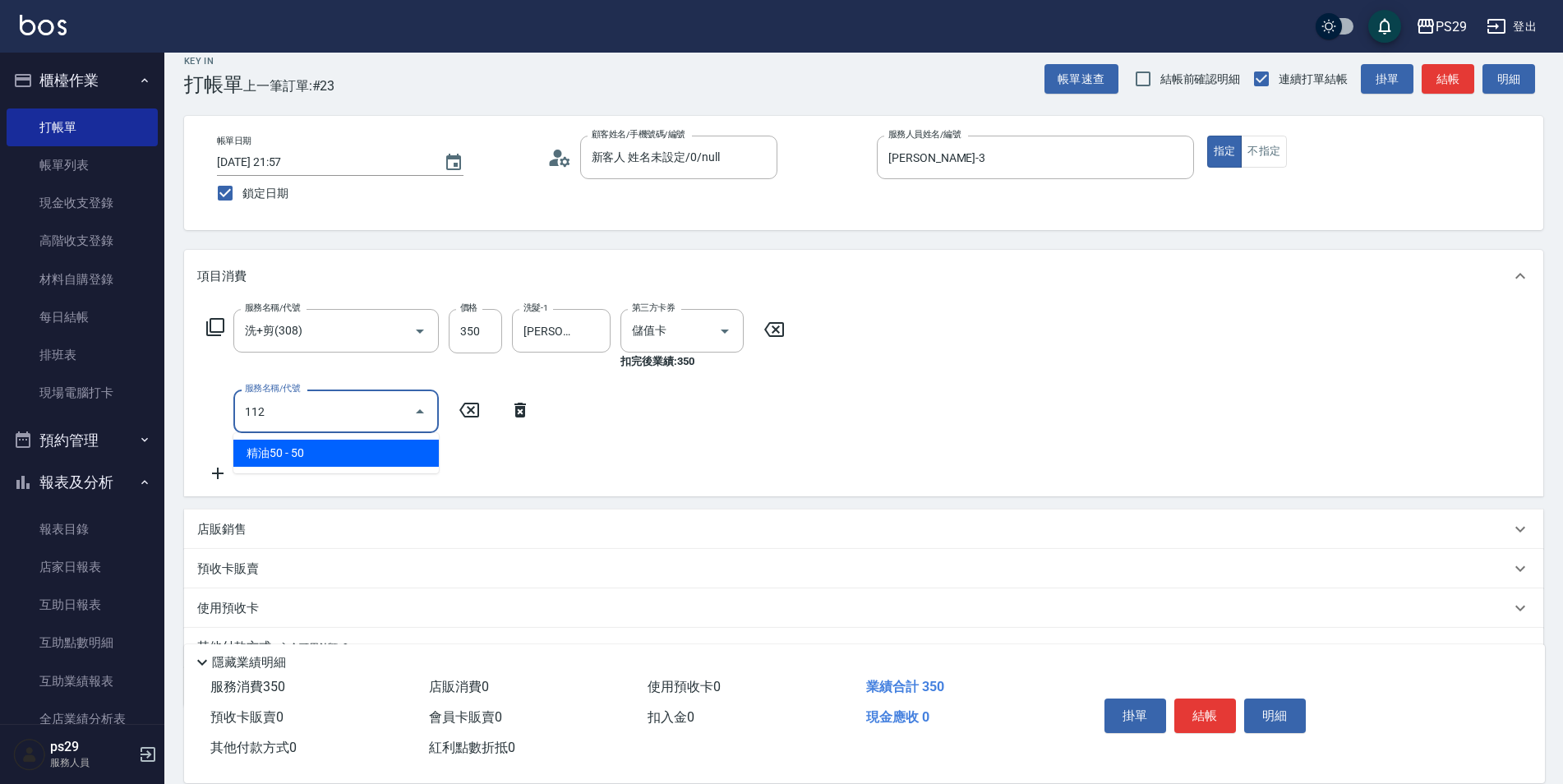
type input "精油50(112)"
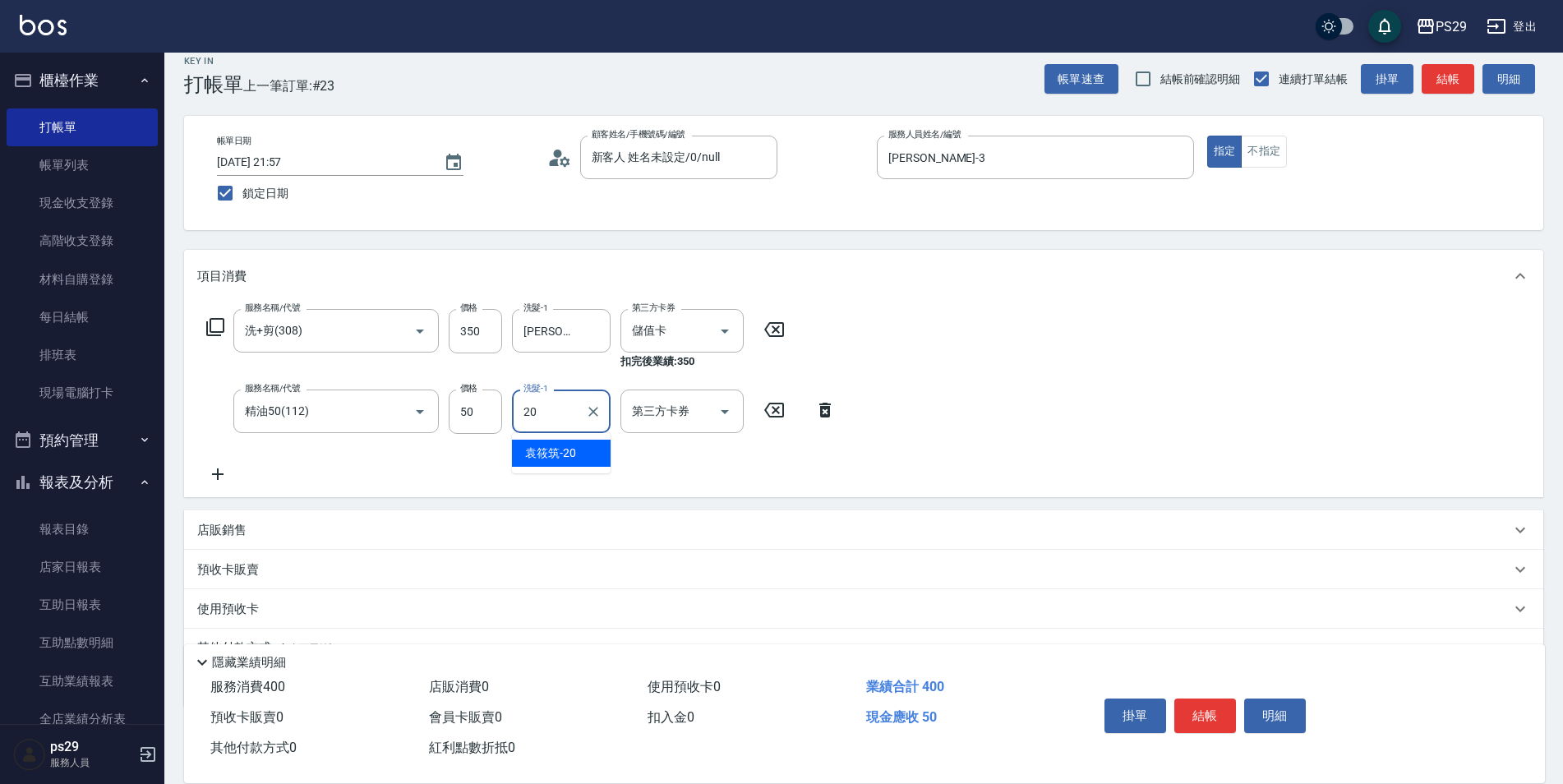
type input "[PERSON_NAME]-20"
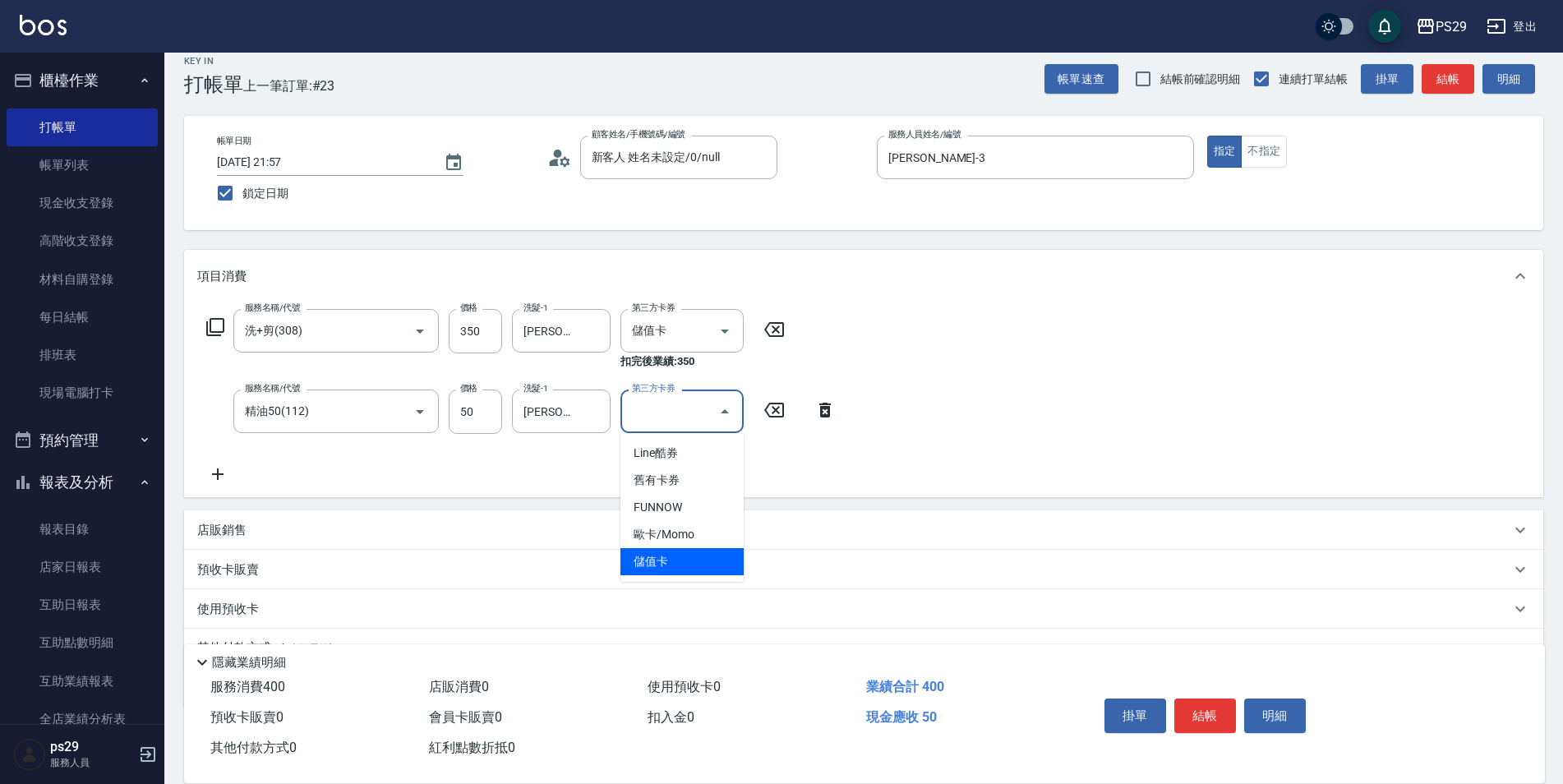
type input "儲值卡"
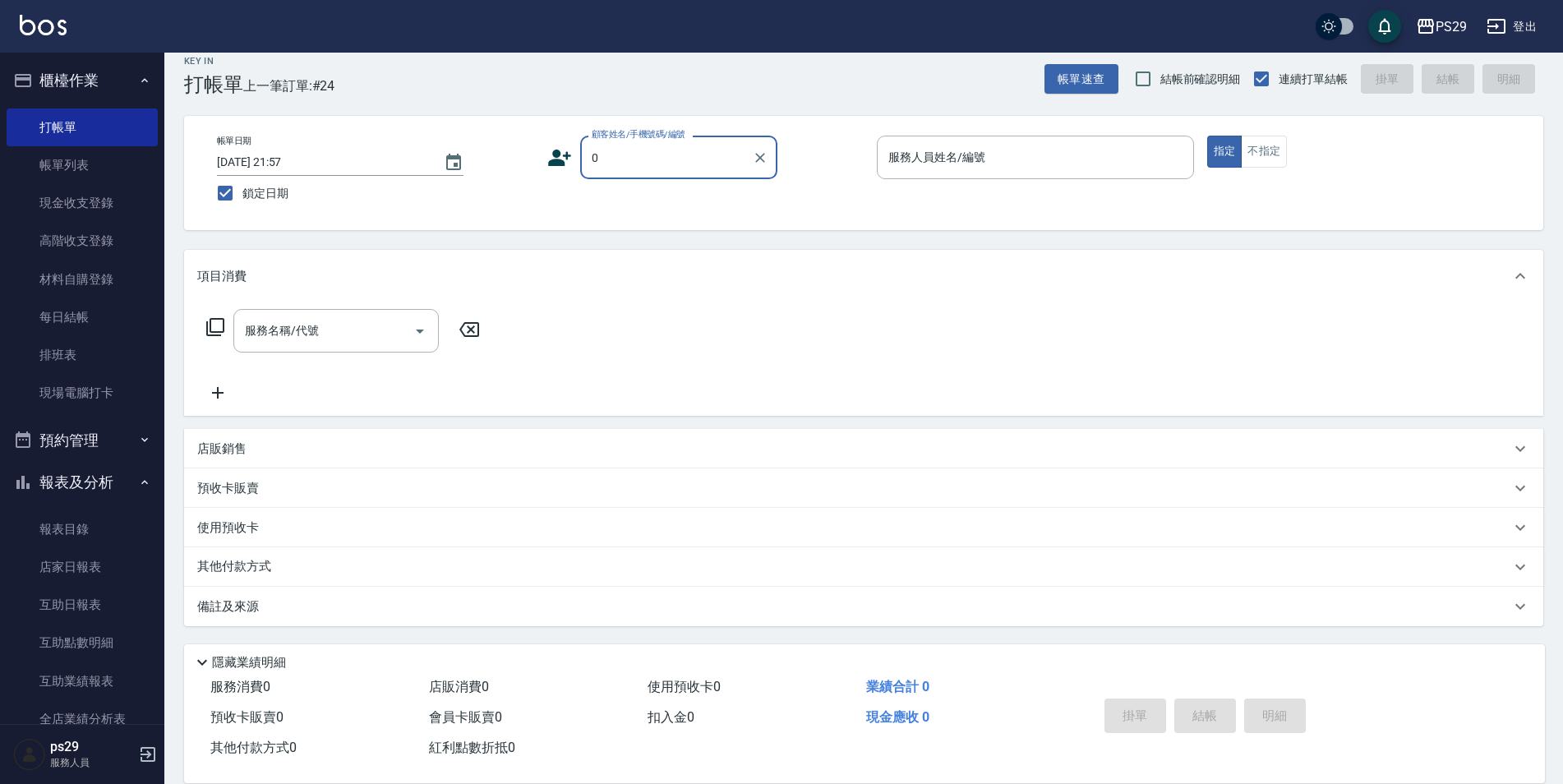
type input "新客人 姓名未設定/0/null"
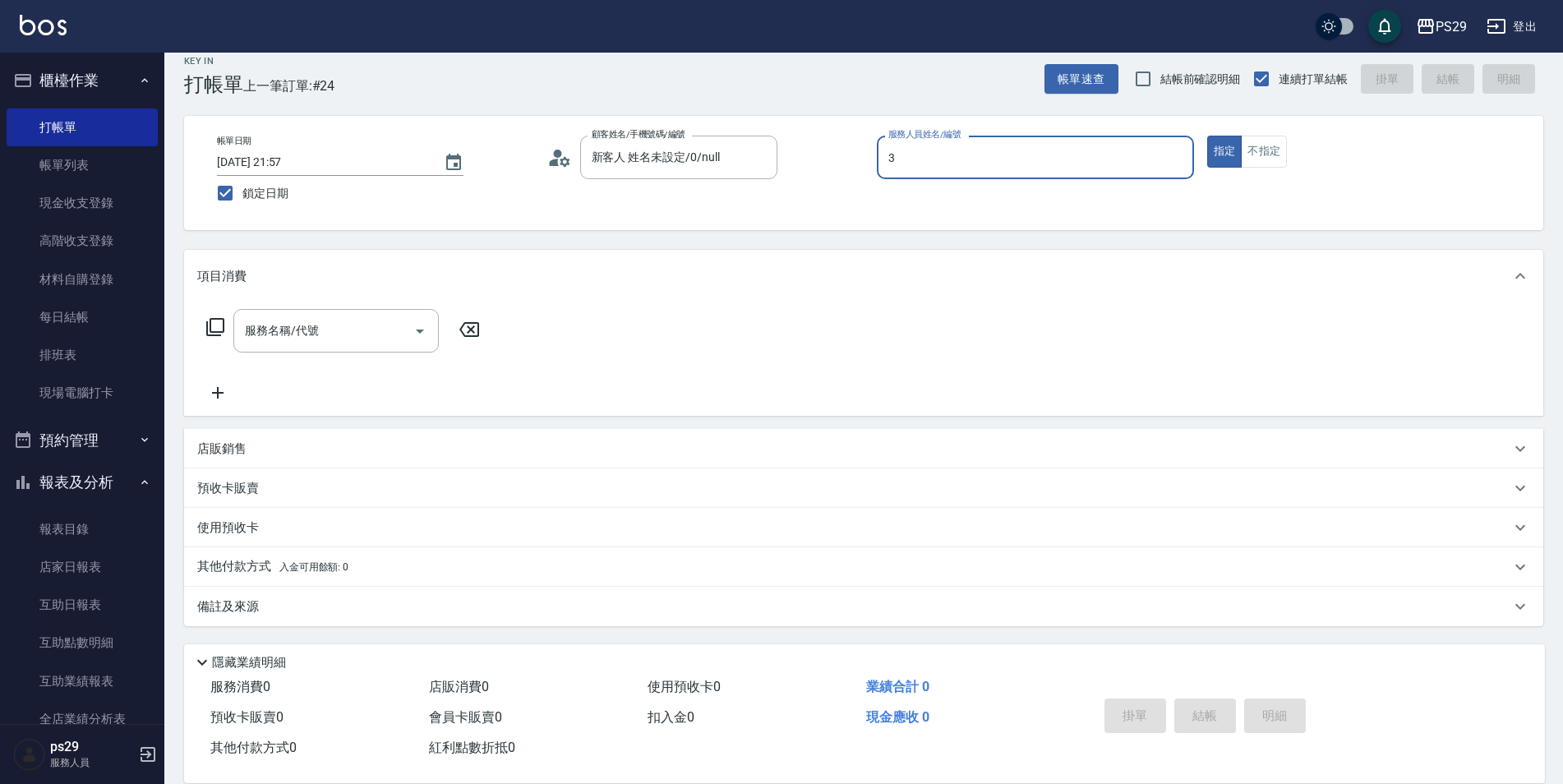
type input "[PERSON_NAME]-3"
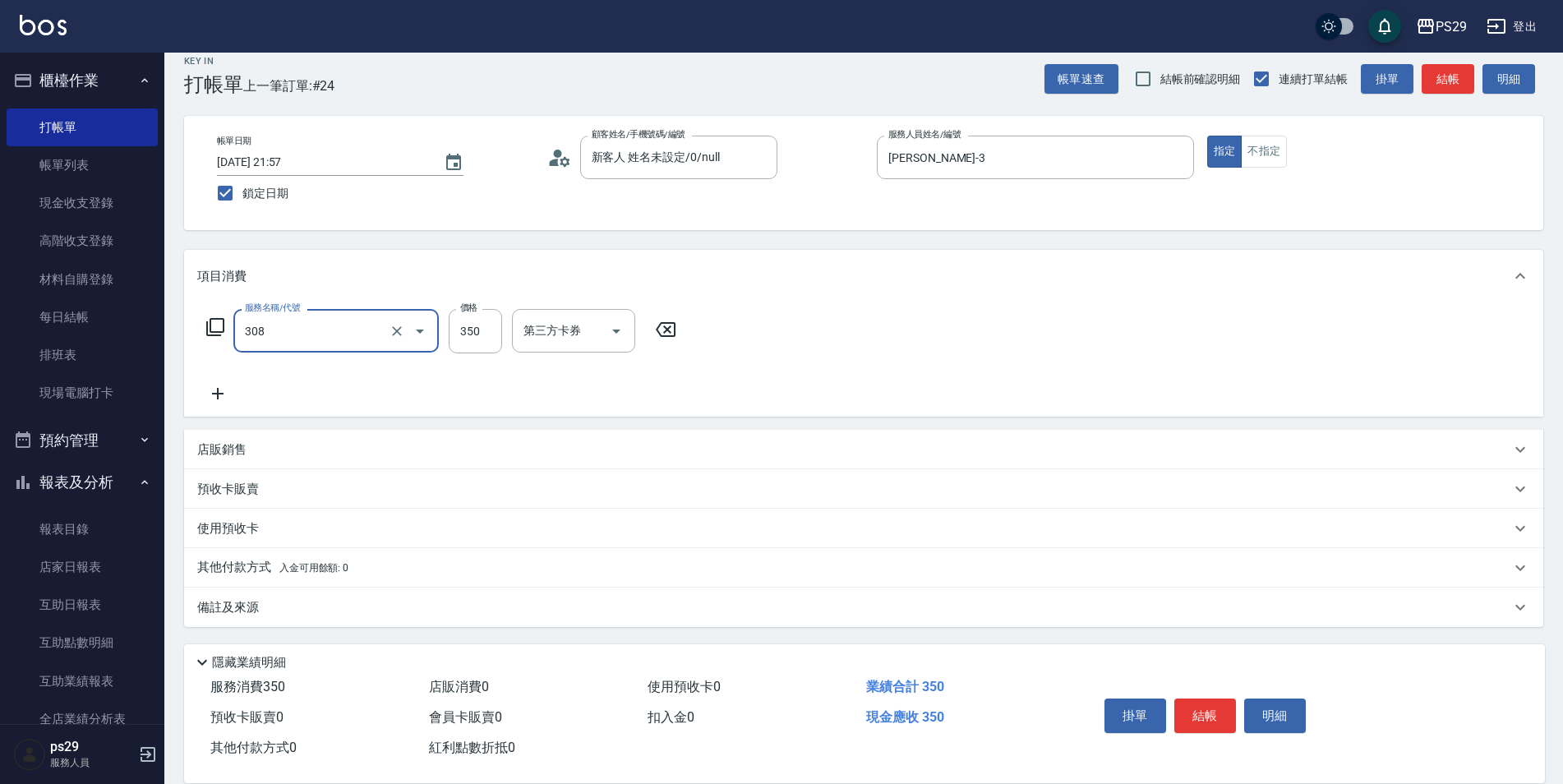
type input "洗+剪(308)"
type input "[PERSON_NAME]-20"
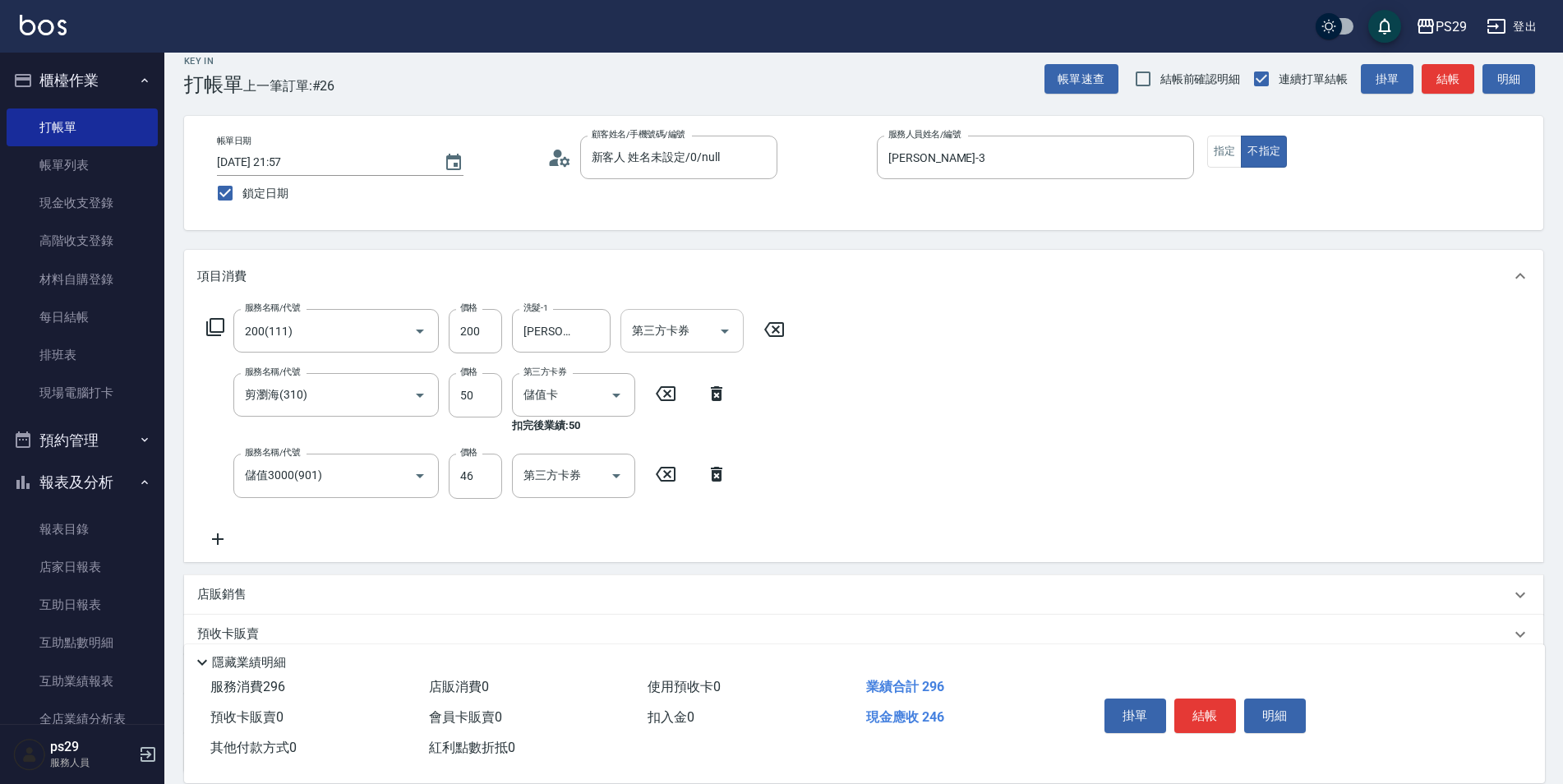
click at [735, 314] on div "服務名稱/代號 200(111) 服務名稱/代號 價格 200 價格 洗髮-1 [PERSON_NAME]-20 洗髮-1 第三方卡券 第三方卡券 服務名稱/…" at bounding box center [863, 431] width 1360 height 259
drag, startPoint x: 735, startPoint y: 314, endPoint x: 722, endPoint y: 333, distance: 23.0
click at [722, 333] on icon "Open" at bounding box center [724, 331] width 19 height 19
click at [673, 482] on span "儲值卡" at bounding box center [682, 481] width 123 height 27
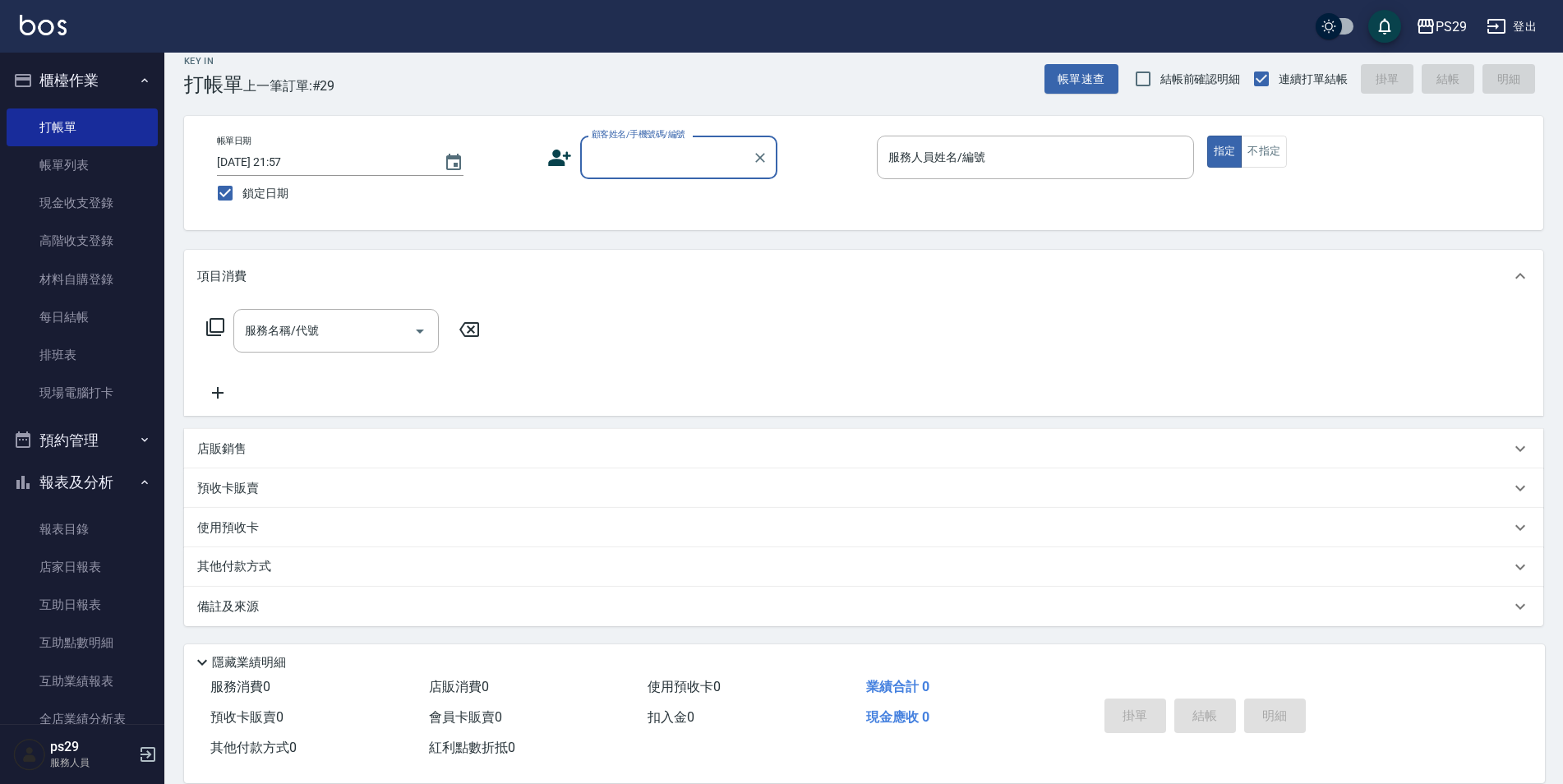
click at [97, 102] on ul "打帳單 帳單列表 現金收支登錄 高階收支登錄 材料自購登錄 每日結帳 排班表 現場電腦打卡" at bounding box center [82, 261] width 151 height 317
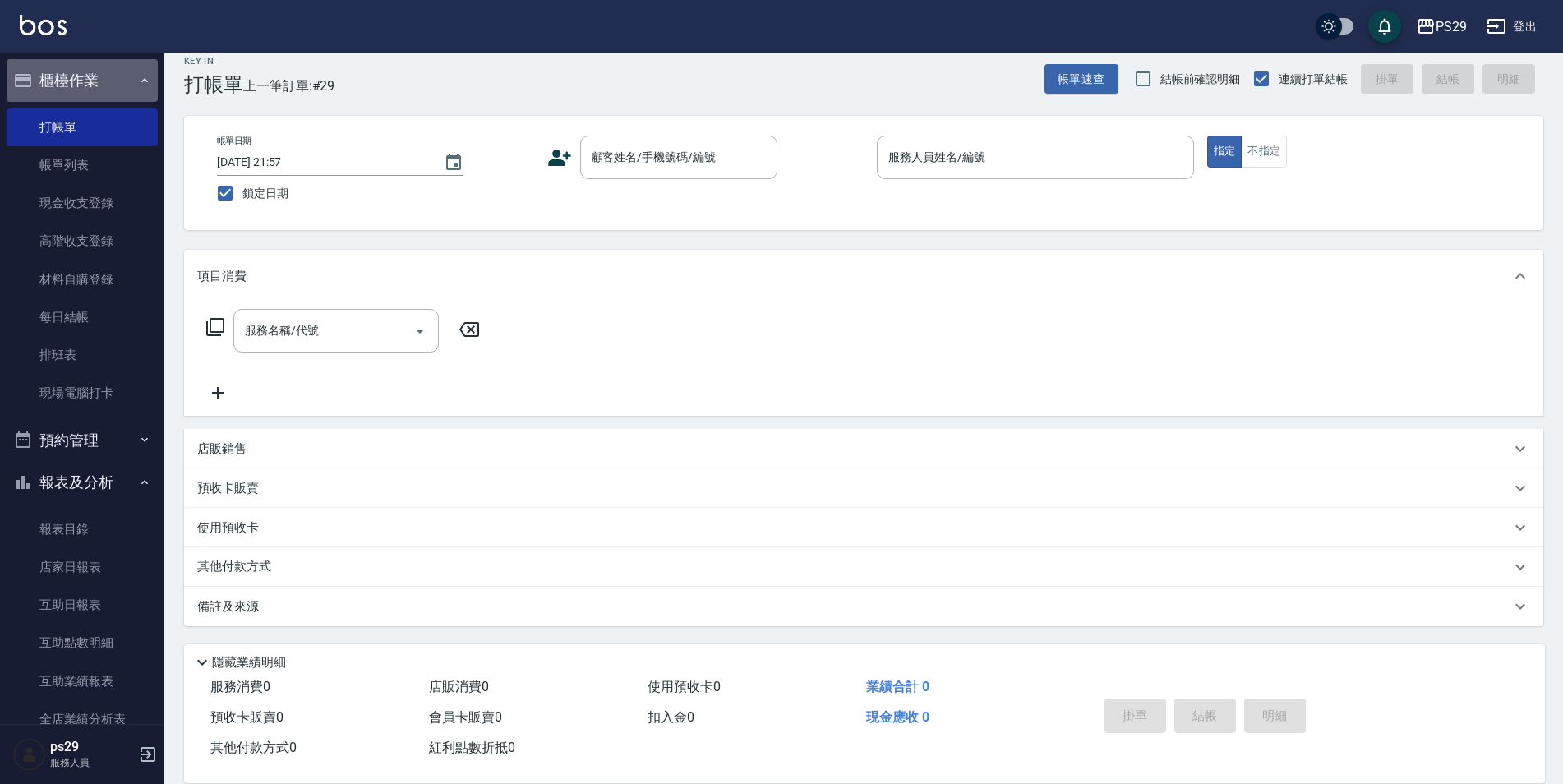
click at [111, 77] on button "櫃檯作業" at bounding box center [82, 80] width 151 height 43
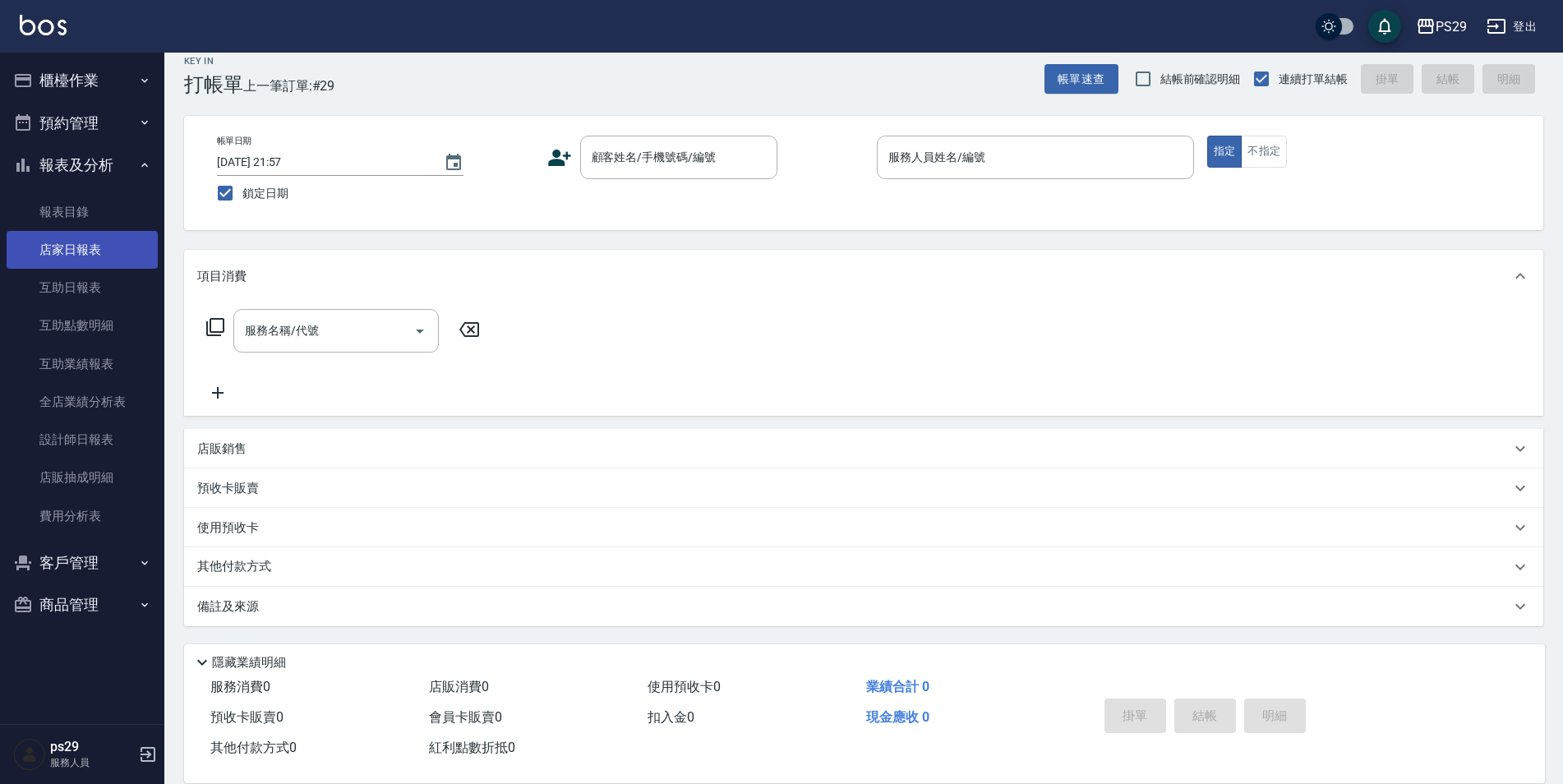
click at [90, 256] on link "店家日報表" at bounding box center [82, 250] width 151 height 38
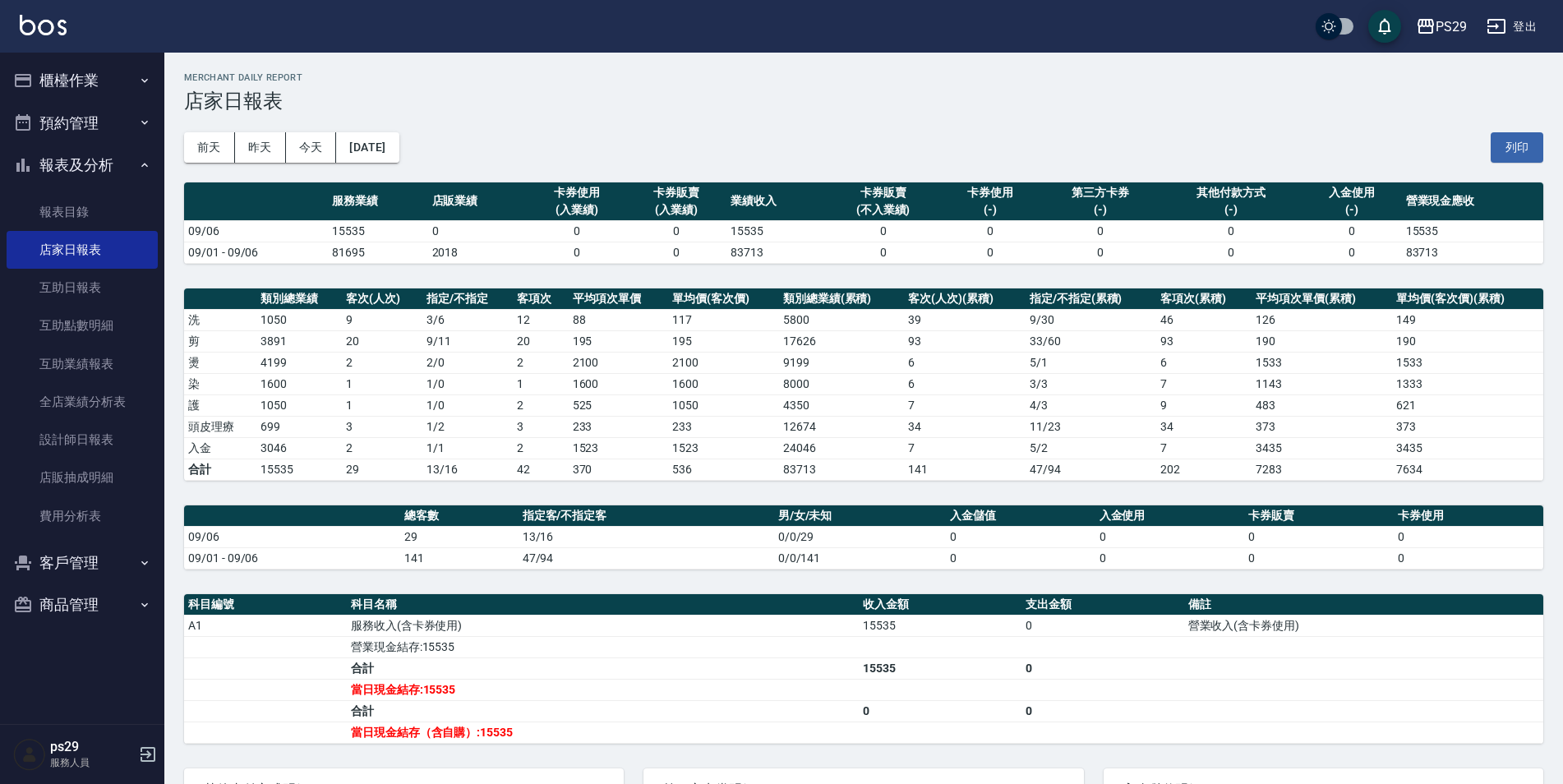
scroll to position [82, 0]
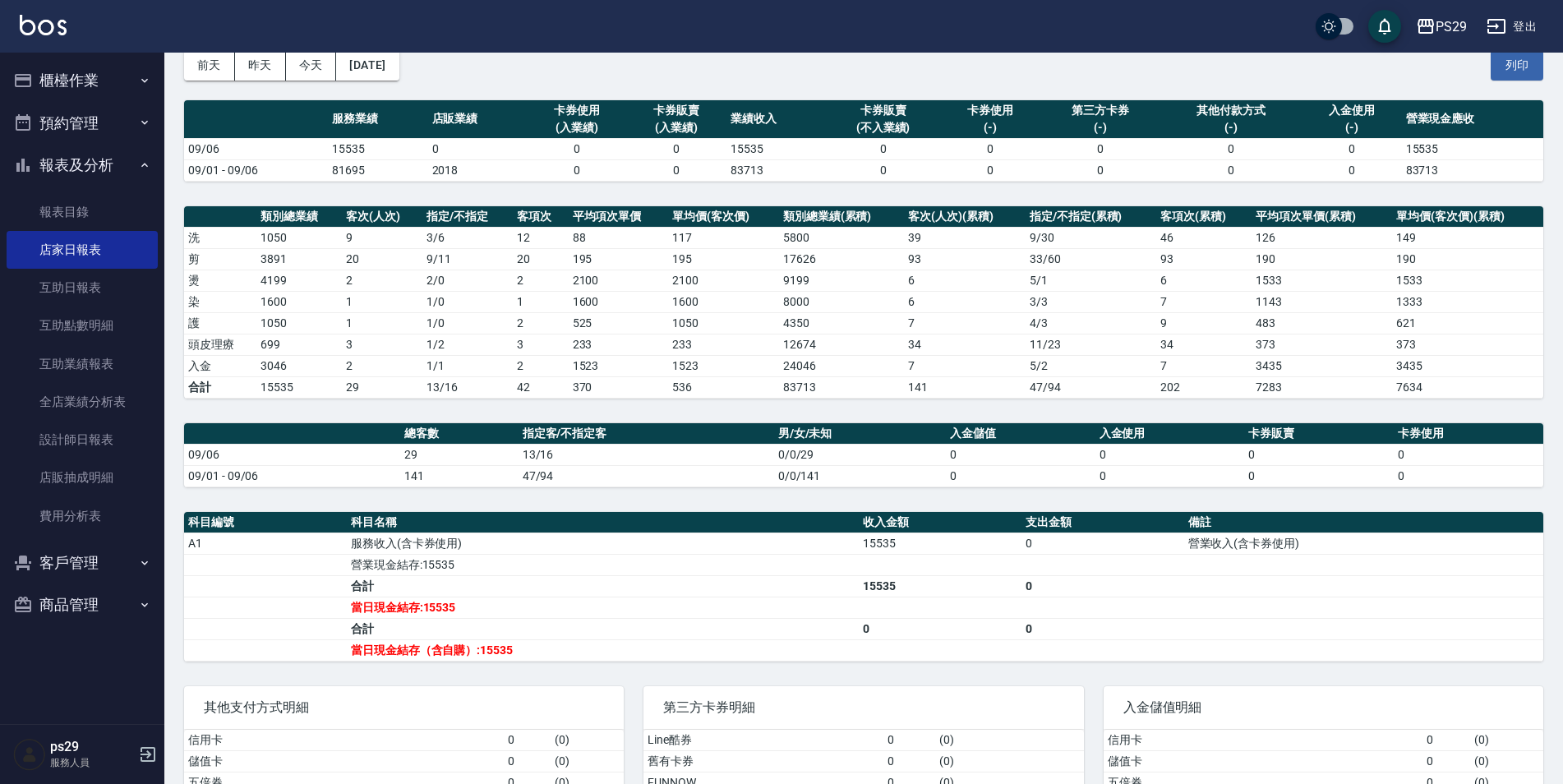
drag, startPoint x: 96, startPoint y: 161, endPoint x: 97, endPoint y: 151, distance: 10.0
click at [96, 161] on button "報表及分析" at bounding box center [82, 165] width 151 height 43
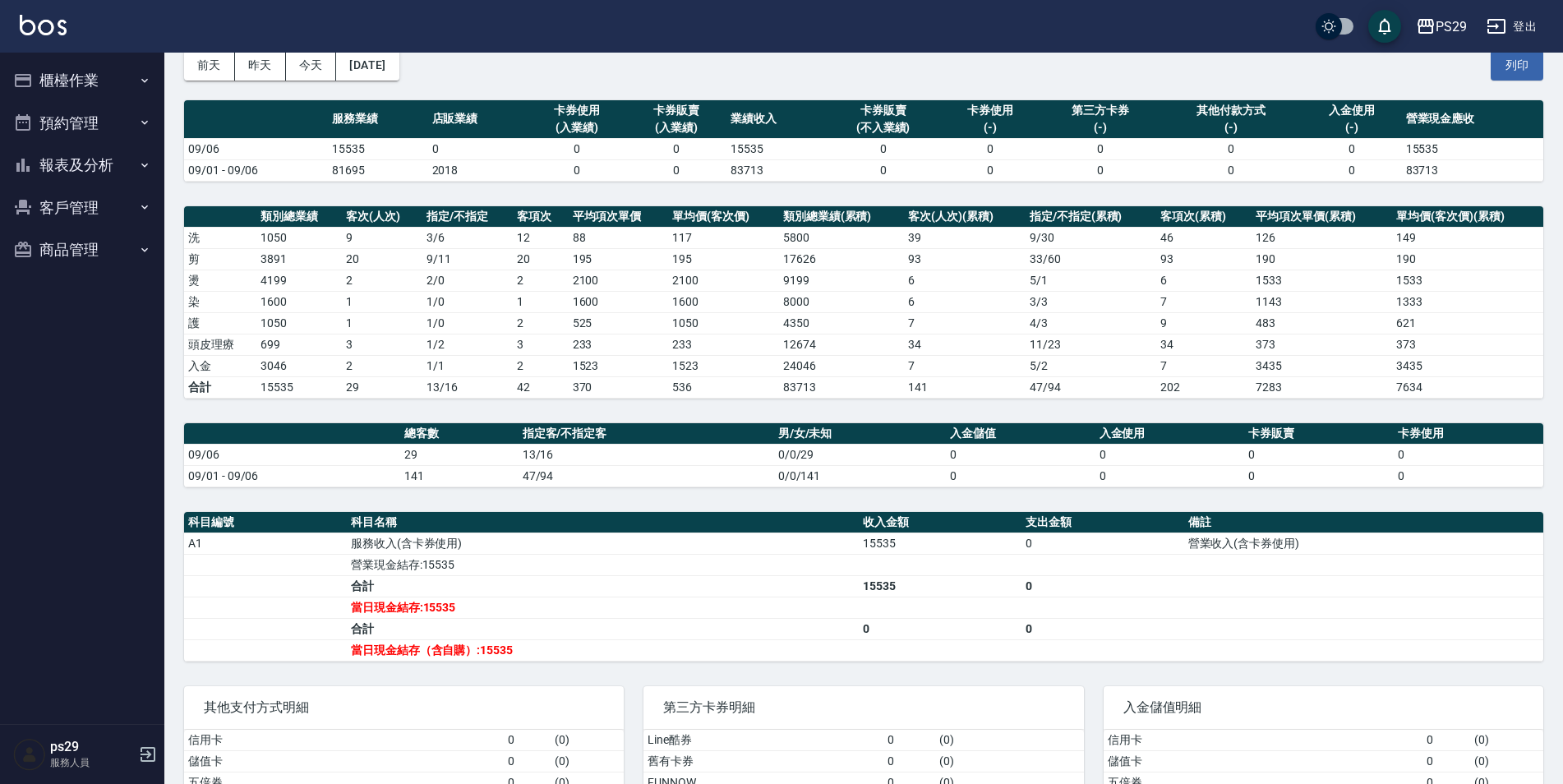
click at [109, 91] on button "櫃檯作業" at bounding box center [82, 80] width 151 height 43
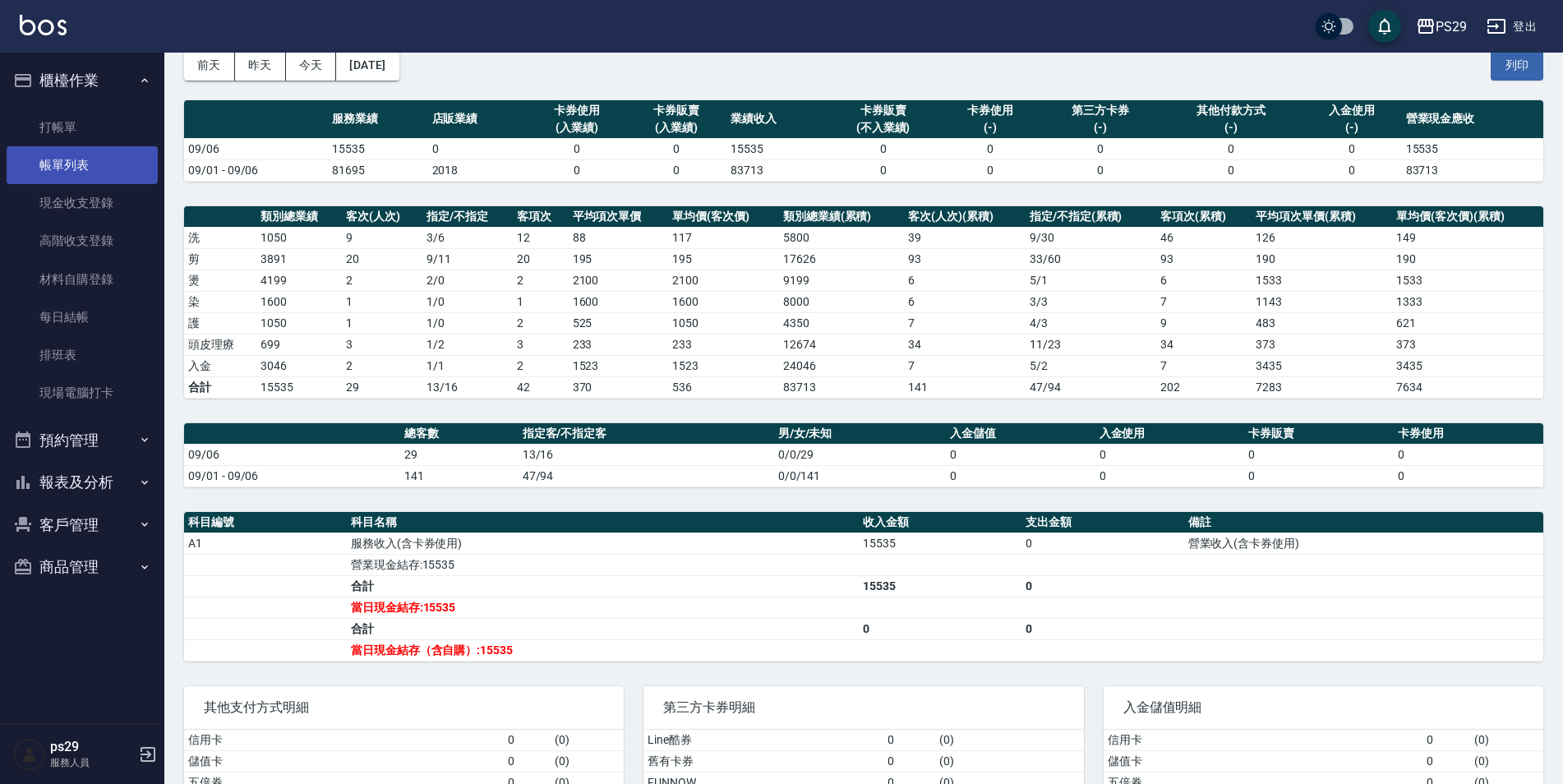
click at [97, 168] on link "帳單列表" at bounding box center [82, 165] width 151 height 38
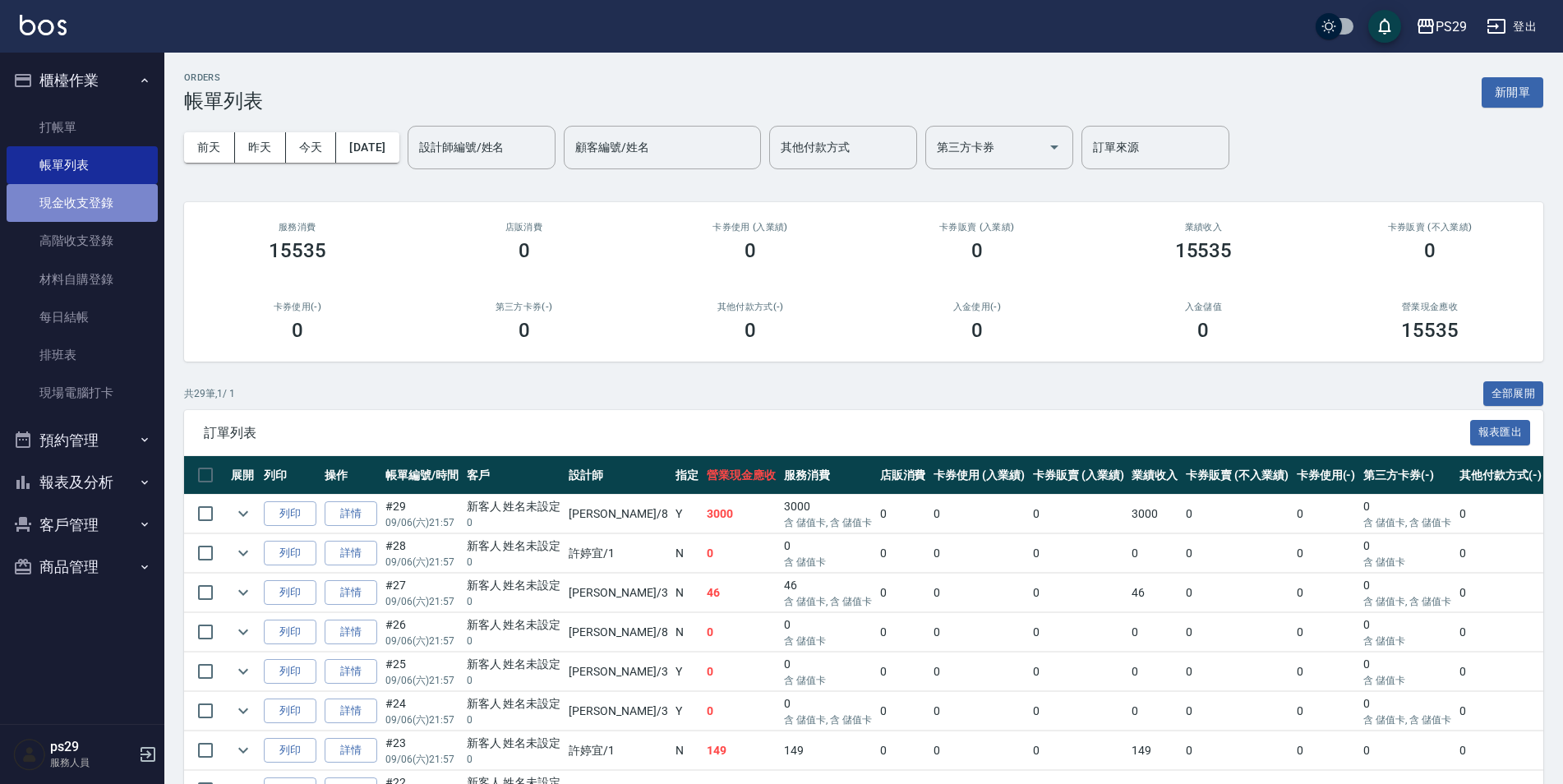
click at [95, 184] on link "現金收支登錄" at bounding box center [82, 203] width 151 height 38
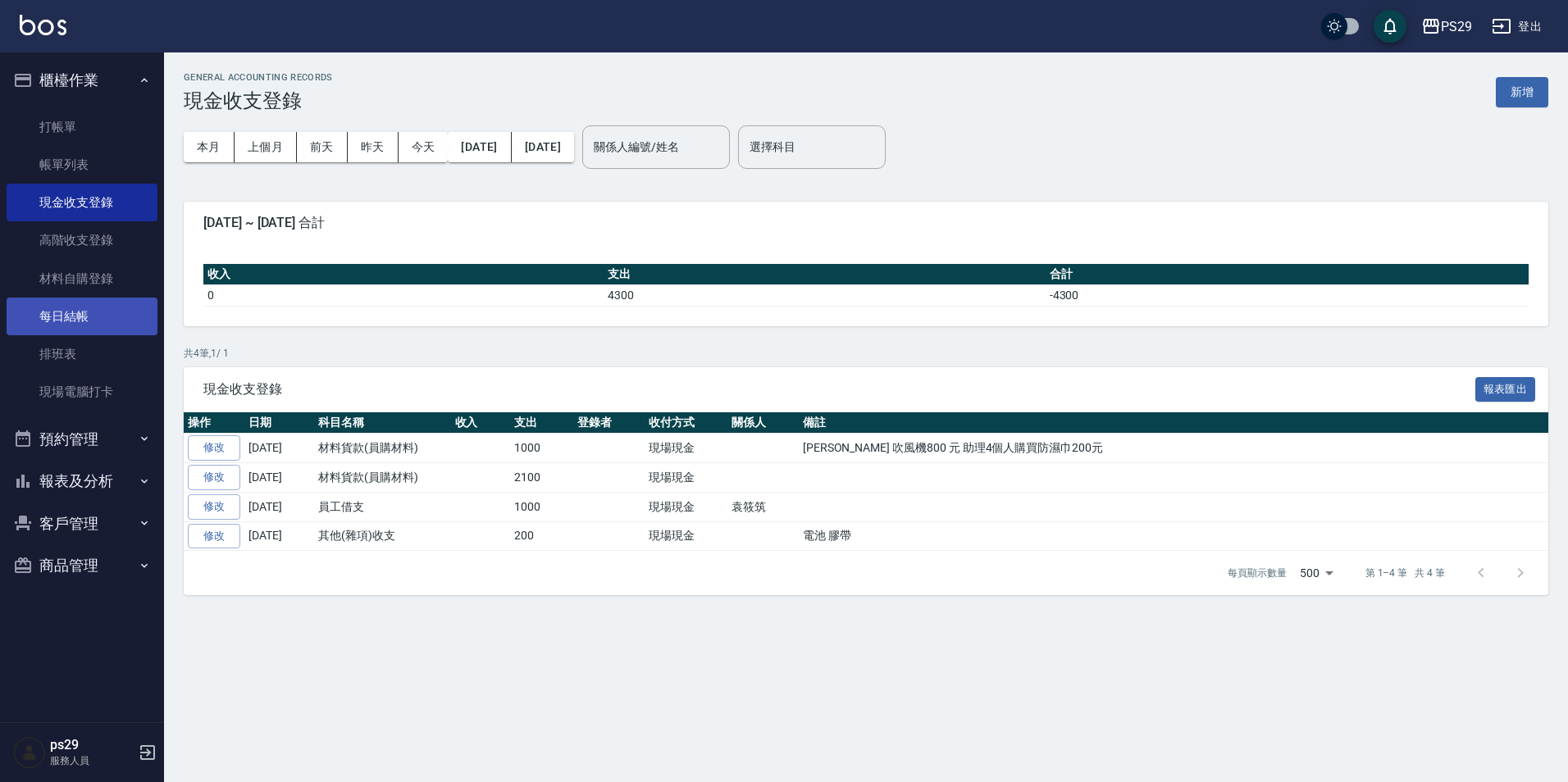
click at [78, 297] on link "每日結帳" at bounding box center [82, 316] width 151 height 38
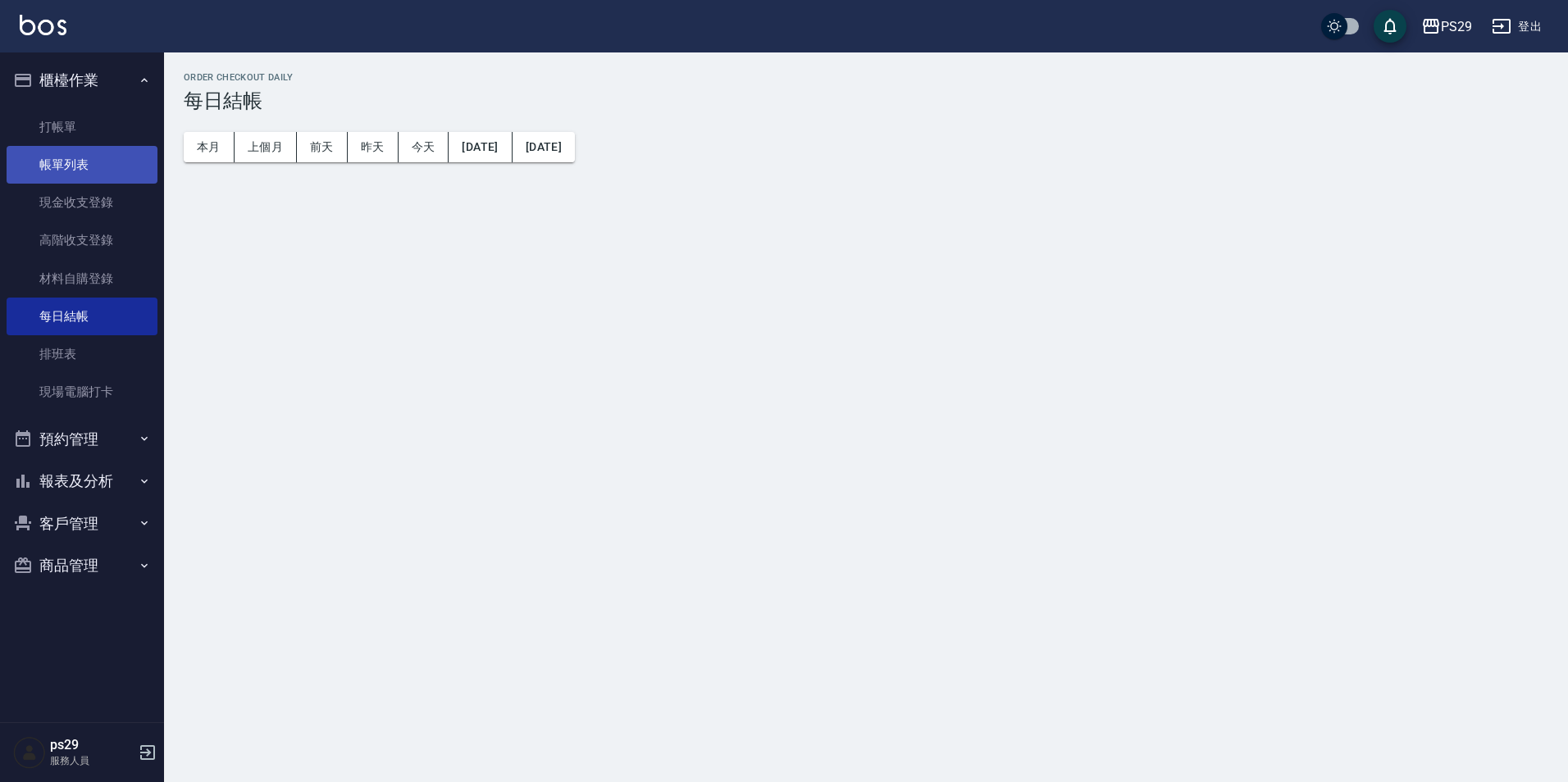
click at [85, 156] on link "帳單列表" at bounding box center [82, 164] width 151 height 38
click at [86, 204] on link "現金收支登錄" at bounding box center [82, 202] width 151 height 38
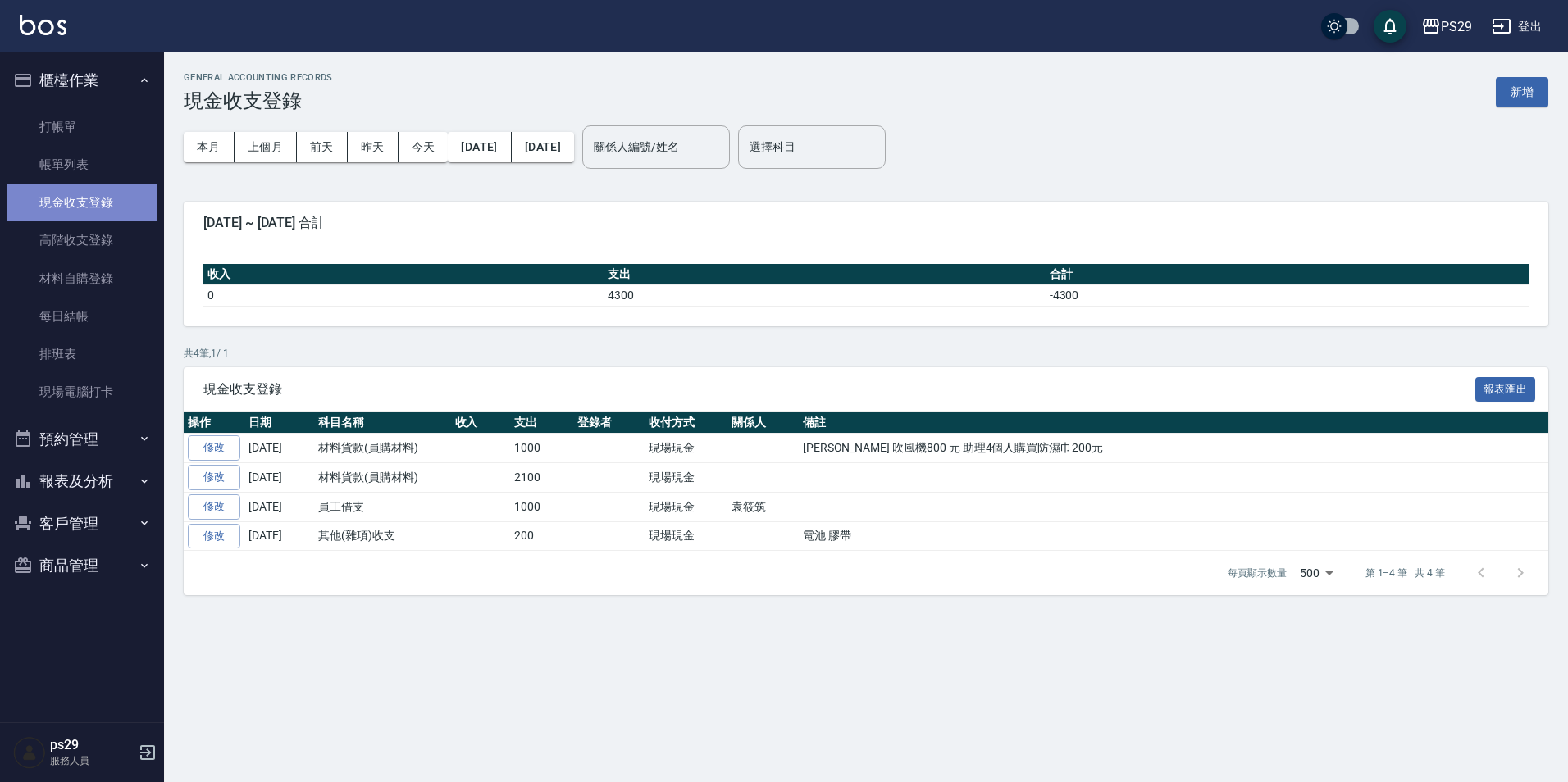
click at [102, 214] on link "現金收支登錄" at bounding box center [82, 202] width 151 height 38
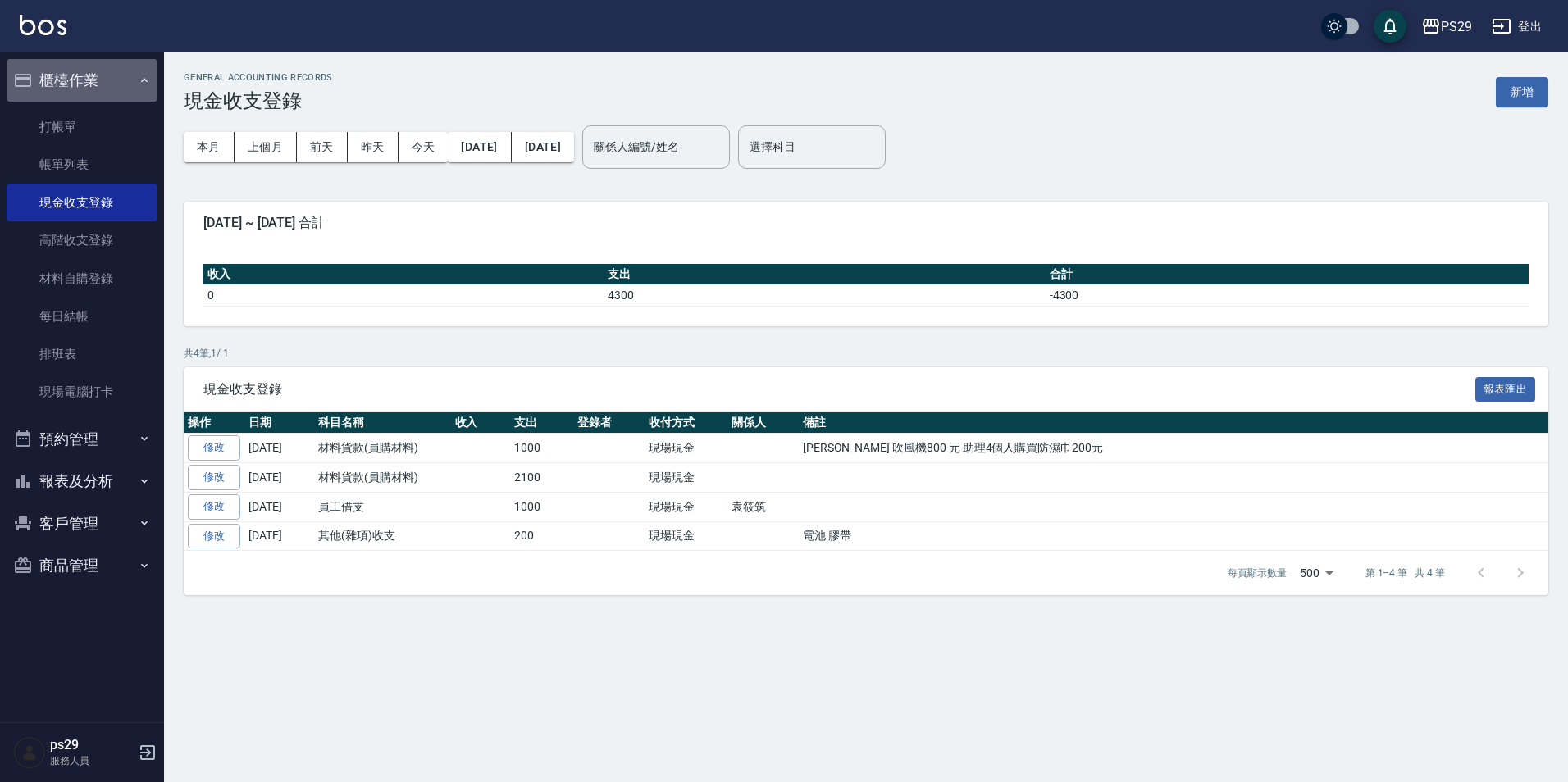
click at [89, 67] on button "櫃檯作業" at bounding box center [82, 80] width 151 height 43
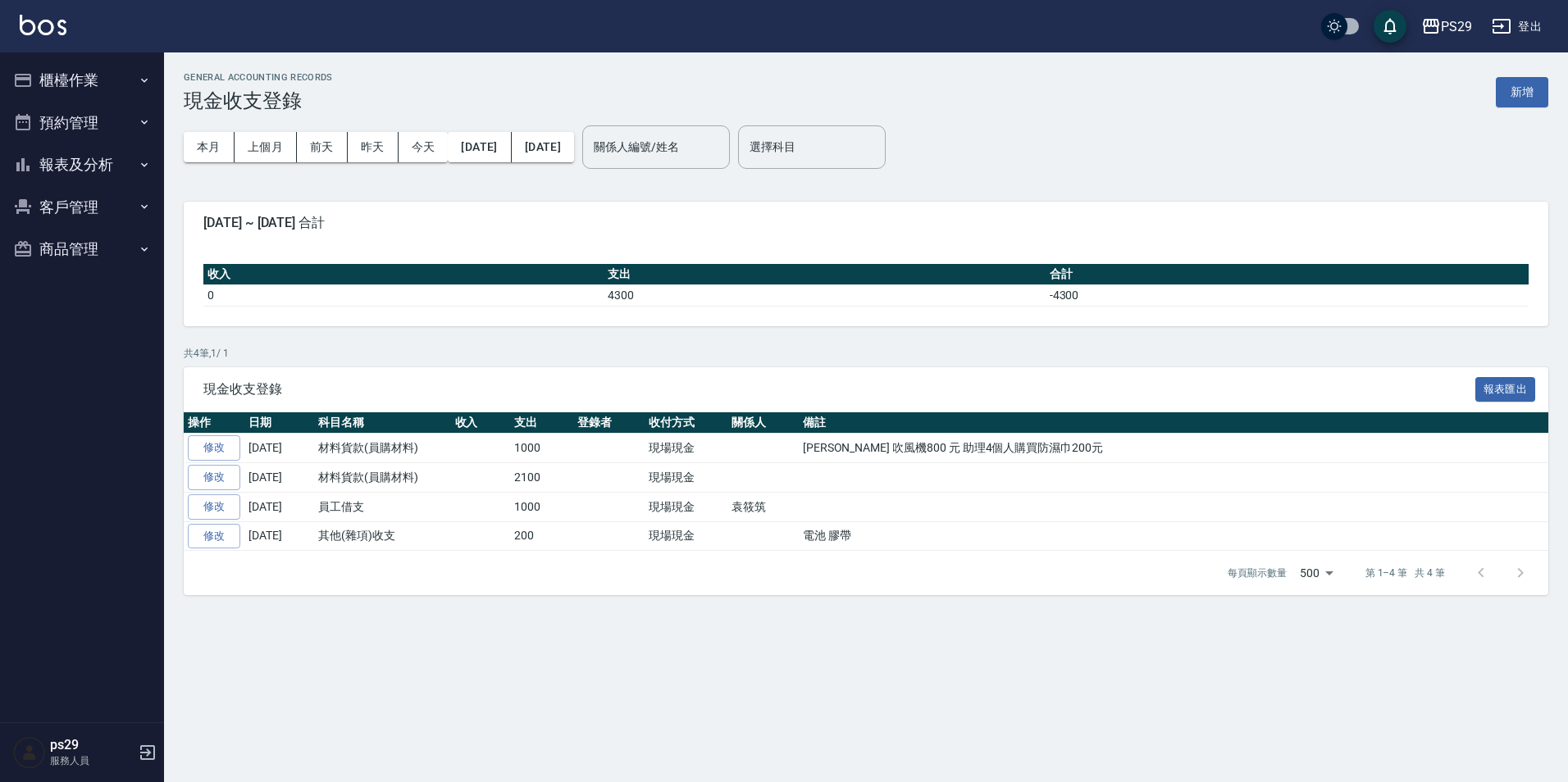
click at [115, 157] on button "報表及分析" at bounding box center [82, 164] width 151 height 43
click at [88, 179] on button "報表及分析" at bounding box center [82, 164] width 151 height 43
click at [125, 84] on button "櫃檯作業" at bounding box center [82, 80] width 151 height 43
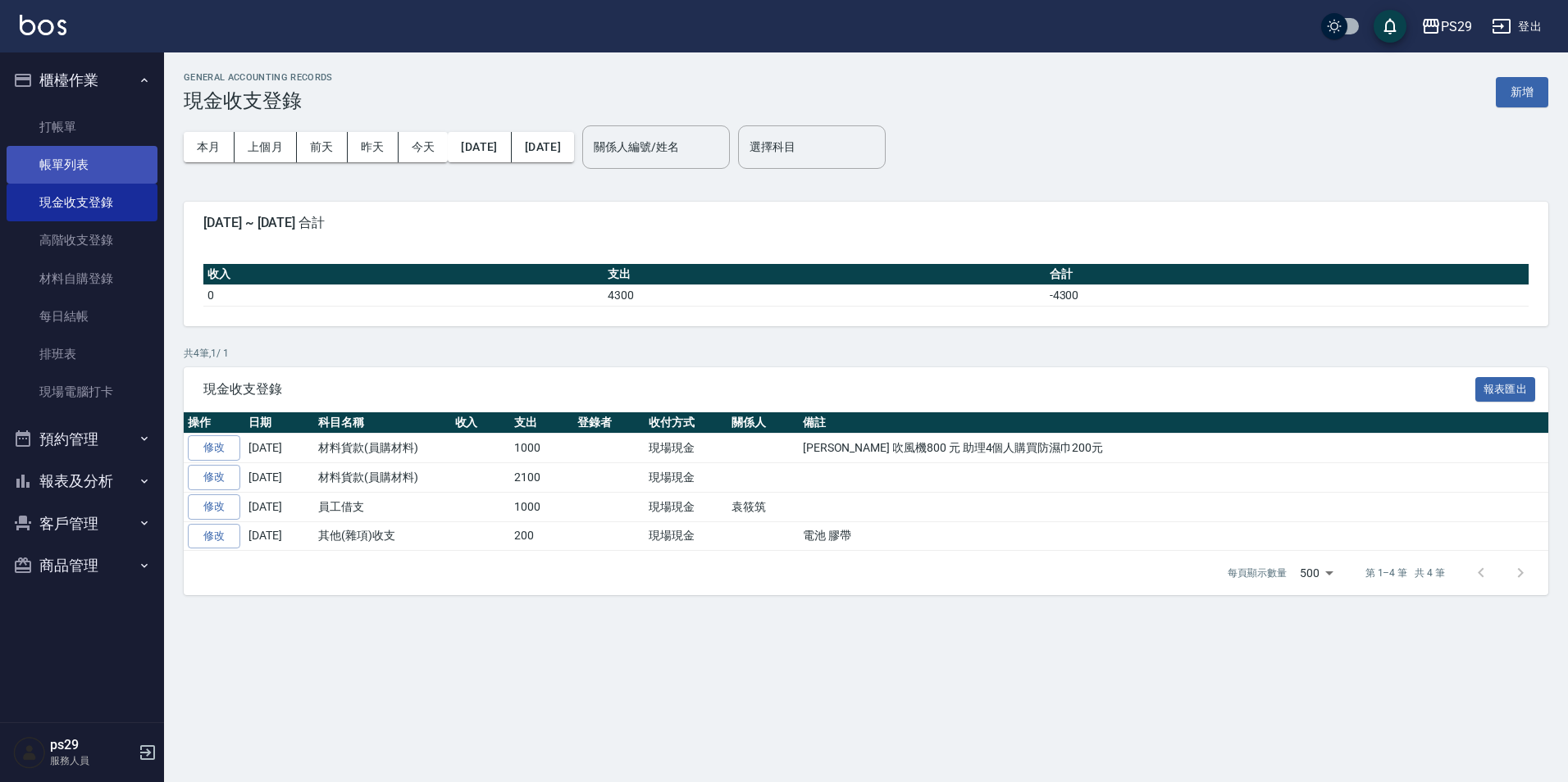
click at [82, 159] on link "帳單列表" at bounding box center [82, 164] width 151 height 38
click at [107, 94] on button "櫃檯作業" at bounding box center [82, 80] width 151 height 43
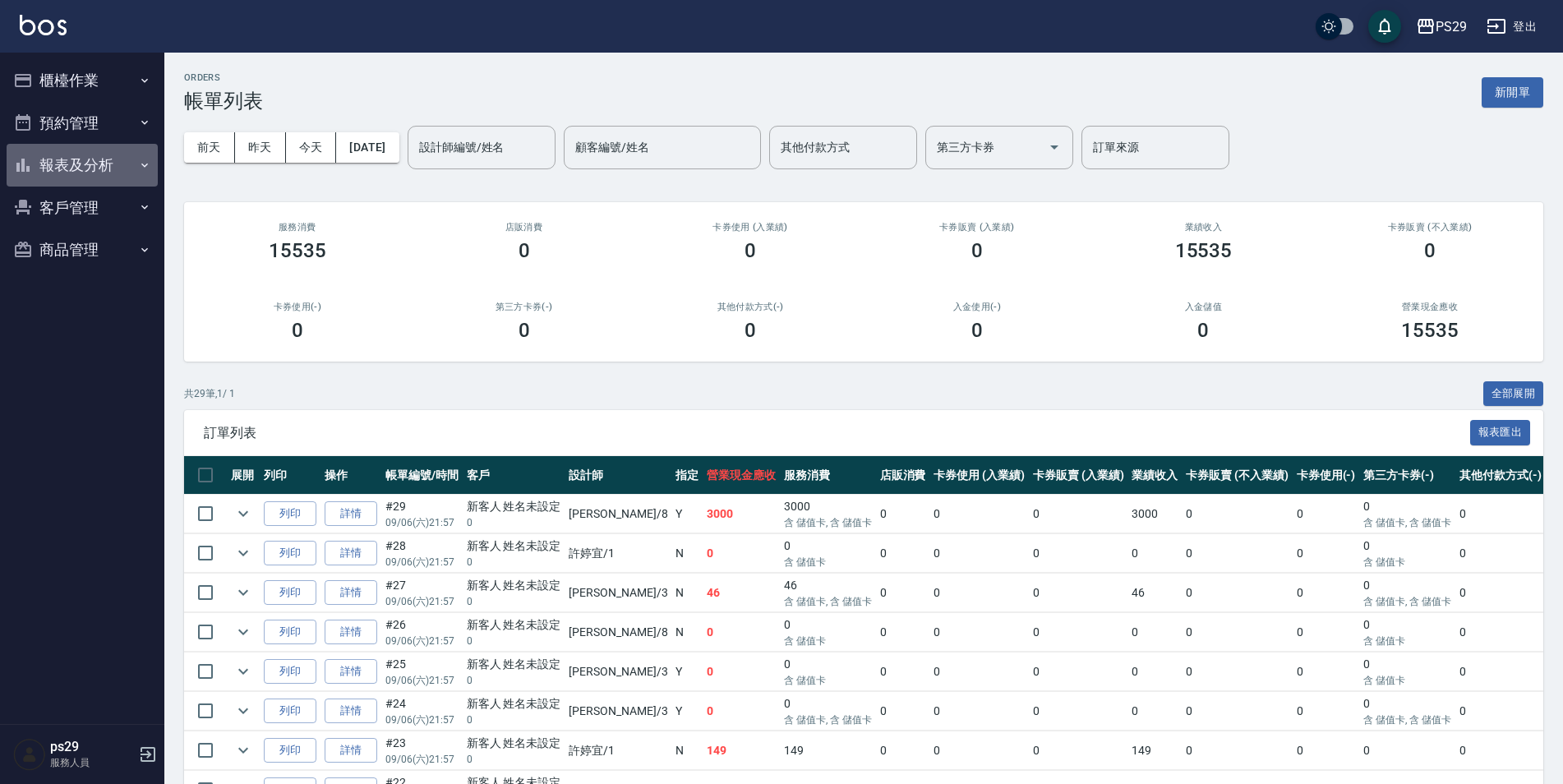
click at [107, 166] on button "報表及分析" at bounding box center [82, 165] width 151 height 43
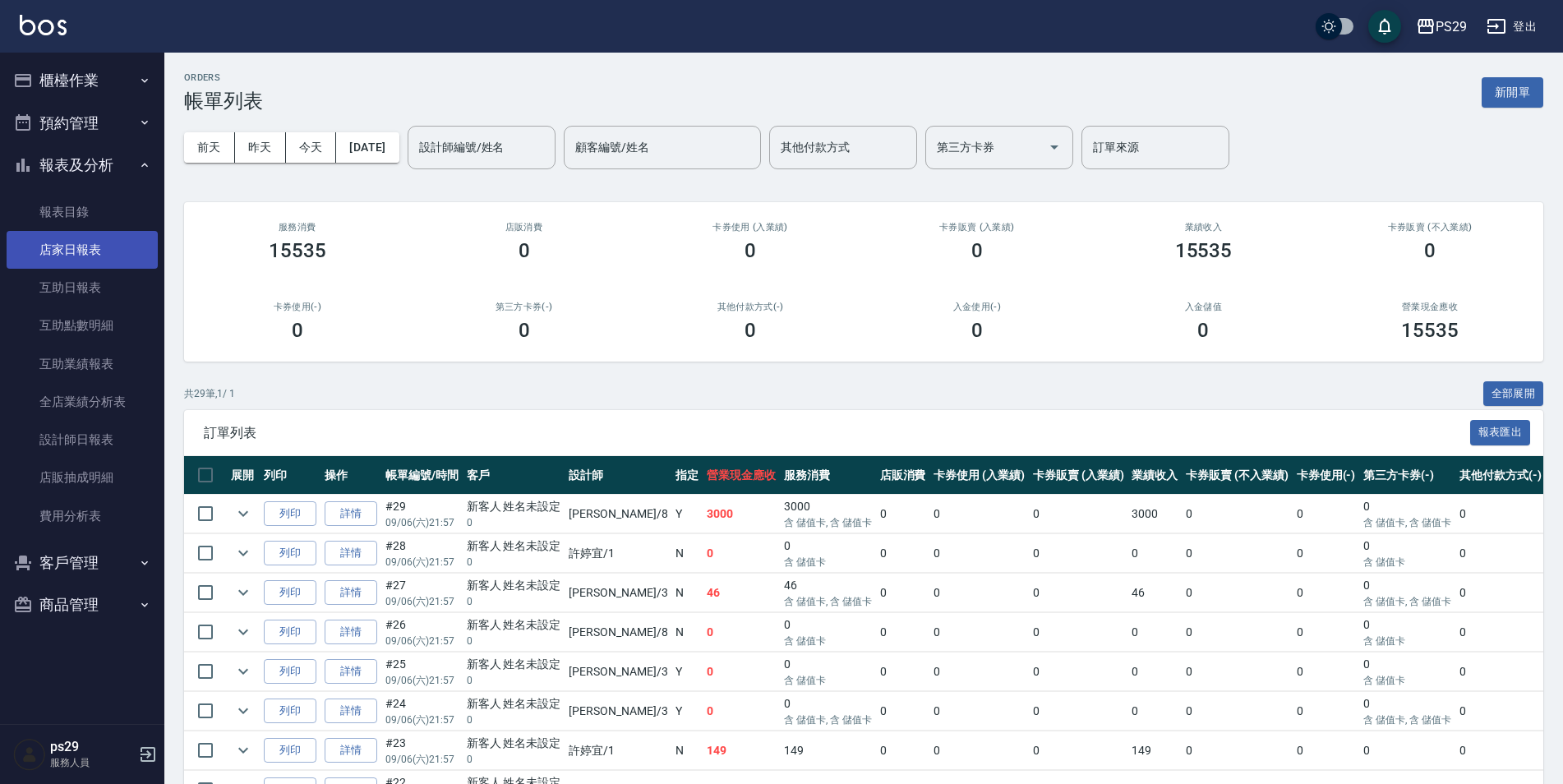
click at [94, 250] on link "店家日報表" at bounding box center [82, 250] width 151 height 38
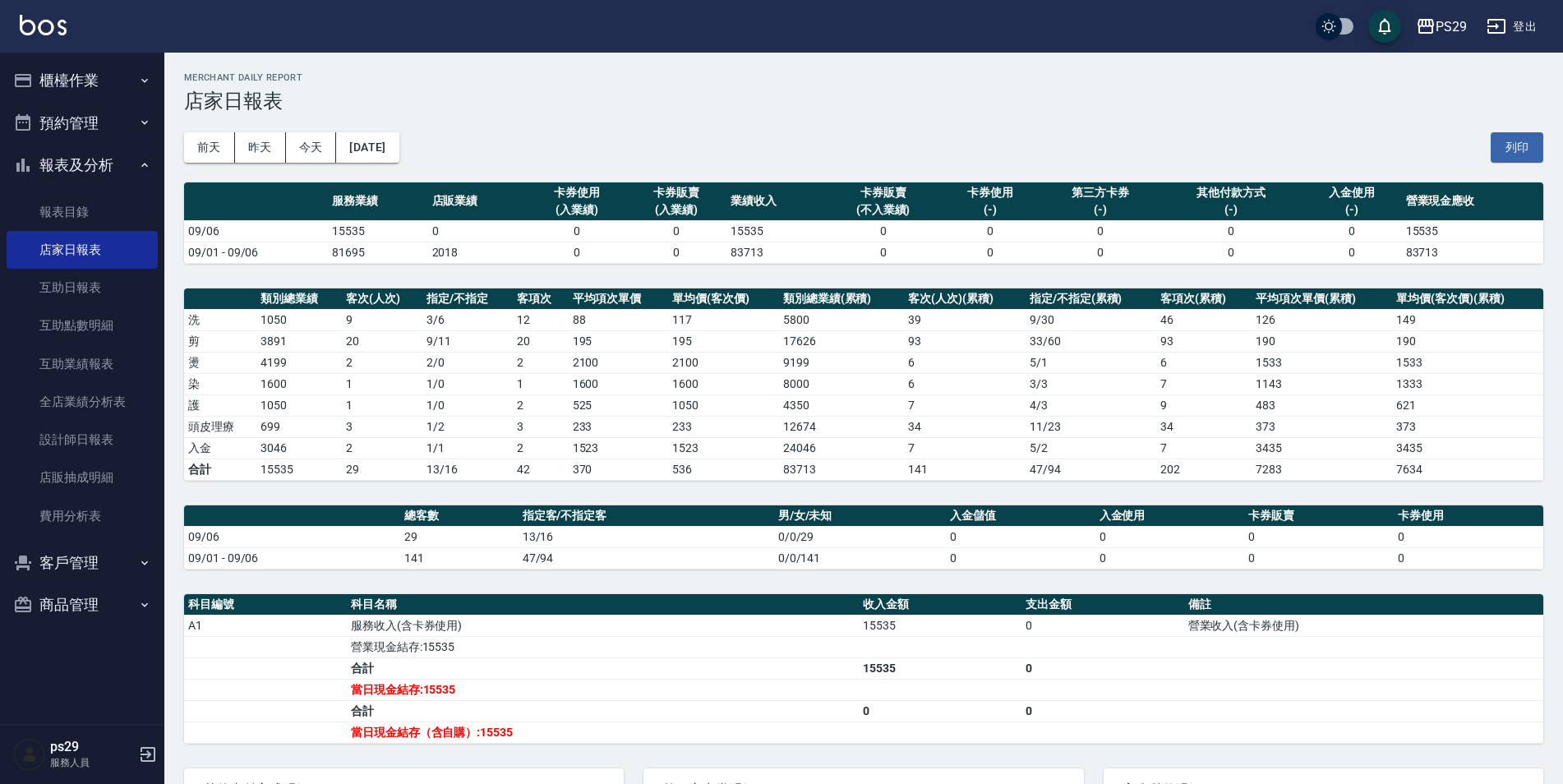
click at [119, 149] on button "報表及分析" at bounding box center [82, 165] width 151 height 43
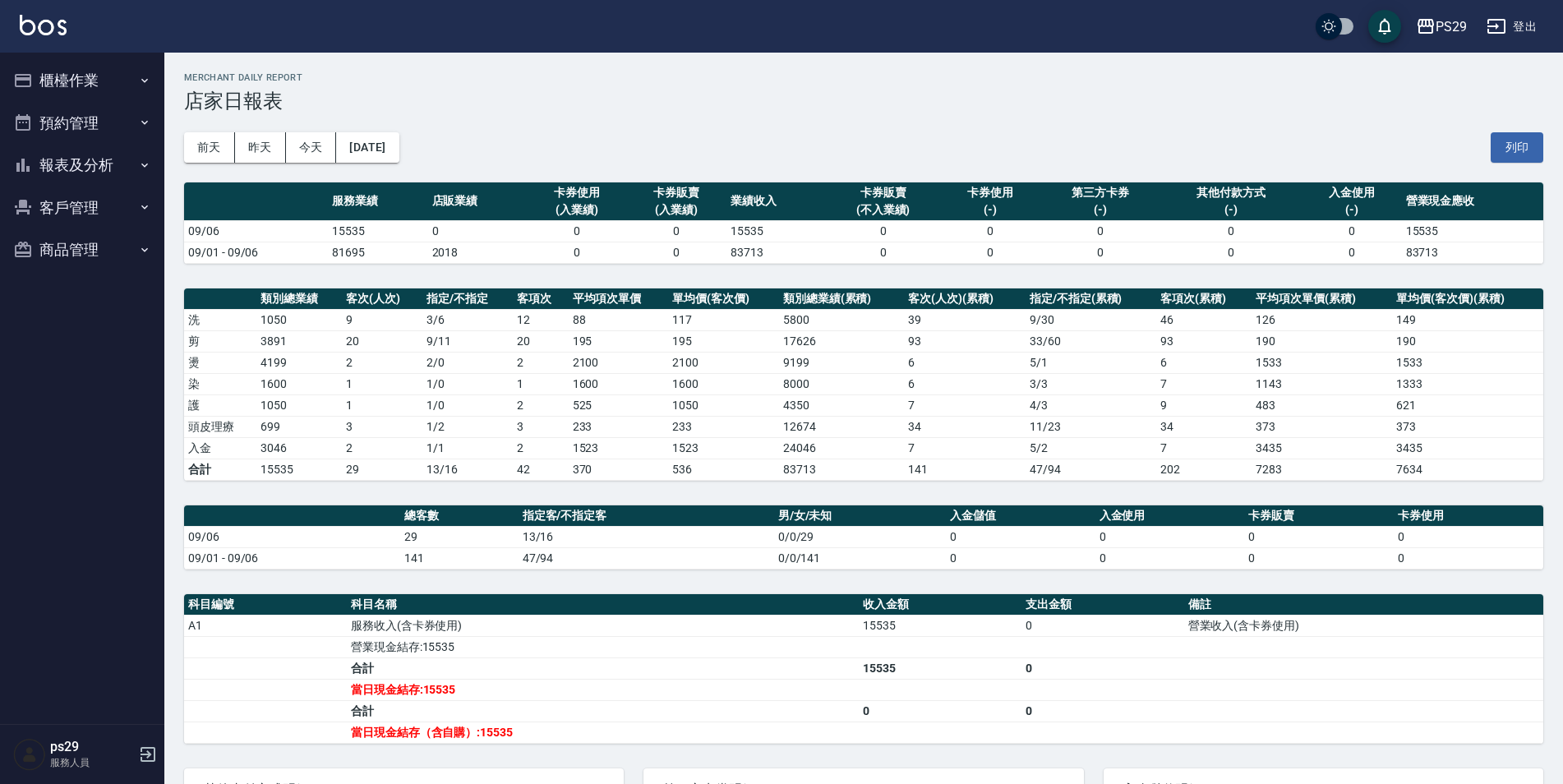
drag, startPoint x: 119, startPoint y: 86, endPoint x: 102, endPoint y: 127, distance: 44.4
click at [119, 86] on button "櫃檯作業" at bounding box center [82, 80] width 151 height 43
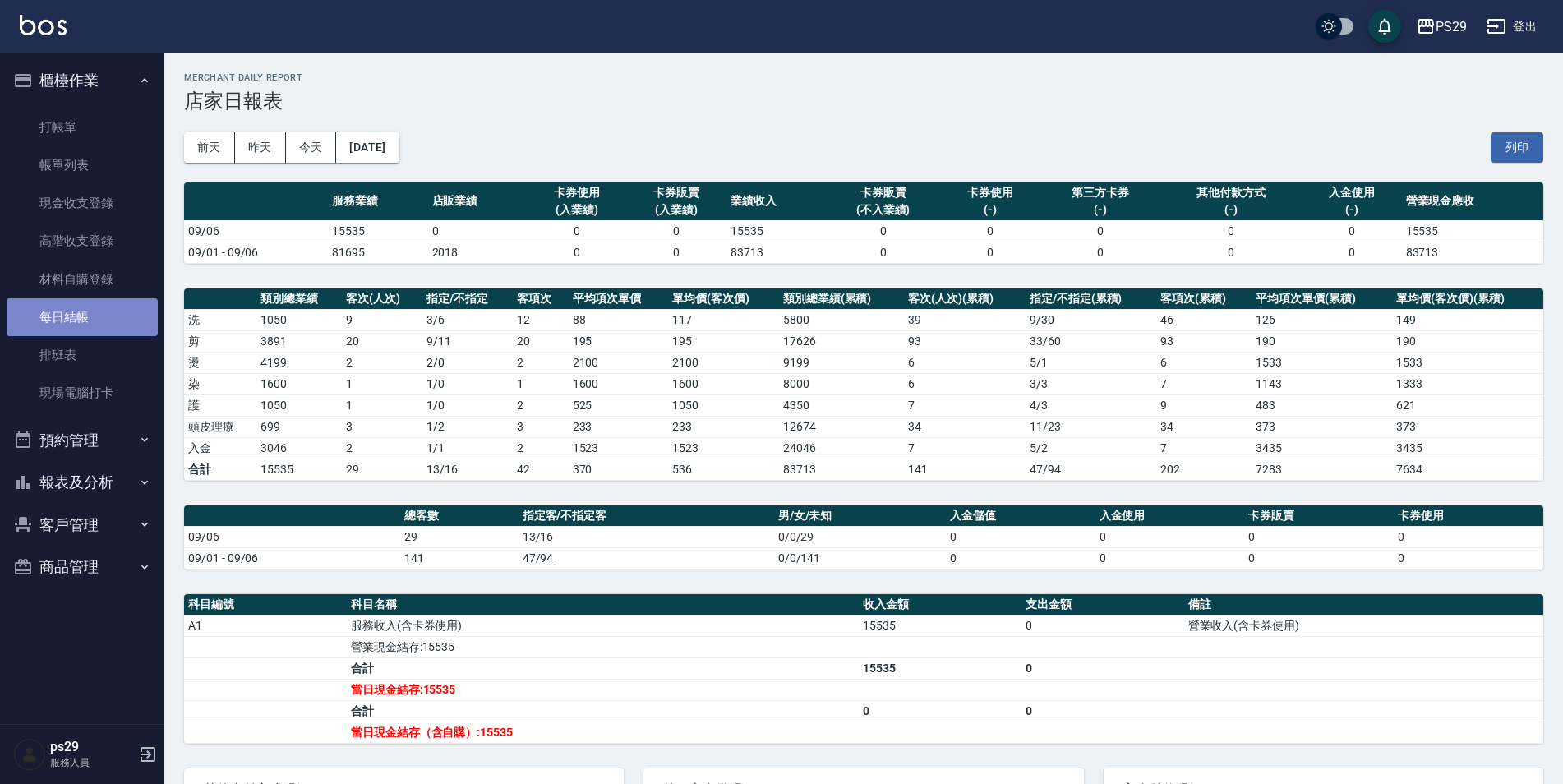
click at [97, 322] on link "每日結帳" at bounding box center [82, 316] width 151 height 38
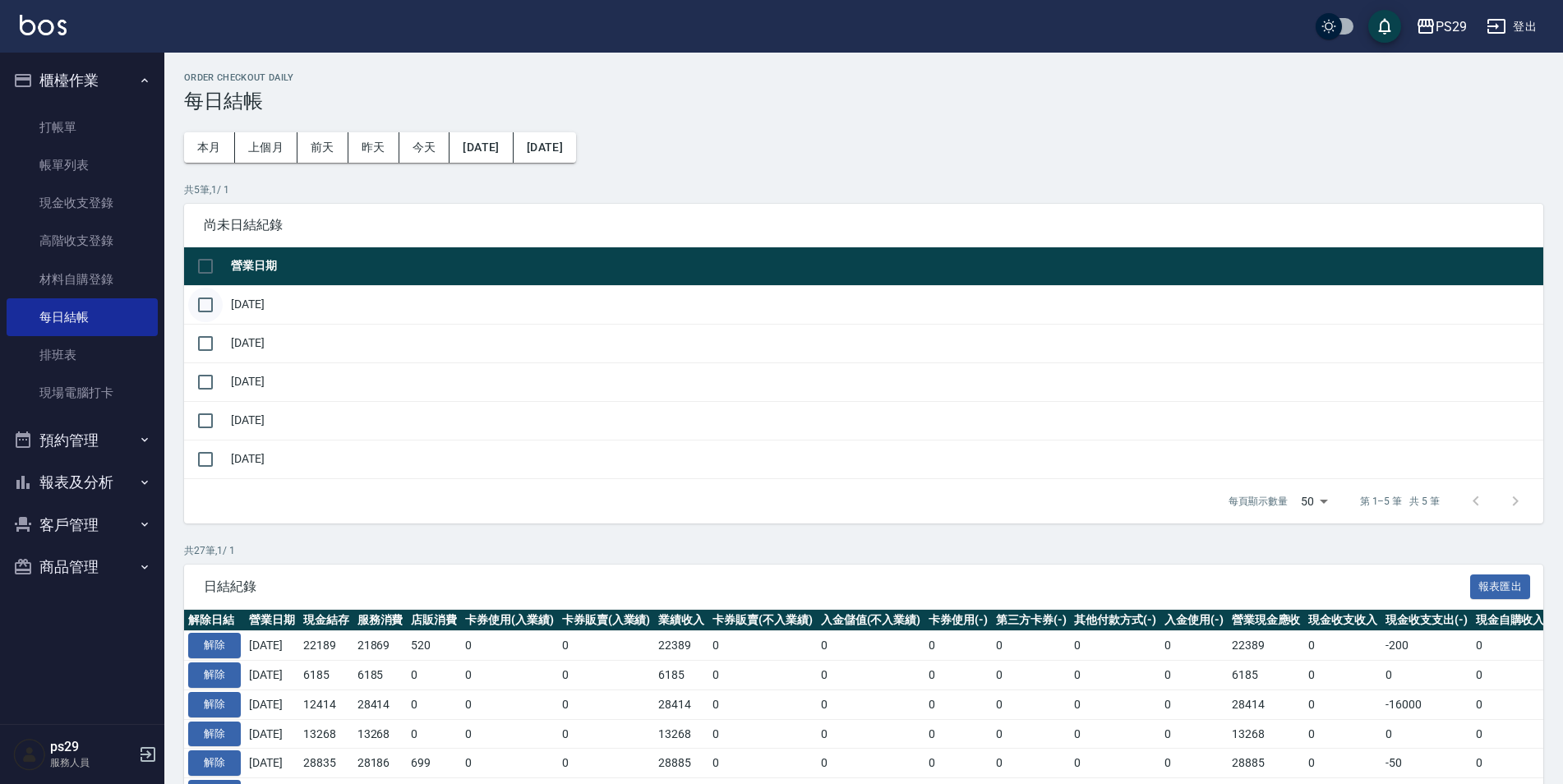
click at [216, 316] on input "checkbox" at bounding box center [205, 305] width 35 height 35
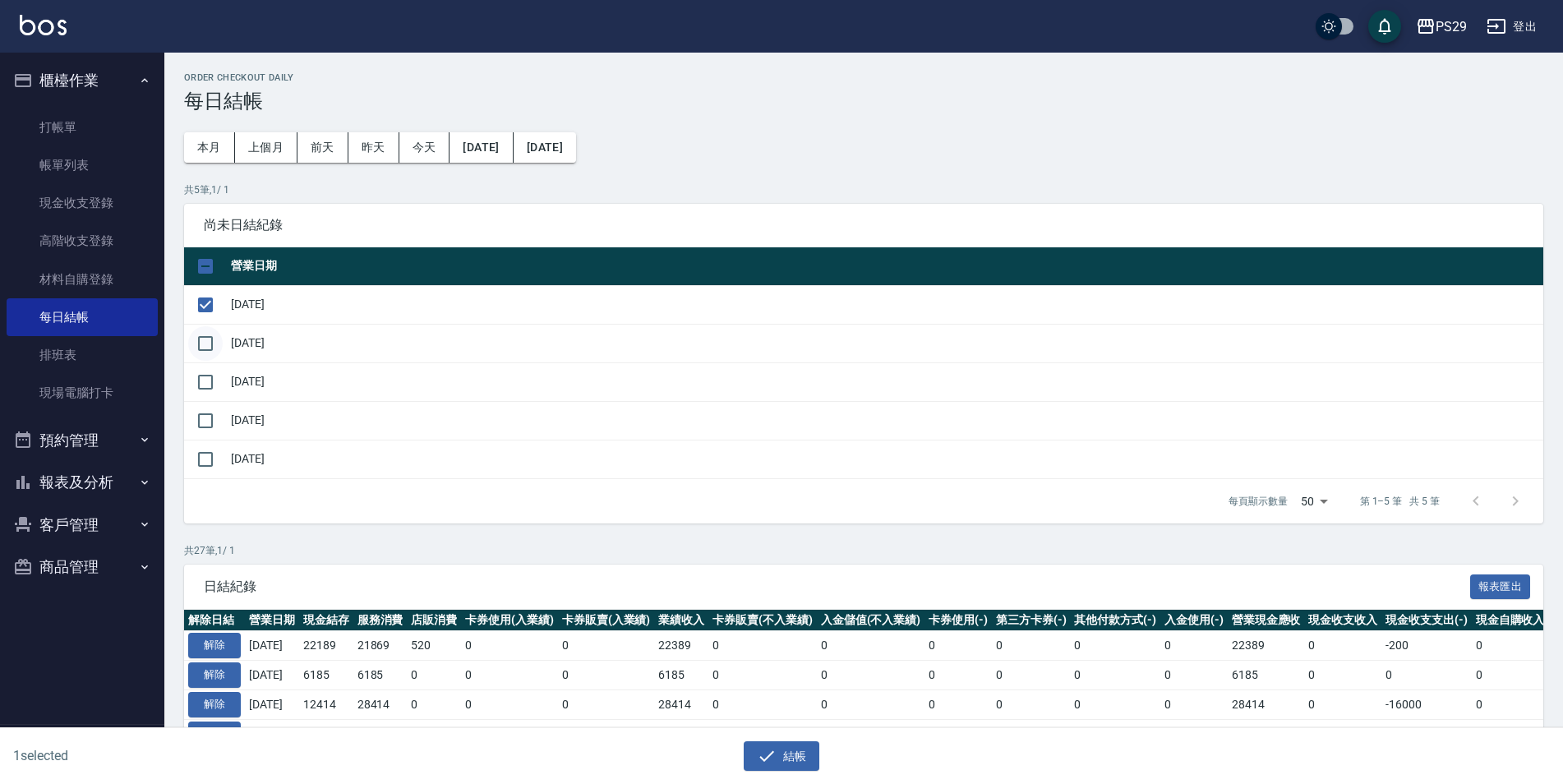
click at [211, 340] on input "checkbox" at bounding box center [205, 343] width 35 height 35
click at [211, 382] on input "checkbox" at bounding box center [205, 381] width 35 height 35
click at [52, 47] on div "PS29 登出" at bounding box center [782, 26] width 1563 height 52
click at [84, 82] on button "櫃檯作業" at bounding box center [82, 80] width 151 height 43
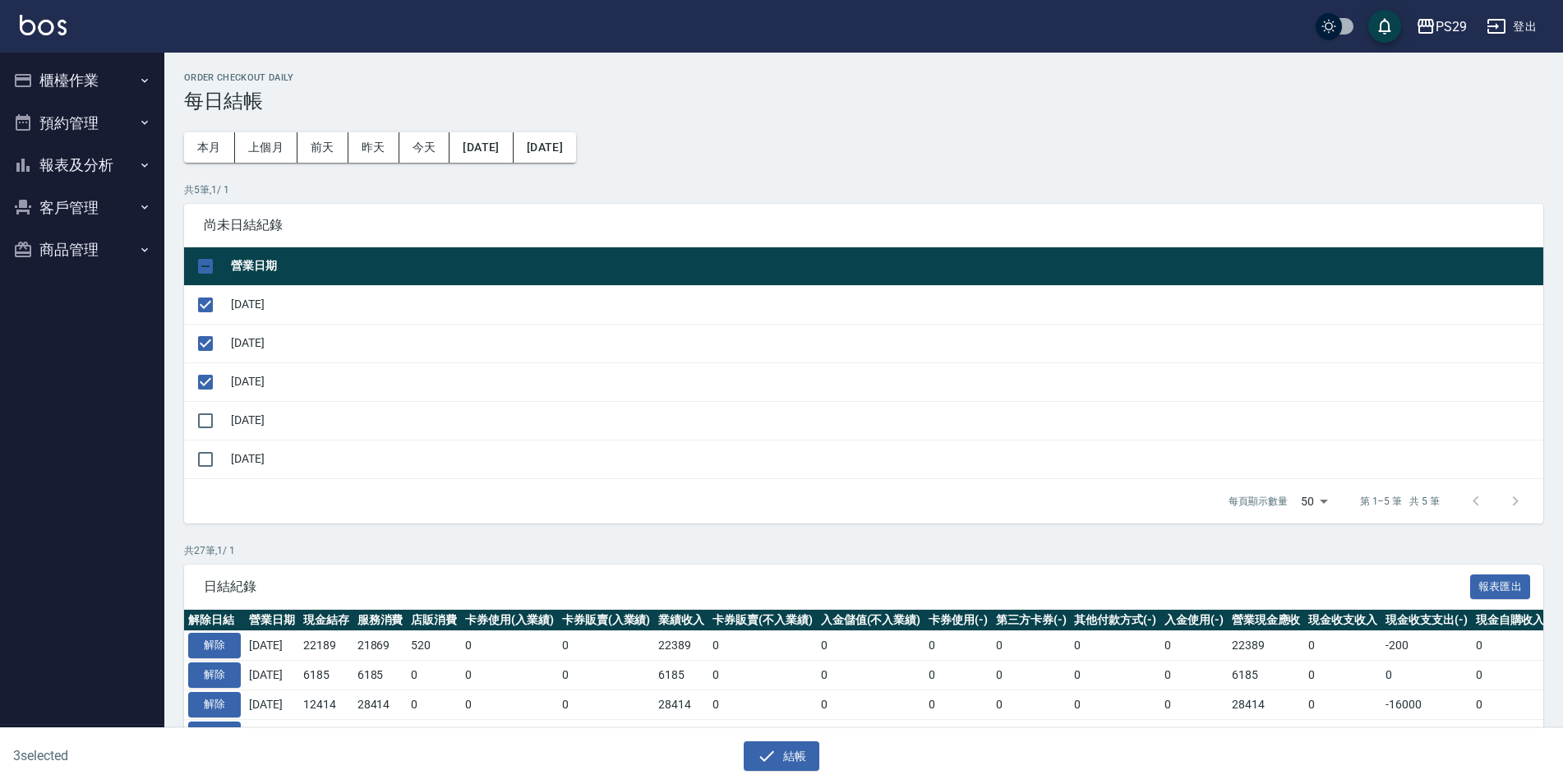
click at [110, 173] on button "報表及分析" at bounding box center [82, 165] width 151 height 43
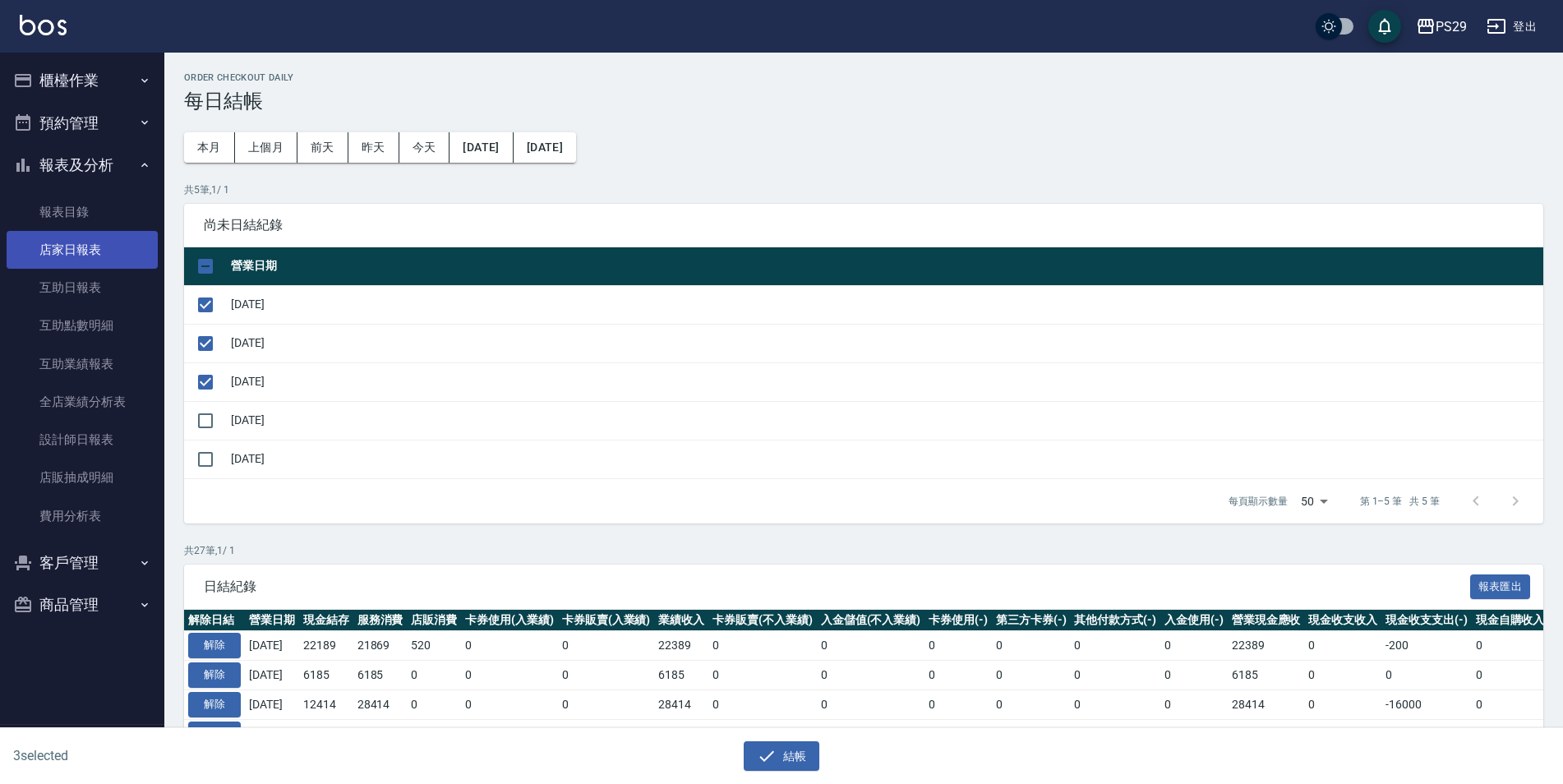
click at [105, 235] on link "店家日報表" at bounding box center [82, 250] width 151 height 38
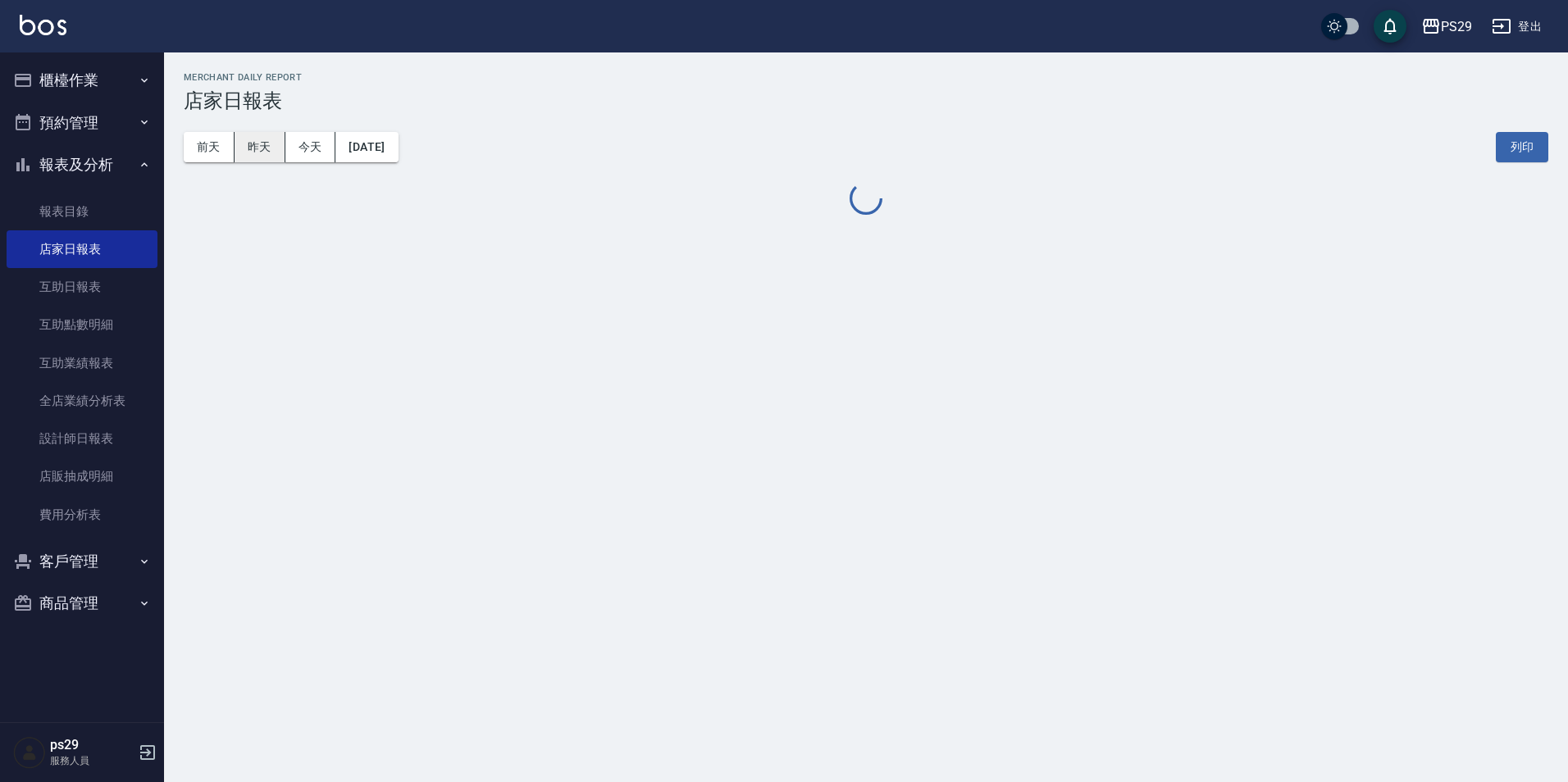
click at [265, 145] on button "昨天" at bounding box center [260, 147] width 51 height 30
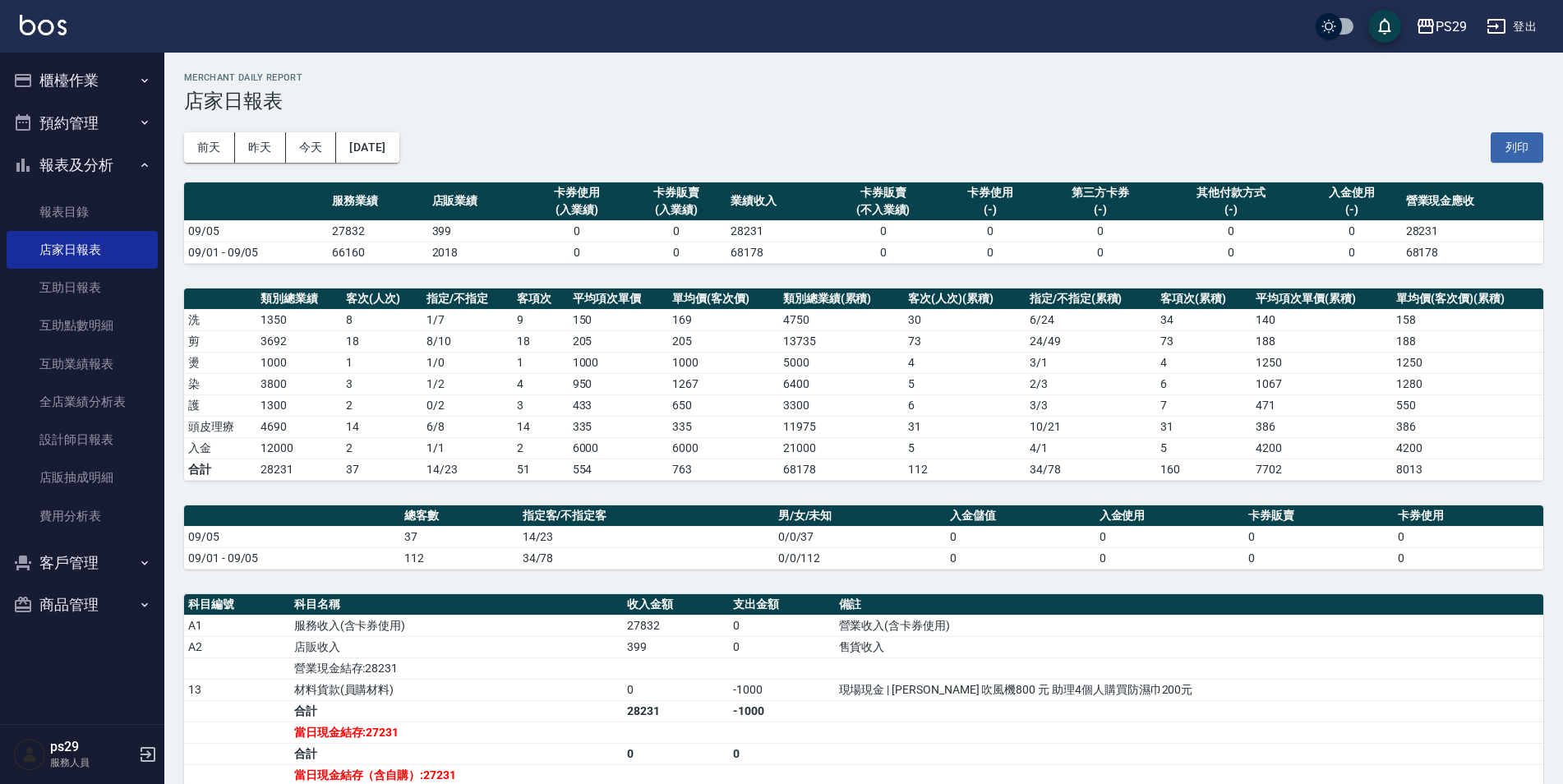
click at [113, 99] on button "櫃檯作業" at bounding box center [82, 80] width 151 height 43
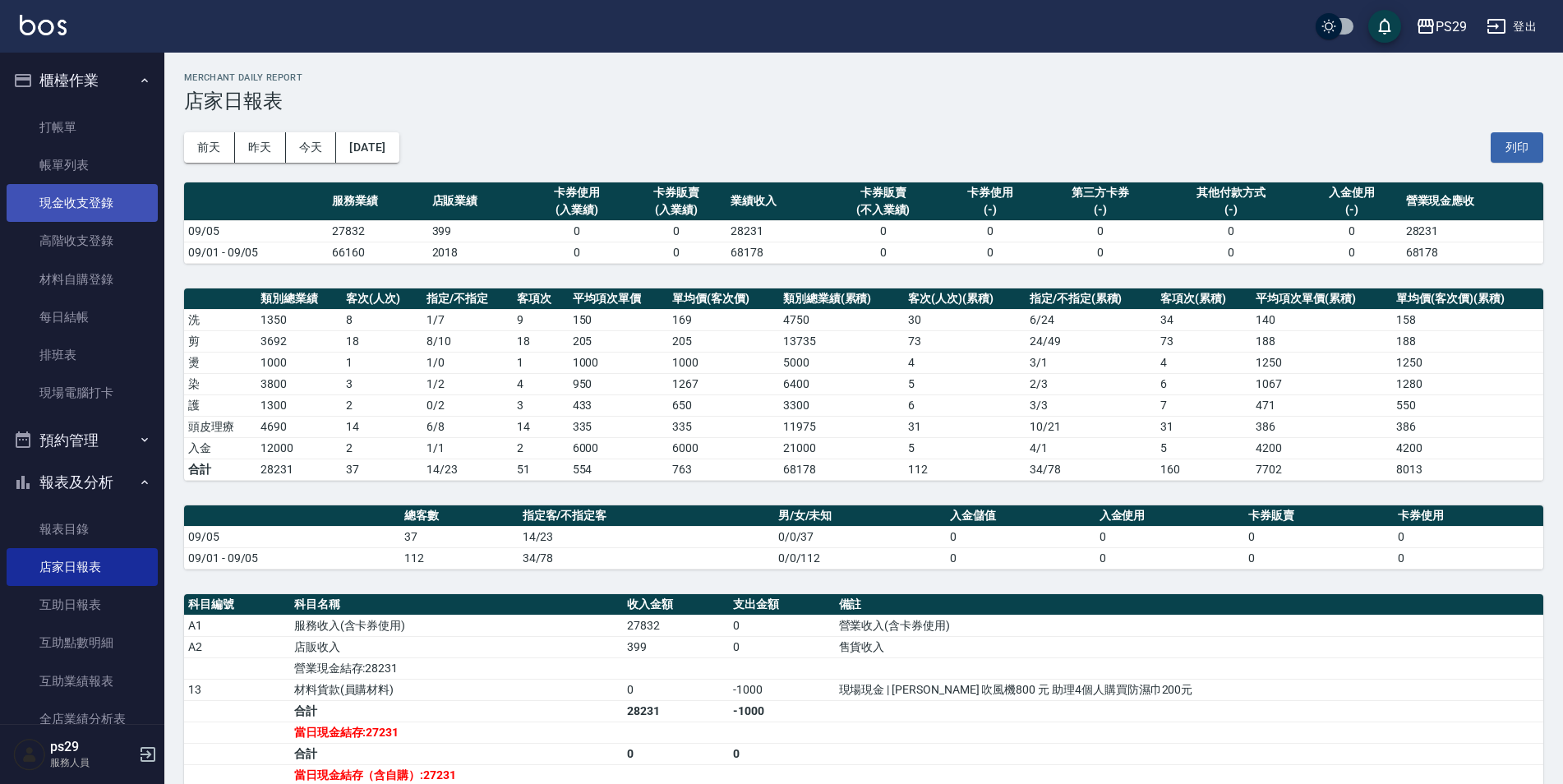
click at [89, 208] on link "現金收支登錄" at bounding box center [82, 203] width 151 height 38
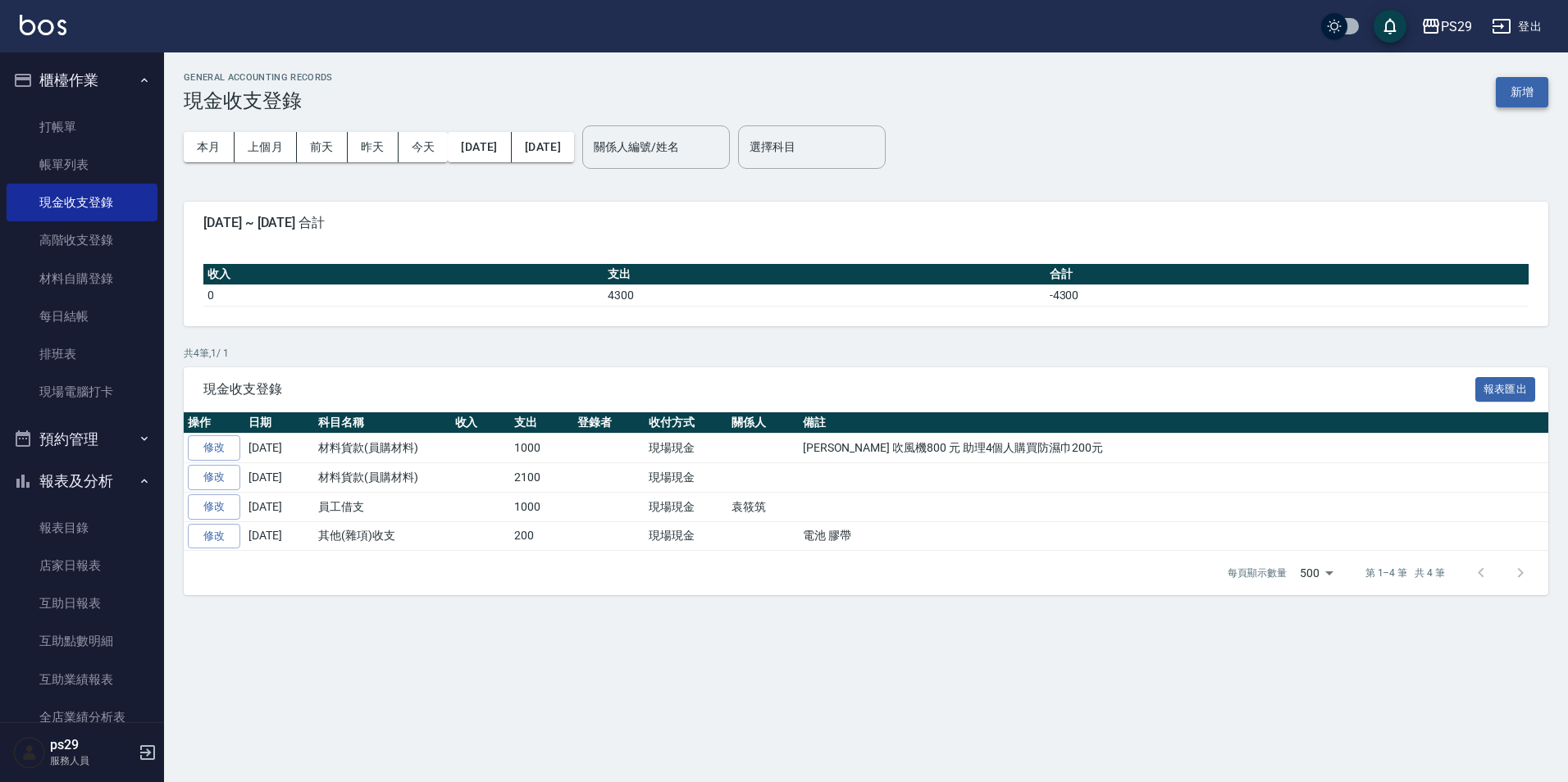
click at [1533, 83] on button "新增" at bounding box center [1522, 93] width 52 height 30
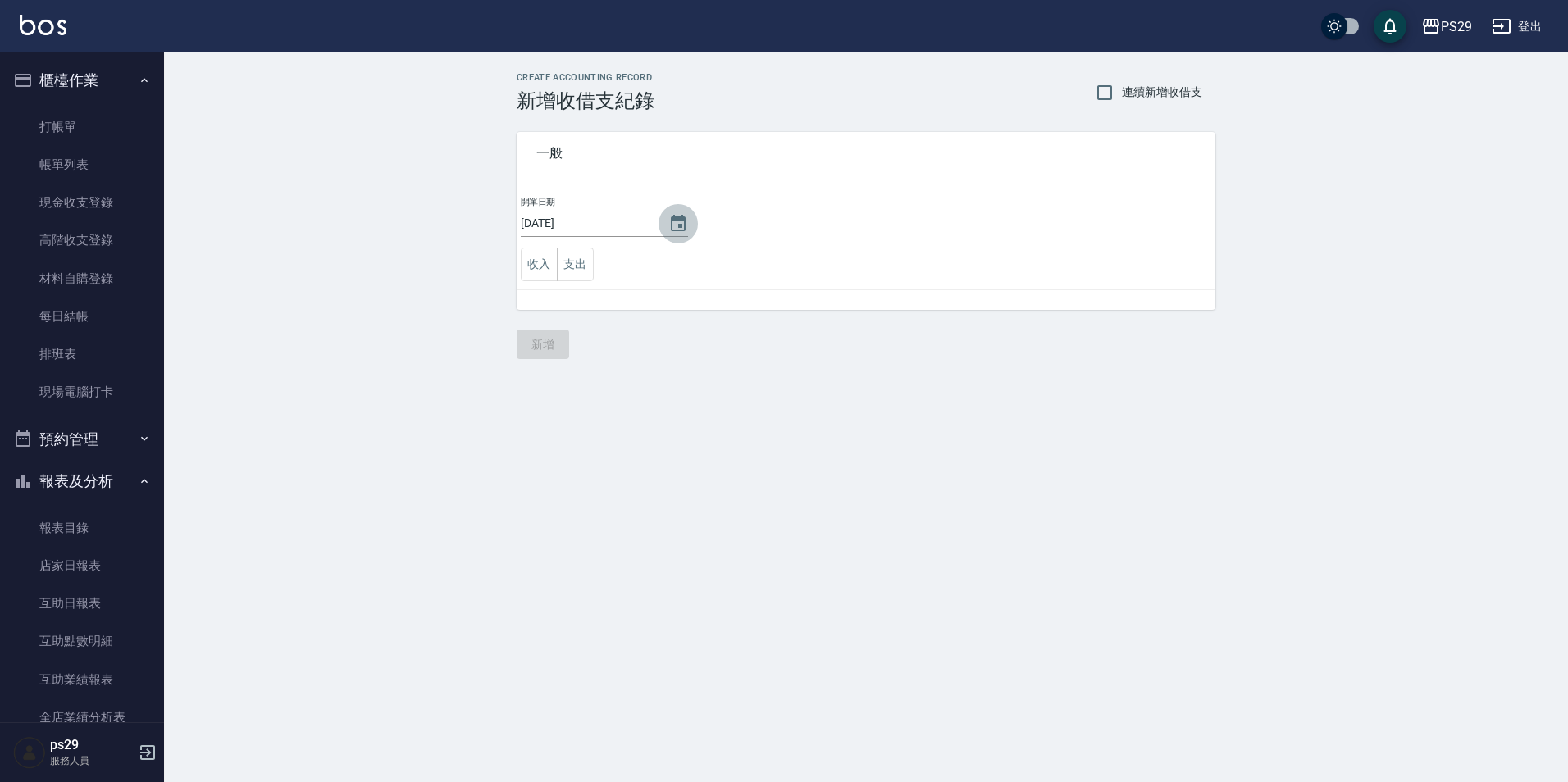
click at [671, 217] on icon "Choose date, selected date is 2025-09-06" at bounding box center [679, 222] width 15 height 16
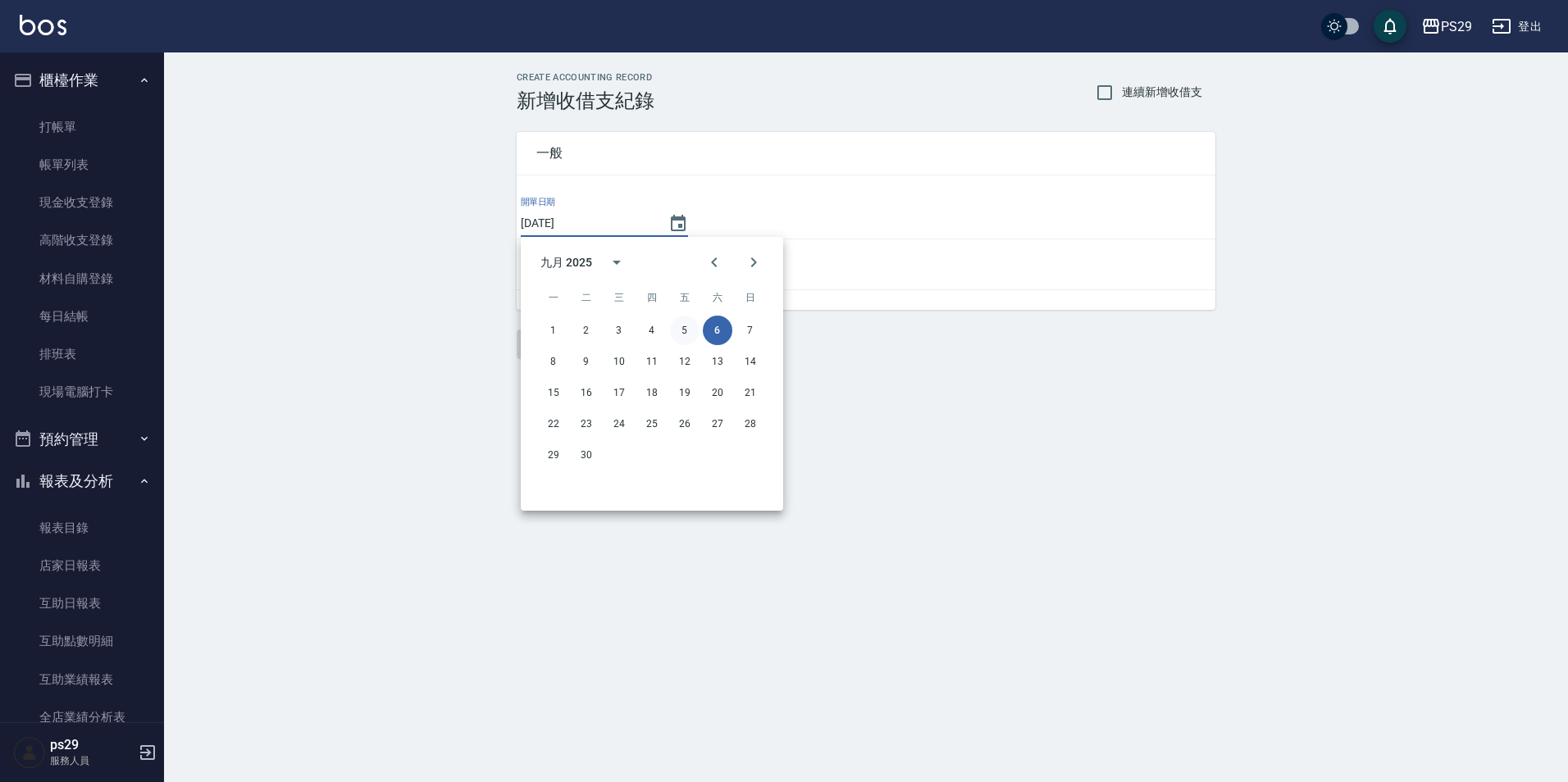
click at [694, 330] on button "5" at bounding box center [685, 330] width 29 height 29
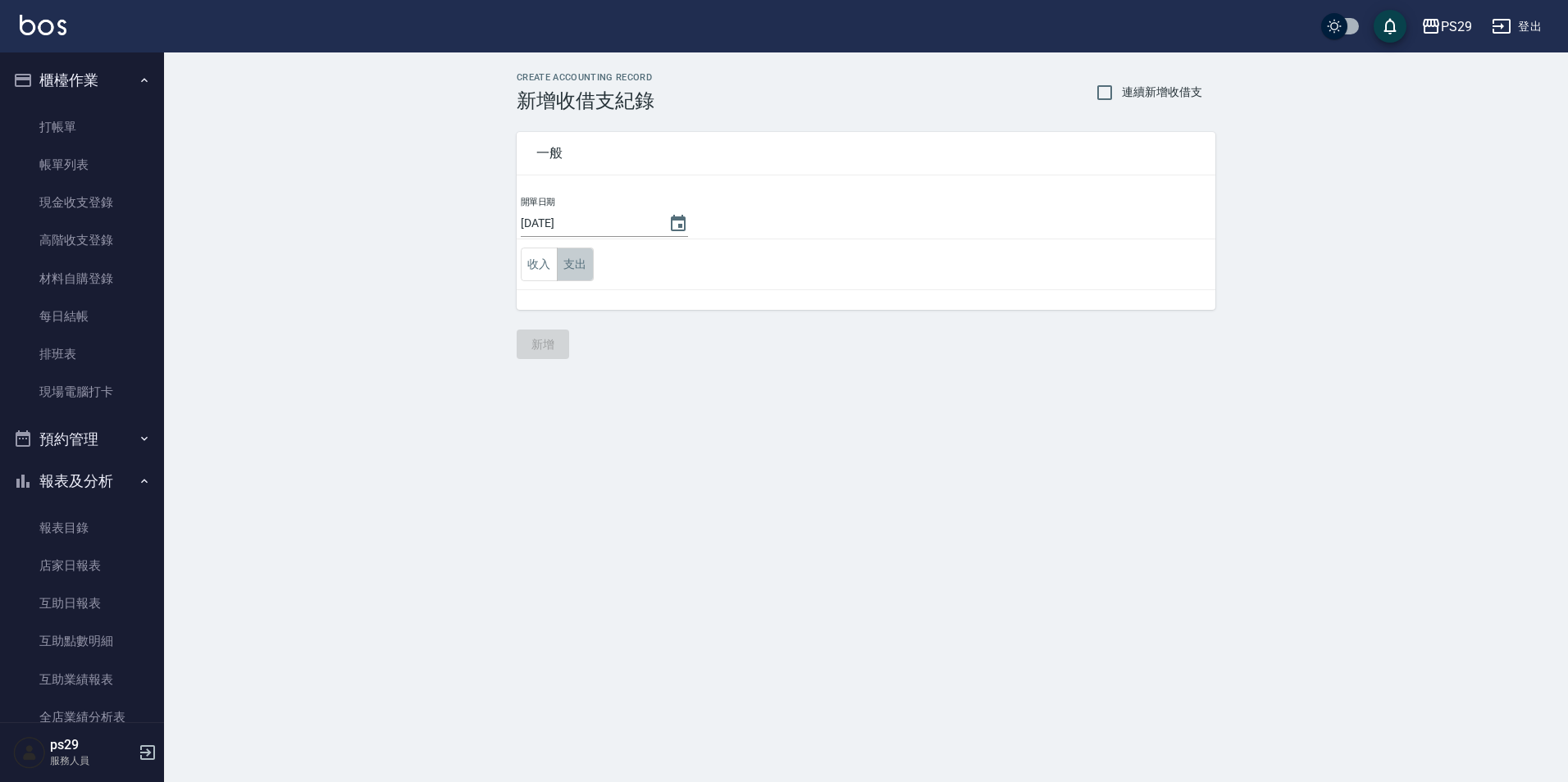
click at [590, 278] on button "支出" at bounding box center [575, 264] width 37 height 34
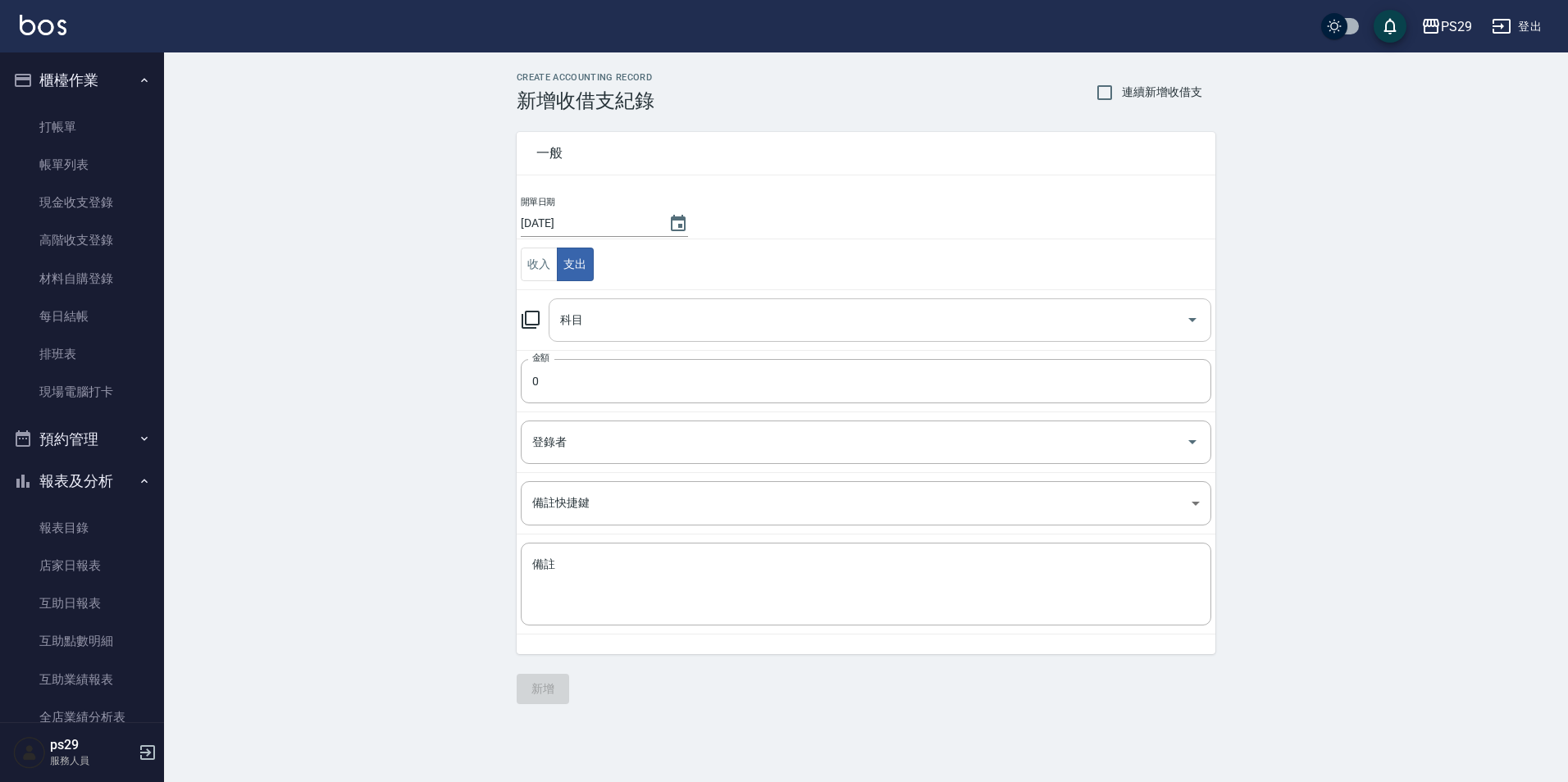
click at [601, 322] on input "科目" at bounding box center [867, 320] width 623 height 29
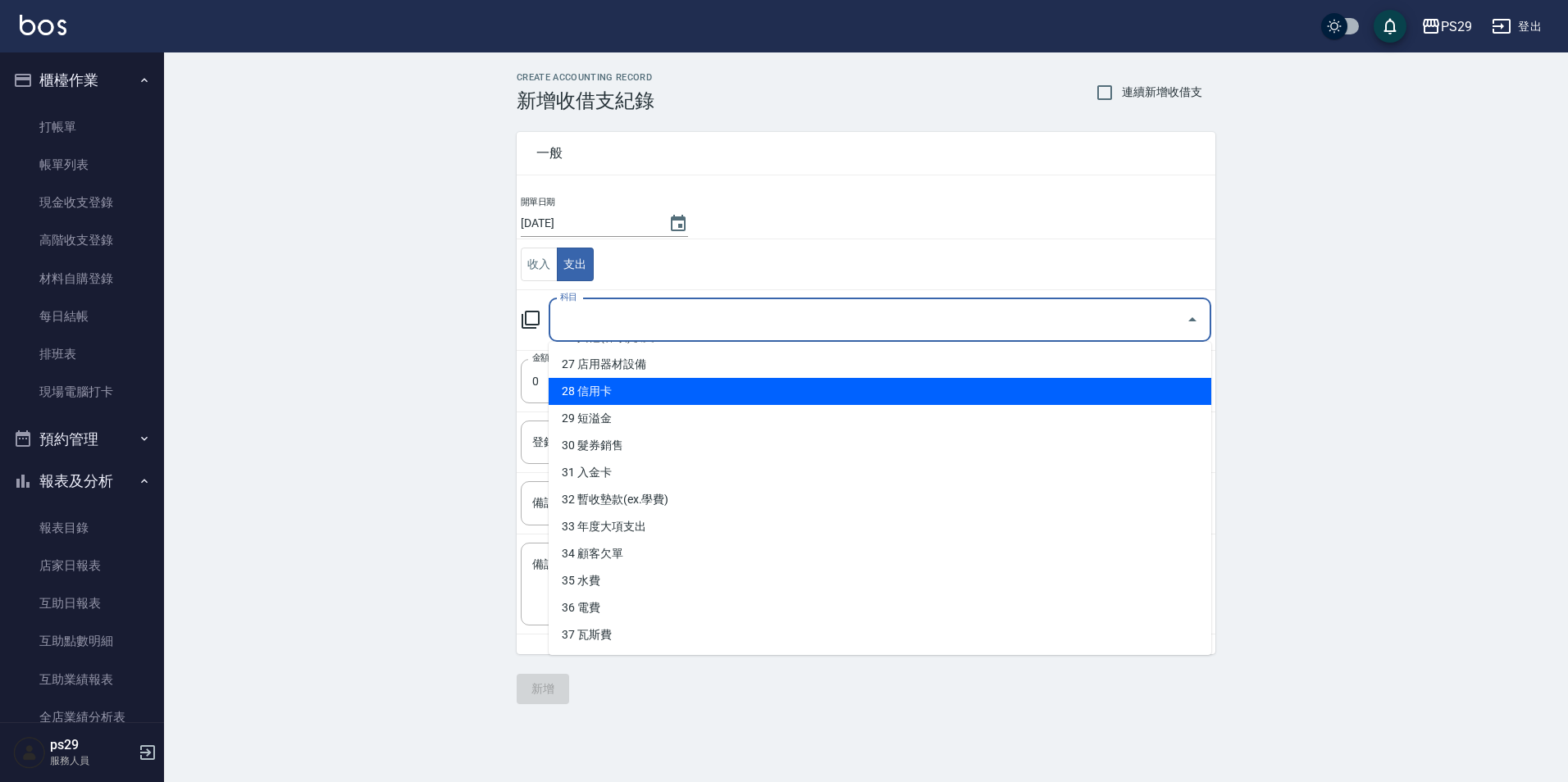
scroll to position [646, 0]
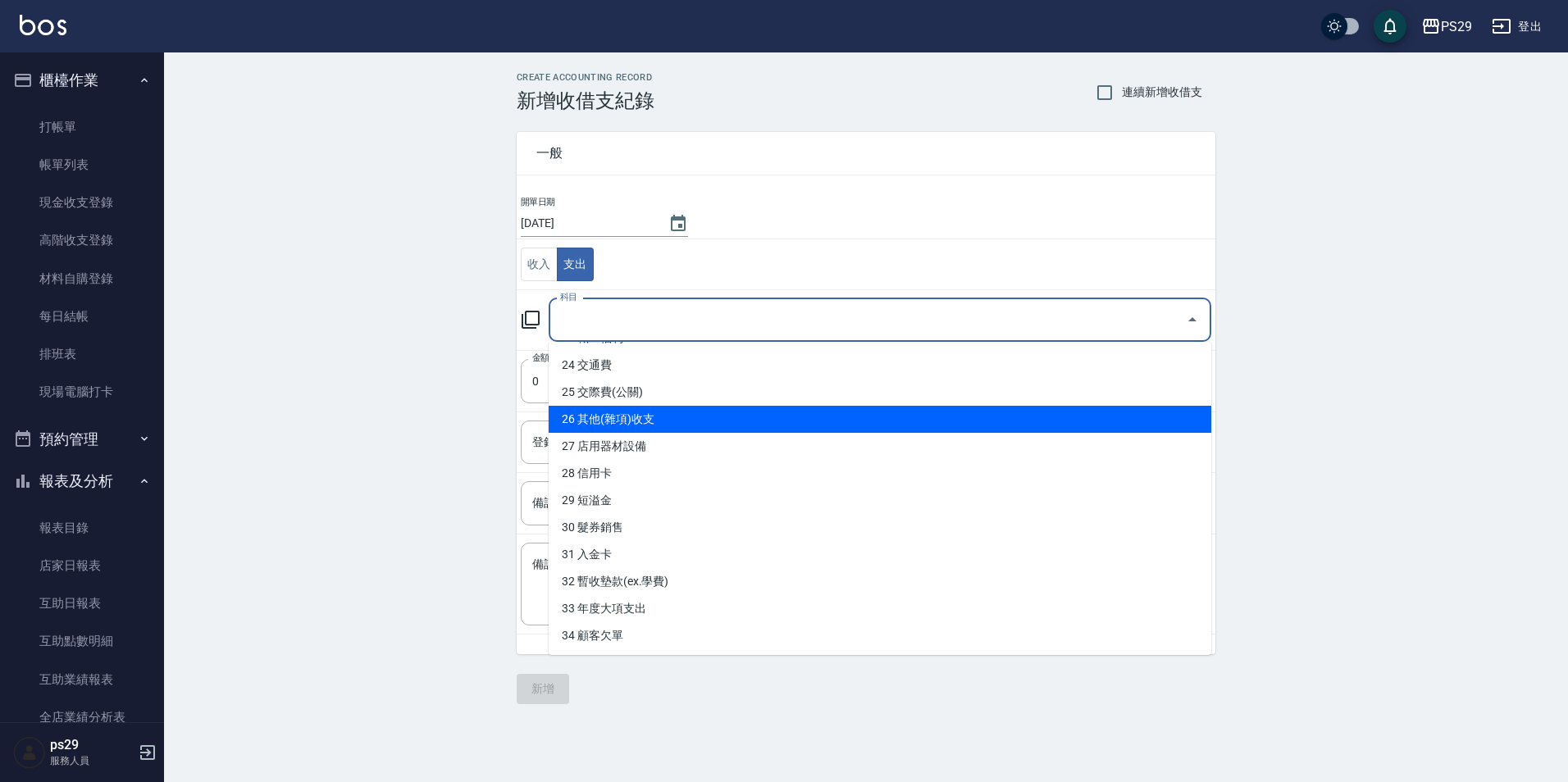
click at [622, 421] on li "26 其他(雜項)收支" at bounding box center [879, 419] width 663 height 27
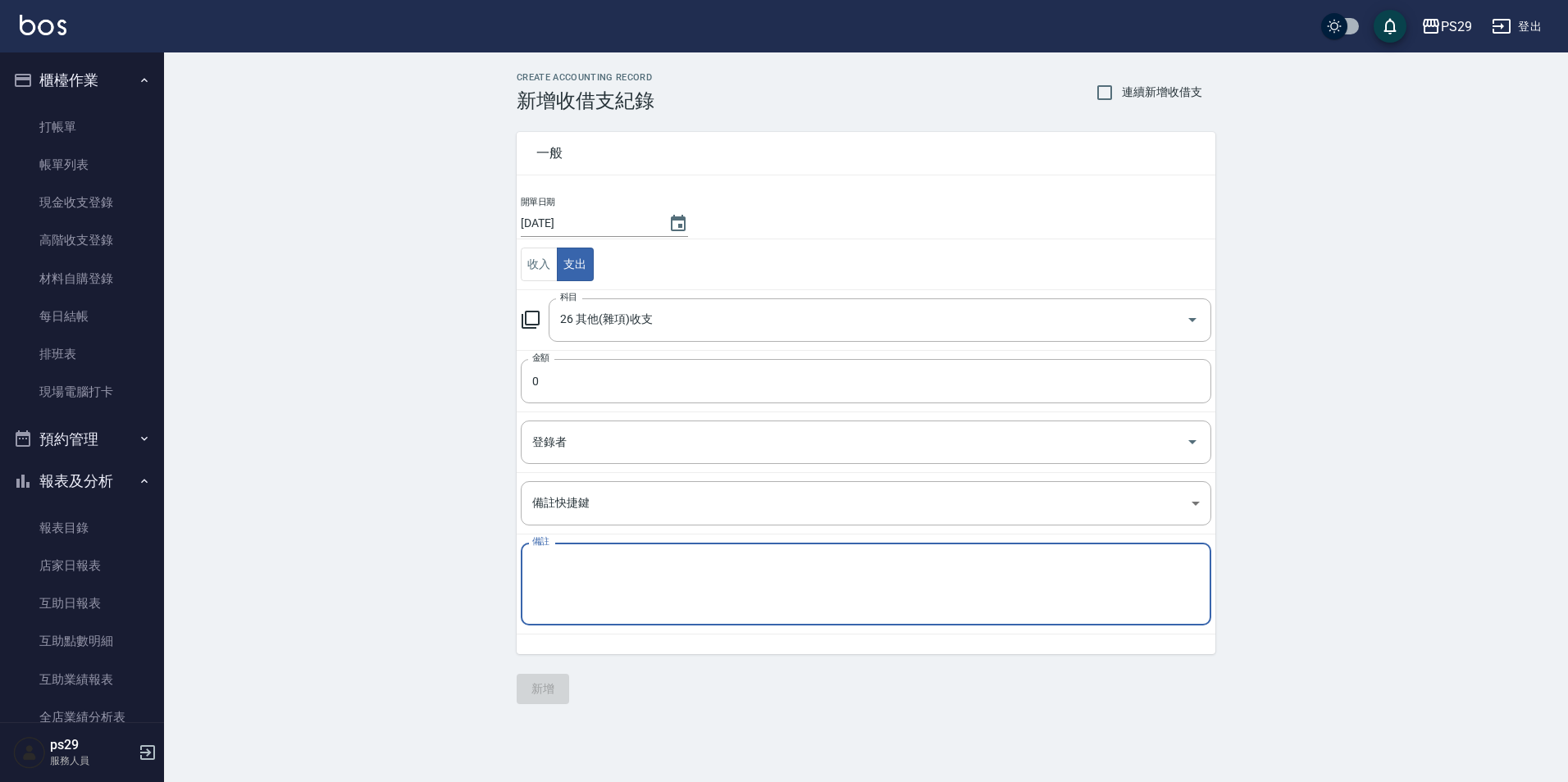
click at [594, 573] on textarea "備註" at bounding box center [866, 584] width 668 height 56
click at [623, 386] on input "0" at bounding box center [866, 381] width 691 height 45
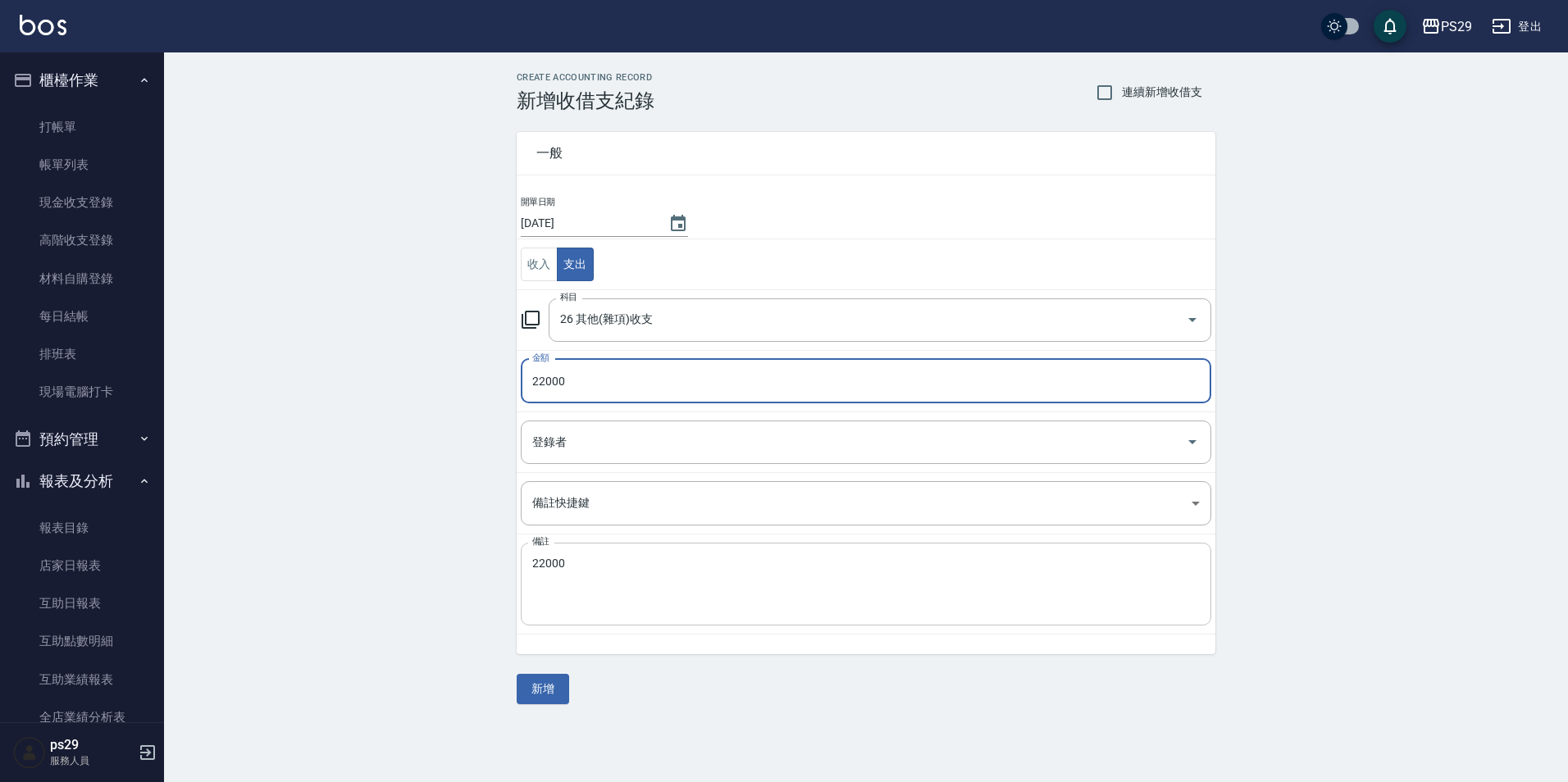
click at [591, 568] on textarea "22000" at bounding box center [866, 584] width 668 height 56
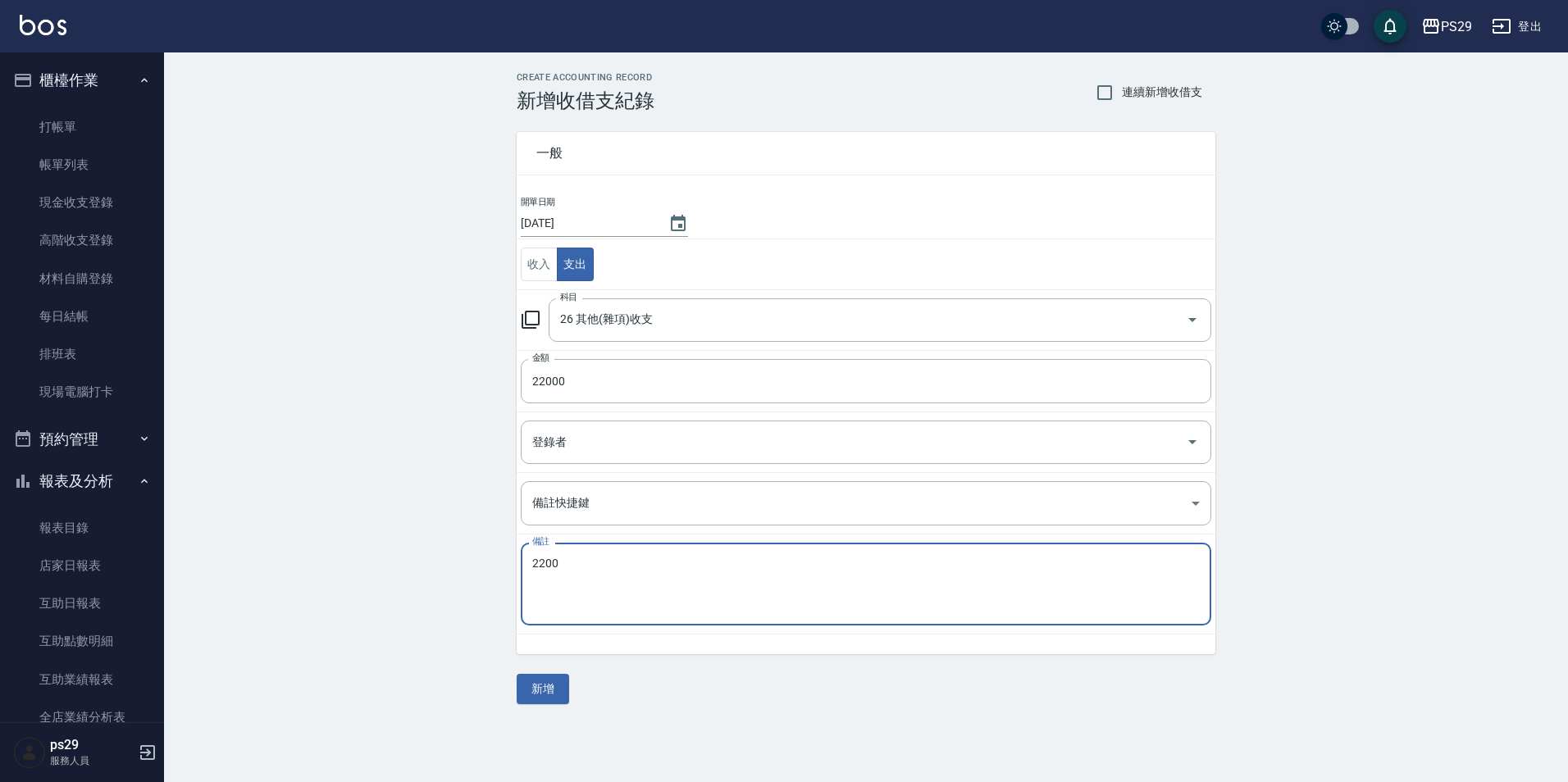
click at [422, 567] on div "CREATE ACCOUNTING RECORD 新增收借支紀錄 連續新增收借支 一般 開單日期 [DATE] 收入 支出 科目 26 其他(雜項)收支 科目…" at bounding box center [866, 388] width 1404 height 672
click at [617, 570] on textarea "0" at bounding box center [866, 584] width 668 height 56
click at [698, 583] on textarea "員工旅遊費用 [PERSON_NAME]補助2000 luna 補助2000 winna 補助2000 20補助1000" at bounding box center [866, 584] width 668 height 56
click at [639, 574] on textarea "員工旅遊費用 [PERSON_NAME]補助2000 luna 補助2000 winna 補助2000 20補助1000" at bounding box center [866, 584] width 668 height 56
click at [724, 586] on textarea "員工旅遊費用 [PERSON_NAME]補助2000 luna 補助2000 winna 補助2000 20補助1000" at bounding box center [866, 584] width 668 height 56
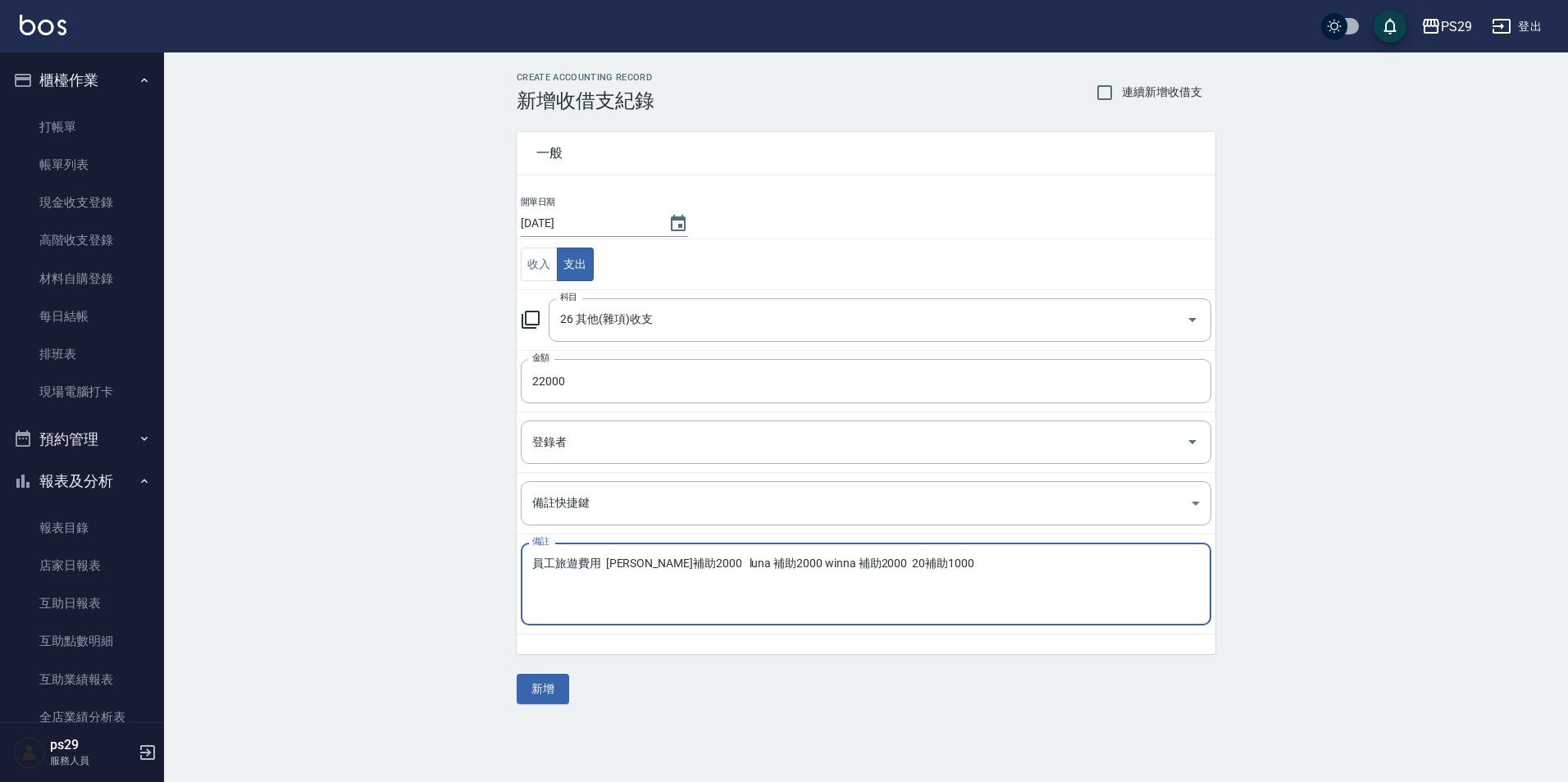
click at [766, 585] on textarea "員工旅遊費用 [PERSON_NAME]補助2000 luna 補助2000 winna 補助2000 20補助1000" at bounding box center [866, 584] width 668 height 56
click at [970, 609] on textarea "員工旅遊費用 [PERSON_NAME]補助2000 luna 補助2000 winna 補助2000 20補助1000" at bounding box center [866, 584] width 668 height 56
click at [921, 566] on textarea "員工旅遊費用 [PERSON_NAME]補助2000 luna 補助2000 winna 補助2000 20補助1000" at bounding box center [866, 584] width 668 height 56
drag, startPoint x: 672, startPoint y: 567, endPoint x: 648, endPoint y: 567, distance: 24.0
click at [648, 567] on textarea "員工旅遊費用 [PERSON_NAME]補助2000 luna 補助2000 winna 補助2000 20補助1000" at bounding box center [866, 584] width 668 height 56
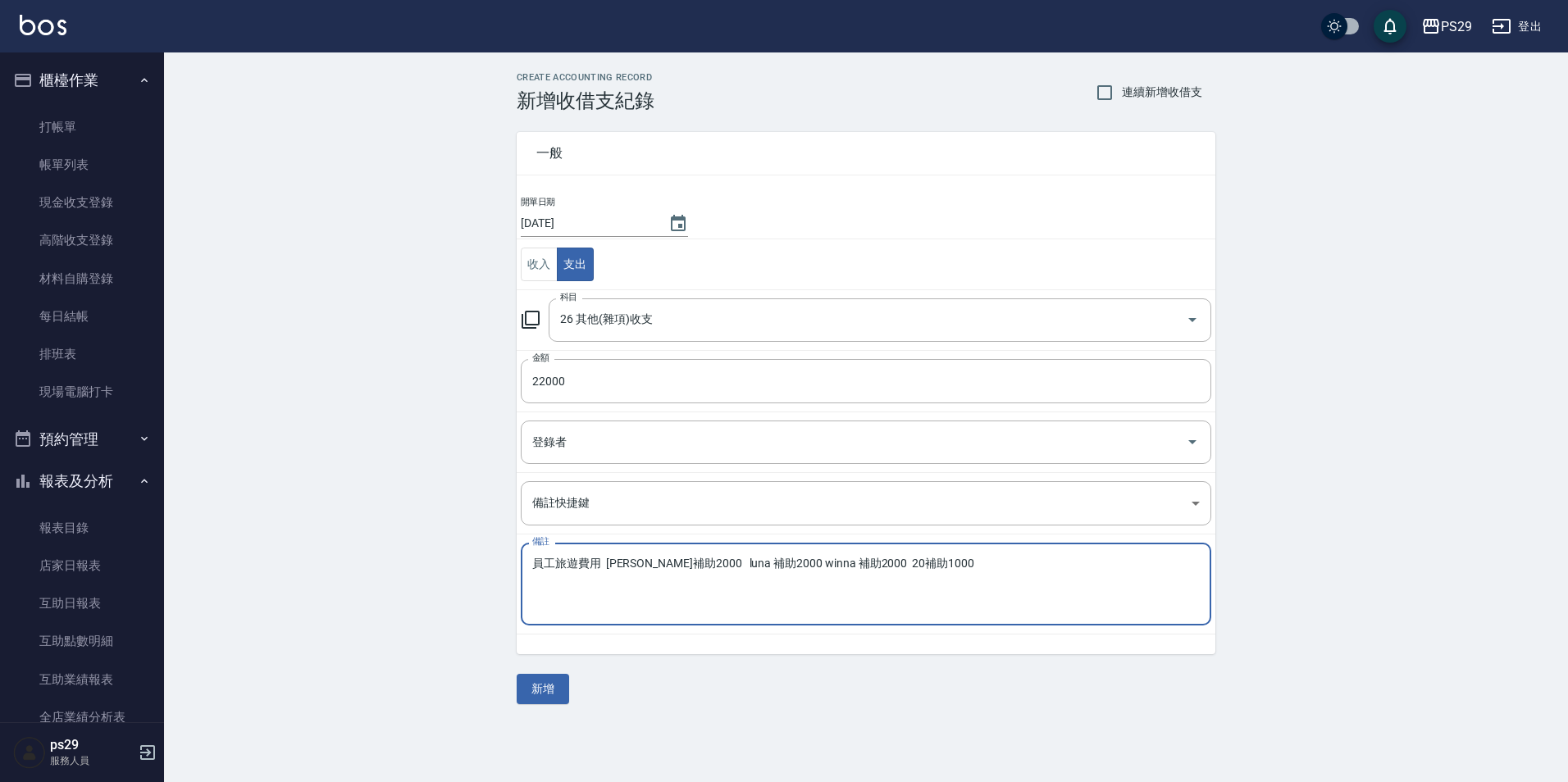
drag, startPoint x: 751, startPoint y: 567, endPoint x: 714, endPoint y: 567, distance: 37.0
click at [707, 566] on textarea "員工旅遊費用 [PERSON_NAME]補助2000 luna 補助2000 winna 補助2000 20補助1000" at bounding box center [866, 584] width 668 height 56
click at [831, 656] on div "一般 開單日期 [DATE] 收入 支出 科目 26 其他(雜項)收支 科目 金額 22000 金額 登錄者 登錄者 備註快捷鍵 ​ 備註快捷鍵 備註 員工旅…" at bounding box center [866, 407] width 699 height 592
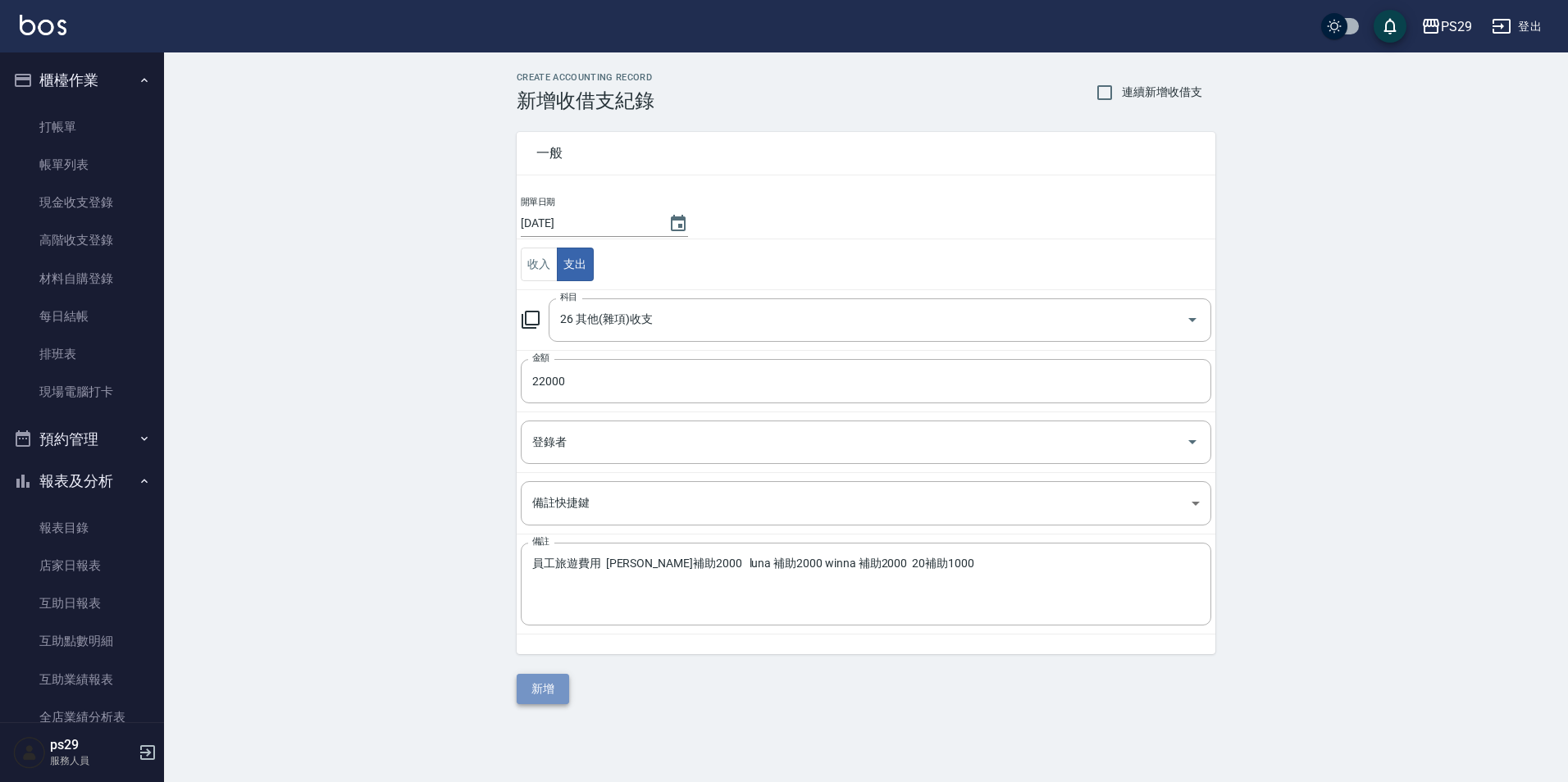
click at [541, 688] on button "新增" at bounding box center [542, 689] width 52 height 30
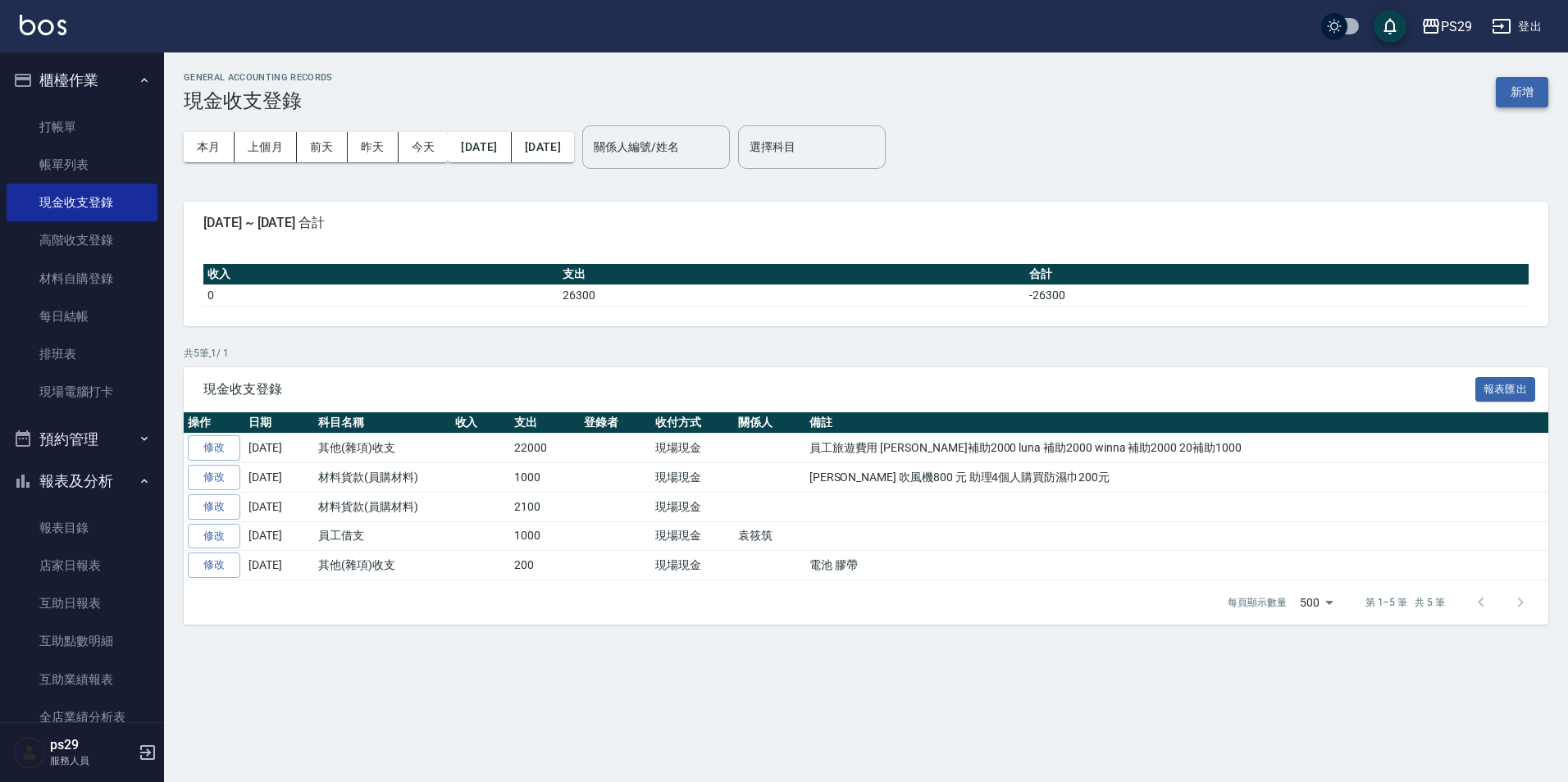
click at [1525, 104] on button "新增" at bounding box center [1522, 93] width 52 height 30
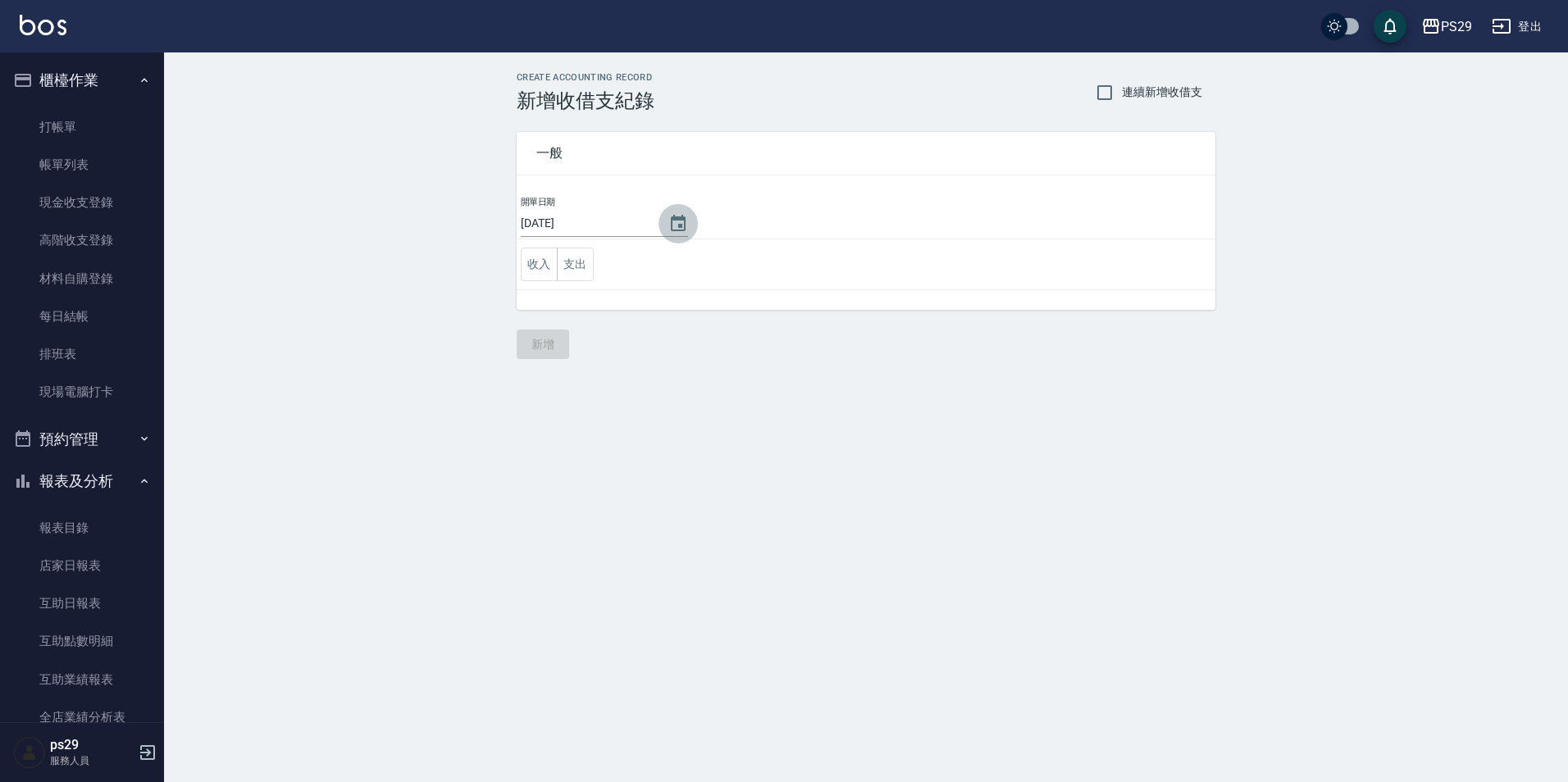
click at [674, 224] on icon "Choose date, selected date is 2025-09-06" at bounding box center [679, 222] width 15 height 16
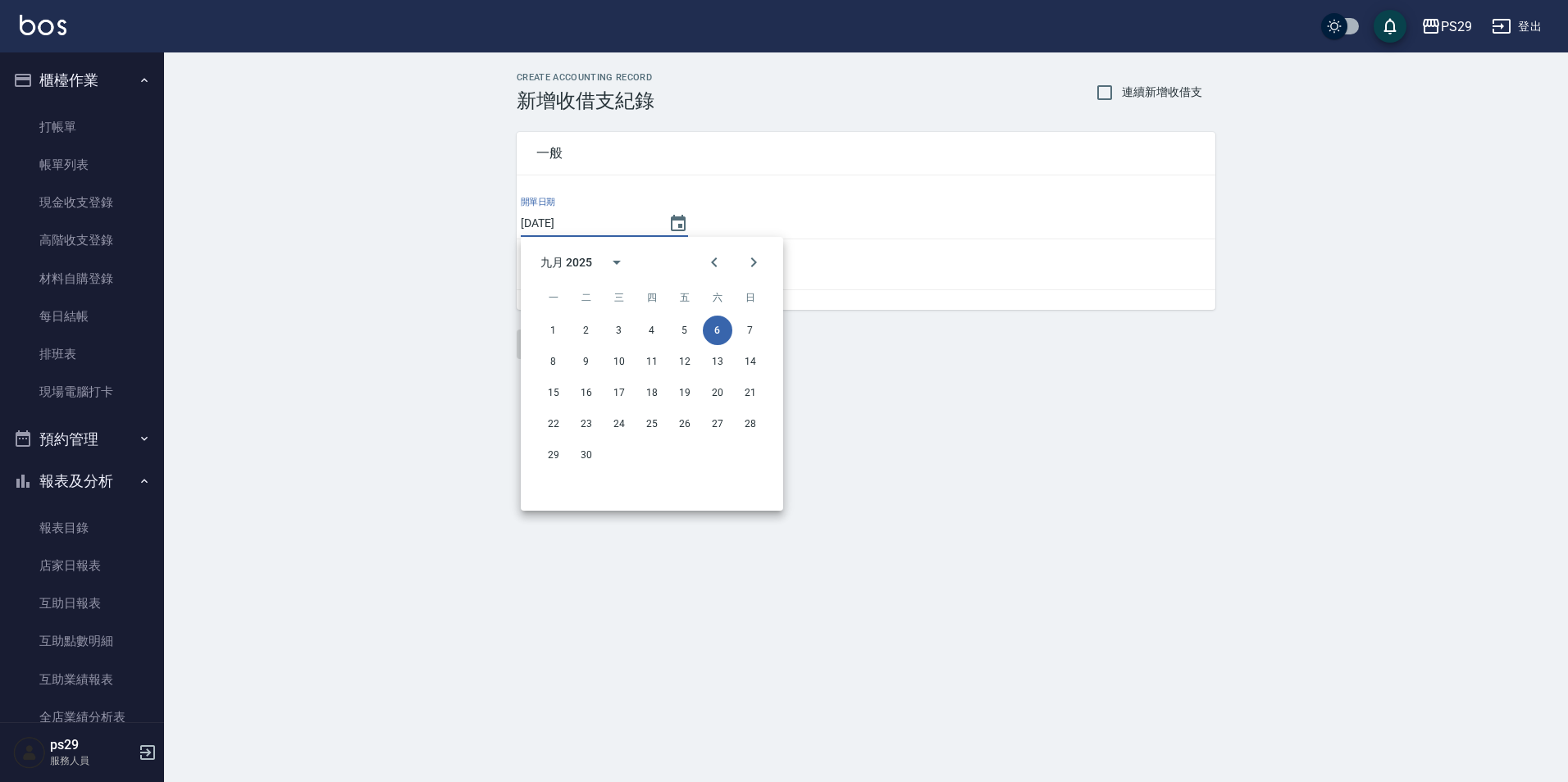
click at [1140, 364] on div "CREATE ACCOUNTING RECORD 新增收借支紀錄 連續新增收借支 一般 開單日期 [DATE] 收入 支出 新增" at bounding box center [866, 215] width 1404 height 327
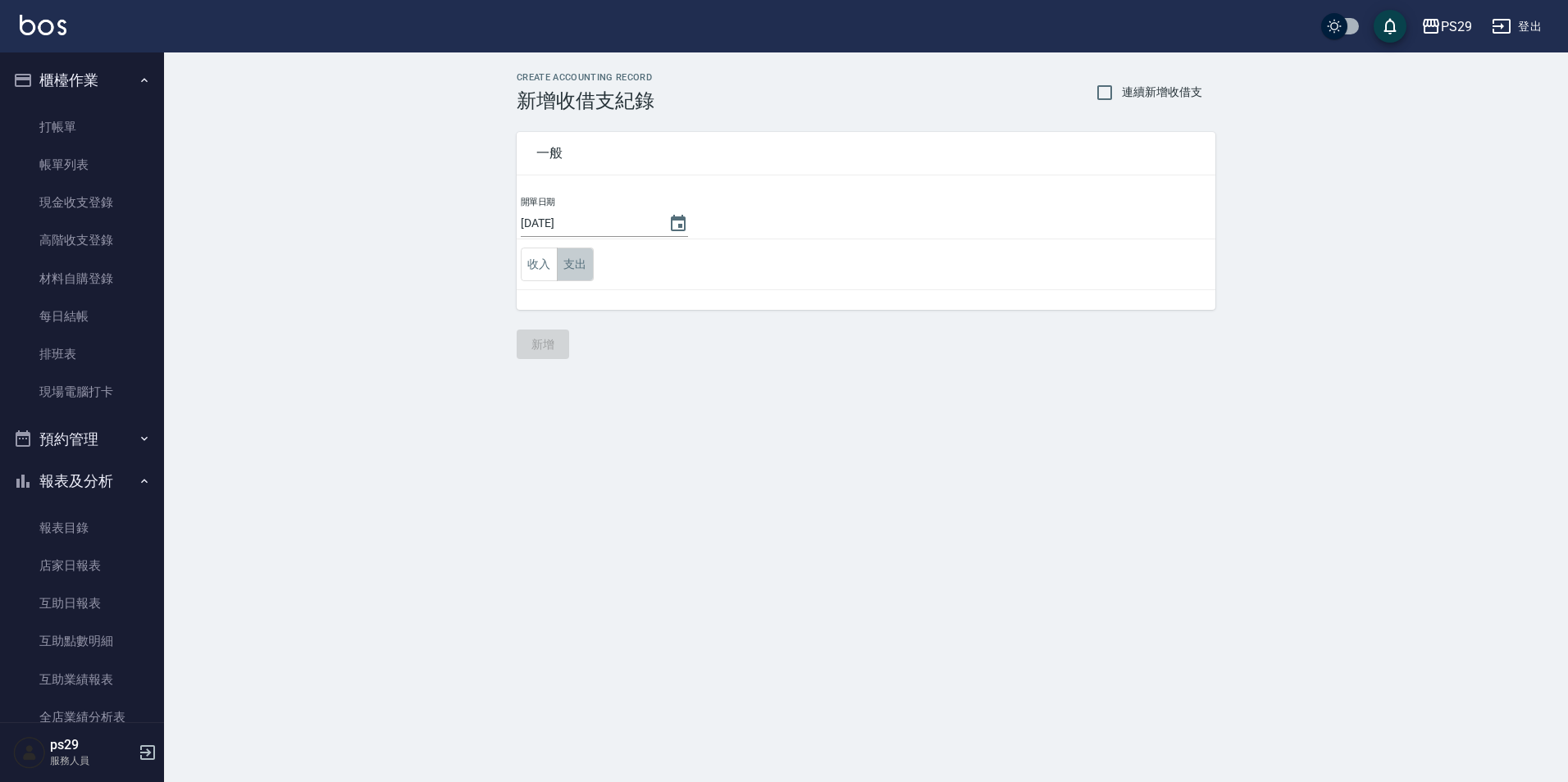
click at [565, 267] on button "支出" at bounding box center [575, 264] width 37 height 34
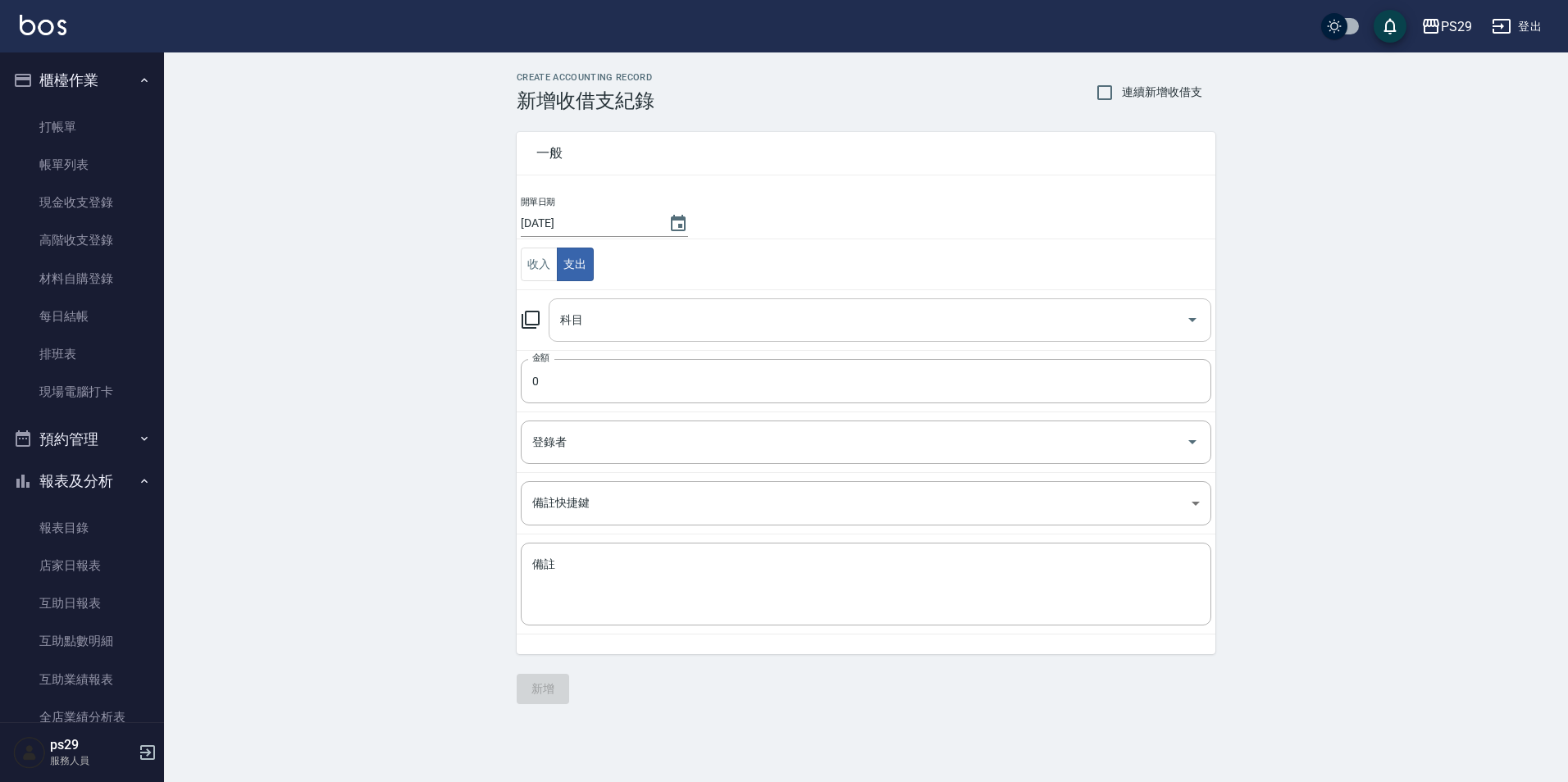
click at [591, 311] on input "科目" at bounding box center [867, 320] width 623 height 29
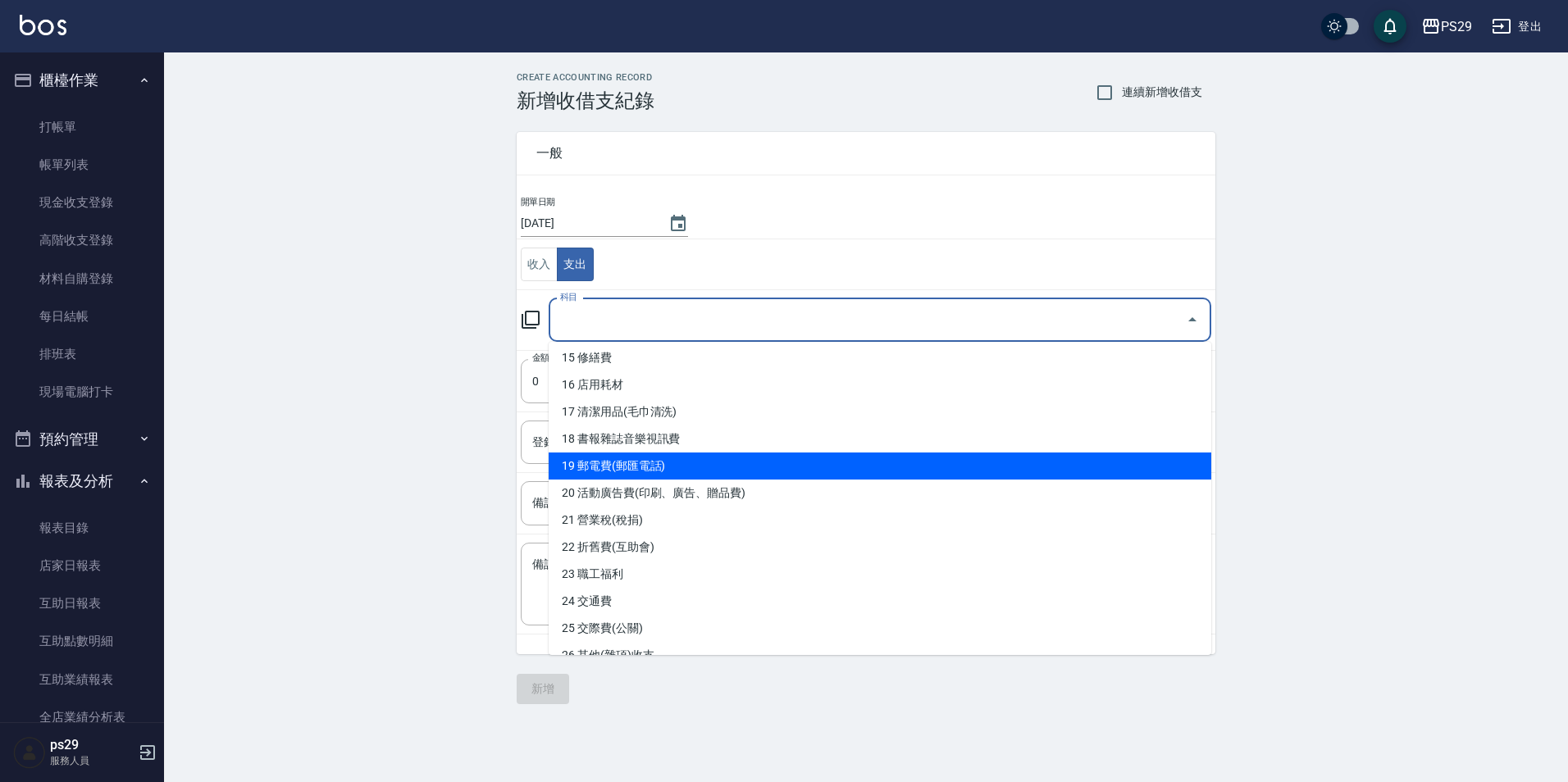
scroll to position [492, 0]
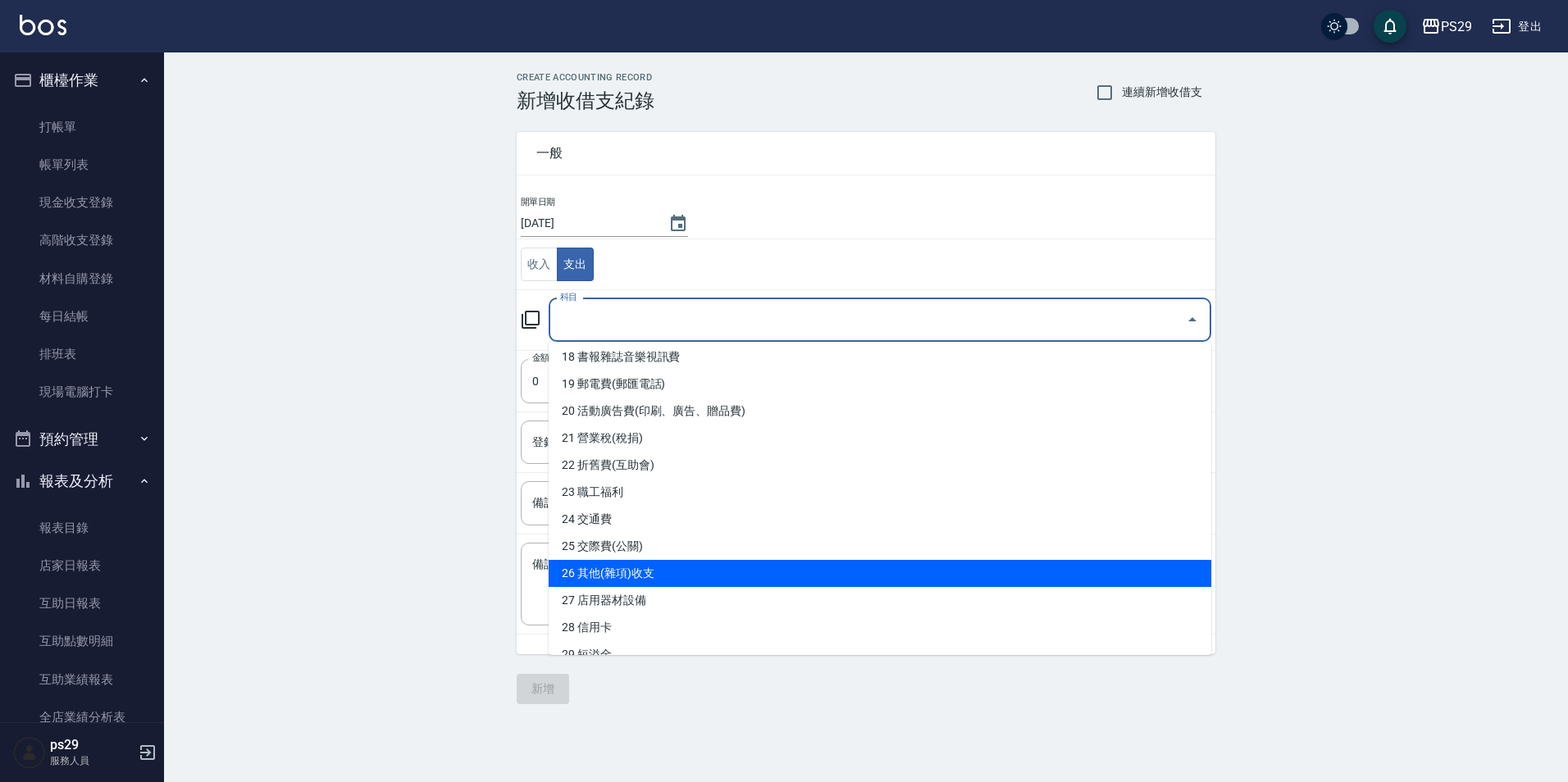
click at [632, 563] on li "26 其他(雜項)收支" at bounding box center [879, 573] width 663 height 27
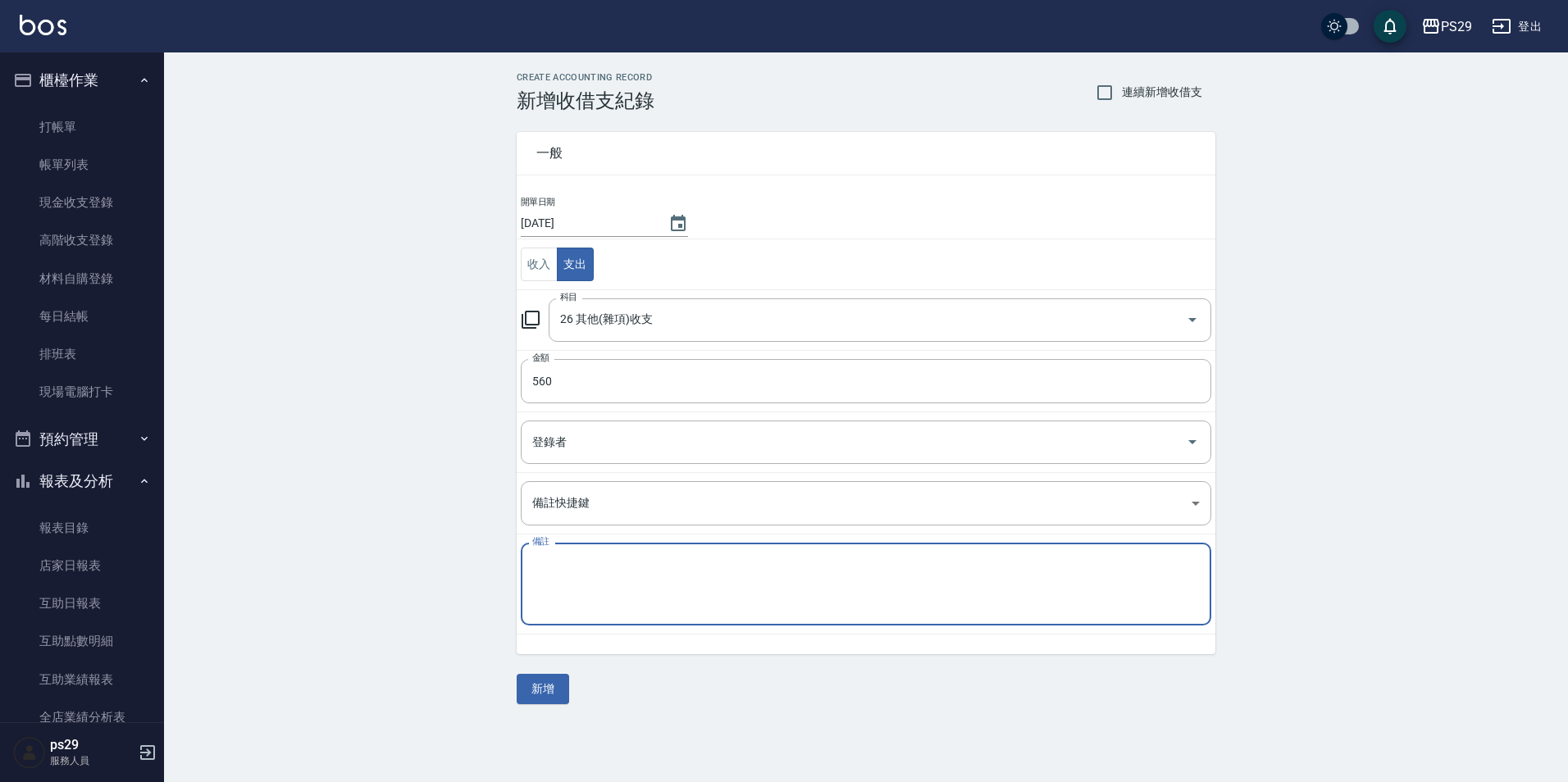
click at [632, 563] on textarea "備註" at bounding box center [866, 584] width 668 height 56
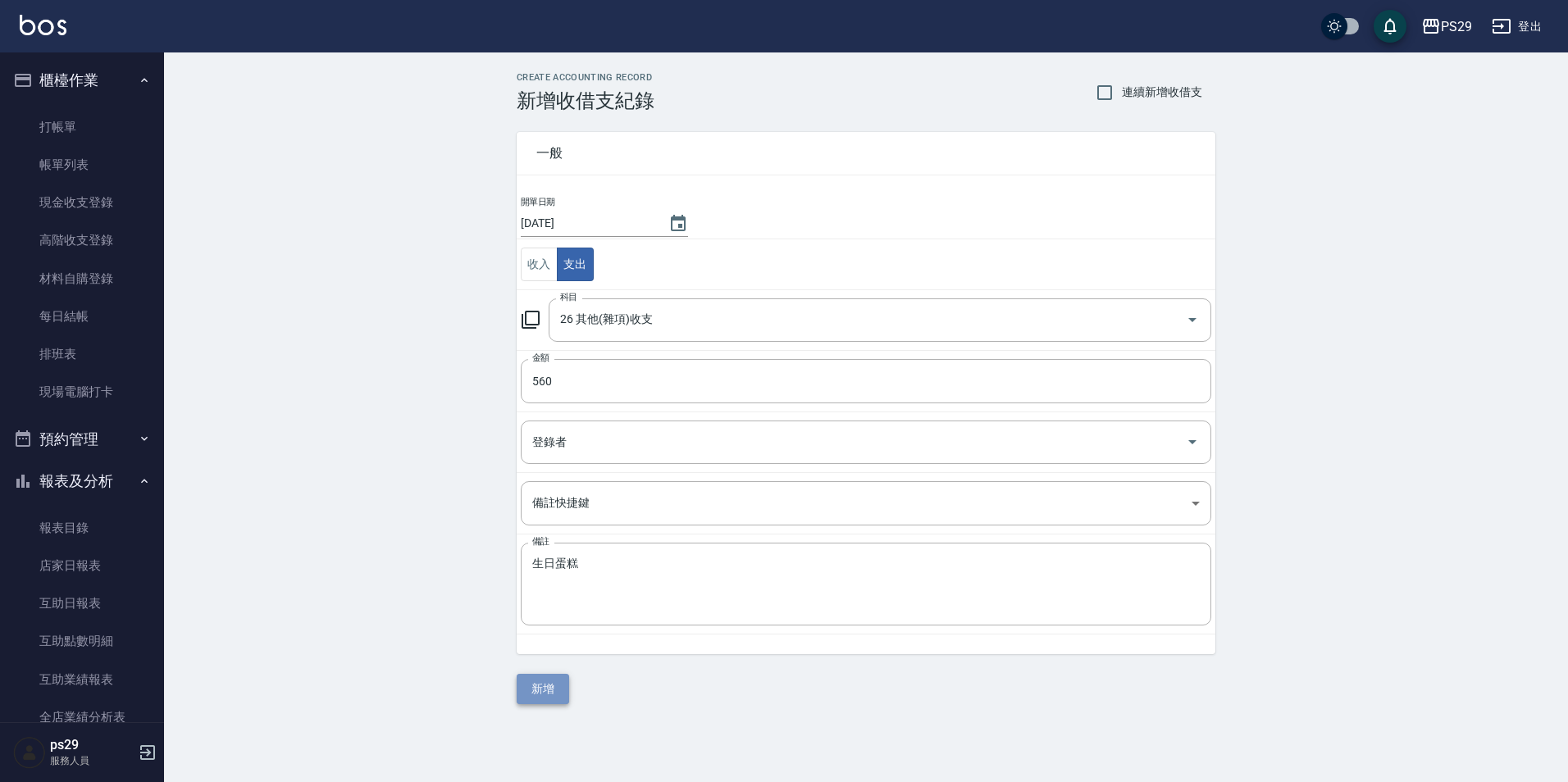
click at [521, 693] on button "新增" at bounding box center [542, 689] width 52 height 30
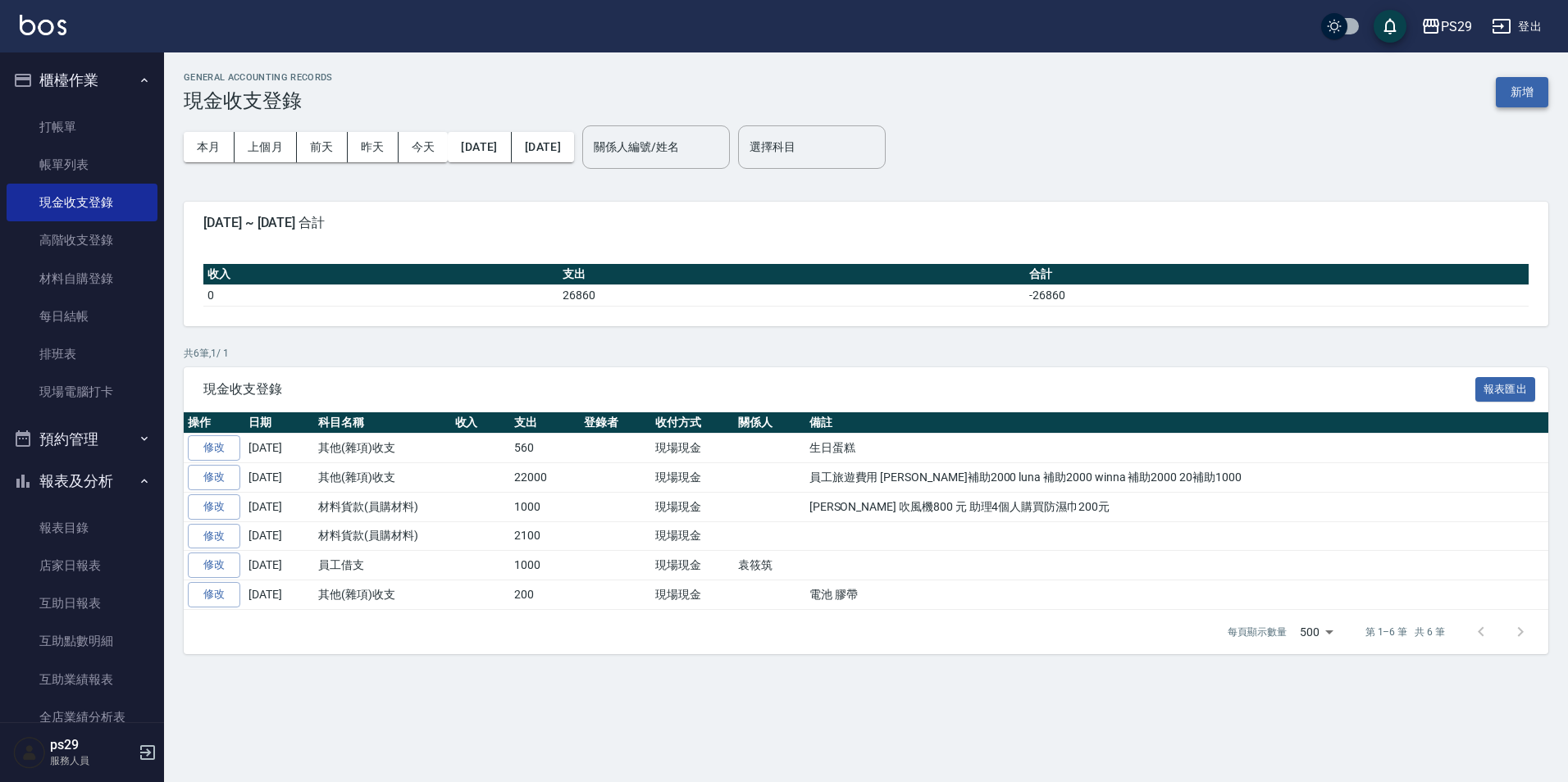
click at [1530, 78] on button "新增" at bounding box center [1522, 93] width 52 height 30
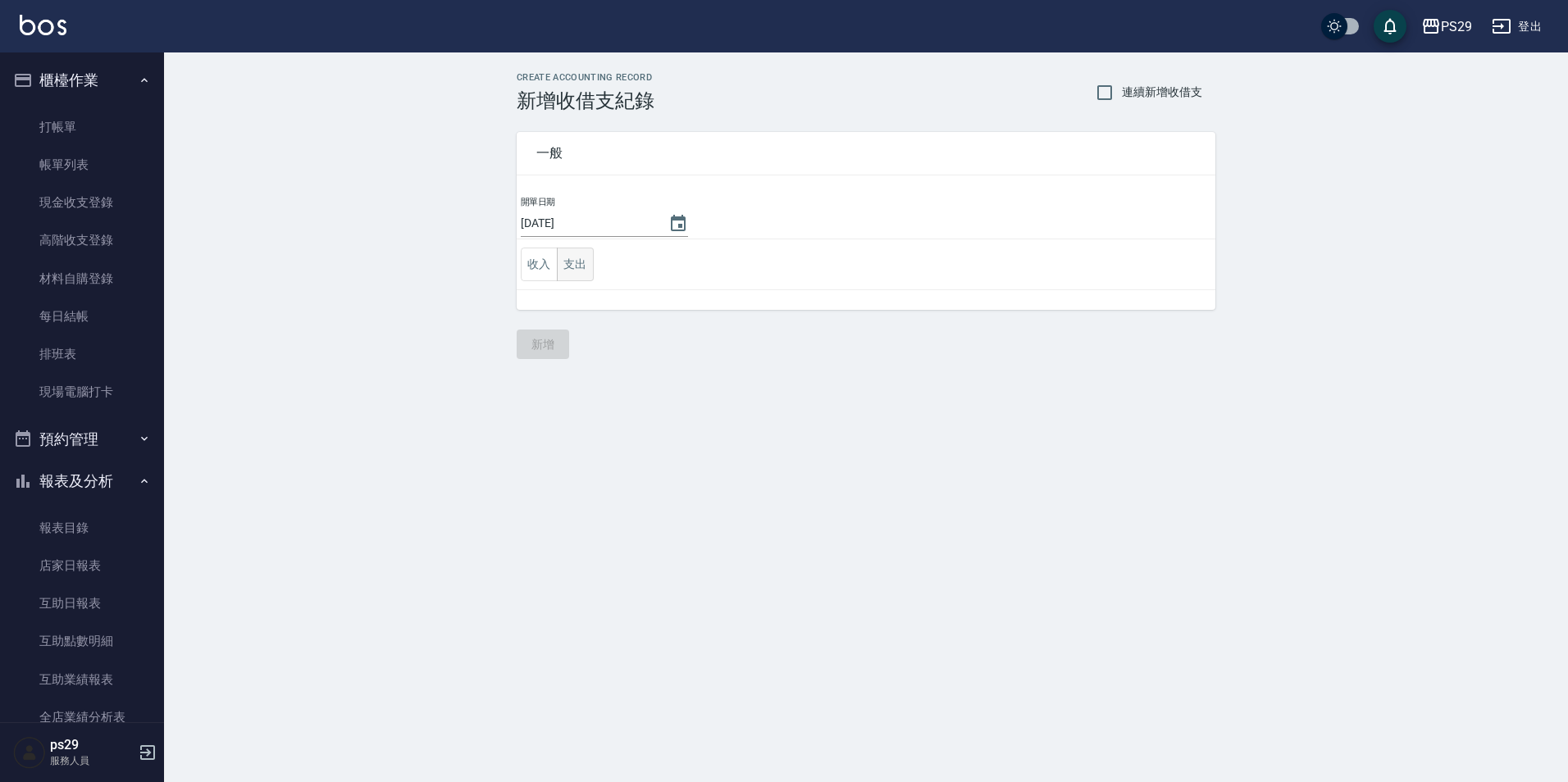
click at [575, 253] on button "支出" at bounding box center [575, 264] width 37 height 34
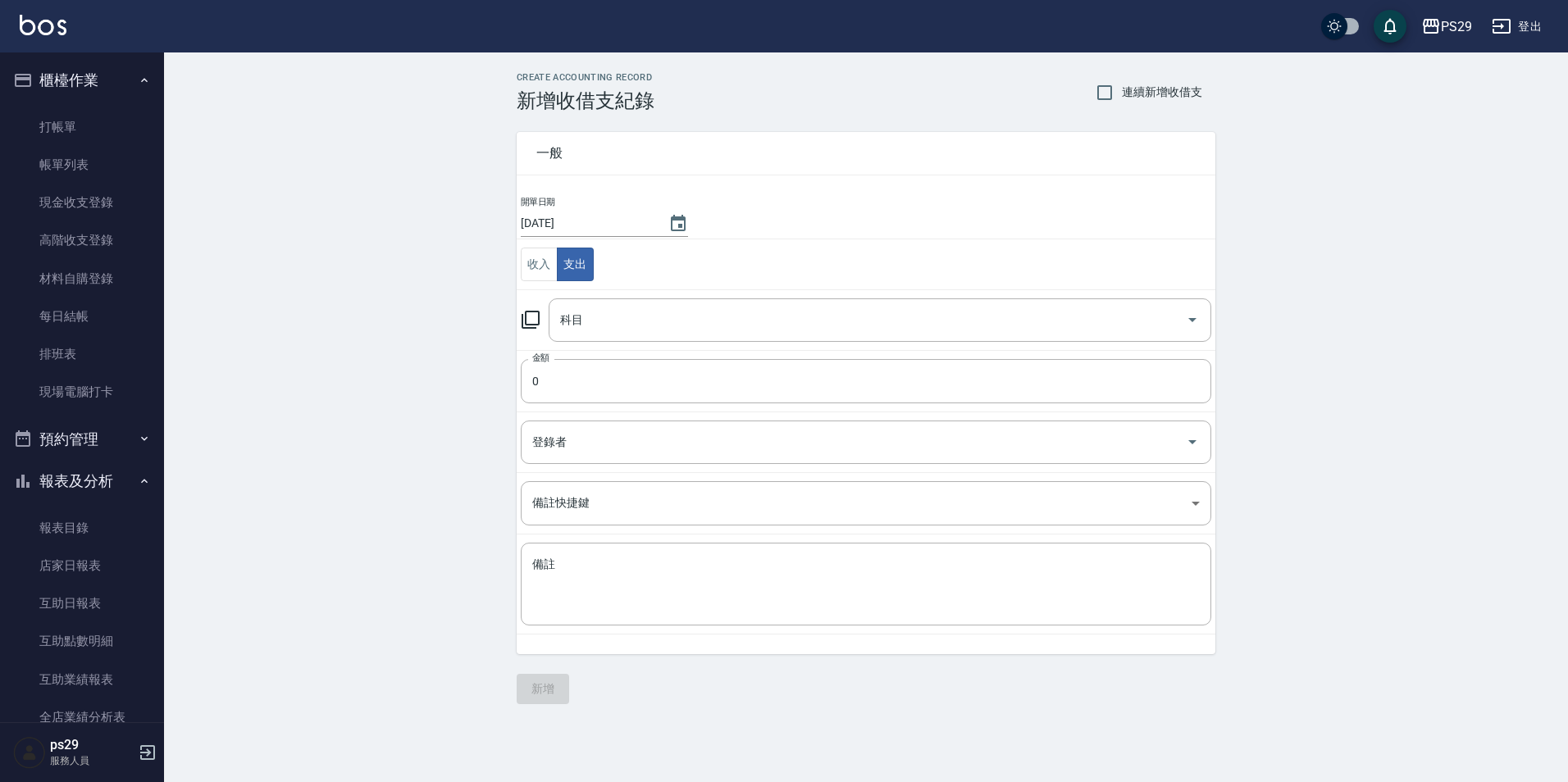
click at [611, 344] on td "科目 科目" at bounding box center [866, 320] width 699 height 61
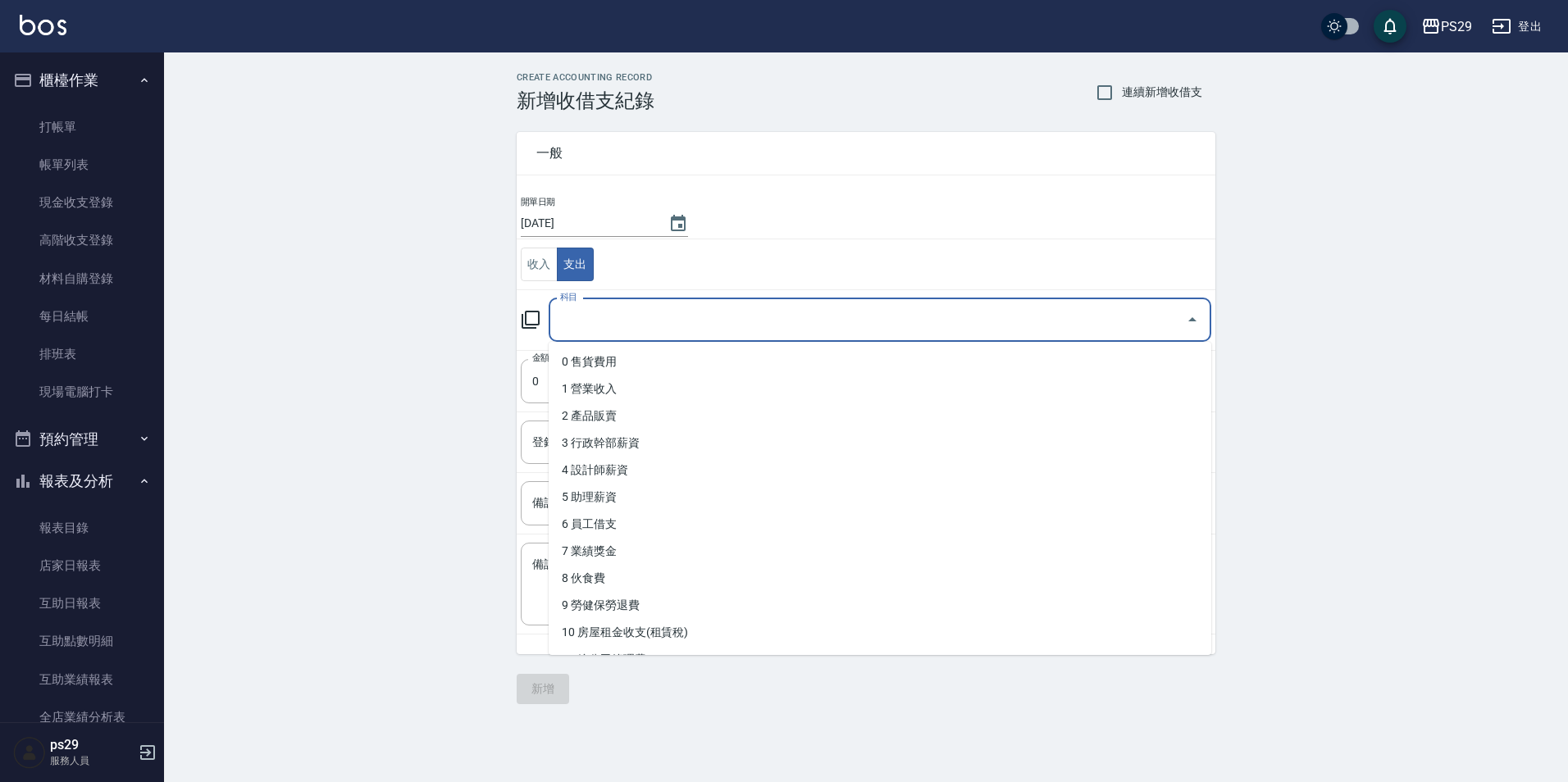
drag, startPoint x: 624, startPoint y: 329, endPoint x: 632, endPoint y: 347, distance: 19.7
click at [624, 328] on input "科目" at bounding box center [867, 320] width 623 height 29
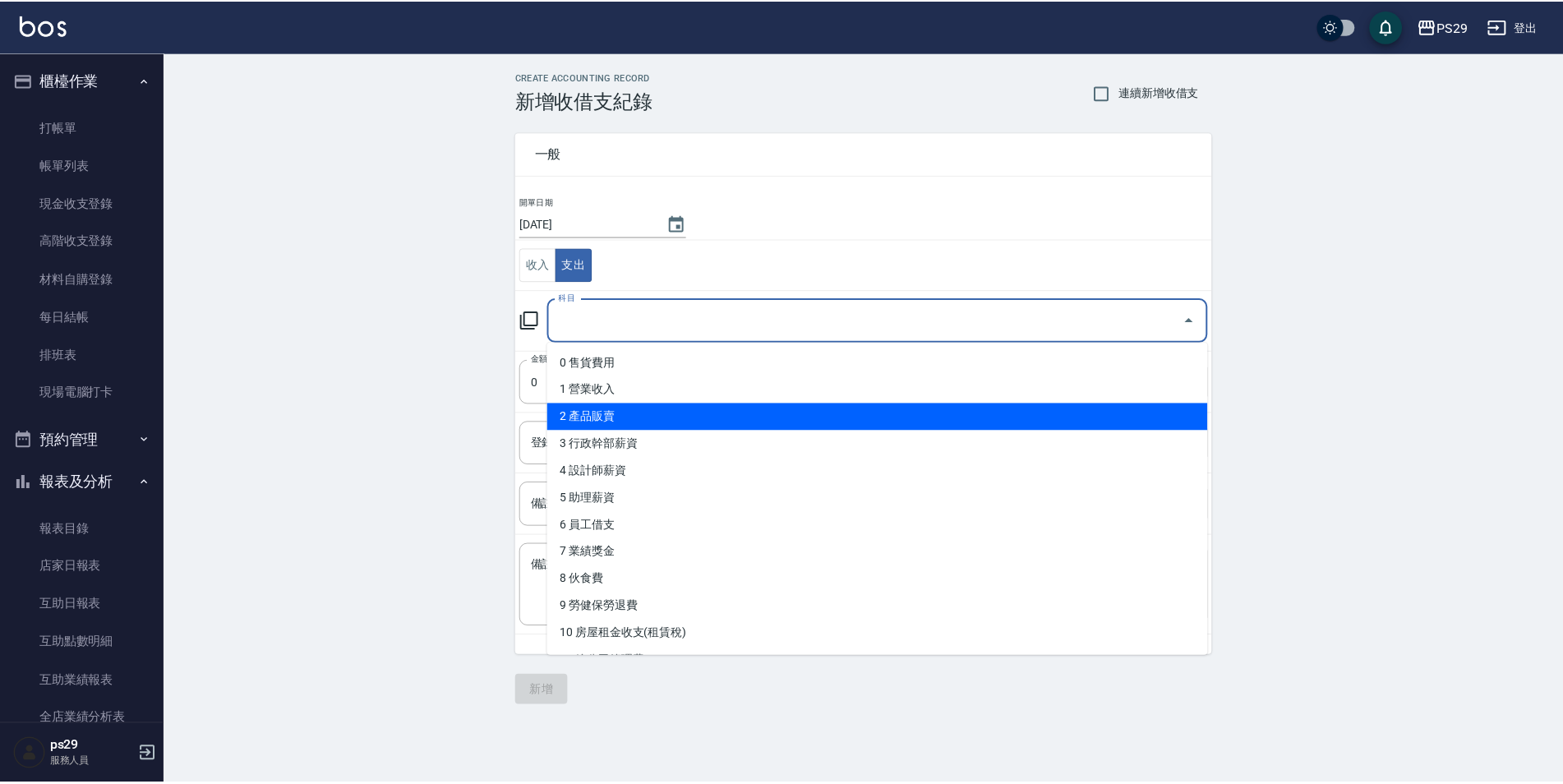
scroll to position [82, 0]
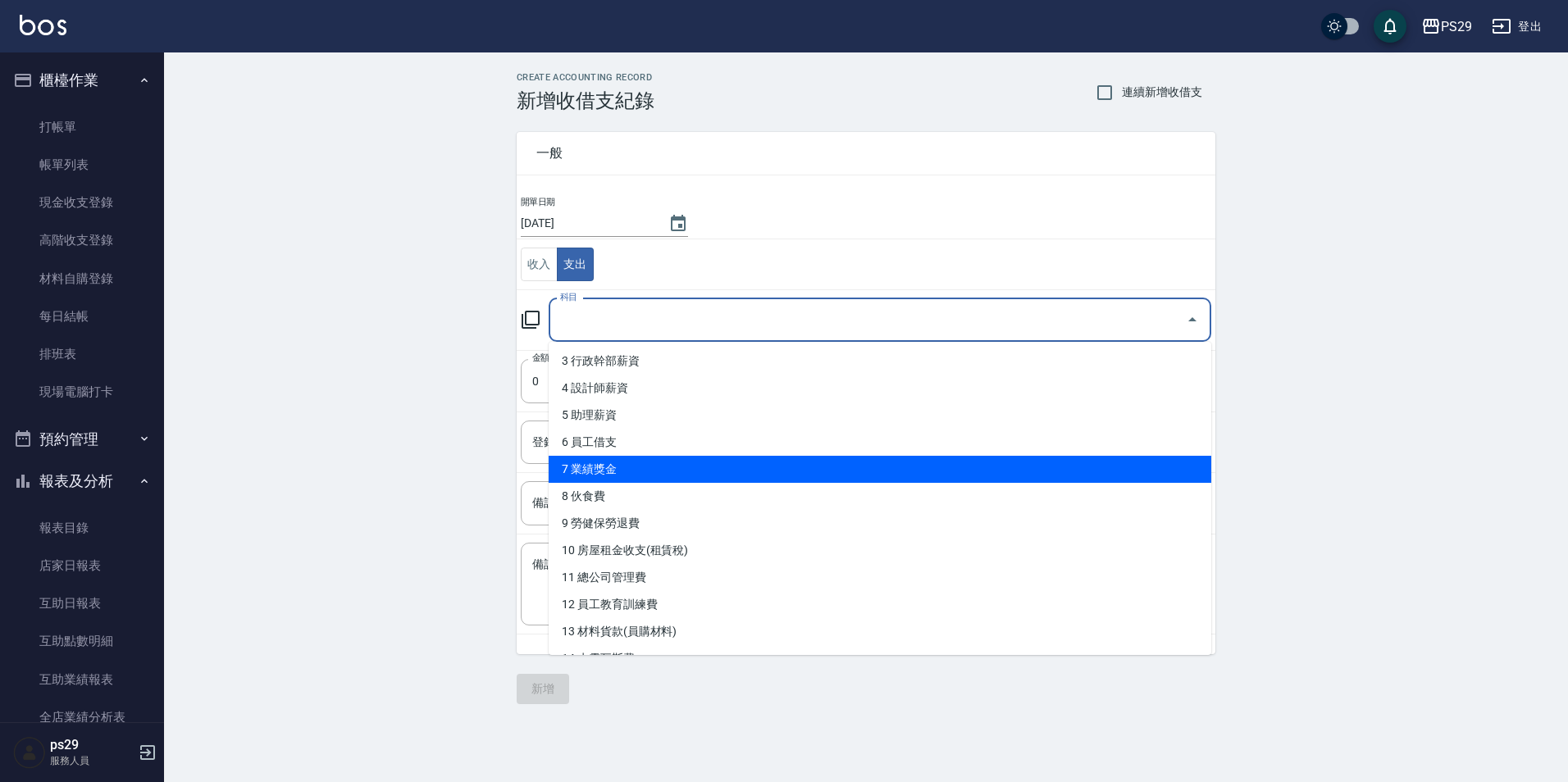
click at [687, 465] on li "7 業績獎金" at bounding box center [879, 469] width 663 height 27
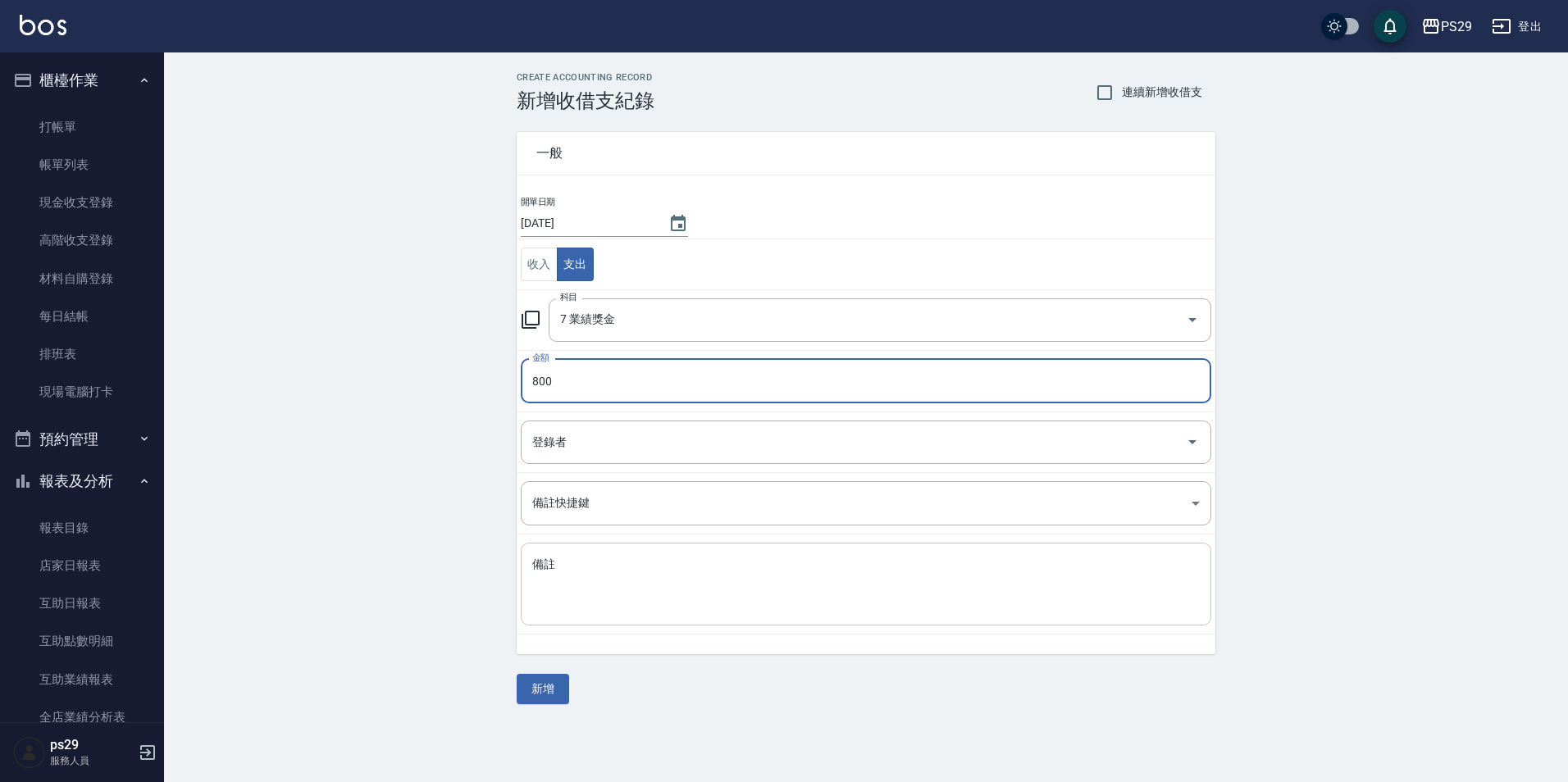
click at [699, 587] on textarea "備註" at bounding box center [866, 584] width 668 height 56
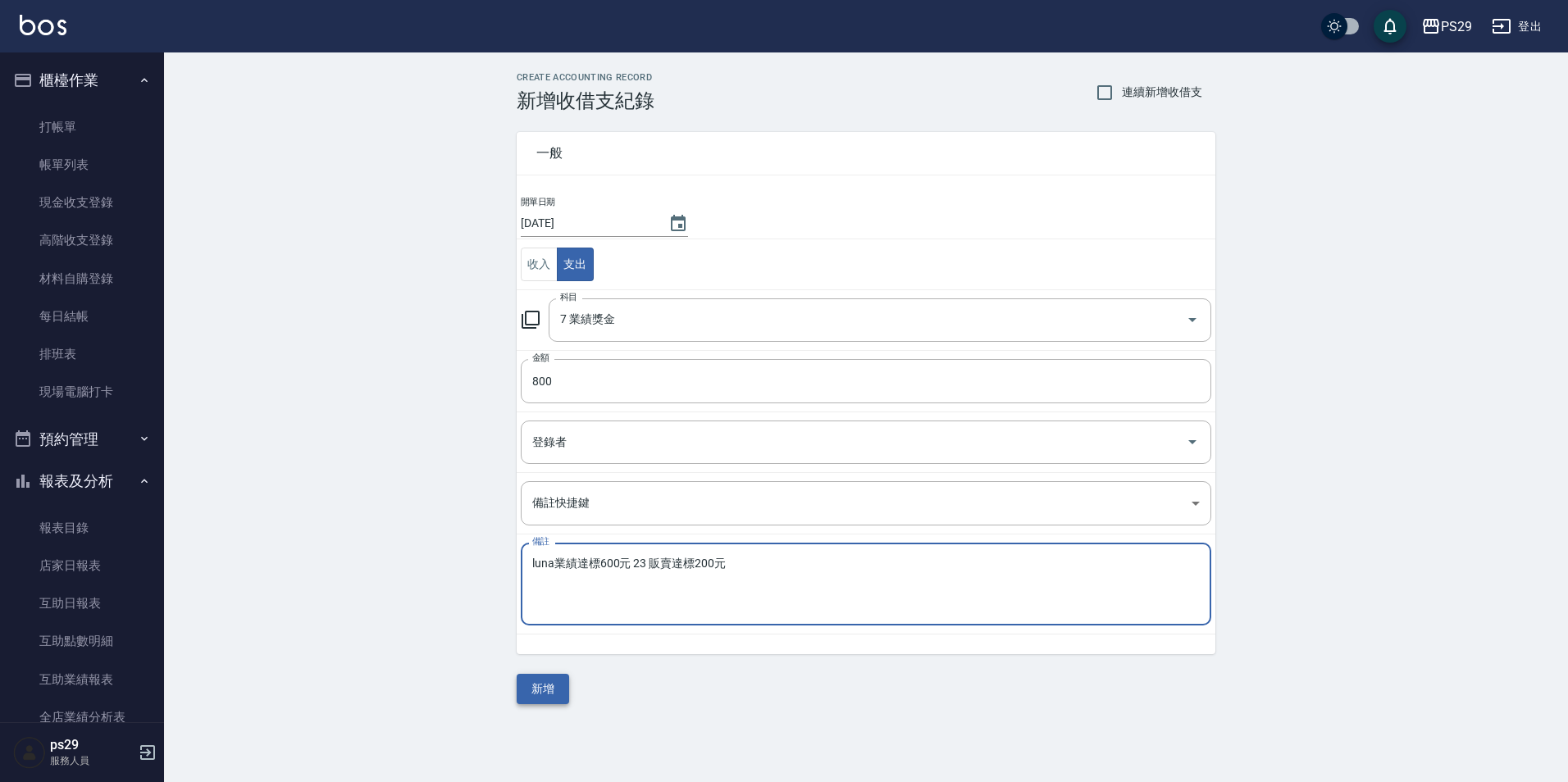
click at [543, 679] on button "新增" at bounding box center [542, 689] width 52 height 30
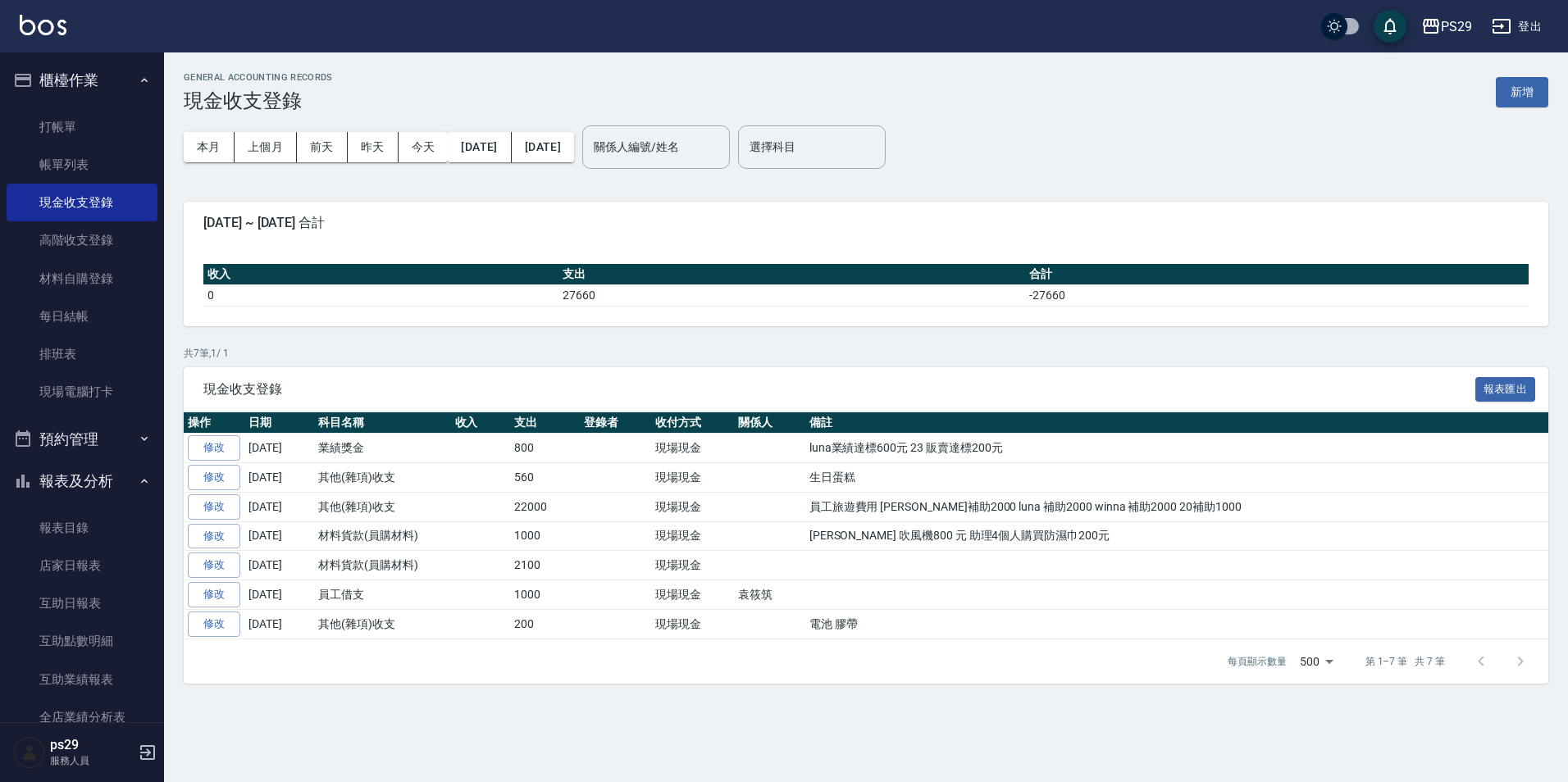
click at [75, 73] on button "櫃檯作業" at bounding box center [82, 80] width 151 height 43
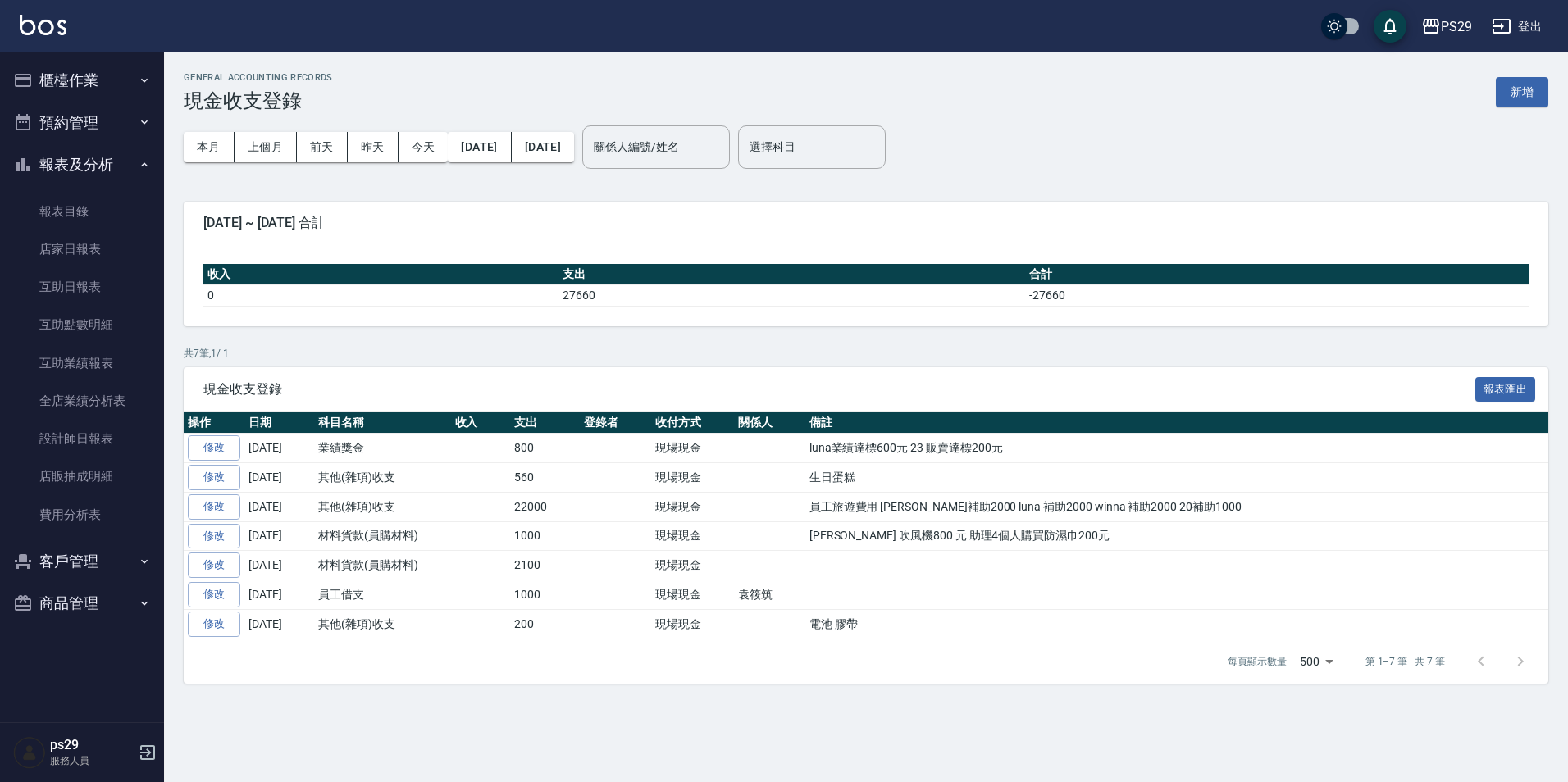
click at [70, 159] on button "報表及分析" at bounding box center [82, 164] width 151 height 43
click at [109, 183] on button "報表及分析" at bounding box center [82, 164] width 151 height 43
click at [96, 444] on link "設計師日報表" at bounding box center [82, 439] width 151 height 38
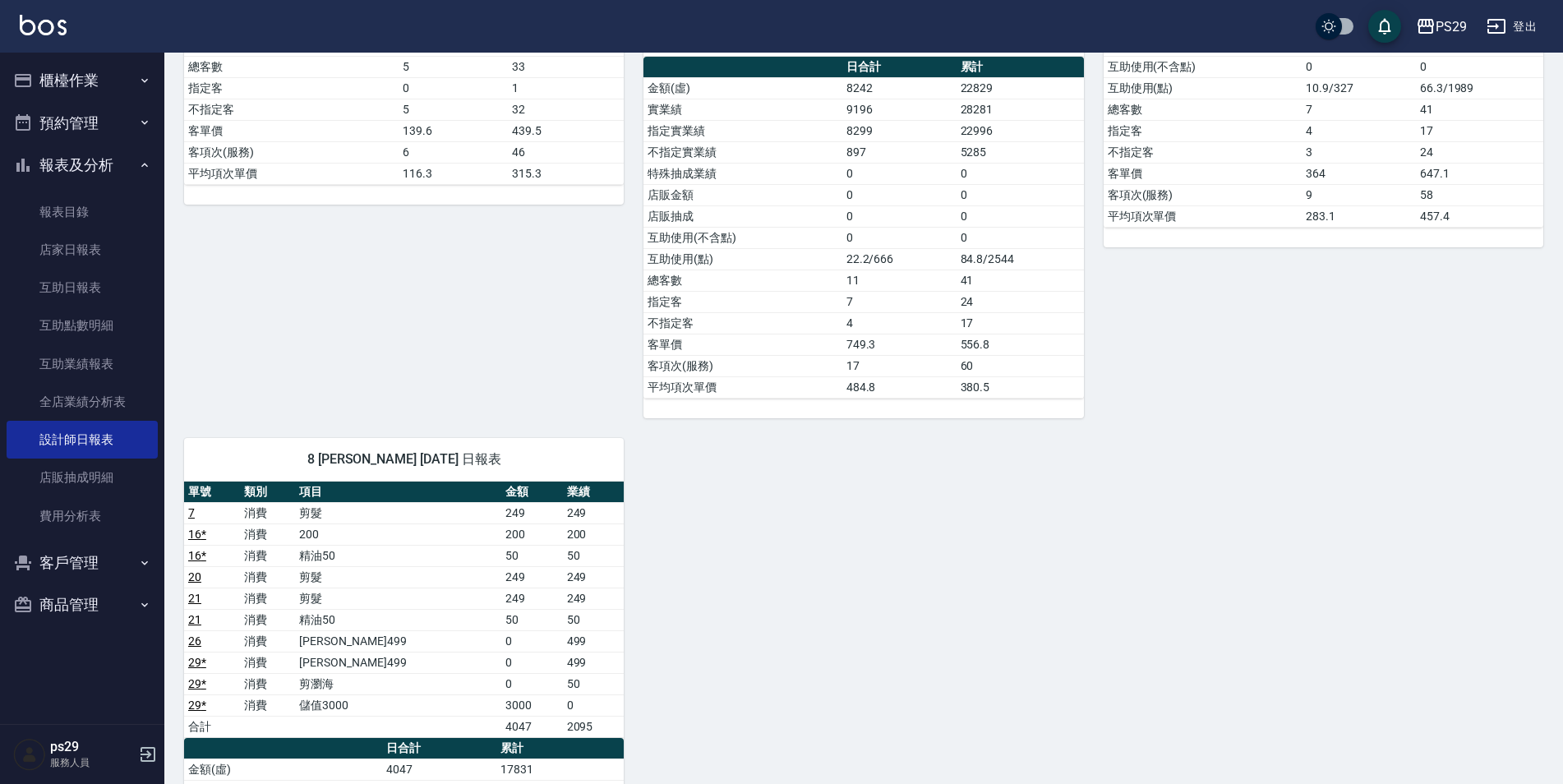
scroll to position [904, 0]
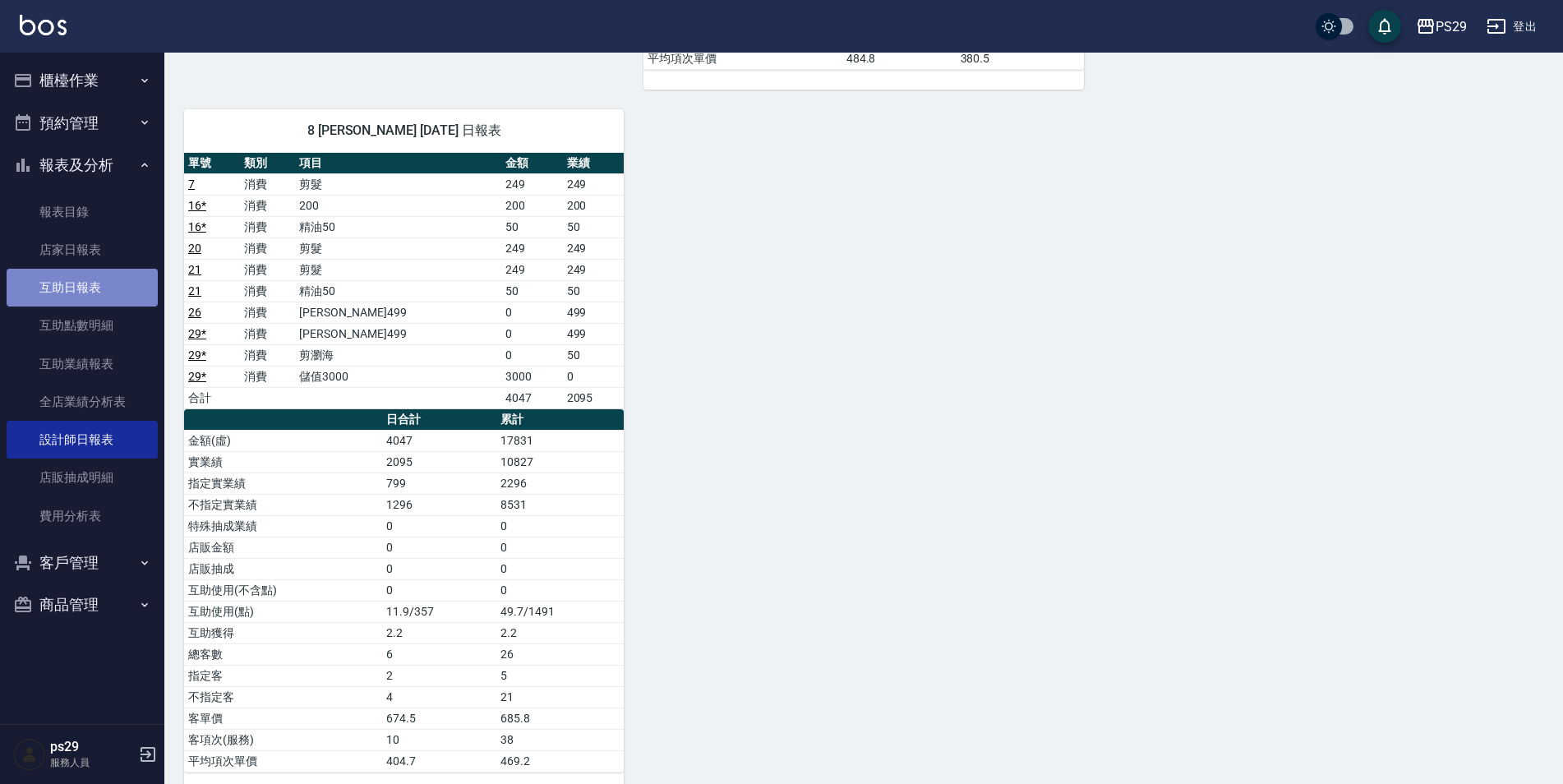
click at [78, 296] on link "互助日報表" at bounding box center [82, 287] width 151 height 38
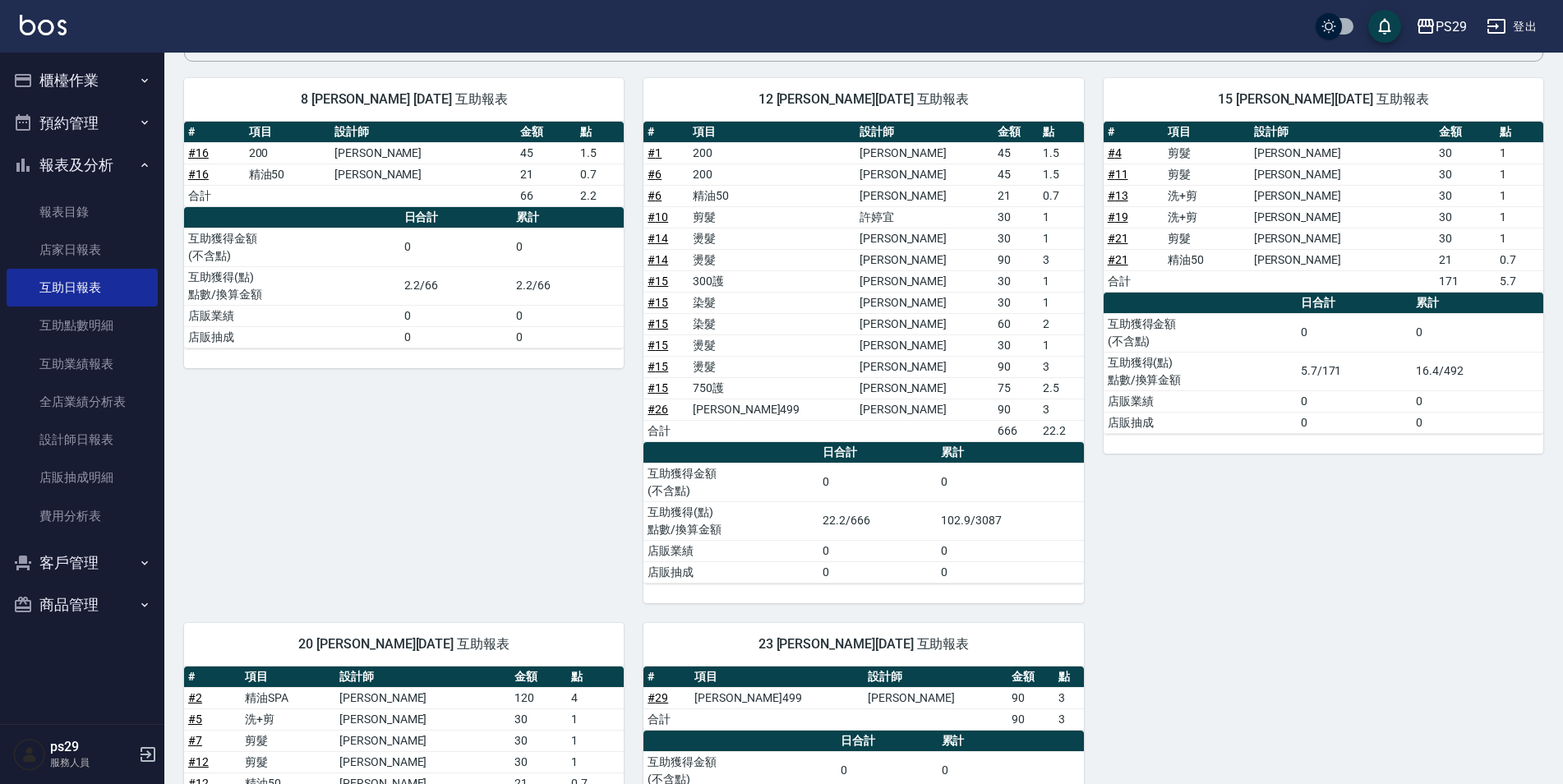
scroll to position [549, 0]
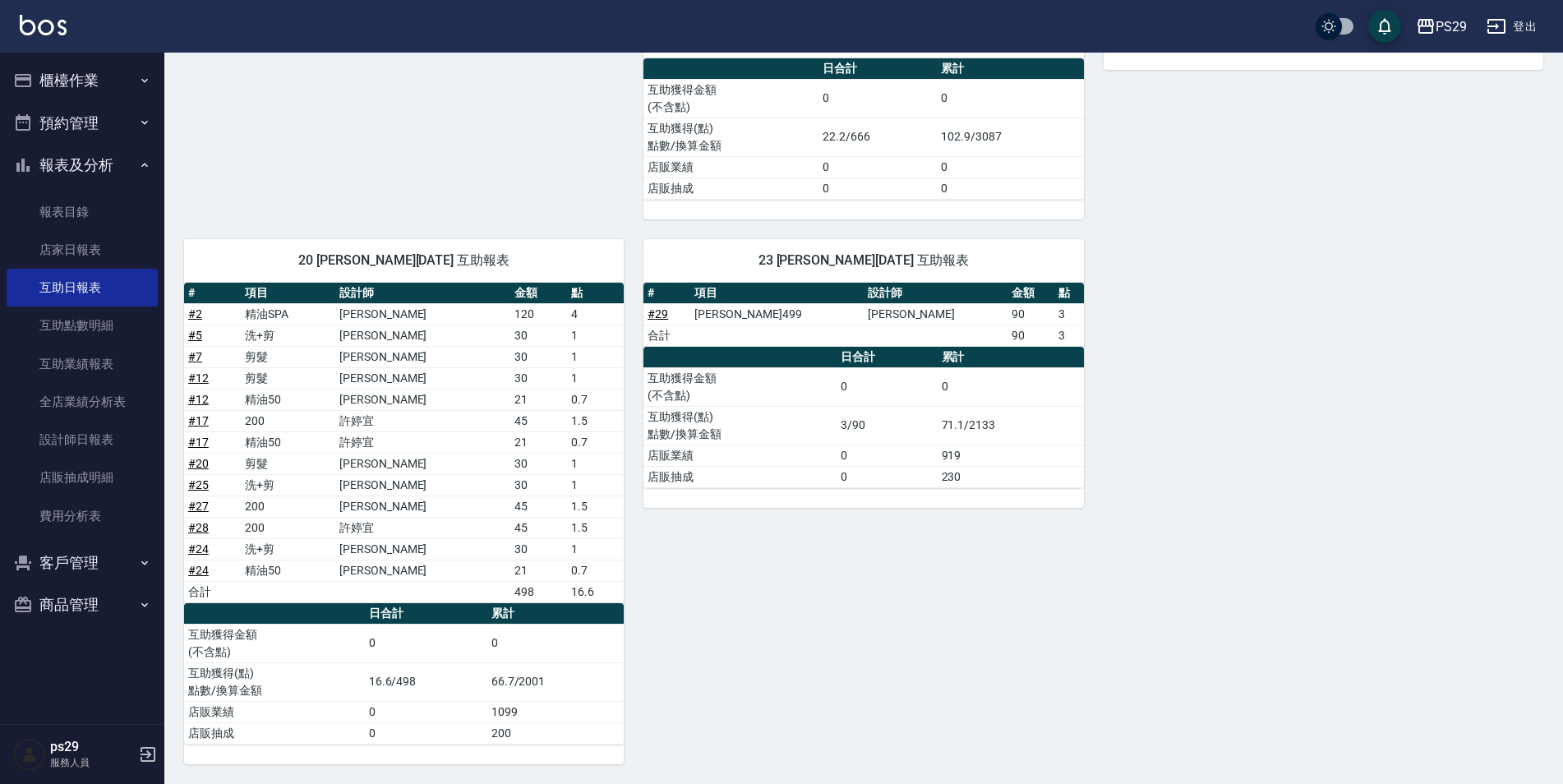
click at [30, 30] on img at bounding box center [43, 25] width 47 height 20
